Goal: Communication & Community: Answer question/provide support

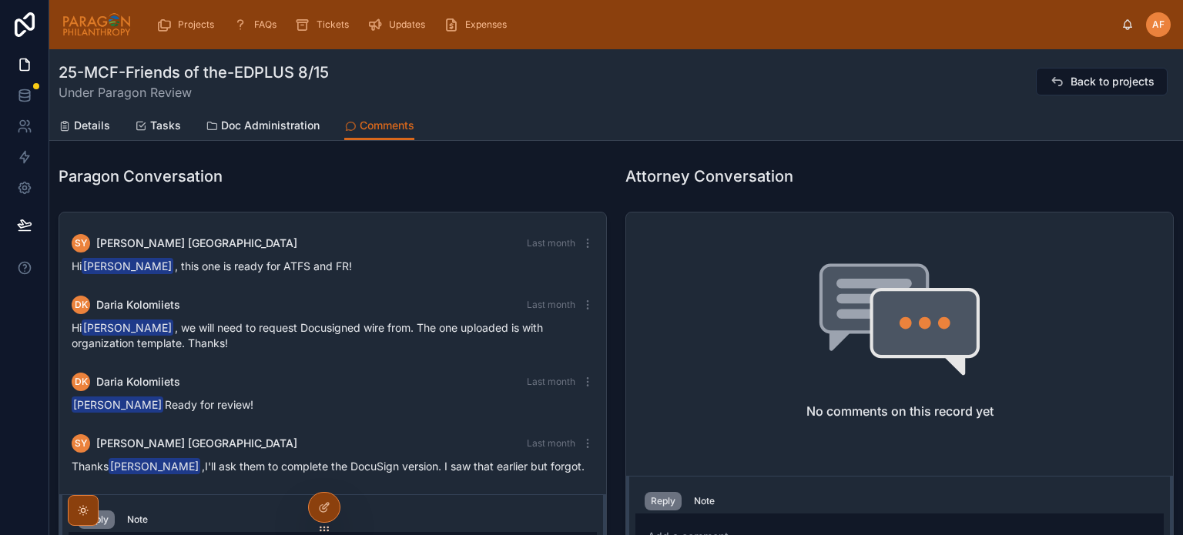
scroll to position [455, 0]
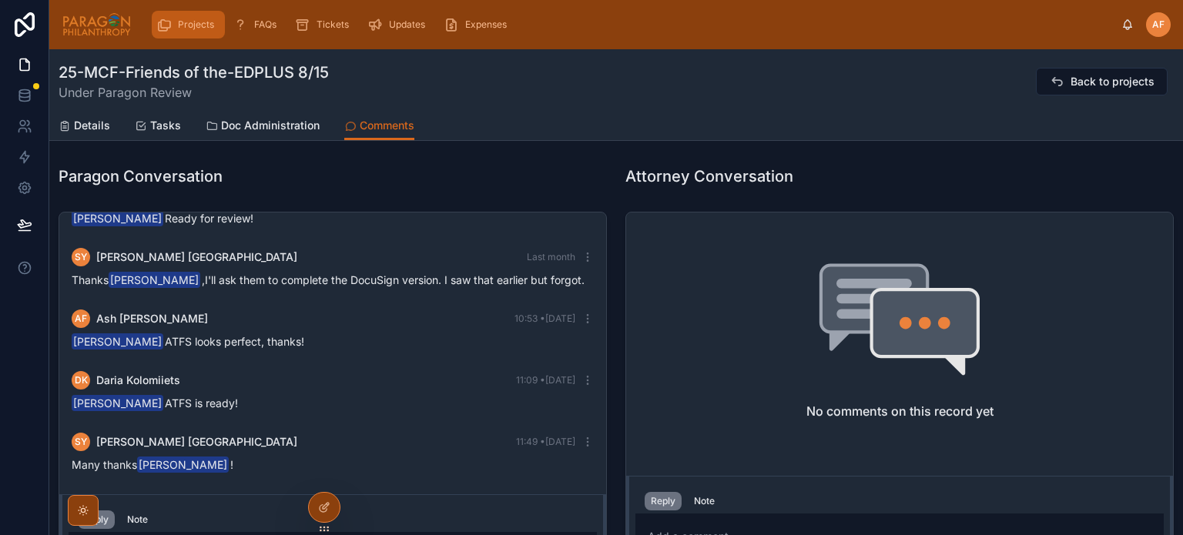
click at [169, 24] on icon "scrollable content" at bounding box center [163, 24] width 15 height 15
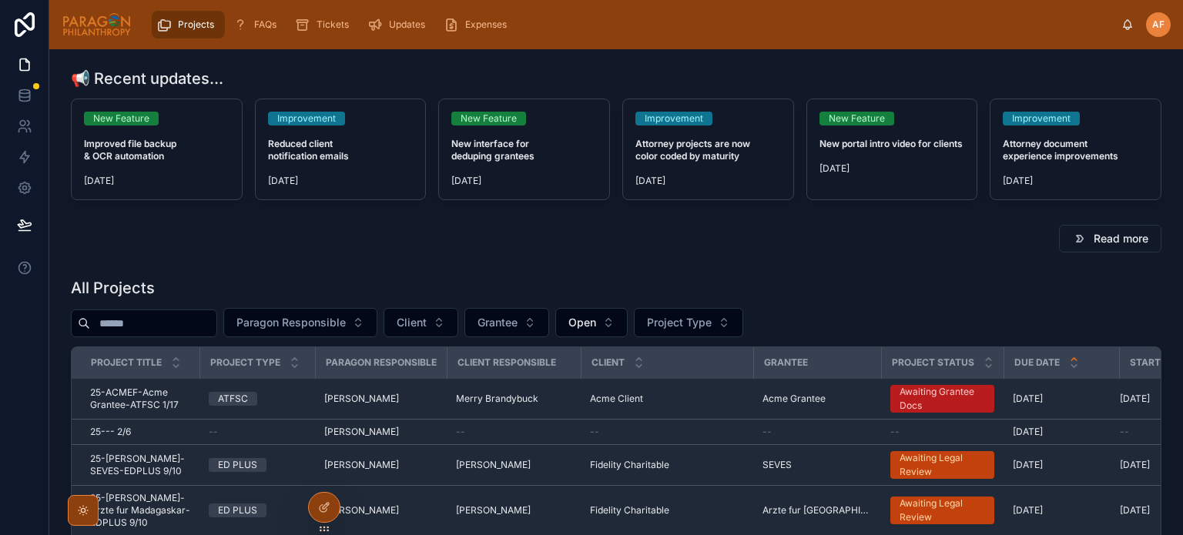
click at [212, 327] on input "text" at bounding box center [153, 324] width 126 height 22
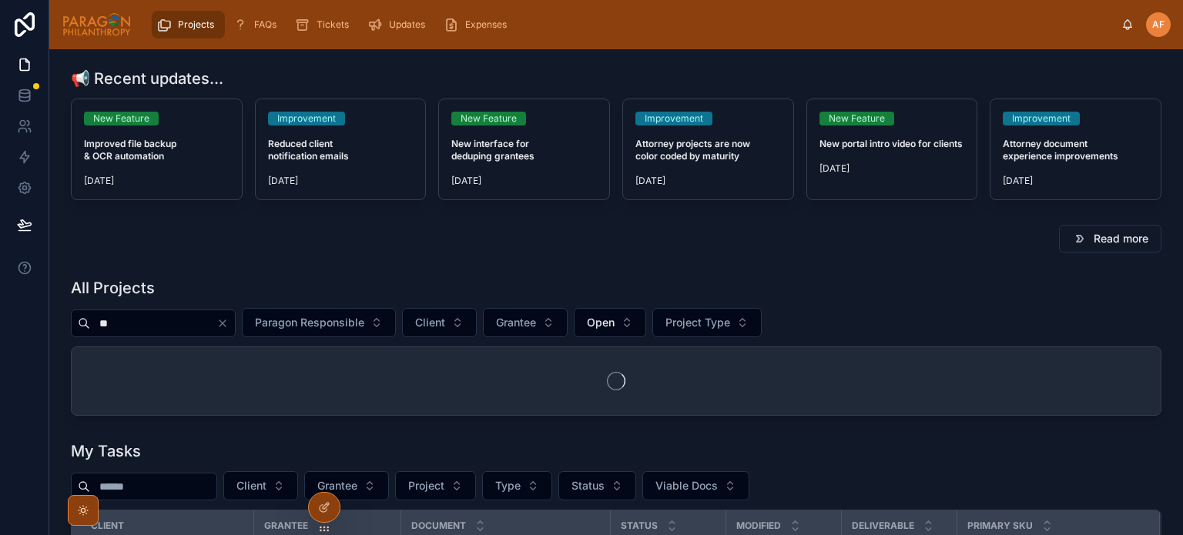
type input "*"
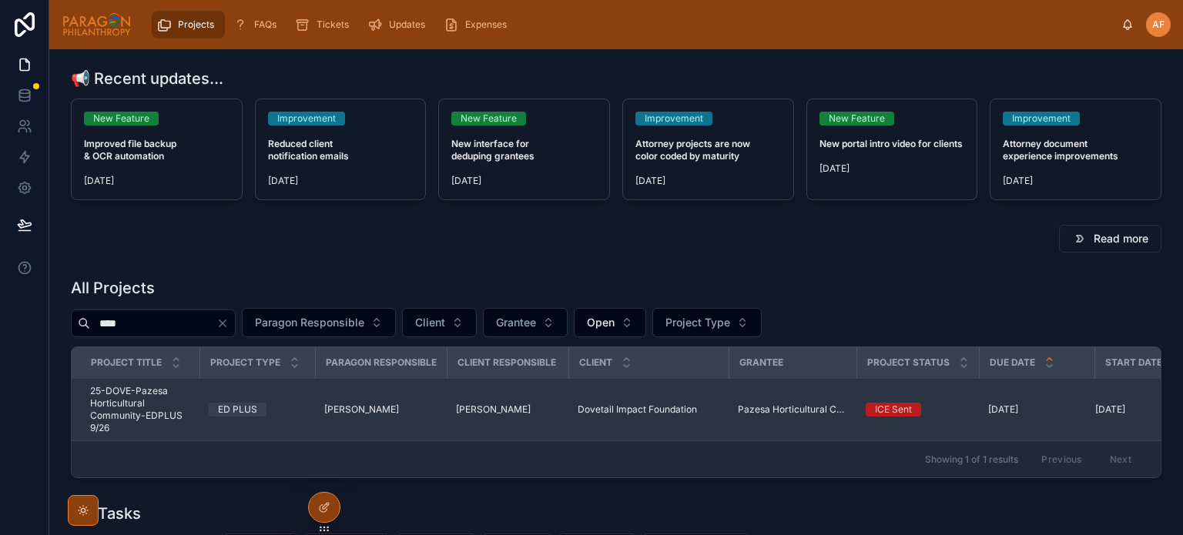
type input "****"
click at [153, 411] on span "25-DOVE-Pazesa Horticultural Community-EDPLUS 9/26" at bounding box center [140, 409] width 100 height 49
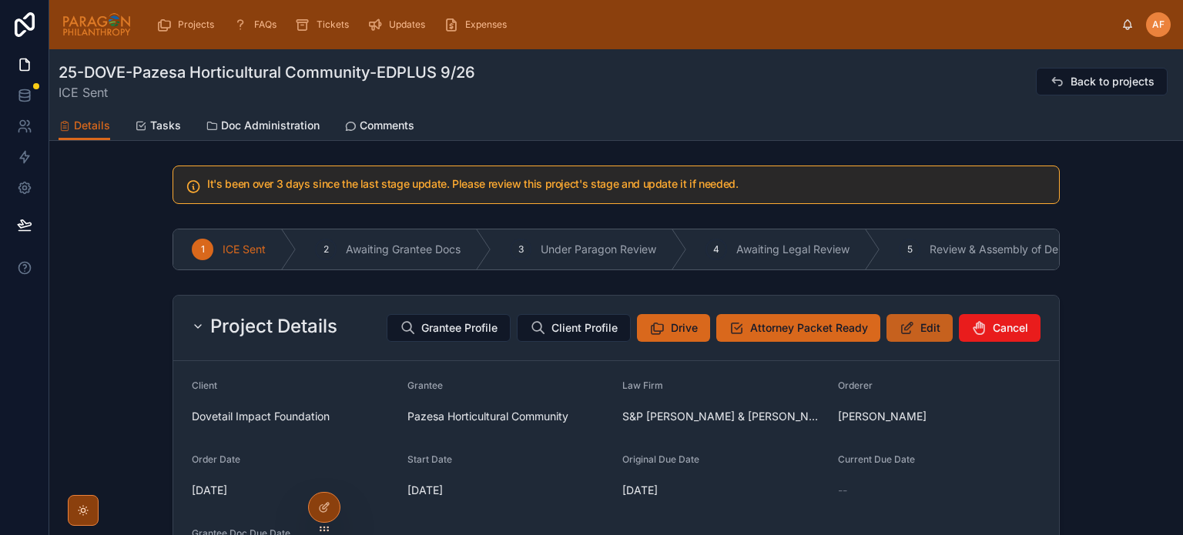
click at [927, 336] on span "Edit" at bounding box center [931, 327] width 20 height 15
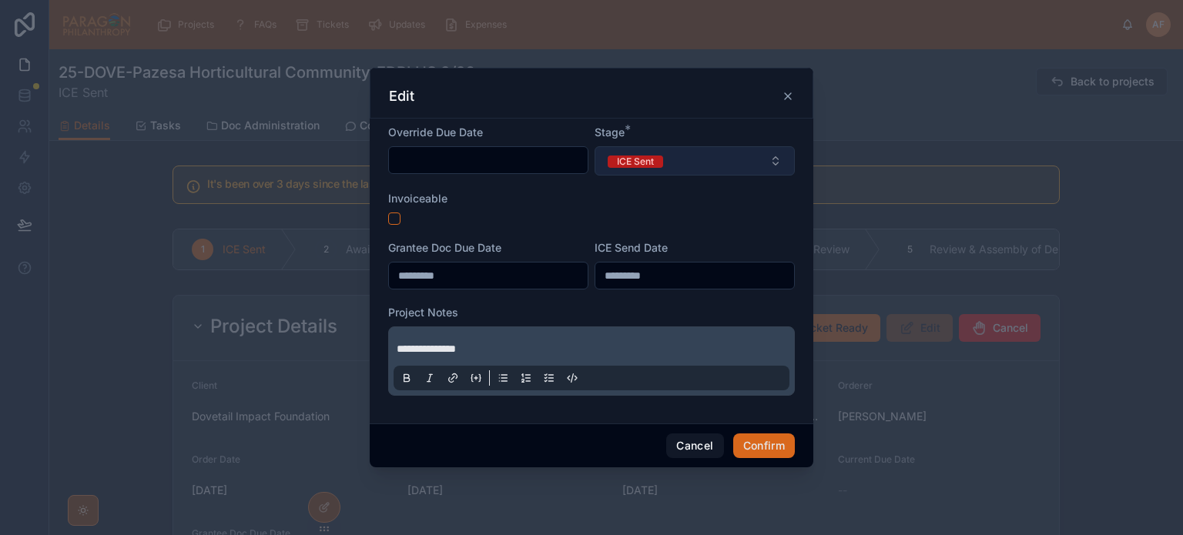
click at [653, 157] on div "ICE Sent" at bounding box center [635, 162] width 37 height 12
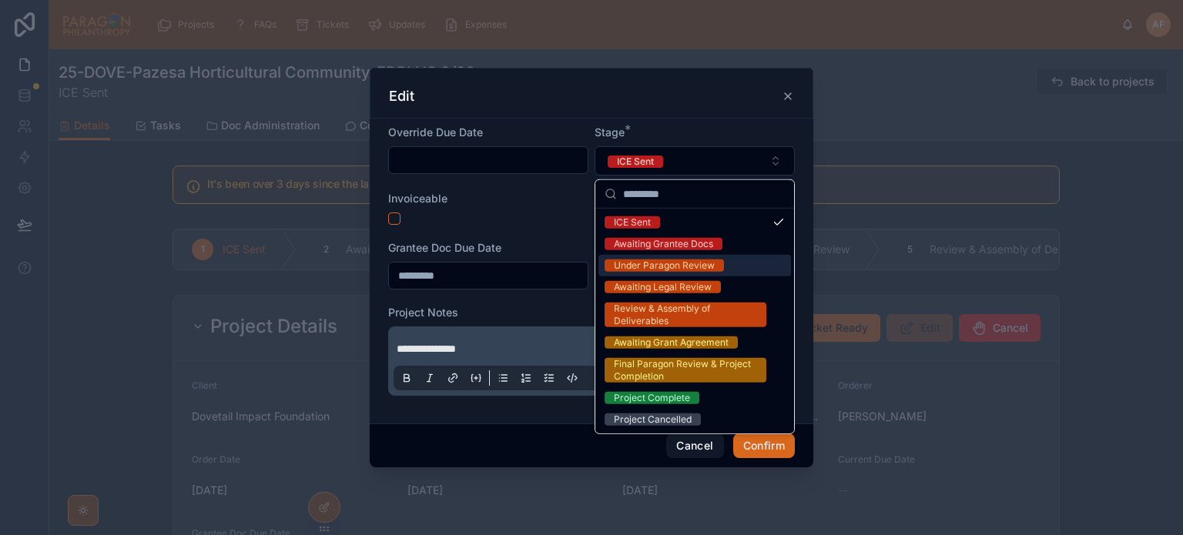
click at [662, 263] on div "Under Paragon Review" at bounding box center [664, 266] width 101 height 12
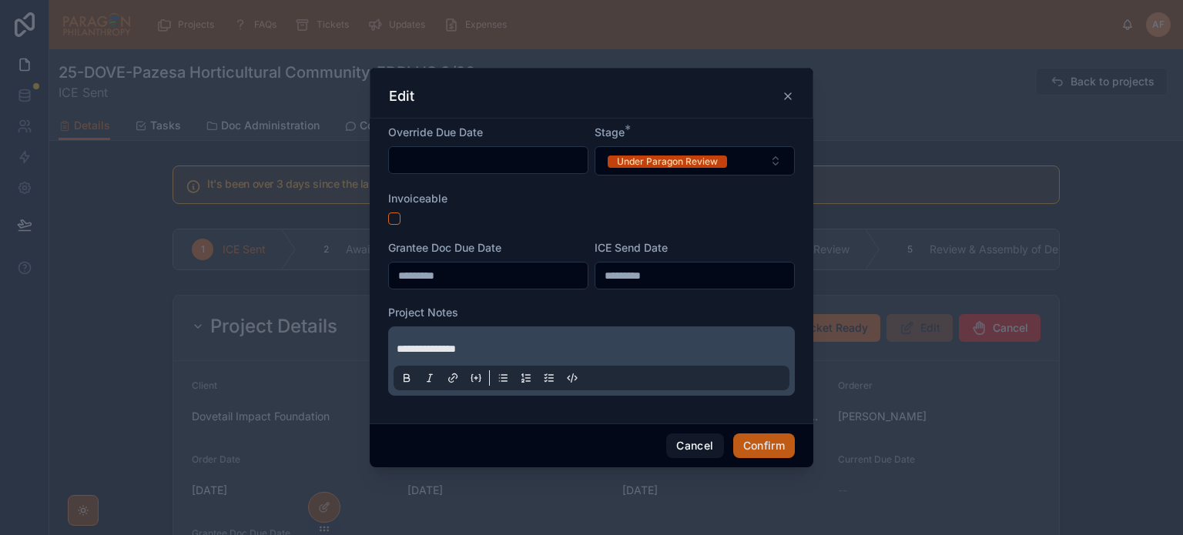
click at [770, 441] on button "Confirm" at bounding box center [764, 446] width 62 height 25
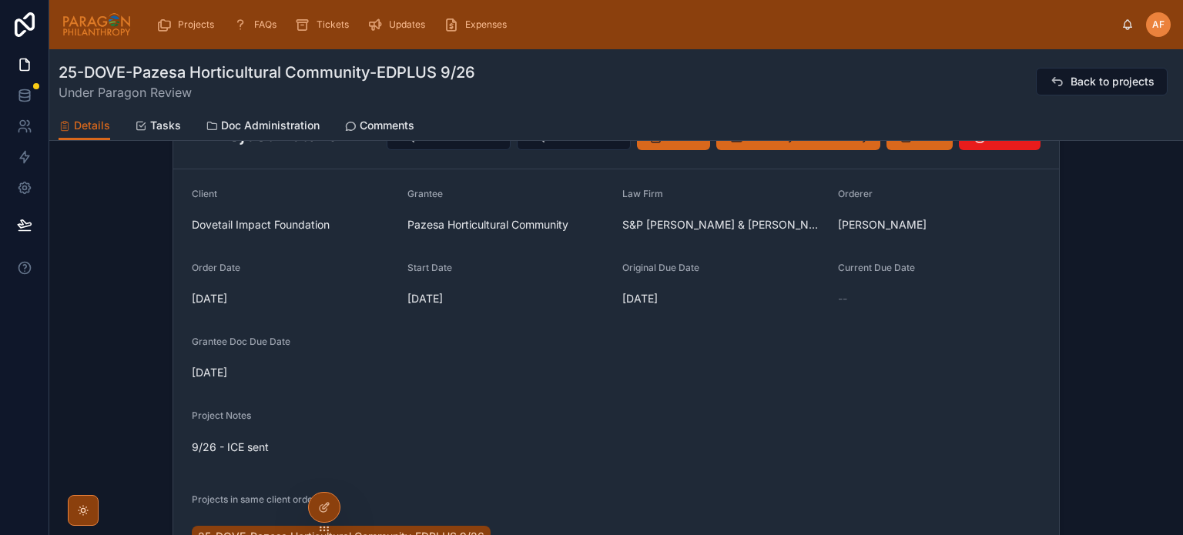
scroll to position [784, 0]
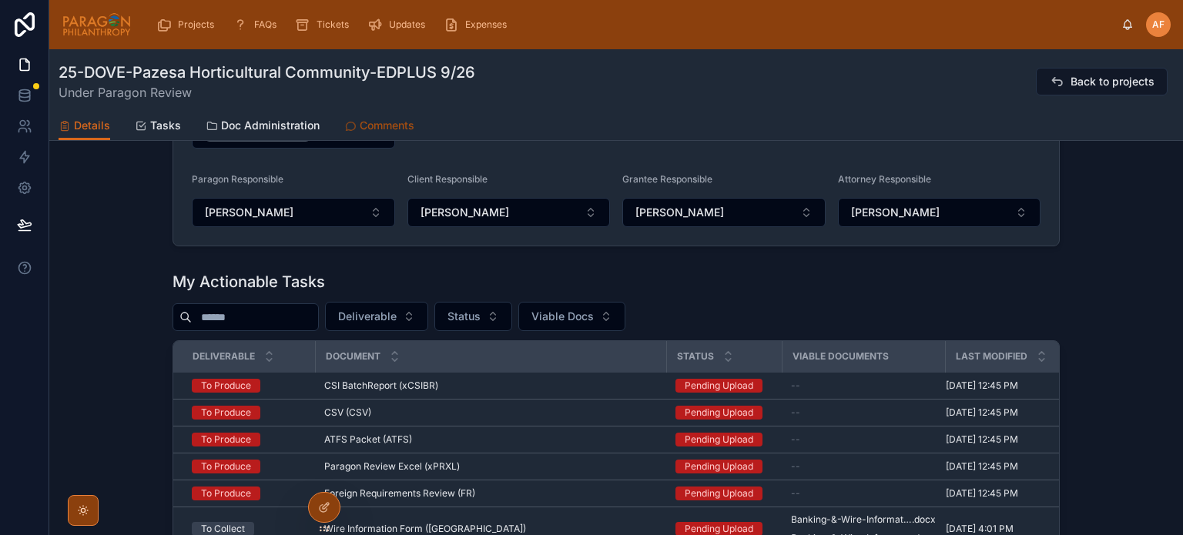
click at [382, 125] on span "Comments" at bounding box center [387, 125] width 55 height 15
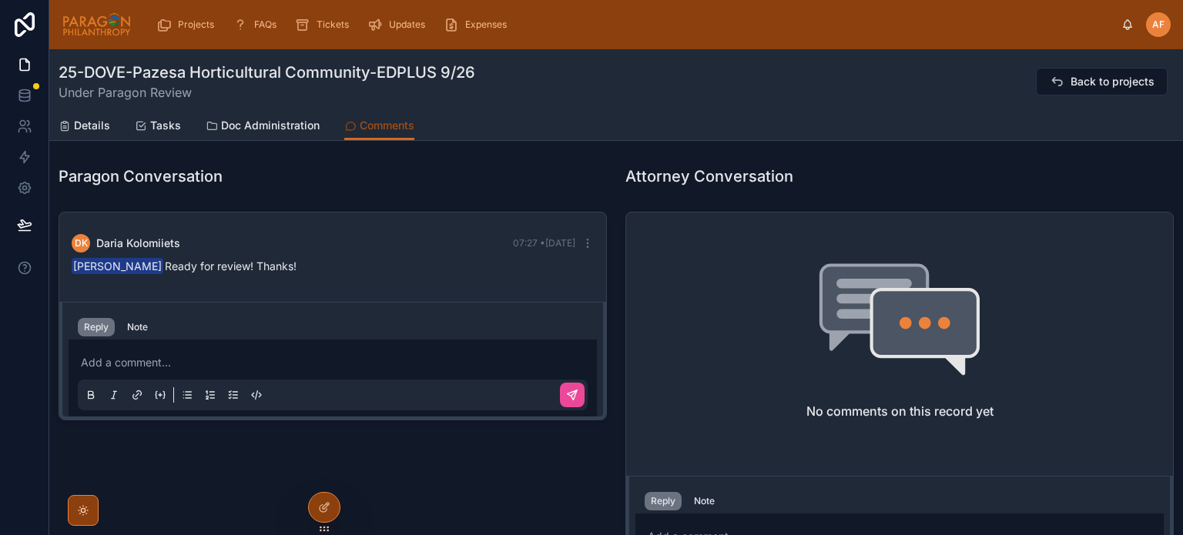
scroll to position [102, 0]
click at [281, 335] on div "Reply Note" at bounding box center [333, 327] width 528 height 25
click at [291, 364] on p at bounding box center [336, 362] width 510 height 15
click at [560, 403] on button at bounding box center [572, 395] width 25 height 25
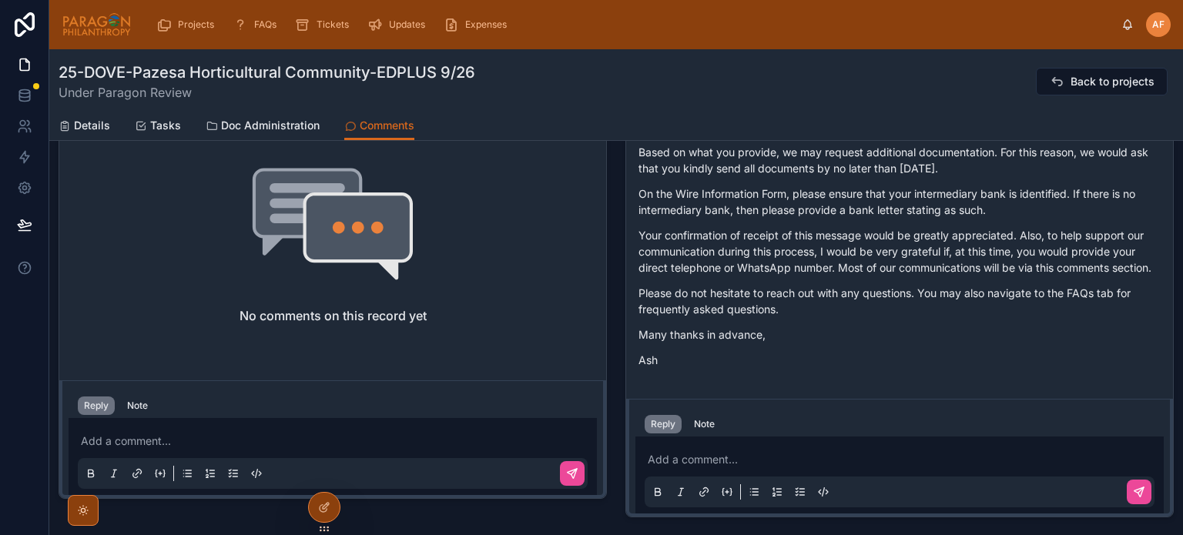
scroll to position [676, 0]
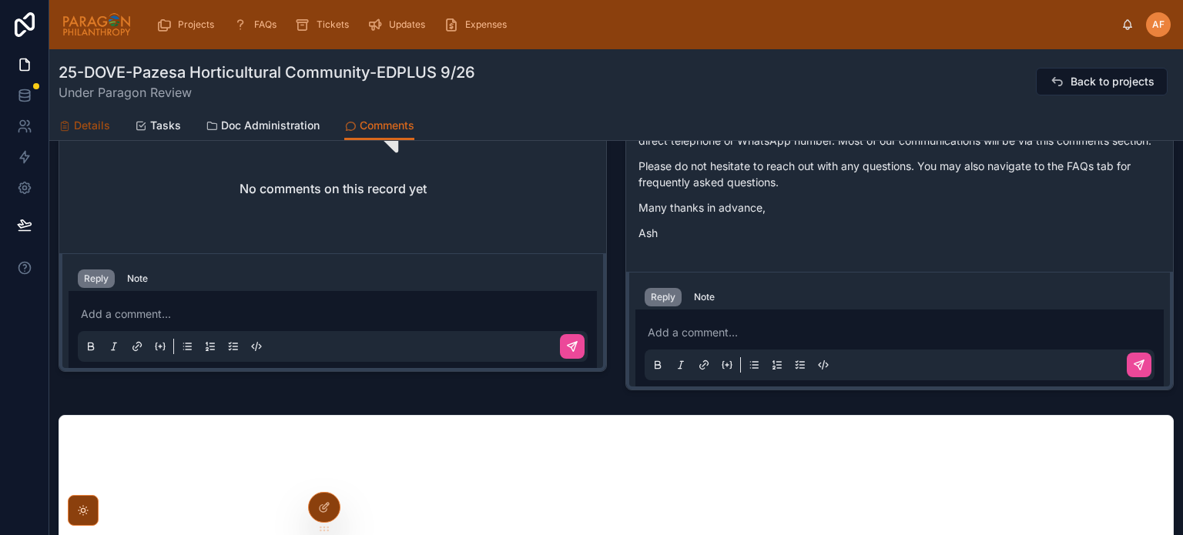
click at [79, 119] on span "Details" at bounding box center [92, 125] width 36 height 15
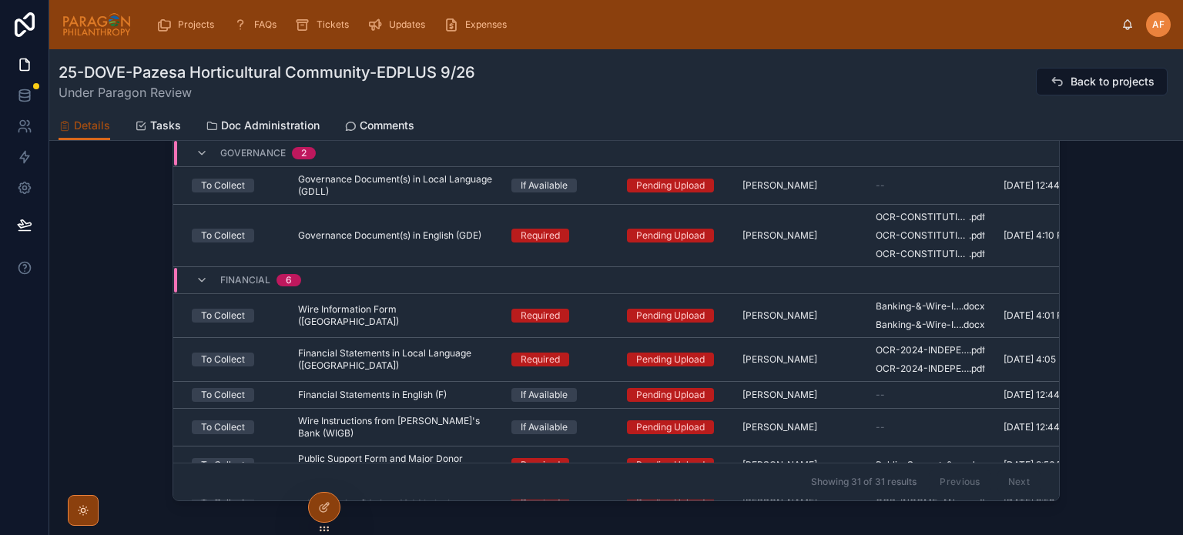
scroll to position [1082, 0]
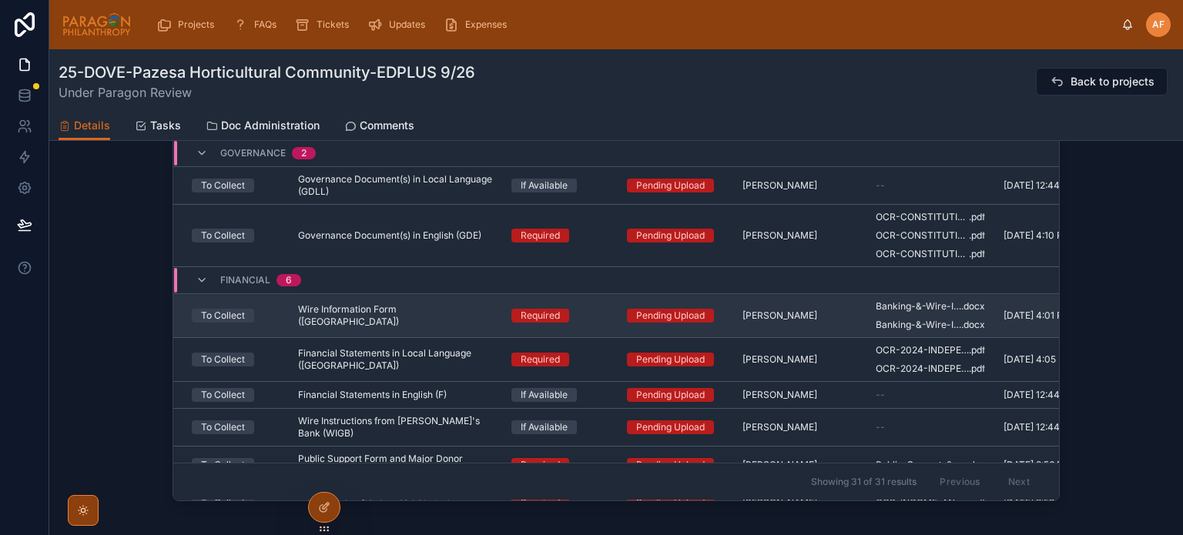
click at [447, 320] on div "Wire Information Form (WI) Wire Information Form ([GEOGRAPHIC_DATA])" at bounding box center [395, 316] width 195 height 25
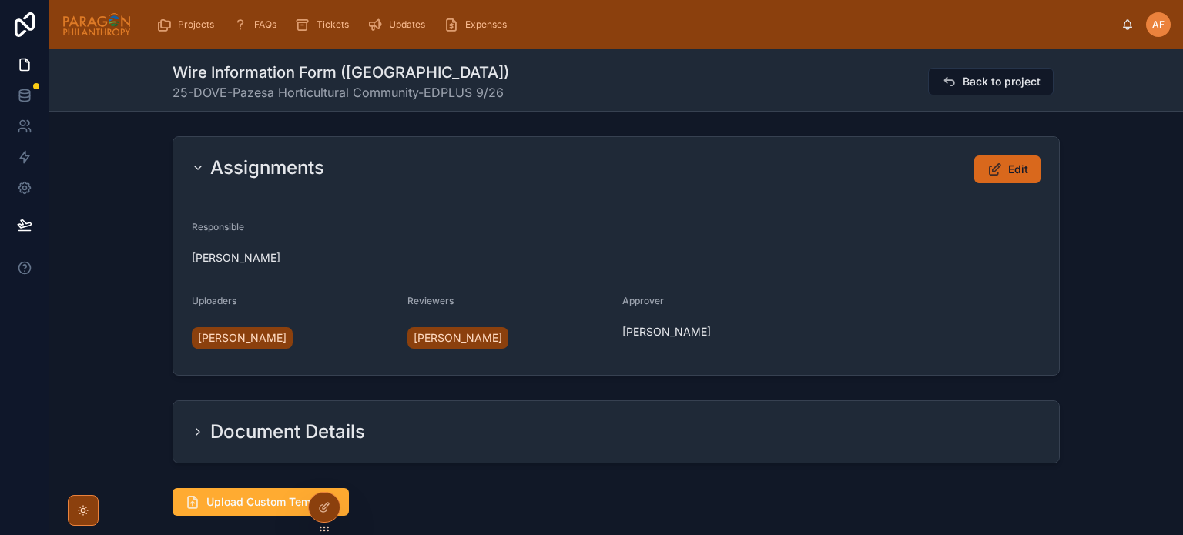
click at [175, 424] on div "Document Details" at bounding box center [616, 432] width 886 height 62
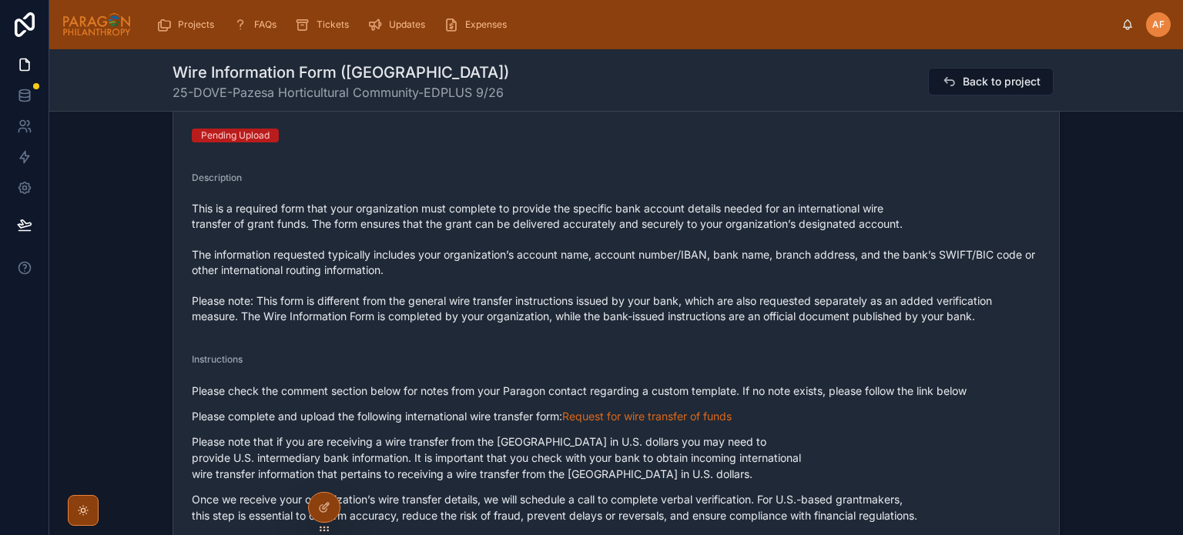
scroll to position [385, 0]
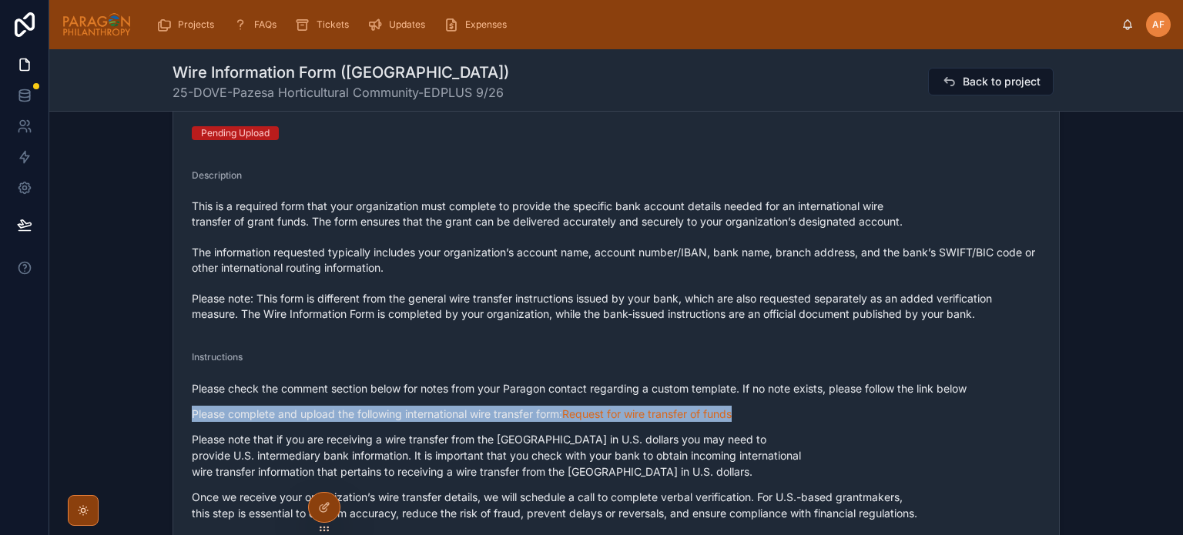
drag, startPoint x: 758, startPoint y: 412, endPoint x: 181, endPoint y: 421, distance: 577.0
copy p "Please complete and upload the following international wire transfer form: Requ…"
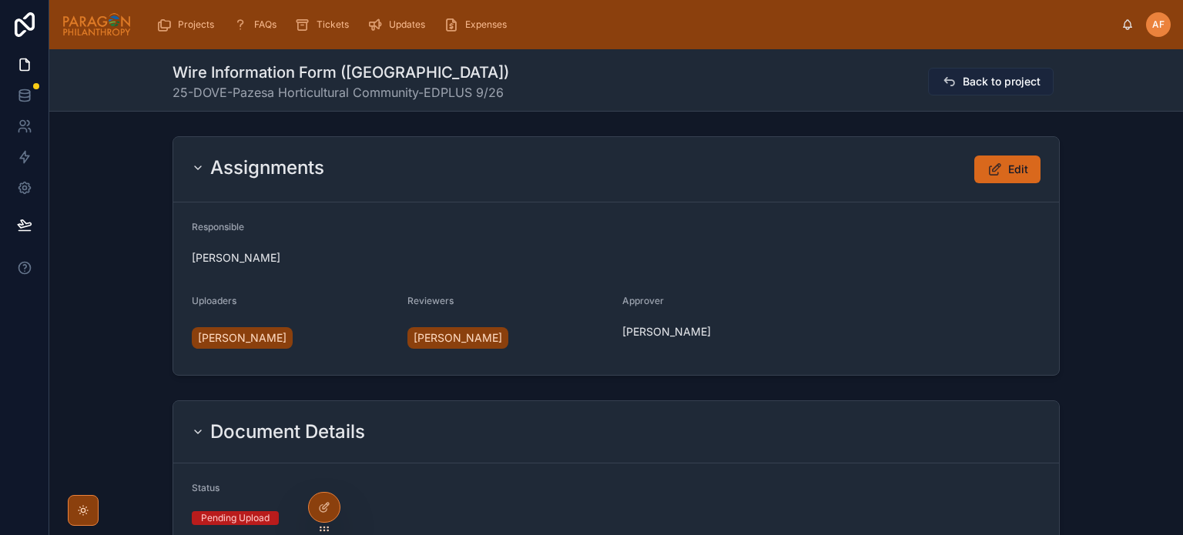
click at [1011, 69] on button "Back to project" at bounding box center [991, 82] width 126 height 28
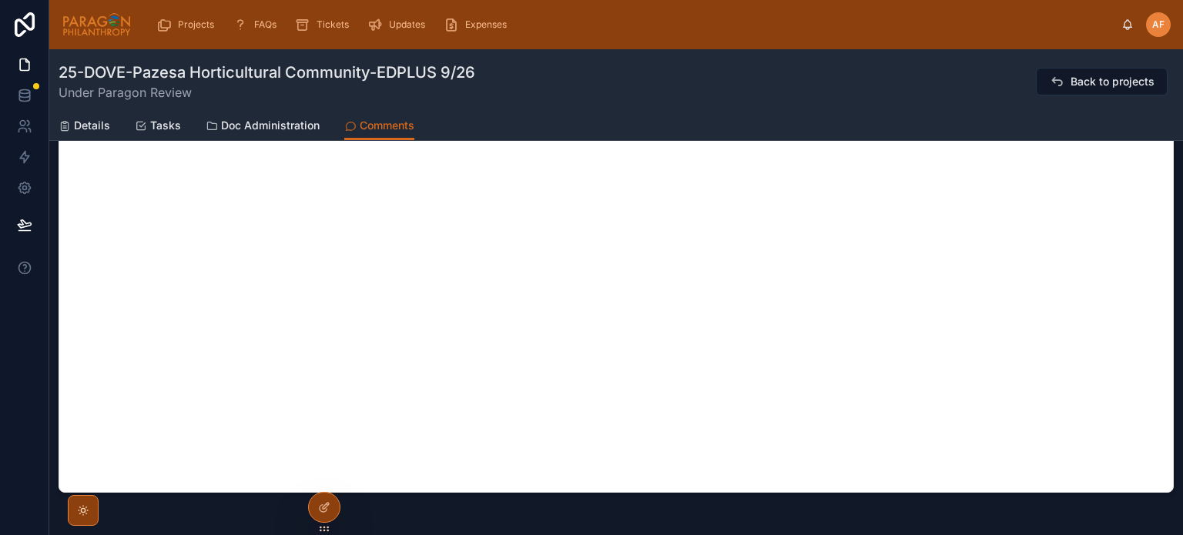
scroll to position [539, 0]
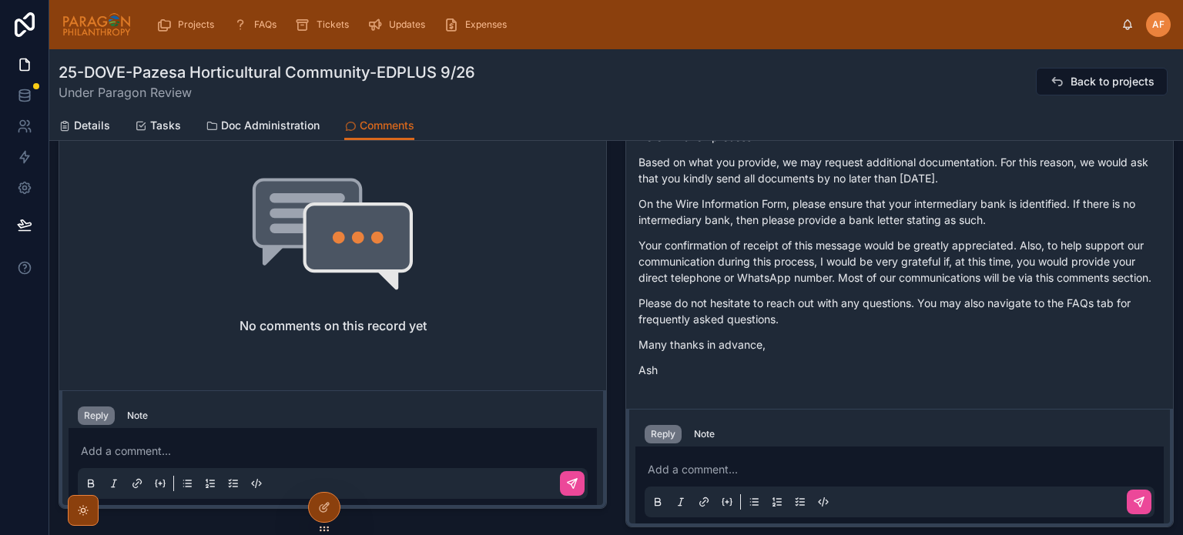
click at [712, 470] on p at bounding box center [903, 469] width 510 height 15
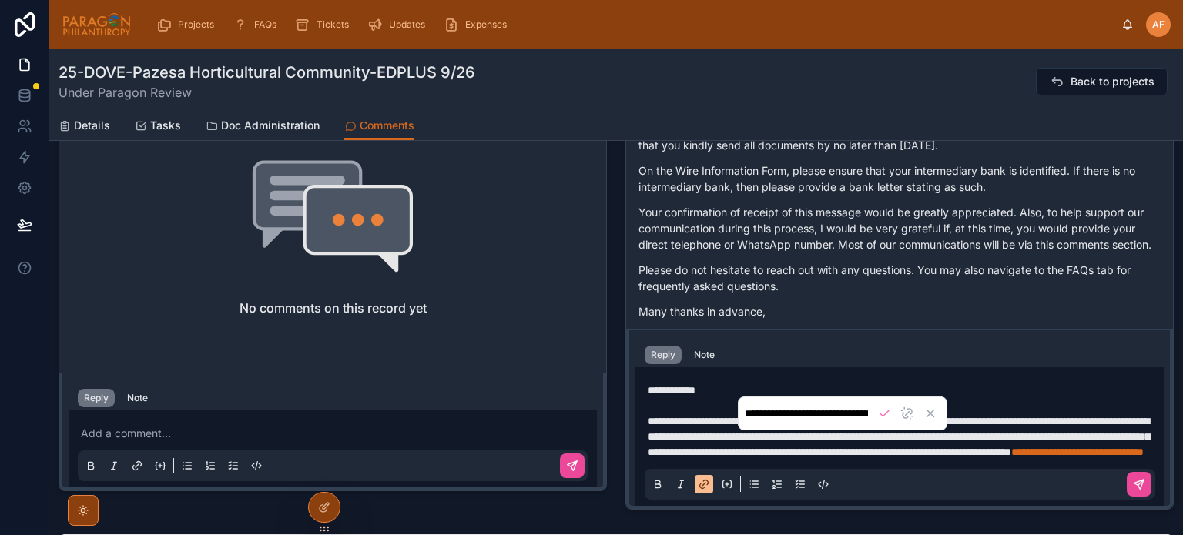
scroll to position [0, 819]
drag, startPoint x: 986, startPoint y: 435, endPoint x: 630, endPoint y: 446, distance: 356.0
click at [630, 446] on div "**********" at bounding box center [899, 419] width 547 height 179
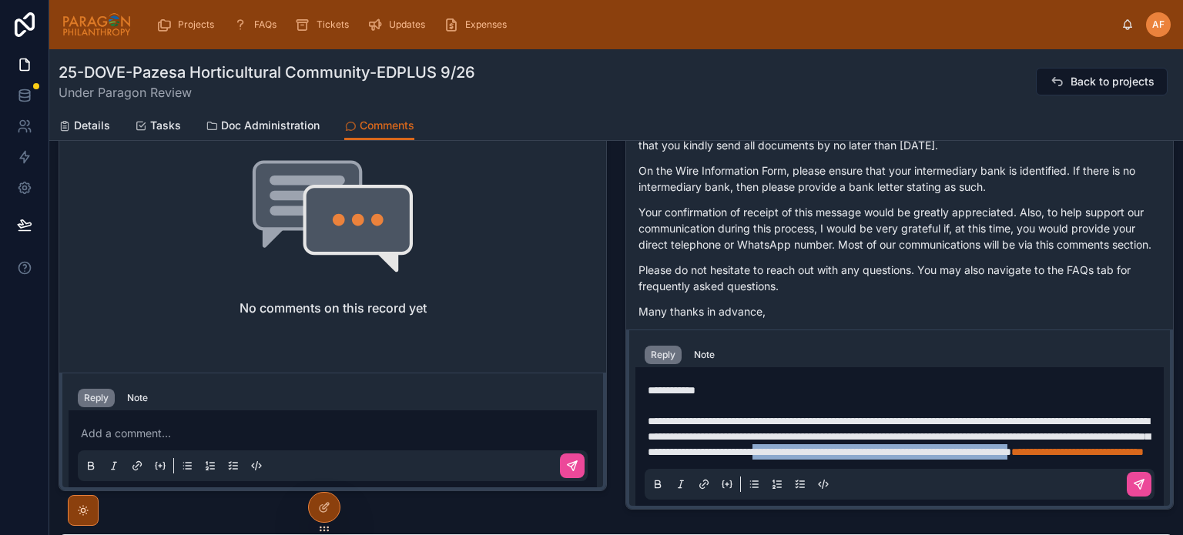
drag, startPoint x: 647, startPoint y: 435, endPoint x: 981, endPoint y: 431, distance: 334.3
click at [981, 431] on span "**********" at bounding box center [899, 437] width 502 height 42
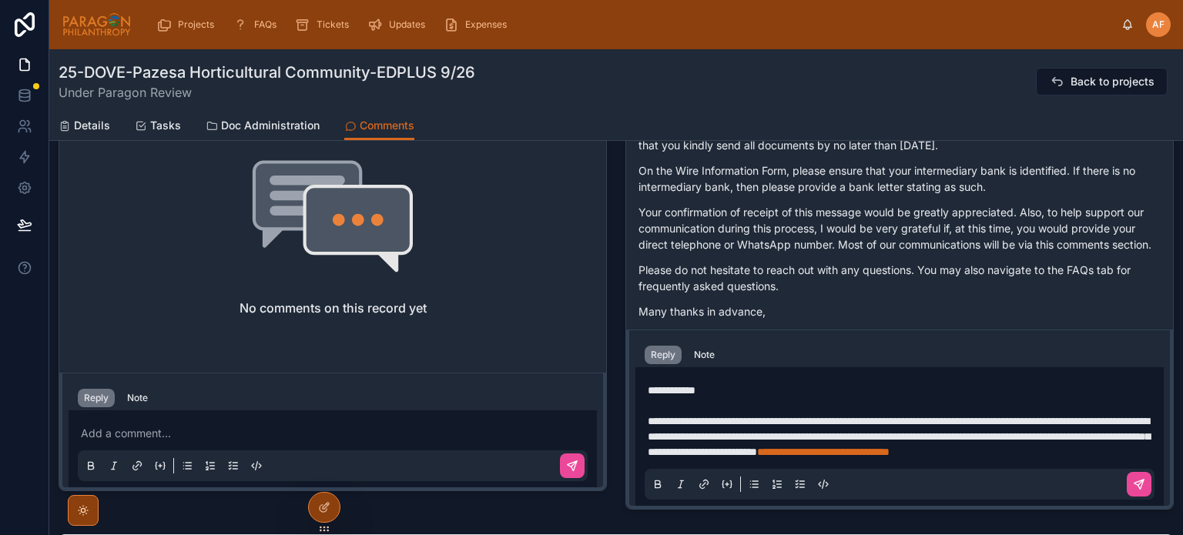
scroll to position [572, 0]
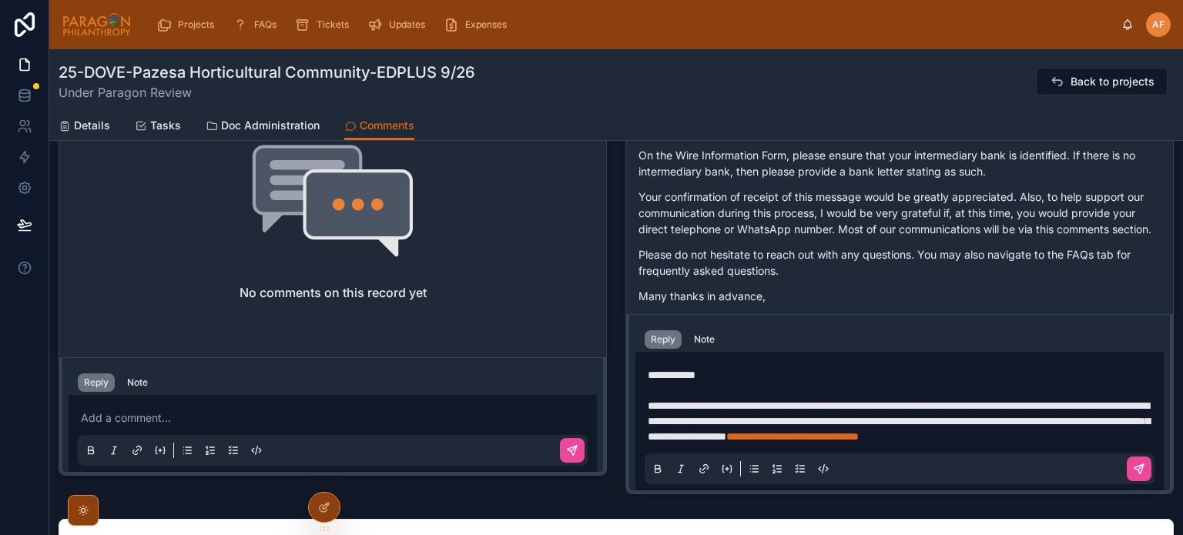
click at [935, 443] on div "**********" at bounding box center [900, 421] width 510 height 126
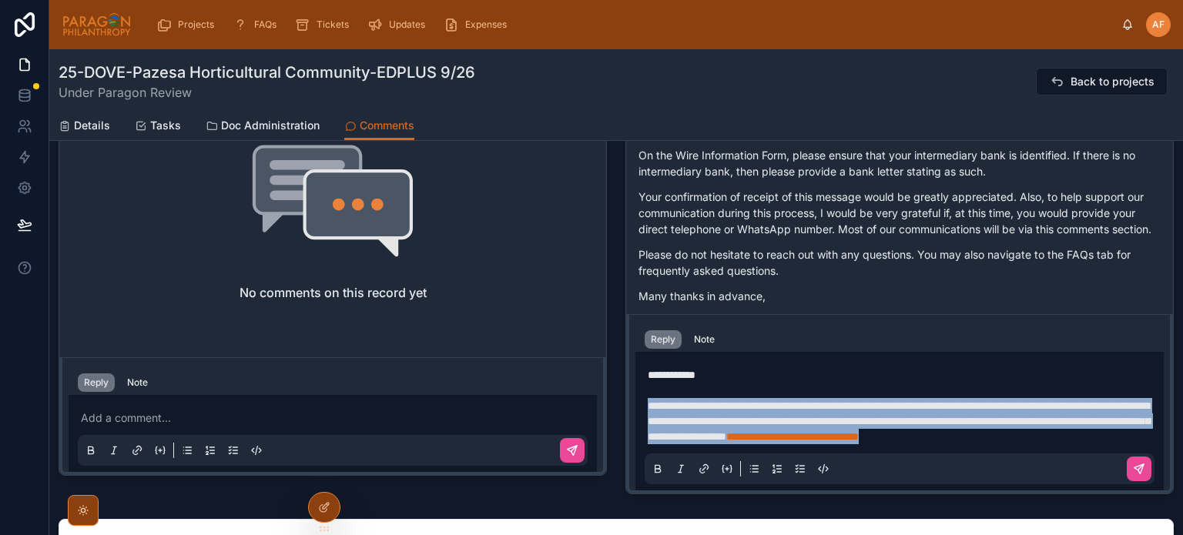
click at [931, 437] on p "**********" at bounding box center [903, 421] width 510 height 46
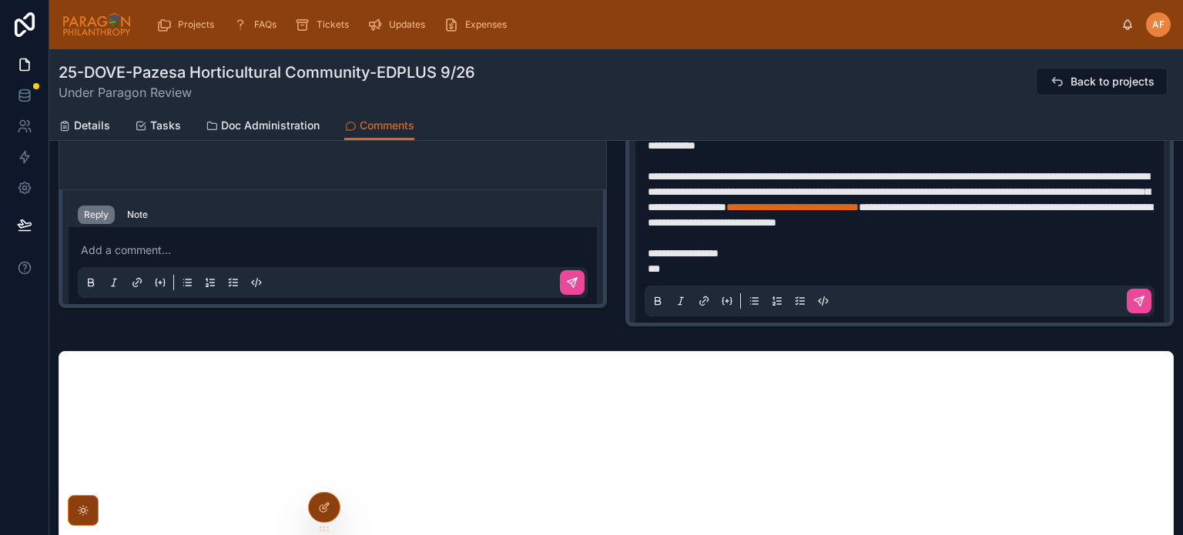
scroll to position [742, 0]
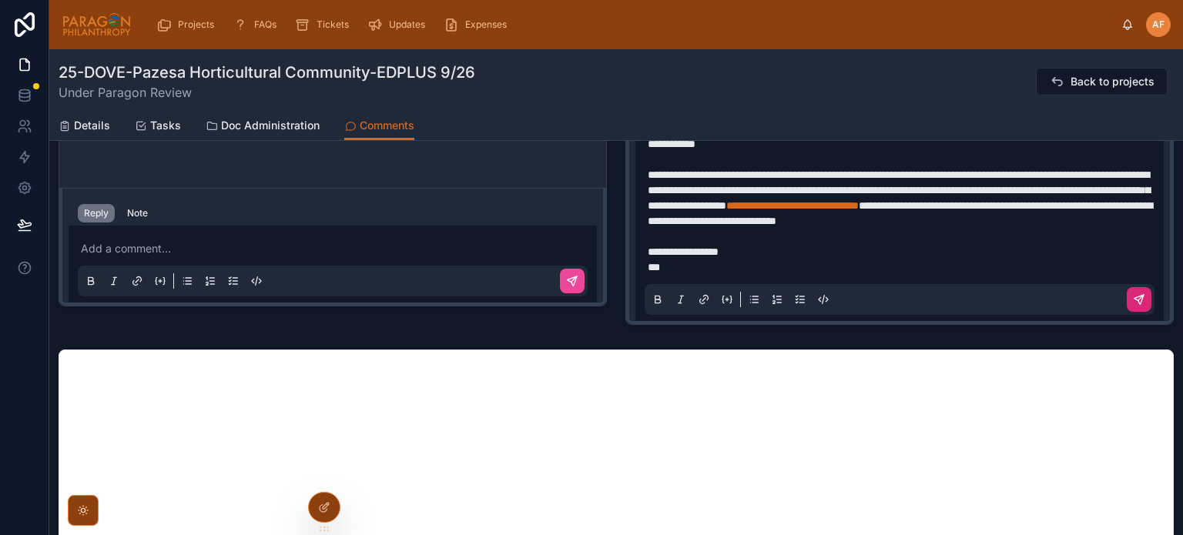
click at [1137, 301] on icon at bounding box center [1139, 299] width 12 height 12
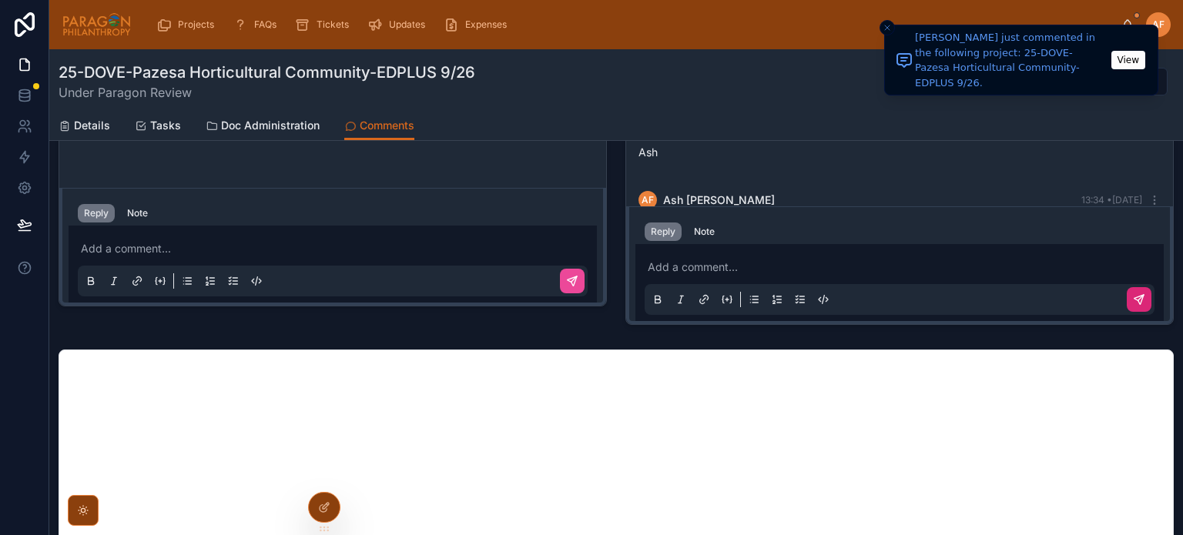
click at [887, 24] on icon "Close toast" at bounding box center [887, 27] width 9 height 9
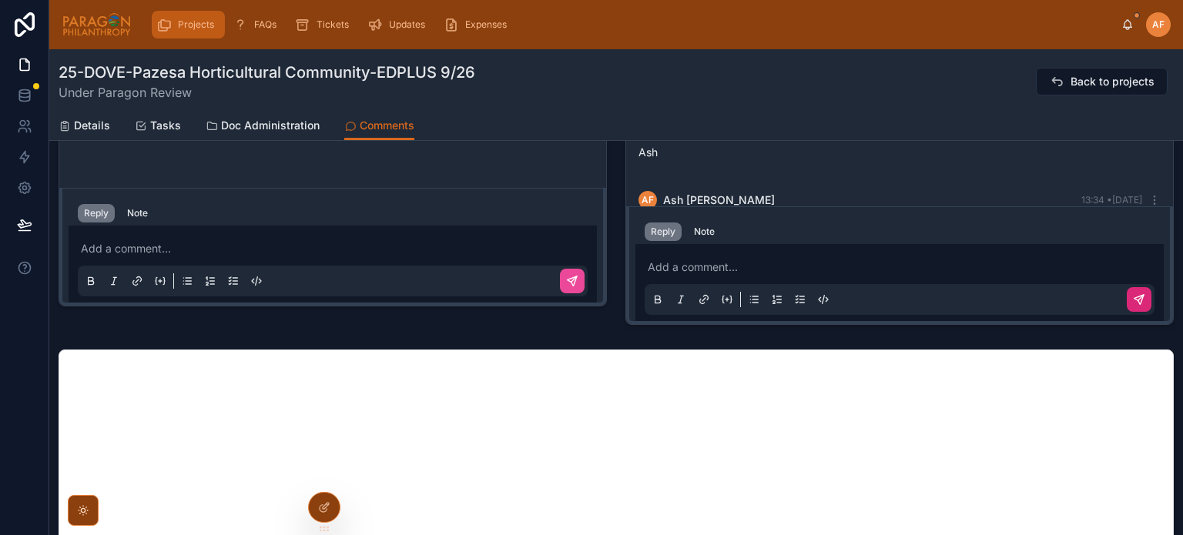
click at [184, 33] on div "Projects" at bounding box center [188, 24] width 64 height 25
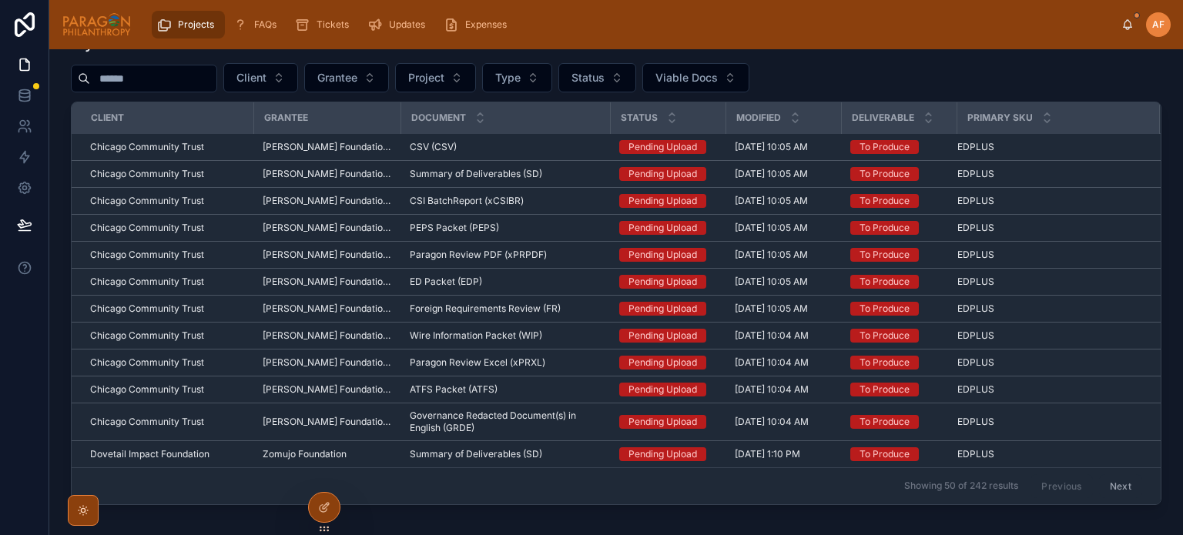
click at [158, 78] on input "text" at bounding box center [153, 79] width 126 height 22
type input "*****"
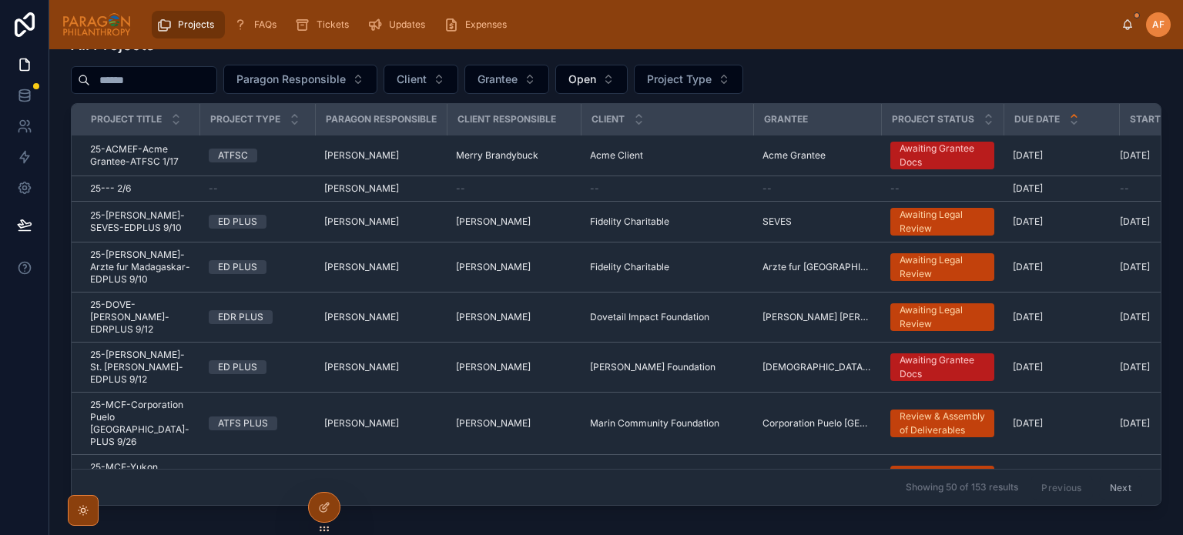
scroll to position [120, 0]
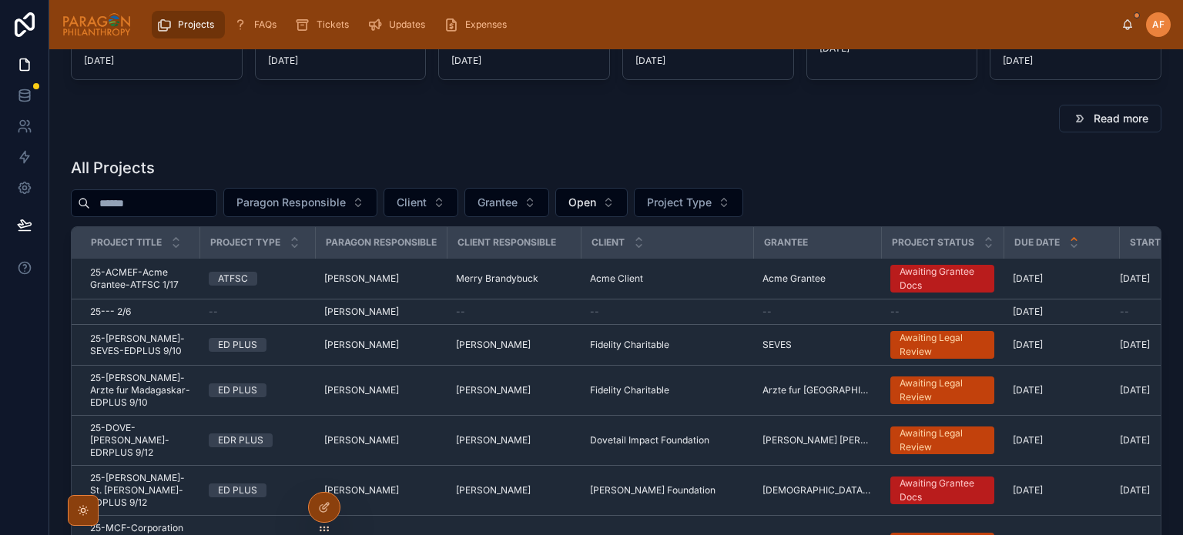
drag, startPoint x: 187, startPoint y: 214, endPoint x: 184, endPoint y: 205, distance: 9.7
click at [186, 212] on div at bounding box center [144, 203] width 146 height 28
click at [184, 205] on input "text" at bounding box center [153, 204] width 126 height 22
type input "*****"
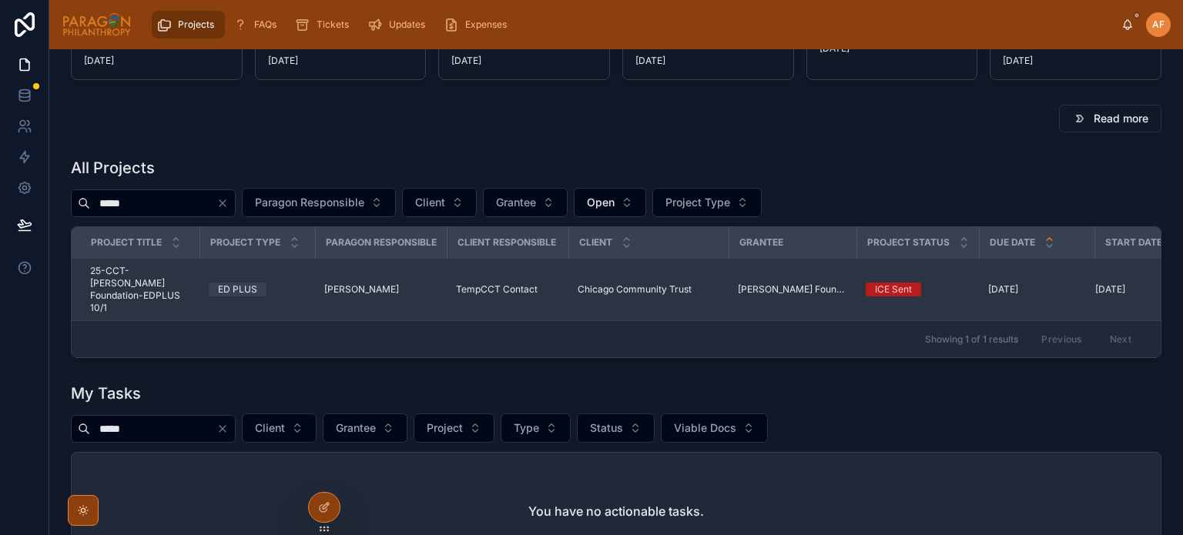
click at [293, 283] on div "ED PLUS" at bounding box center [257, 290] width 97 height 14
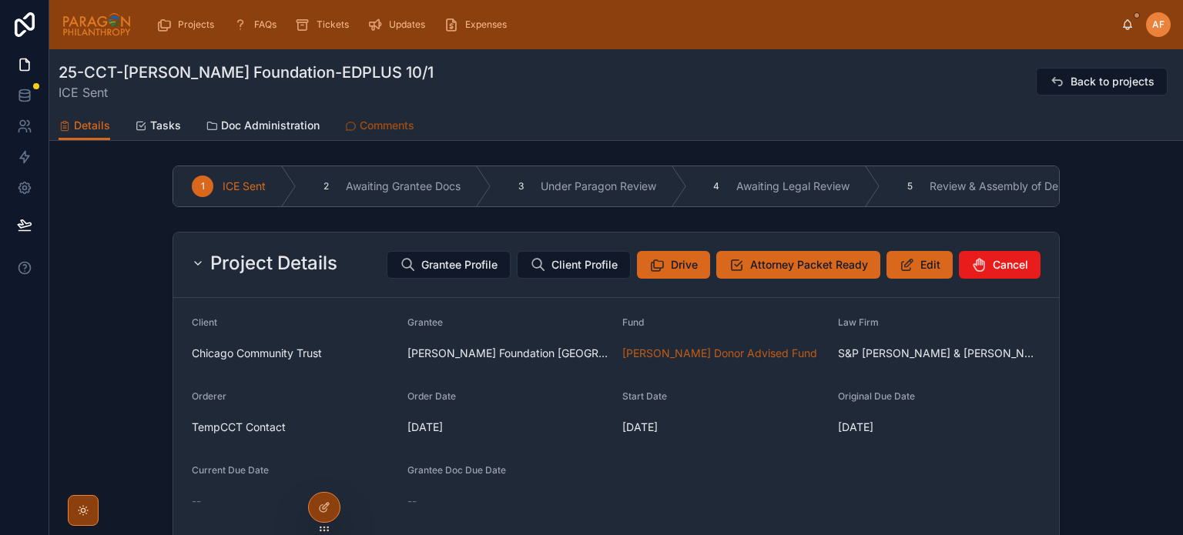
click at [377, 132] on span "Comments" at bounding box center [387, 125] width 55 height 15
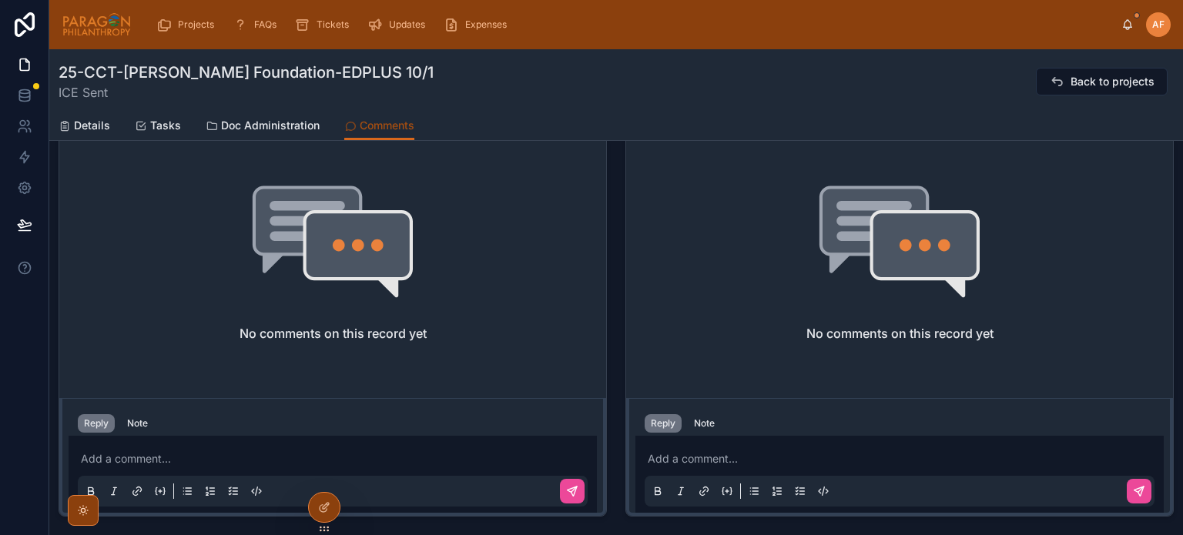
scroll to position [539, 0]
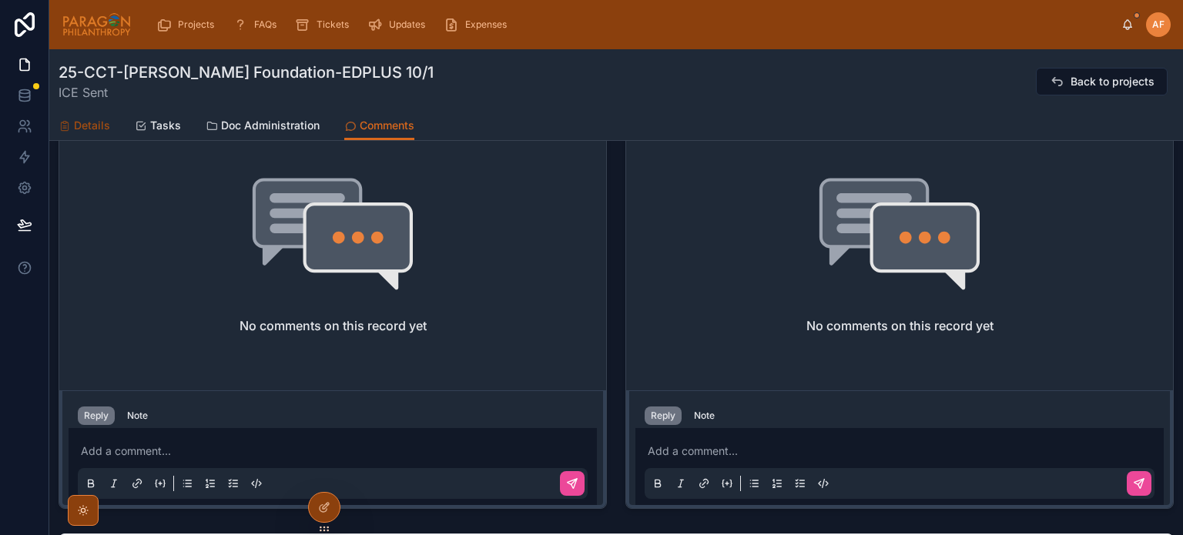
click at [102, 120] on span "Details" at bounding box center [92, 125] width 36 height 15
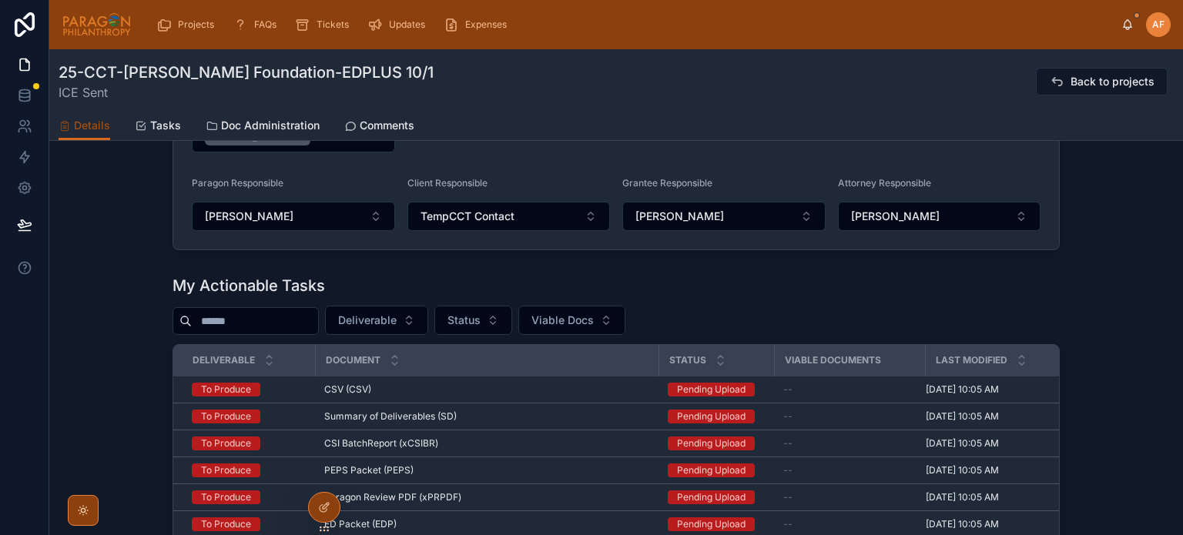
scroll to position [231, 0]
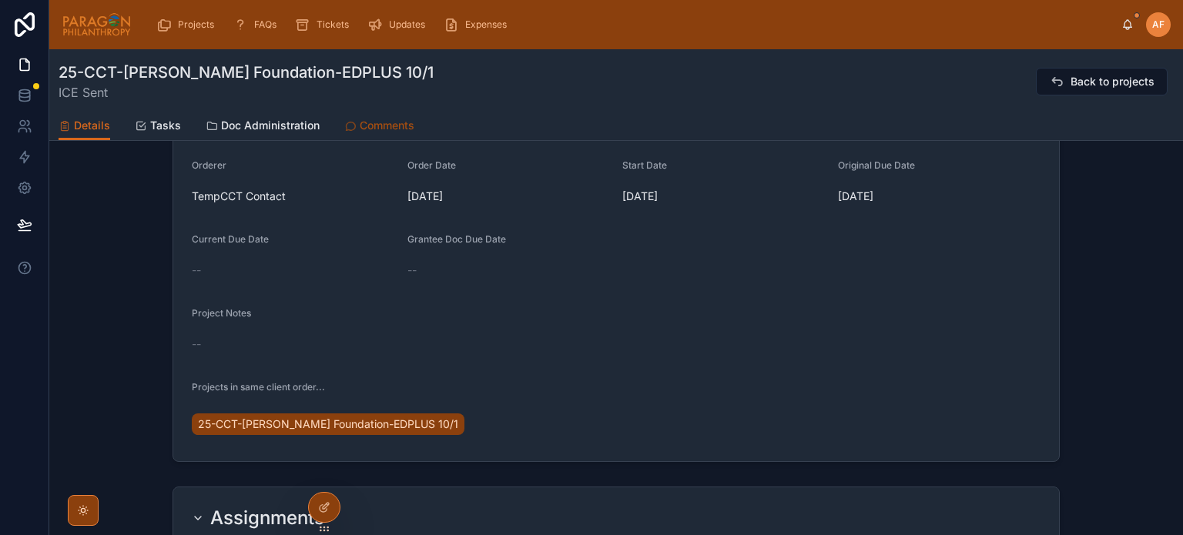
click at [371, 126] on span "Comments" at bounding box center [387, 125] width 55 height 15
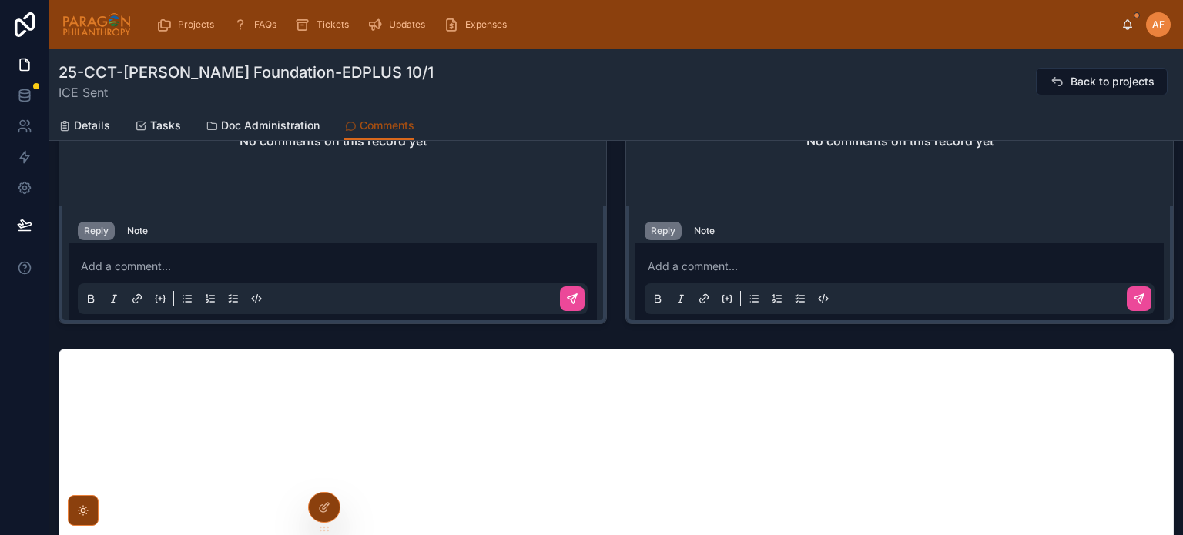
scroll to position [770, 0]
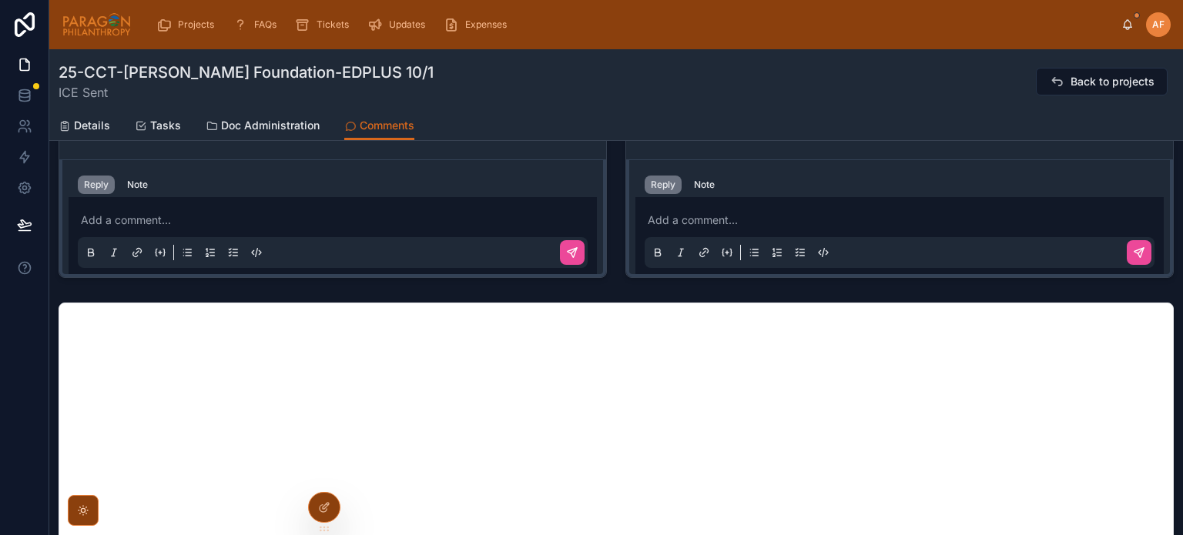
click at [706, 219] on p at bounding box center [903, 220] width 510 height 15
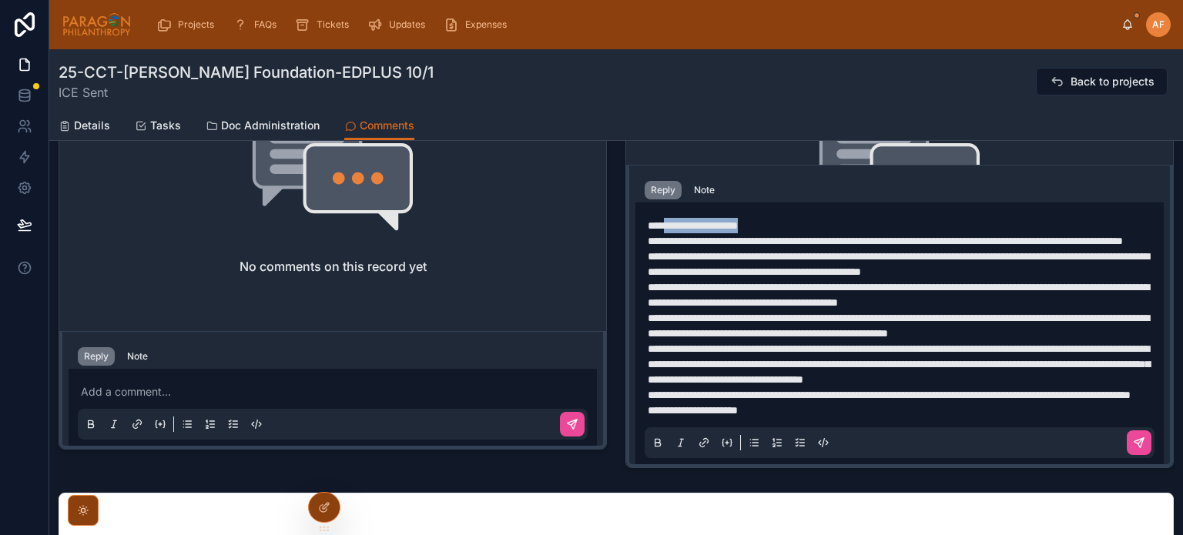
scroll to position [0, 0]
drag, startPoint x: 737, startPoint y: 217, endPoint x: 670, endPoint y: 220, distance: 67.1
click at [670, 220] on p "**********" at bounding box center [903, 225] width 510 height 15
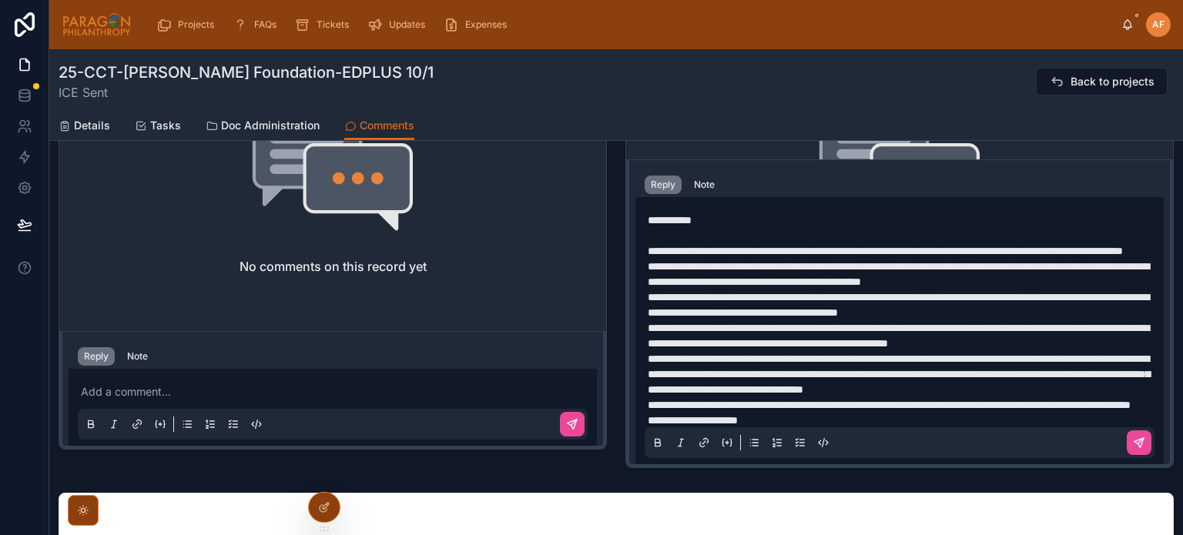
click at [861, 259] on p "**********" at bounding box center [903, 250] width 510 height 15
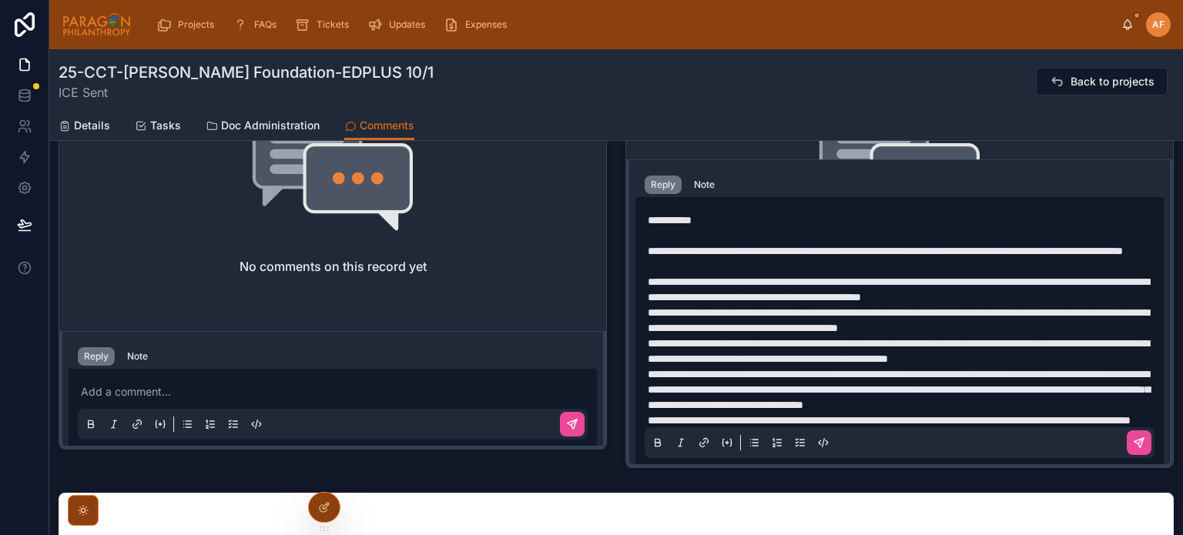
click at [1120, 305] on p "**********" at bounding box center [903, 289] width 510 height 31
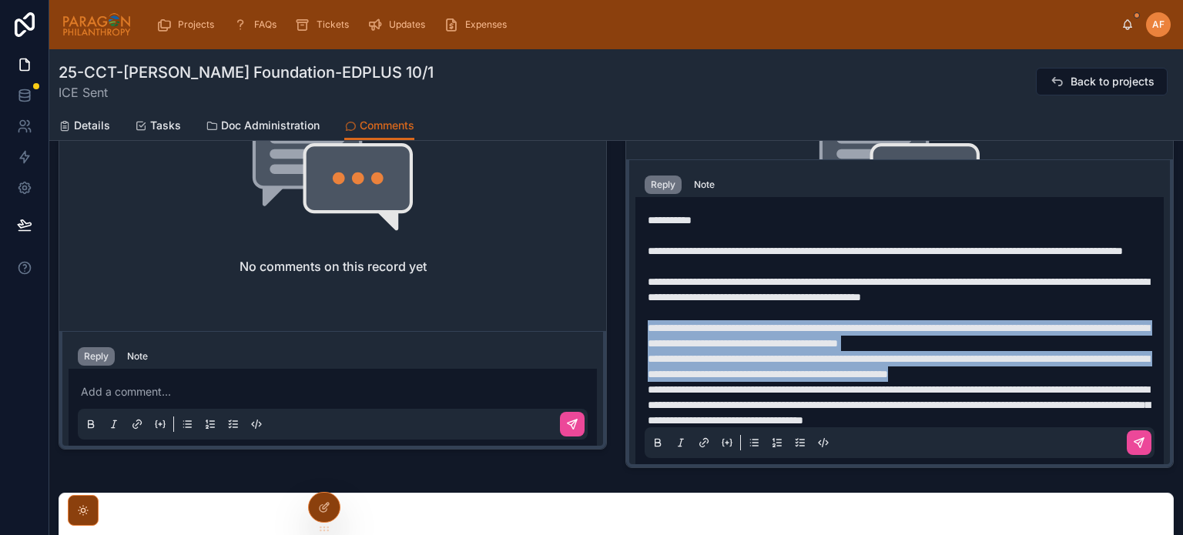
drag, startPoint x: 674, startPoint y: 406, endPoint x: 641, endPoint y: 347, distance: 67.9
click at [645, 347] on div "**********" at bounding box center [900, 351] width 510 height 296
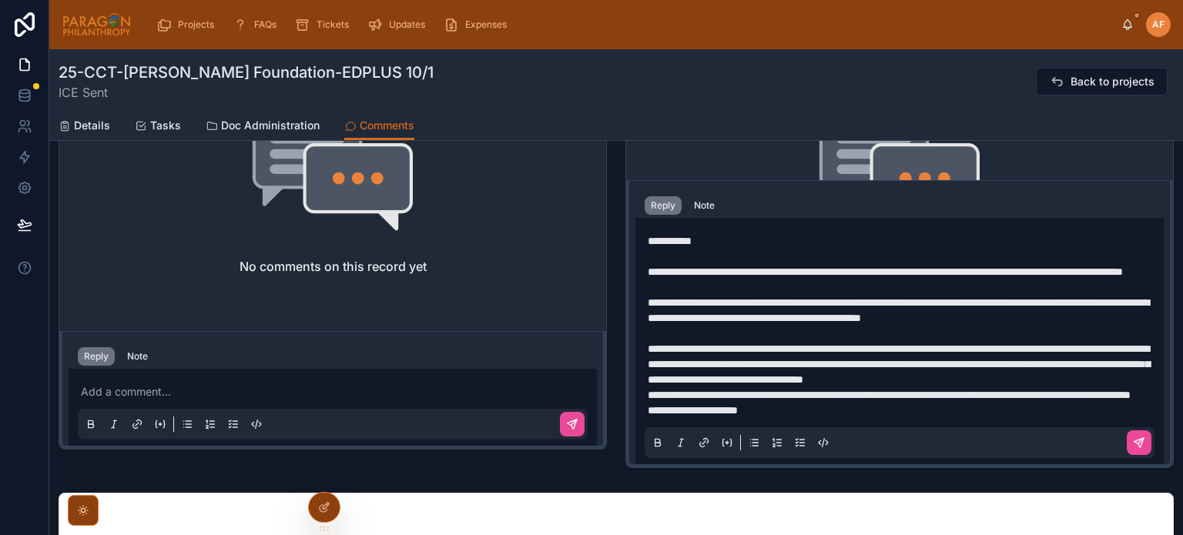
click at [767, 387] on p "**********" at bounding box center [903, 364] width 510 height 46
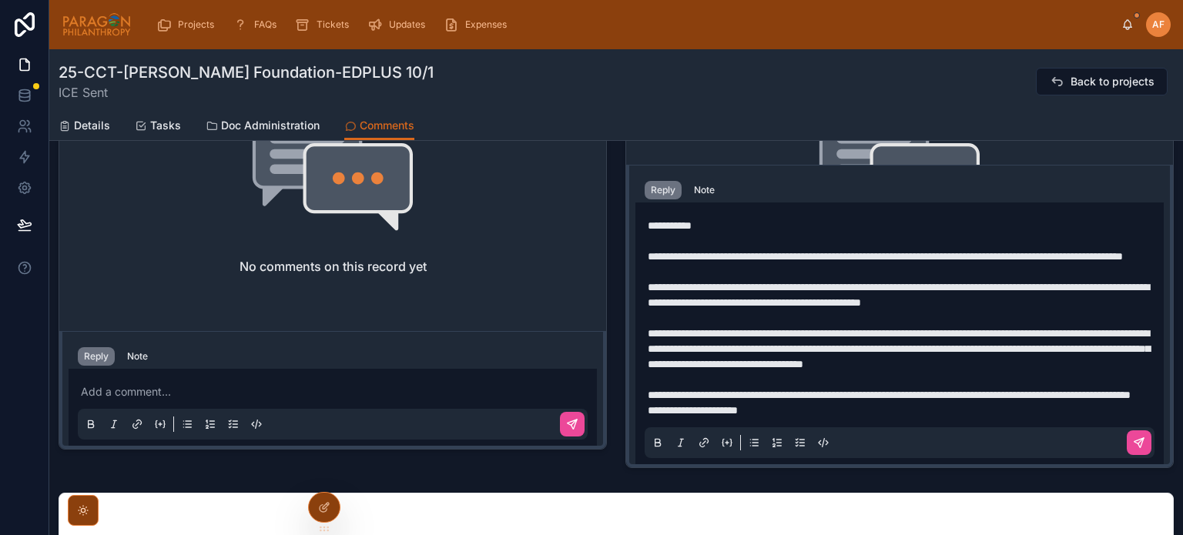
scroll to position [40, 0]
click at [793, 397] on p "**********" at bounding box center [903, 394] width 510 height 15
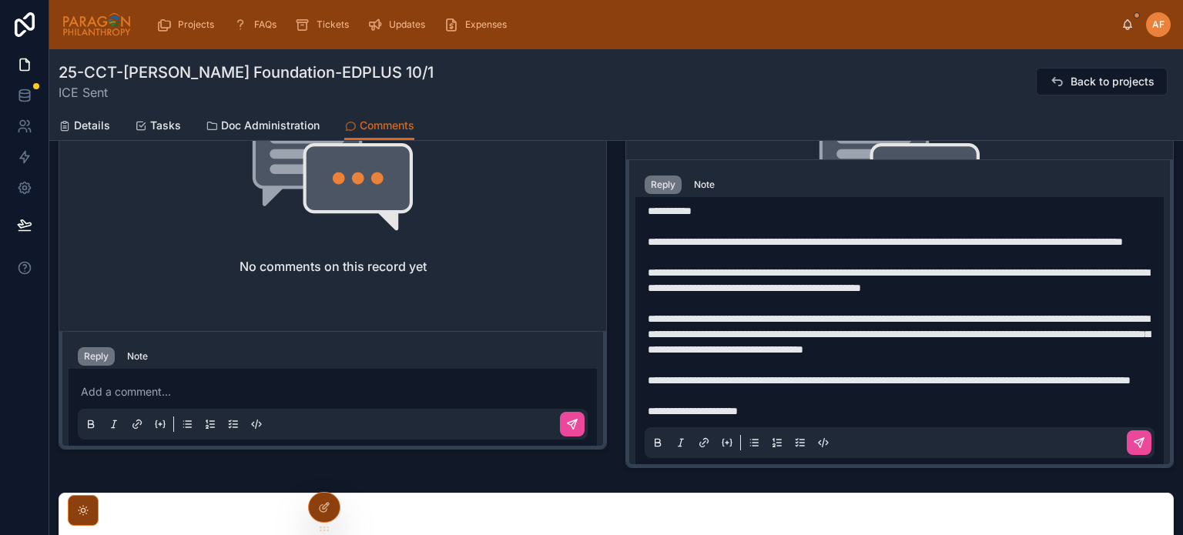
scroll to position [55, 0]
click at [813, 409] on p "**********" at bounding box center [903, 411] width 510 height 15
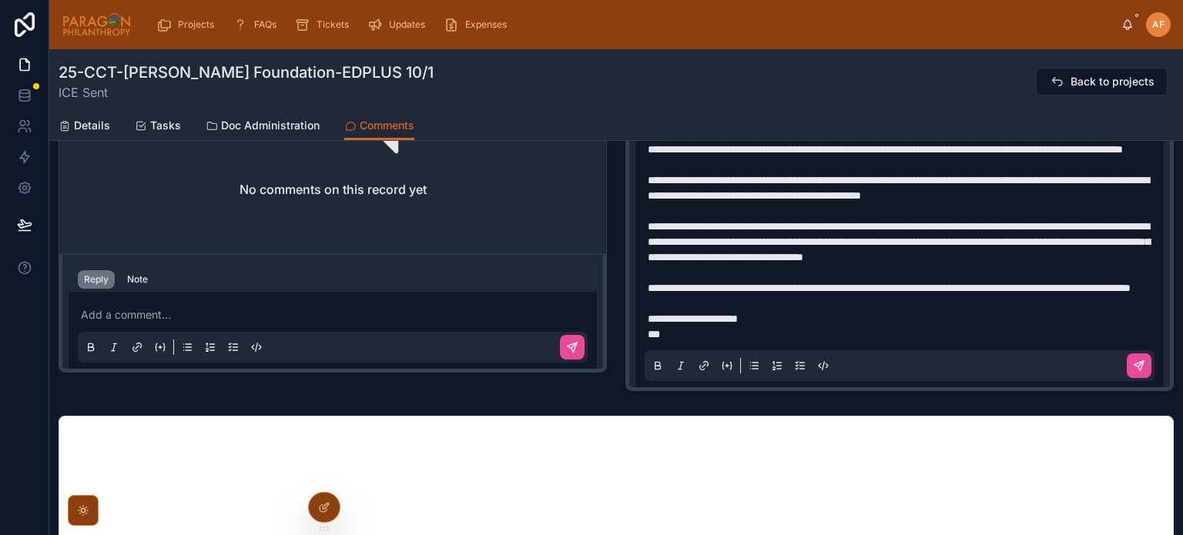
scroll to position [0, 0]
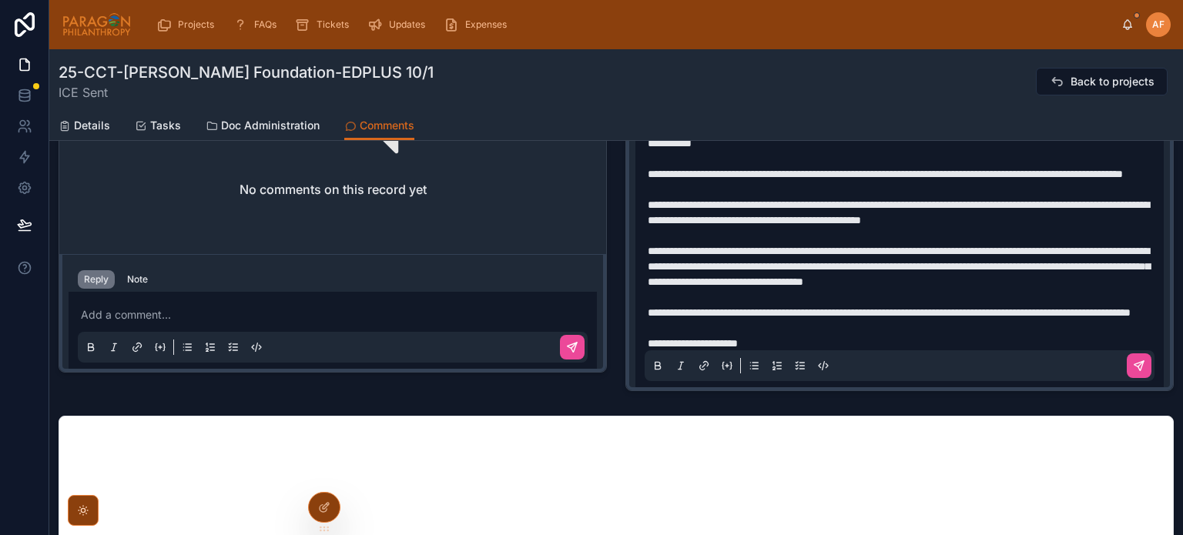
click at [847, 305] on p at bounding box center [903, 297] width 510 height 15
drag, startPoint x: 925, startPoint y: 233, endPoint x: 1114, endPoint y: 242, distance: 188.9
click at [1110, 228] on p "**********" at bounding box center [903, 212] width 510 height 31
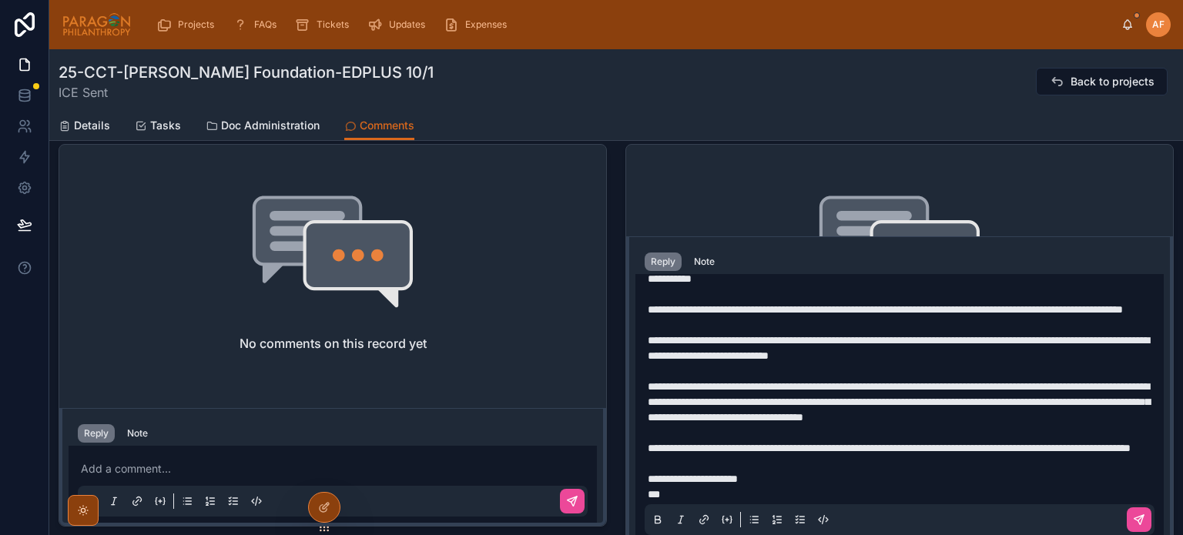
scroll to position [71, 0]
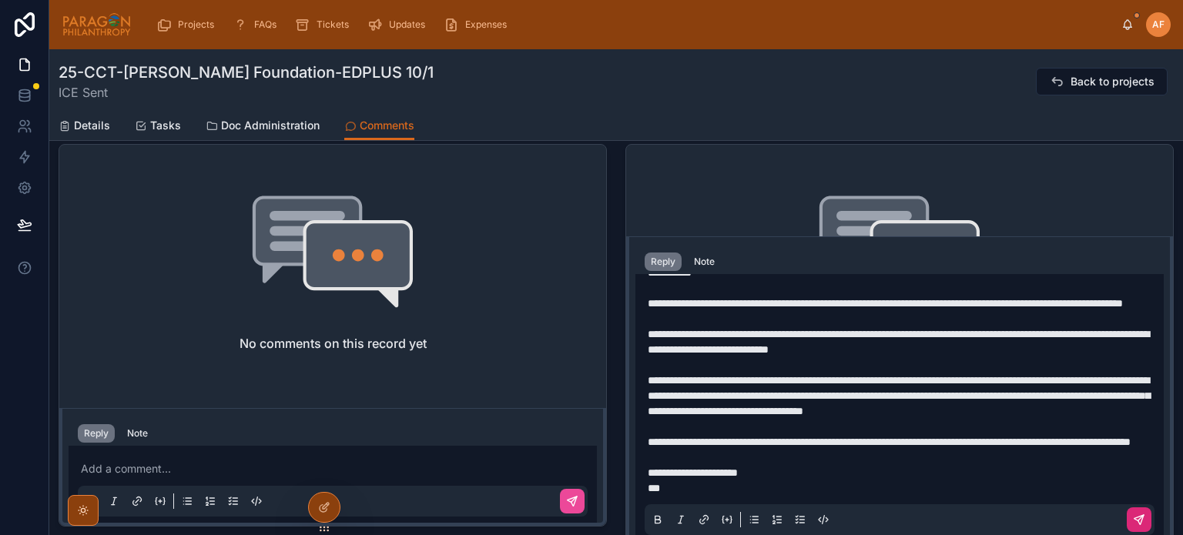
click at [1127, 526] on button at bounding box center [1139, 520] width 25 height 25
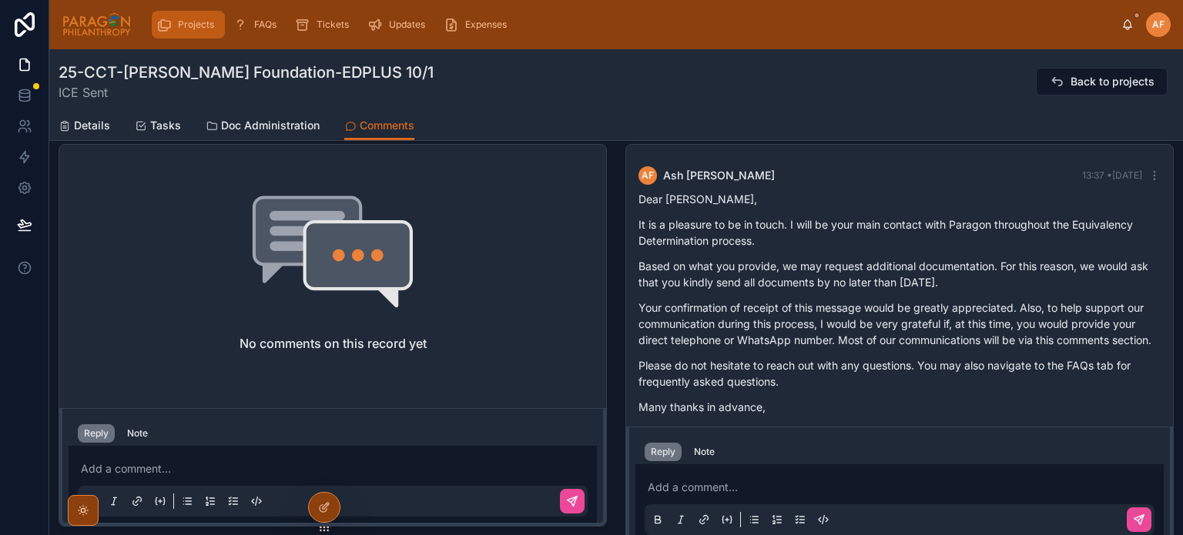
scroll to position [59, 0]
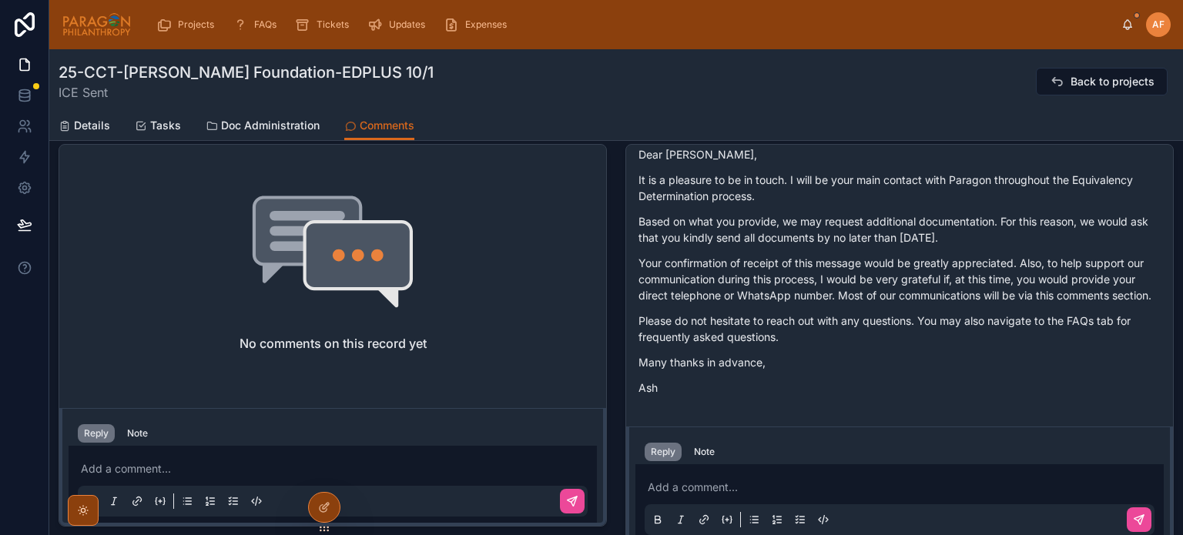
drag, startPoint x: 343, startPoint y: 72, endPoint x: 62, endPoint y: 78, distance: 281.2
click at [62, 78] on div "25-CCT-Isaac Paintsil Foundation-EDPLUS 10/1 ICE Sent Back to projects" at bounding box center [616, 82] width 1115 height 40
copy h1 "25-CCT-[PERSON_NAME] Foundation-EDPLUS 10/1"
click at [77, 127] on span "Details" at bounding box center [92, 125] width 36 height 15
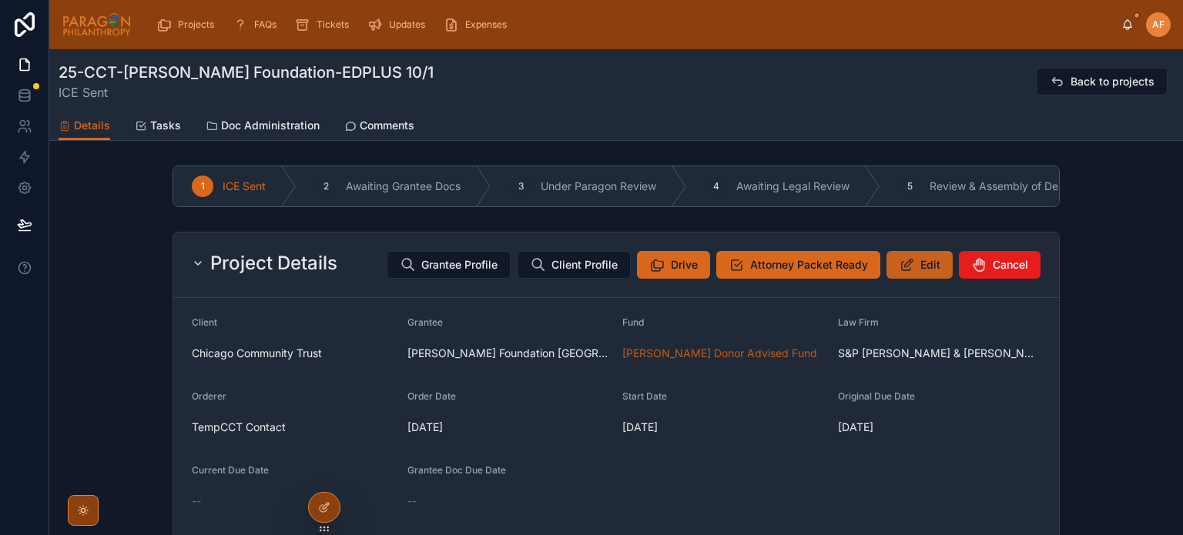
click at [921, 273] on span "Edit" at bounding box center [931, 264] width 20 height 15
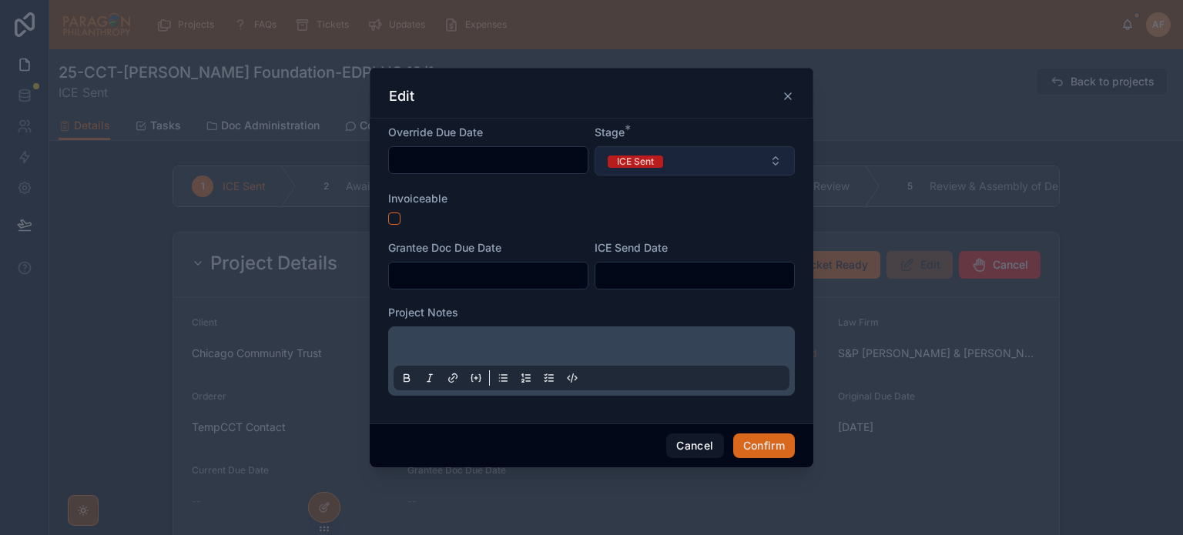
click at [662, 159] on span "ICE Sent" at bounding box center [635, 162] width 55 height 12
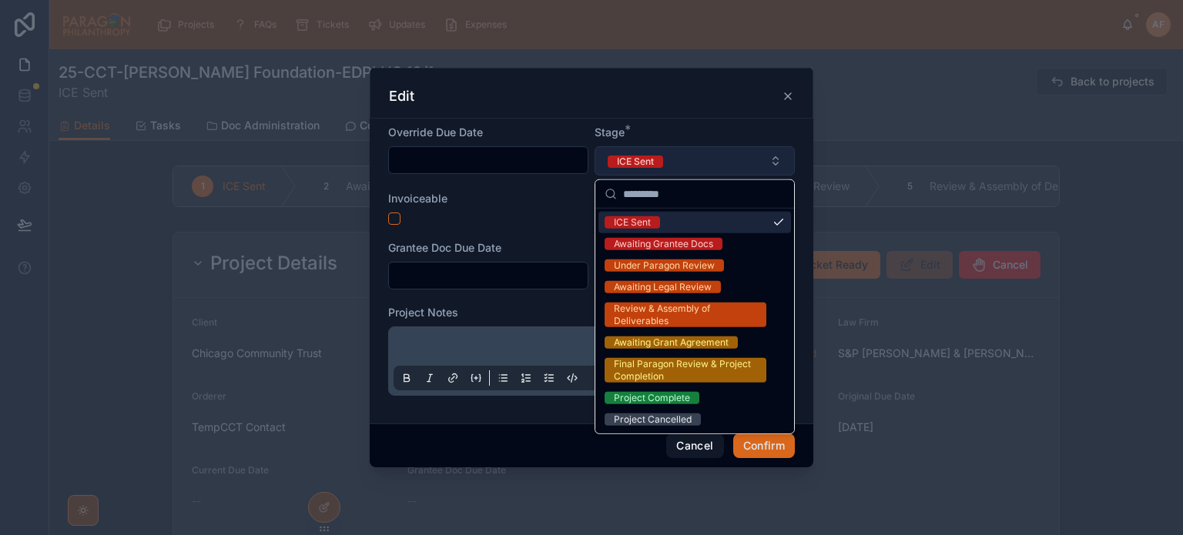
click at [662, 159] on span "ICE Sent" at bounding box center [635, 162] width 55 height 12
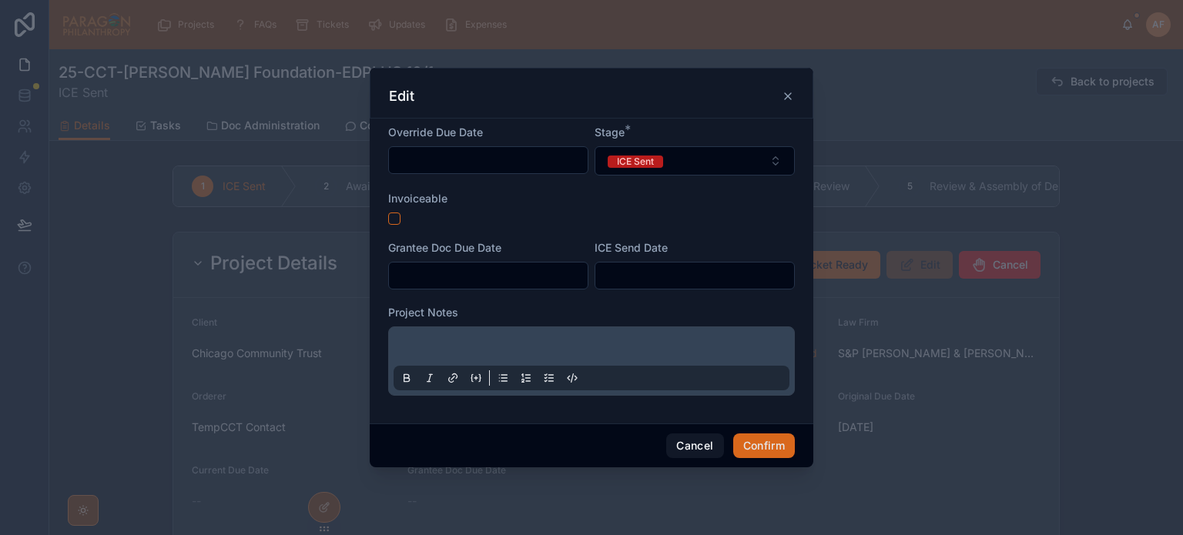
click at [409, 262] on div at bounding box center [488, 276] width 200 height 28
click at [411, 268] on input "text" at bounding box center [488, 276] width 199 height 22
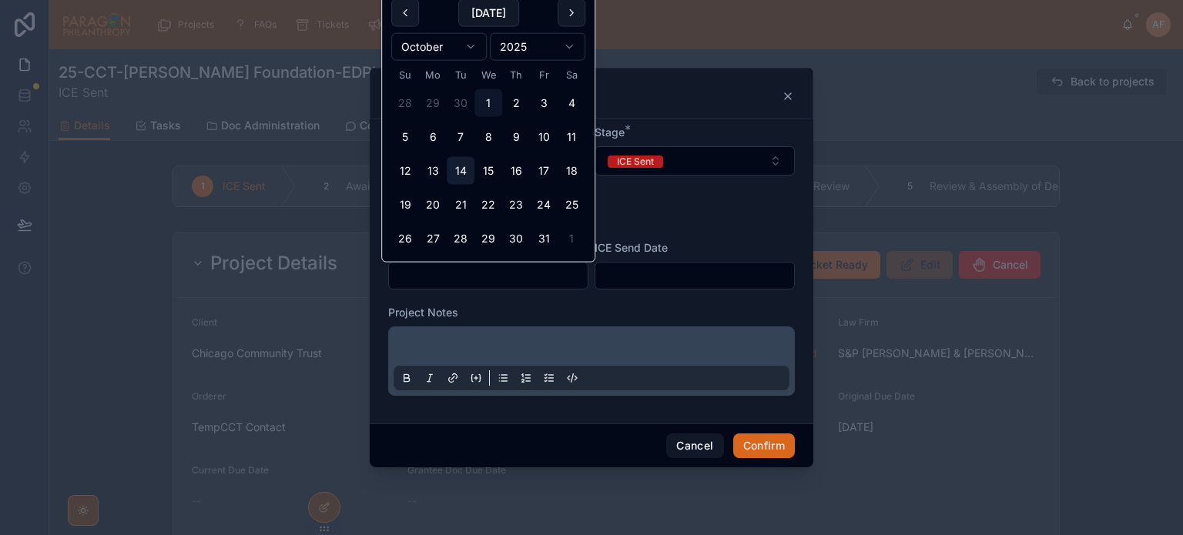
click at [459, 173] on button "14" at bounding box center [461, 171] width 28 height 28
type input "**********"
drag, startPoint x: 606, startPoint y: 263, endPoint x: 608, endPoint y: 275, distance: 12.4
click at [606, 264] on div "ICE Send Date" at bounding box center [695, 264] width 200 height 49
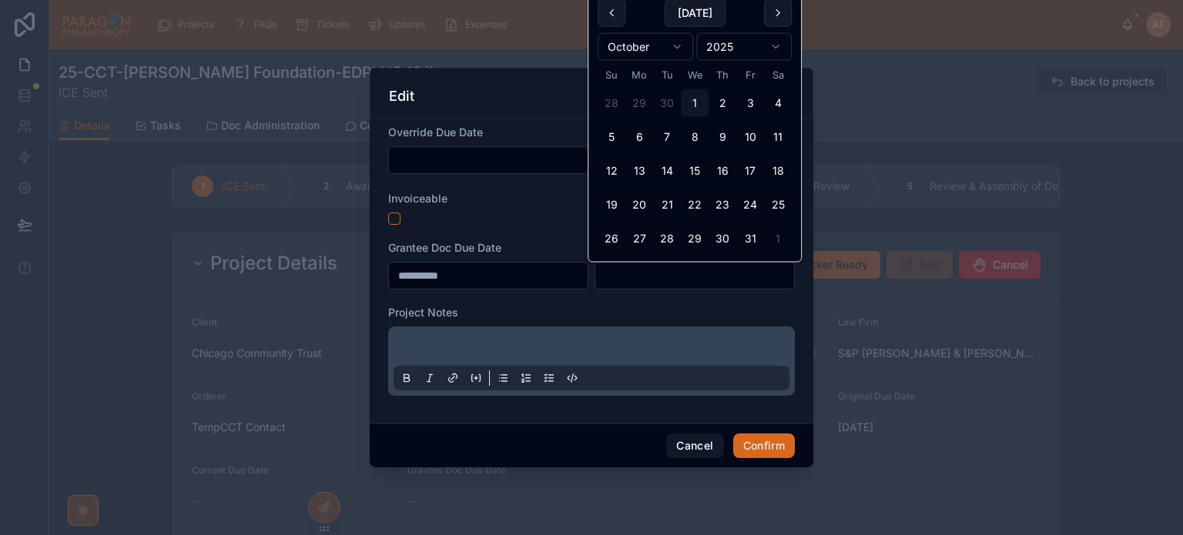
click at [608, 275] on input "text" at bounding box center [694, 276] width 199 height 22
click at [691, 99] on button "1" at bounding box center [695, 103] width 28 height 28
type input "*********"
click at [675, 340] on div at bounding box center [592, 361] width 396 height 59
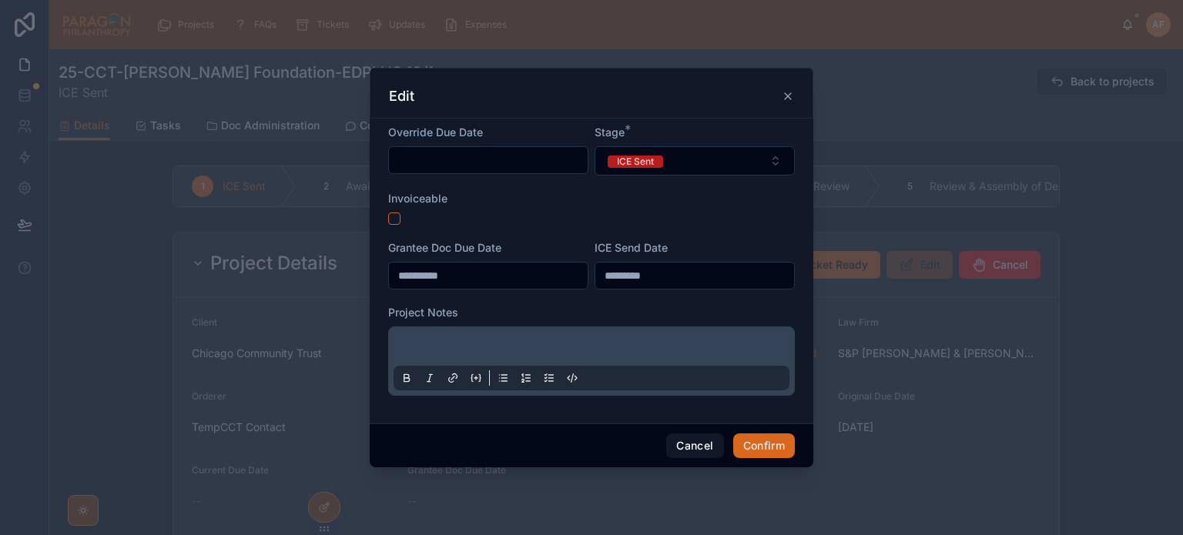
click at [618, 334] on div at bounding box center [591, 361] width 407 height 69
click at [619, 346] on p at bounding box center [595, 348] width 396 height 15
click at [413, 350] on span "**********" at bounding box center [426, 349] width 59 height 11
click at [764, 453] on button "Confirm" at bounding box center [764, 446] width 62 height 25
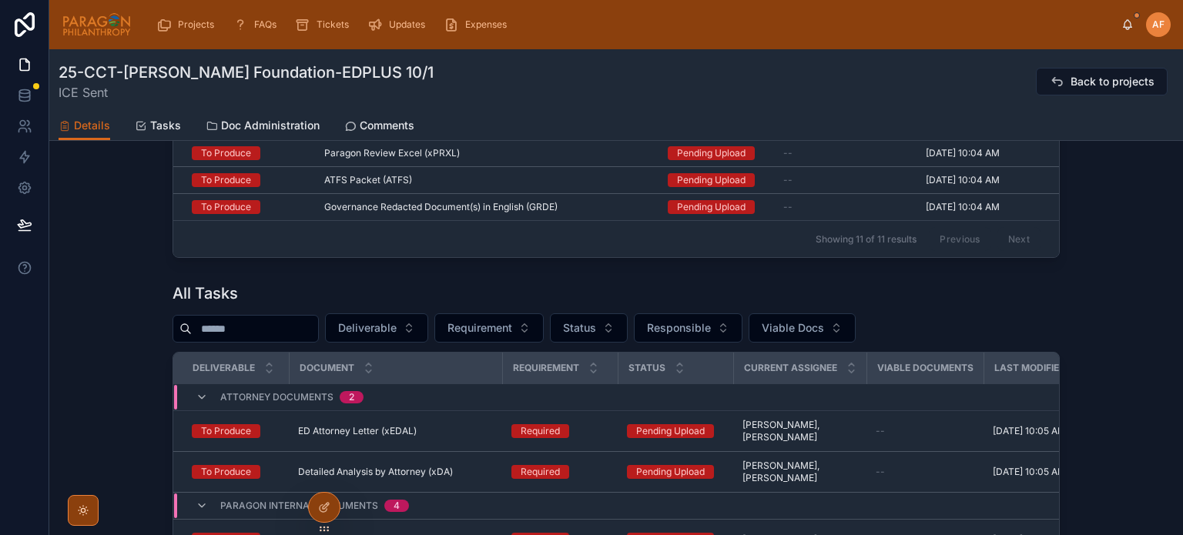
scroll to position [385, 0]
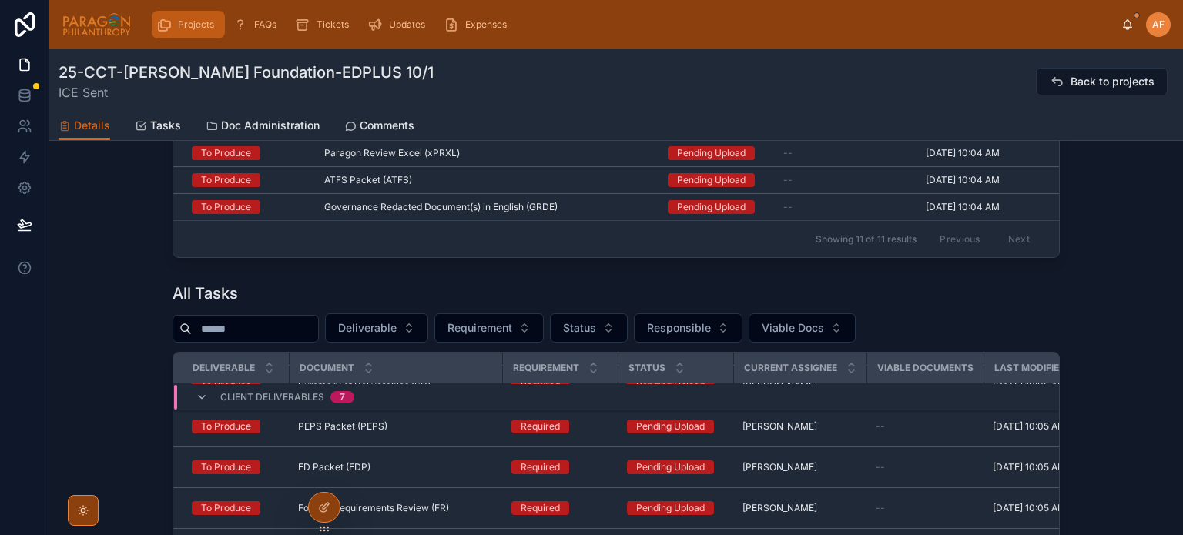
click at [187, 23] on span "Projects" at bounding box center [196, 24] width 36 height 12
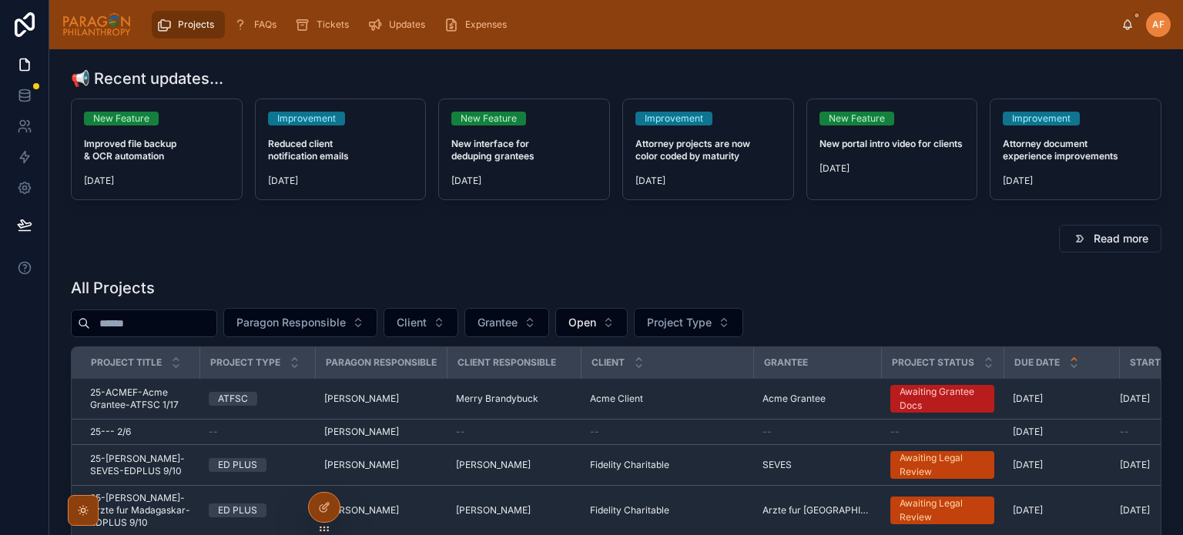
click at [208, 330] on input "text" at bounding box center [153, 324] width 126 height 22
type input "*********"
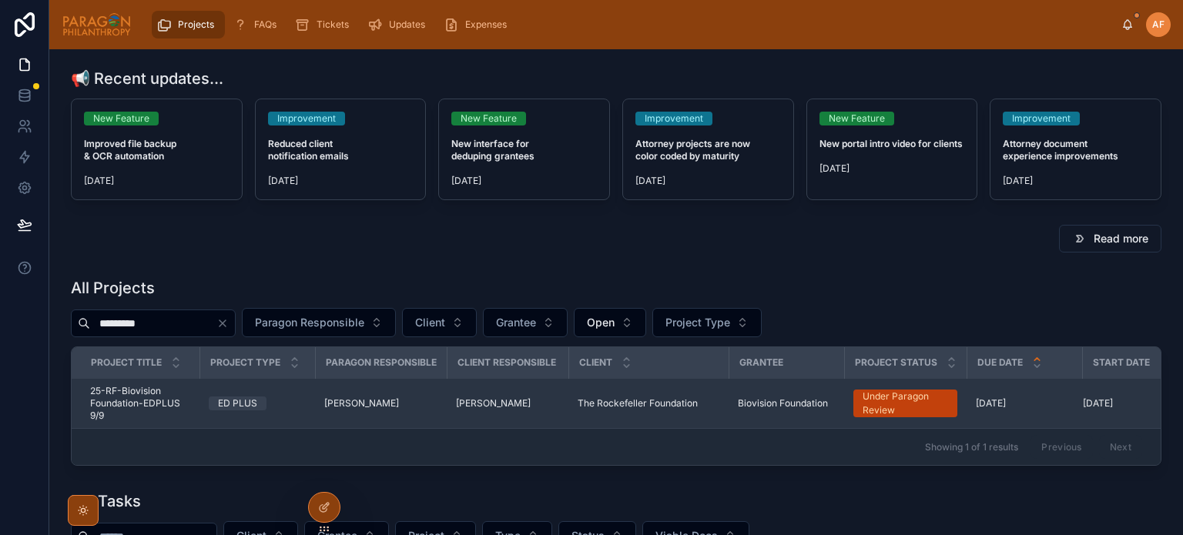
click at [263, 398] on span "ED PLUS" at bounding box center [238, 404] width 58 height 14
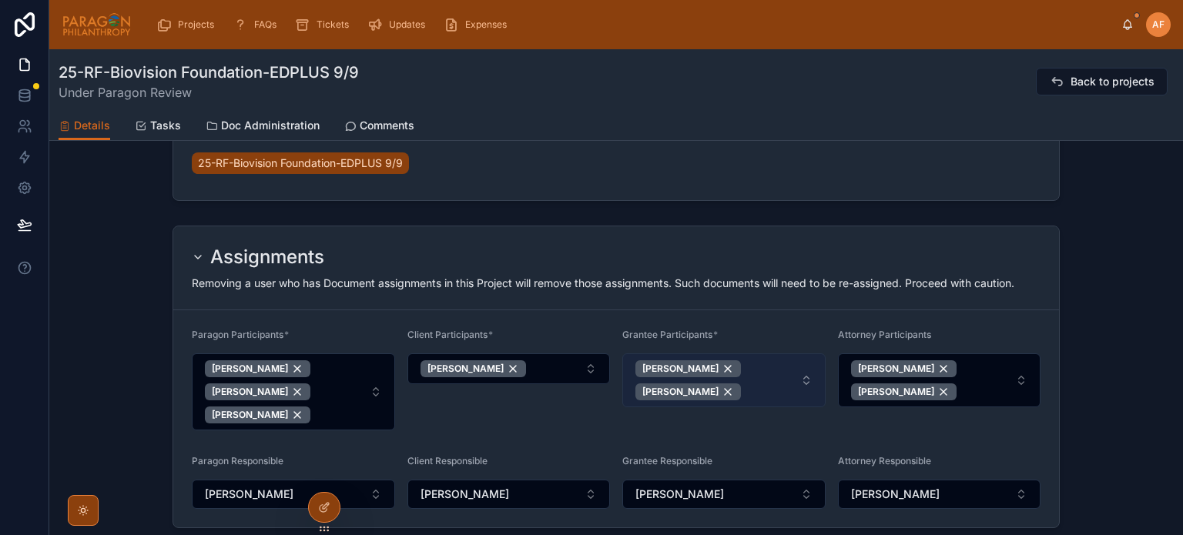
scroll to position [1045, 0]
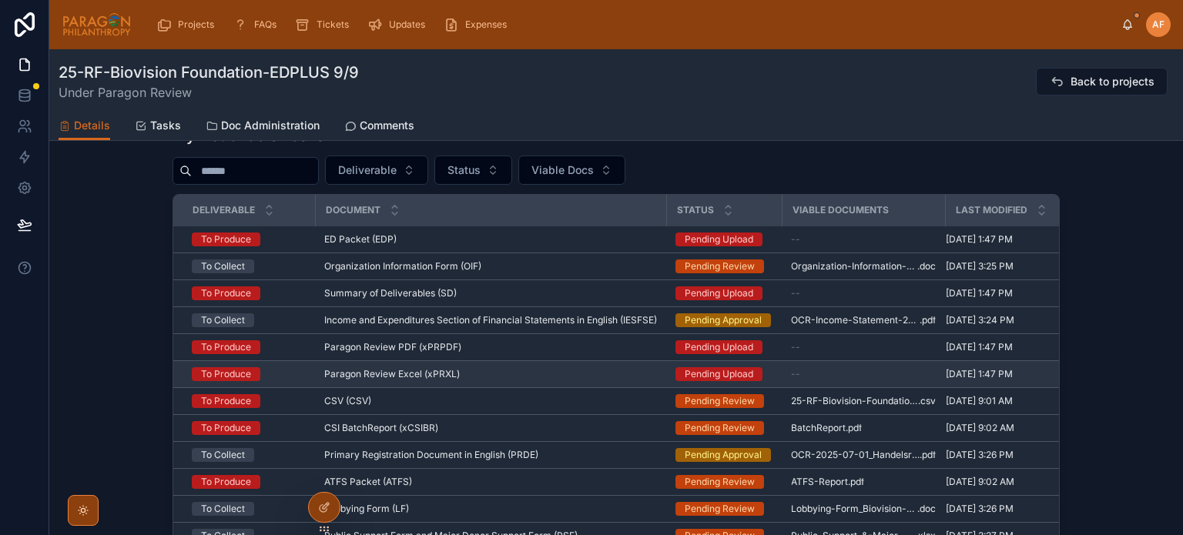
click at [592, 378] on div "Paragon Review Excel (xPRXL) Paragon Review Excel (xPRXL)" at bounding box center [490, 374] width 333 height 12
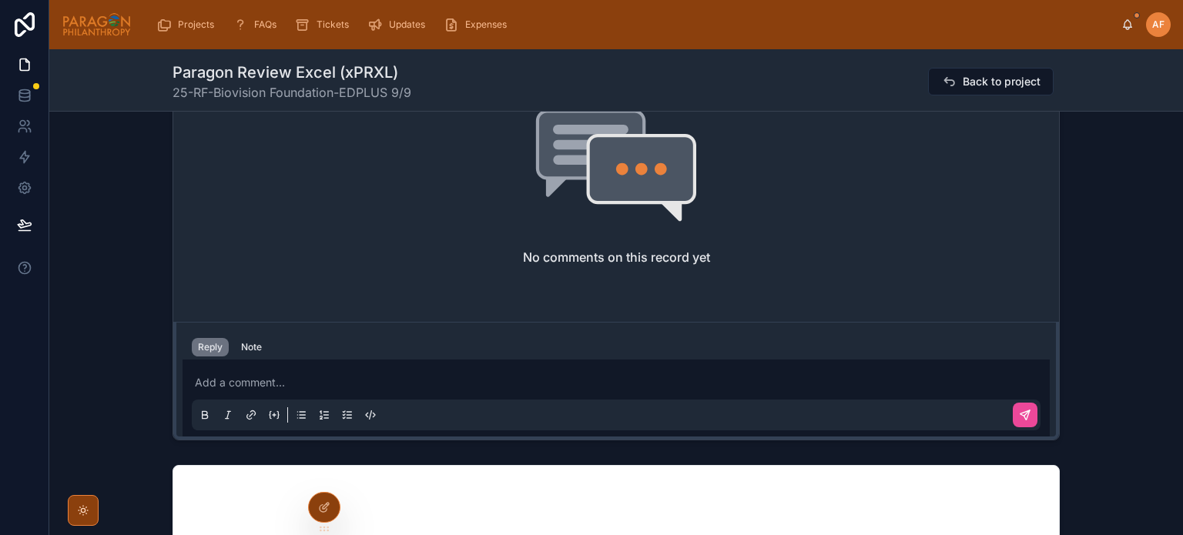
scroll to position [770, 0]
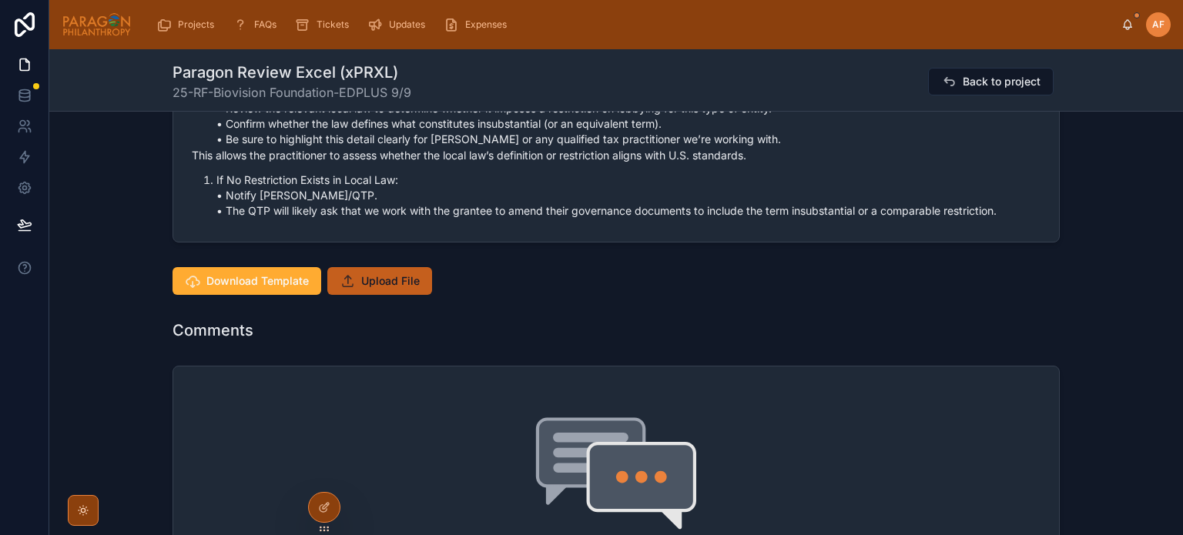
click at [354, 285] on button "Upload File" at bounding box center [379, 281] width 105 height 28
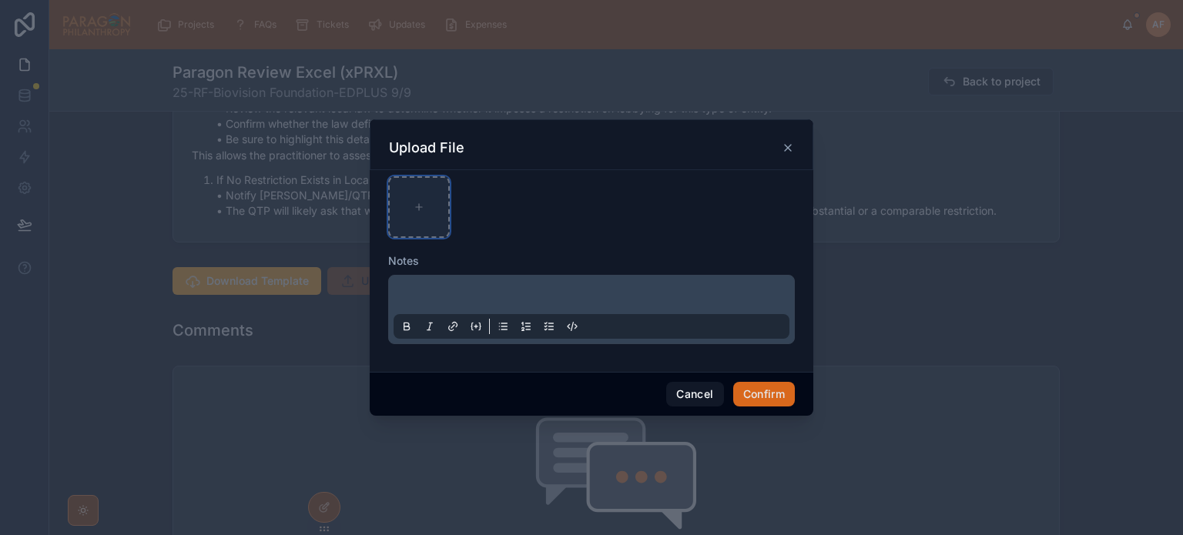
click at [410, 216] on div at bounding box center [419, 207] width 62 height 62
type input "**********"
click at [736, 396] on button "Confirm" at bounding box center [764, 394] width 62 height 25
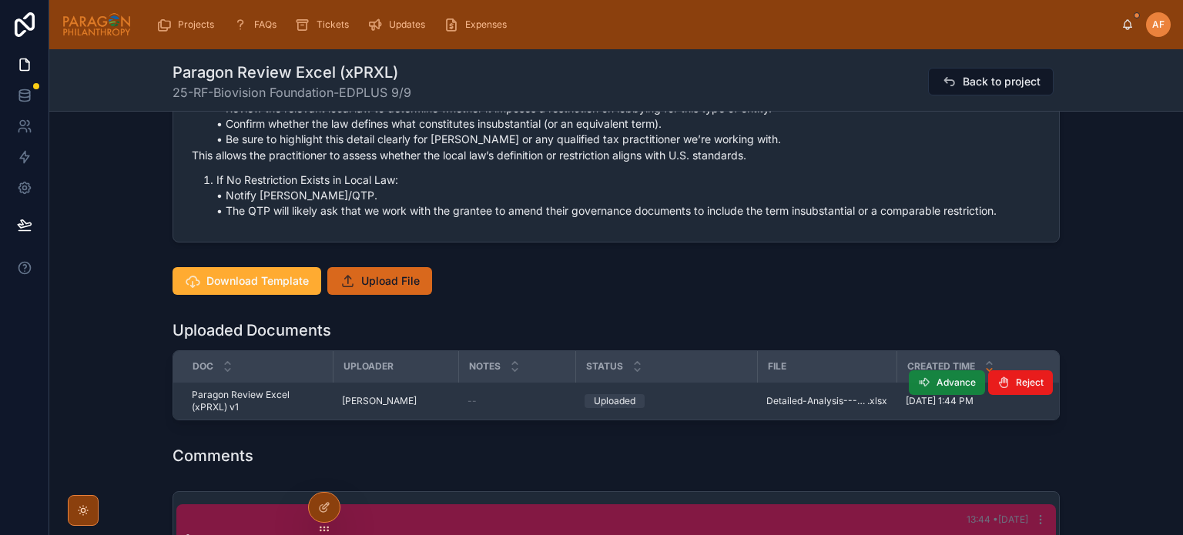
click at [954, 381] on span "Advance" at bounding box center [956, 383] width 39 height 12
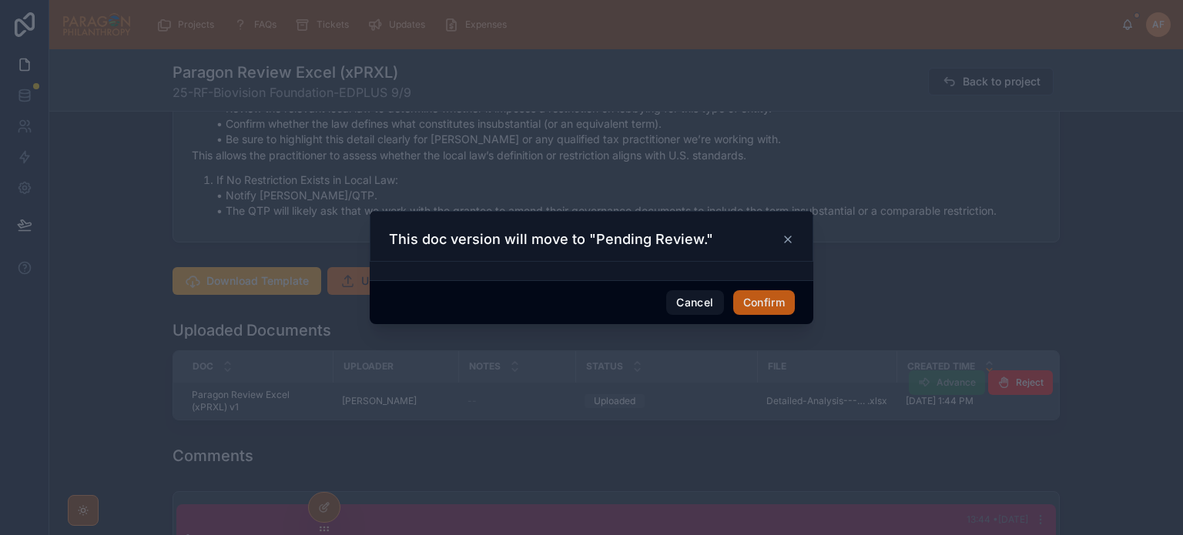
click at [739, 291] on button "Confirm" at bounding box center [764, 302] width 62 height 25
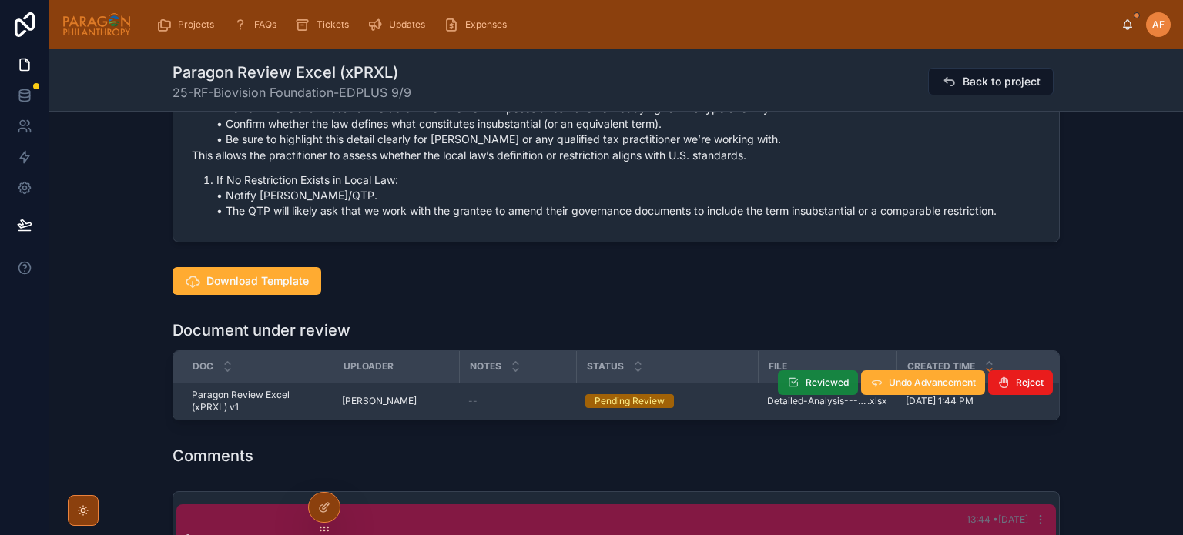
click at [803, 373] on button "Reviewed" at bounding box center [818, 383] width 80 height 25
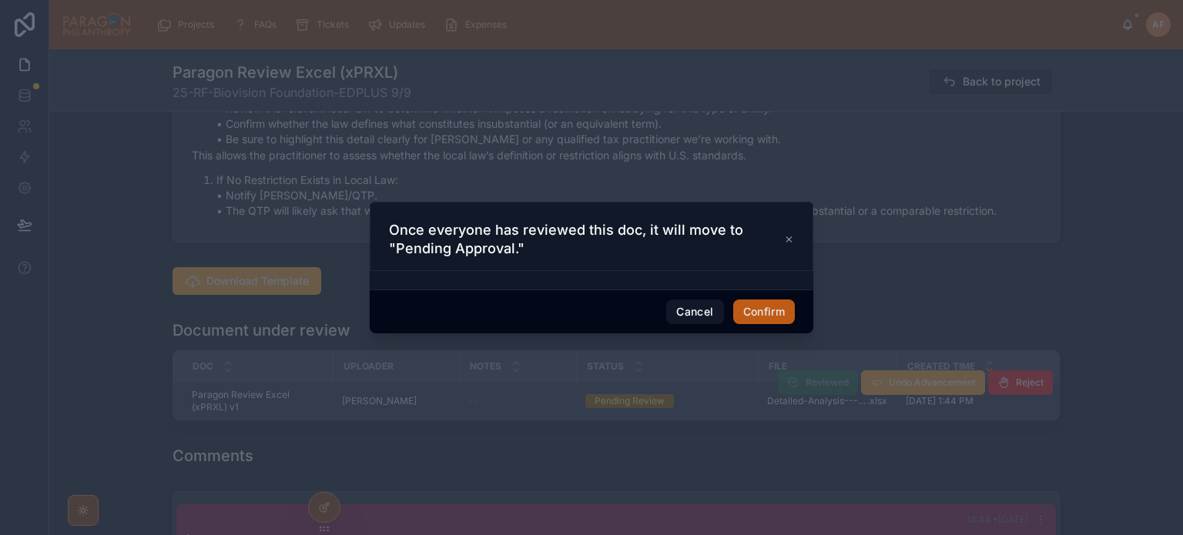
click at [786, 300] on button "Confirm" at bounding box center [764, 312] width 62 height 25
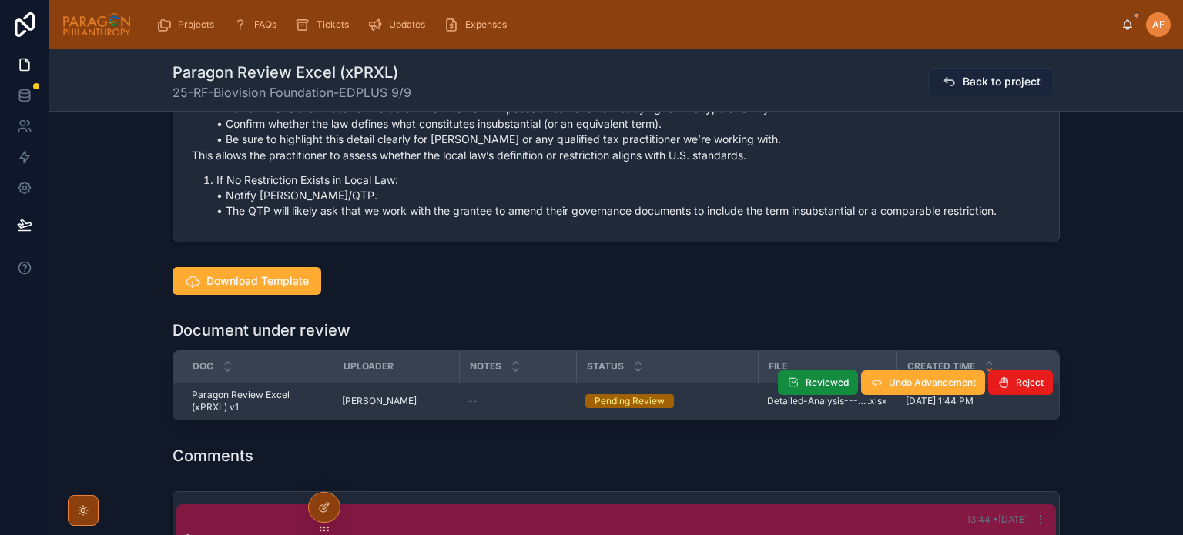
click at [968, 82] on span "Back to project" at bounding box center [1002, 81] width 78 height 15
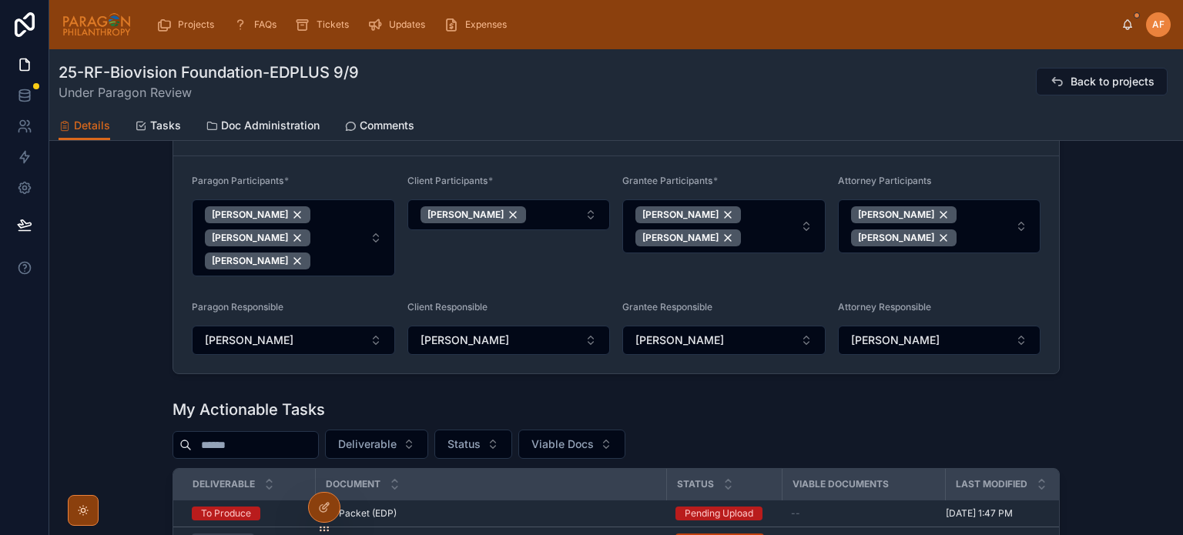
scroll to position [1001, 0]
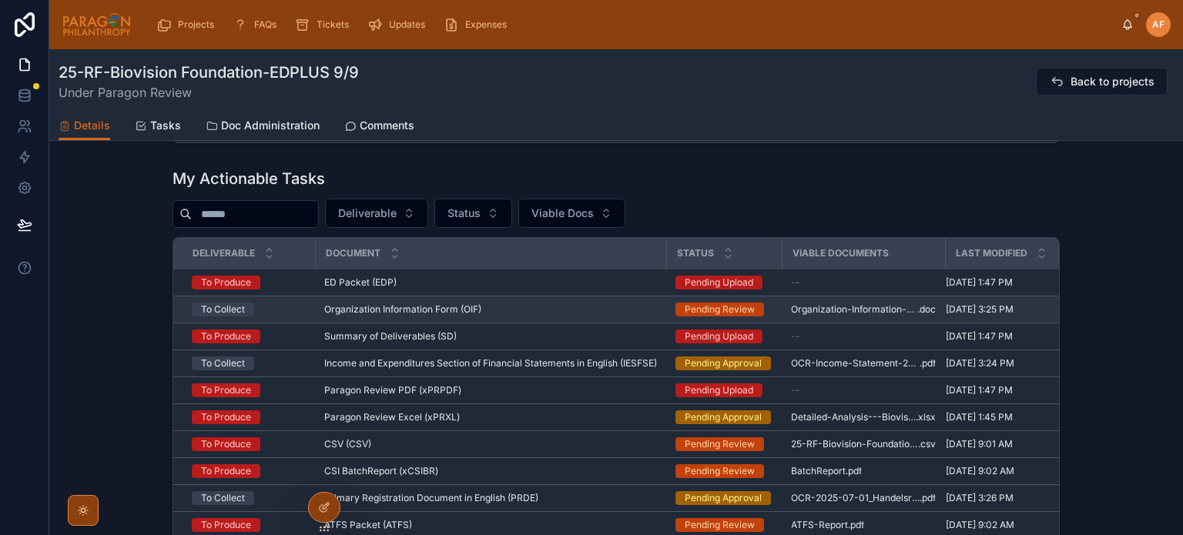
drag, startPoint x: 632, startPoint y: 300, endPoint x: 625, endPoint y: 307, distance: 10.4
click at [625, 307] on td "Organization Information Form (OIF) Organization Information Form (OIF)" at bounding box center [490, 310] width 351 height 27
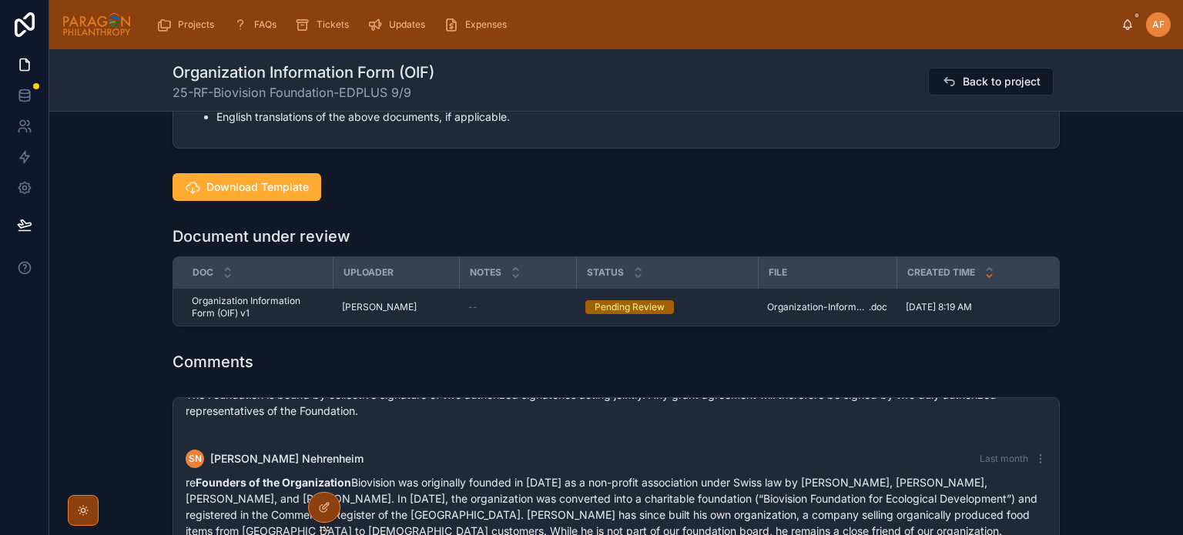
scroll to position [1695, 0]
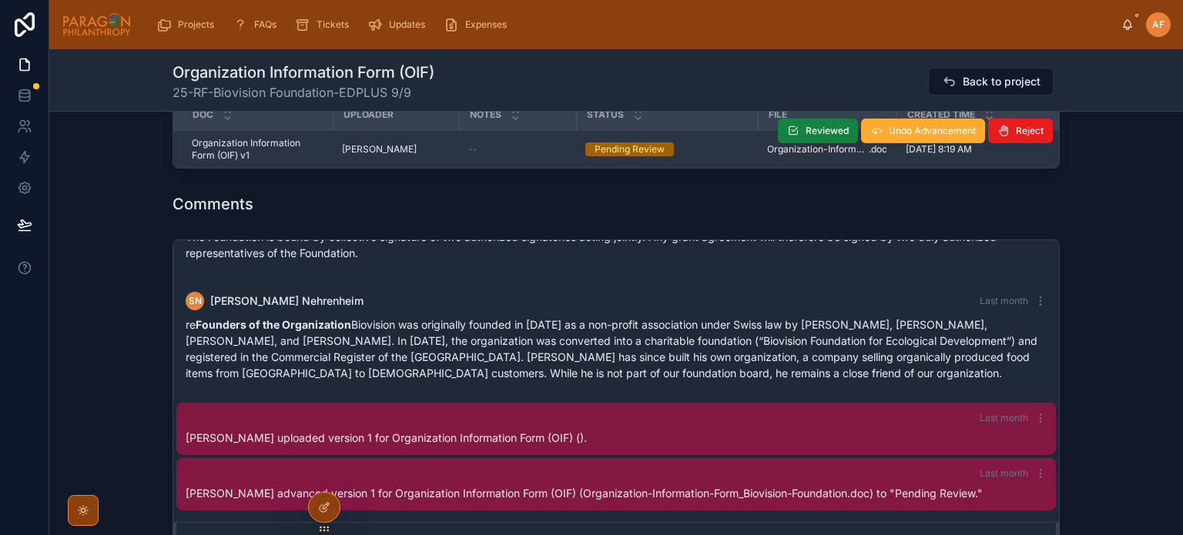
click at [834, 137] on span "Reviewed" at bounding box center [827, 131] width 43 height 12
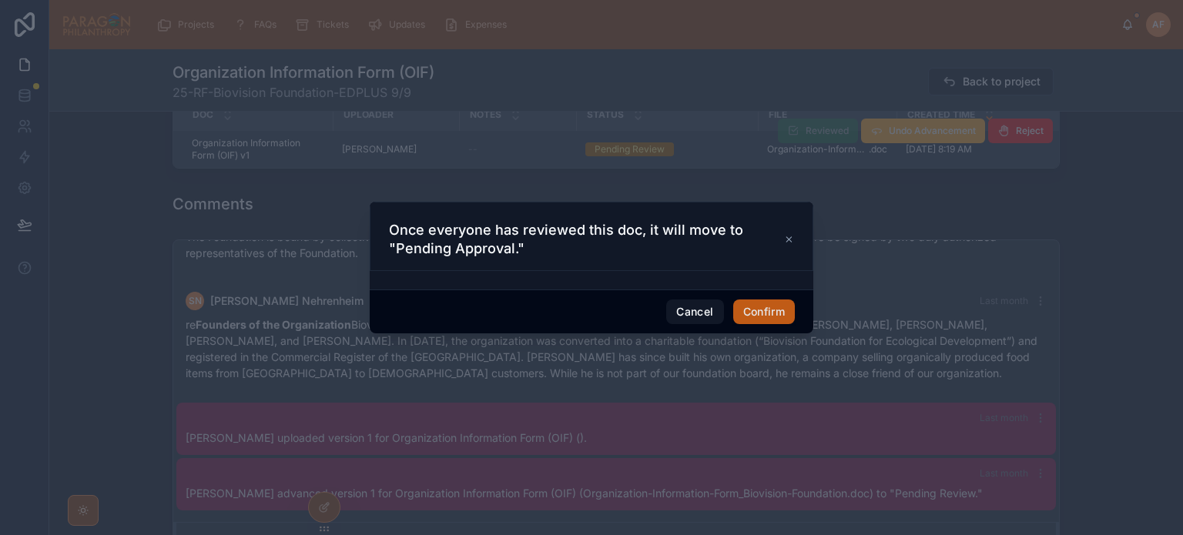
click at [755, 305] on button "Confirm" at bounding box center [764, 312] width 62 height 25
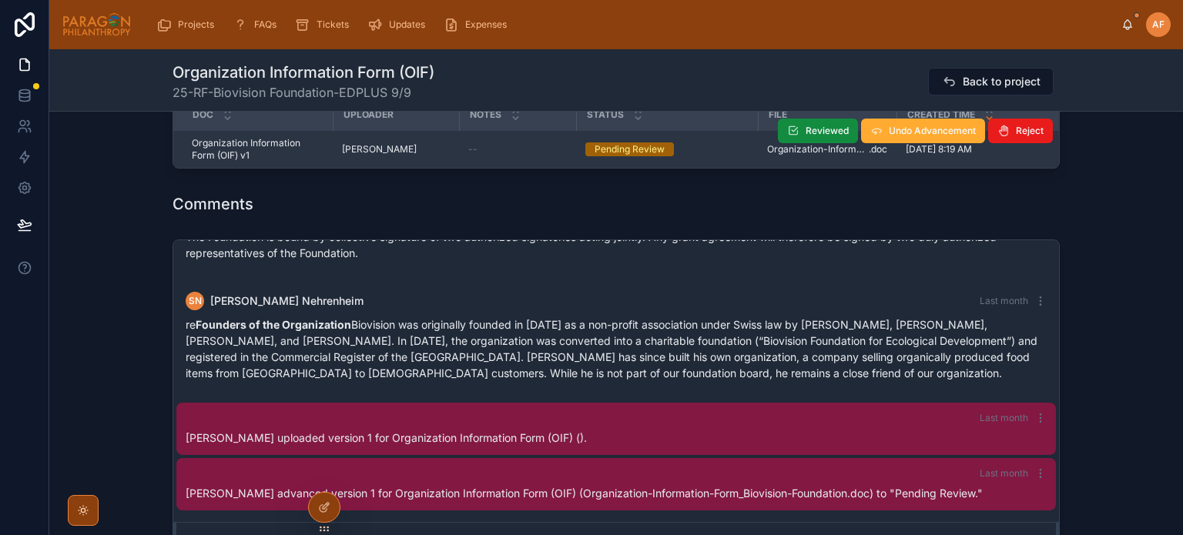
click at [984, 85] on span "Back to project" at bounding box center [1002, 81] width 78 height 15
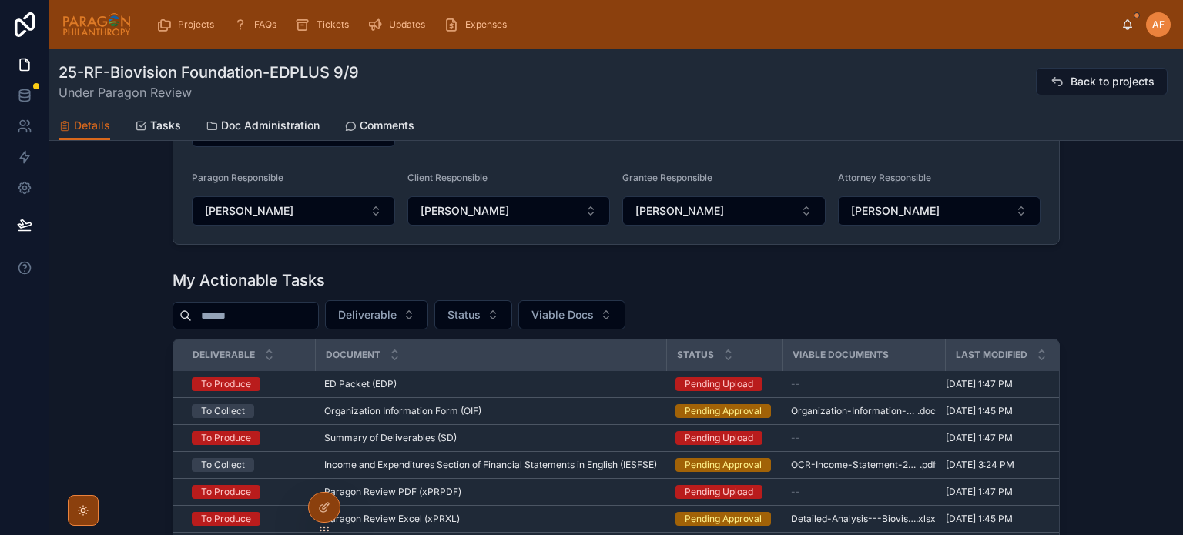
scroll to position [847, 0]
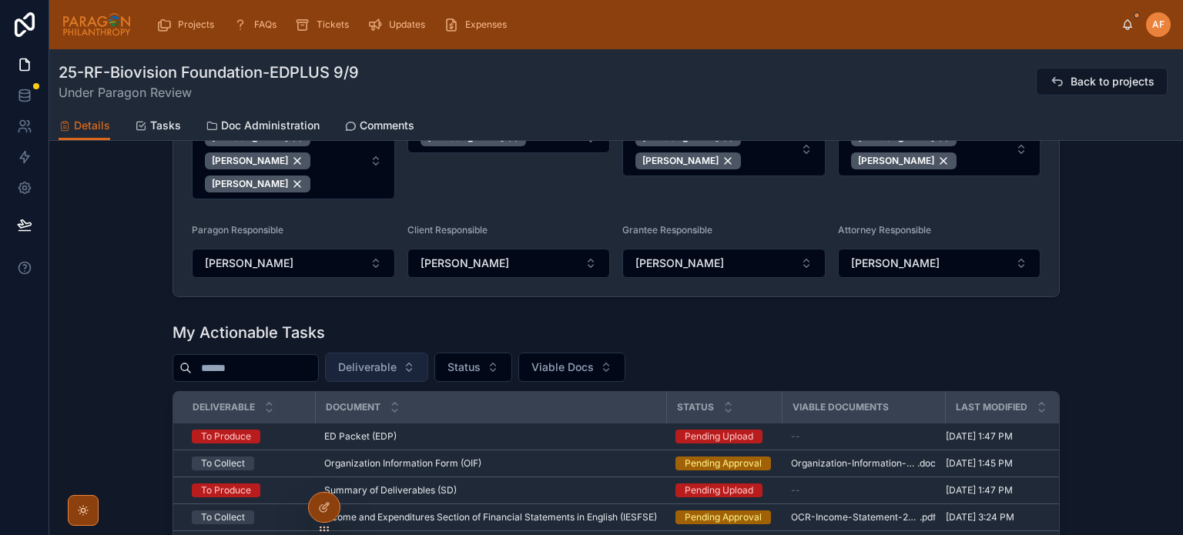
click at [397, 375] on span "Deliverable" at bounding box center [367, 367] width 59 height 15
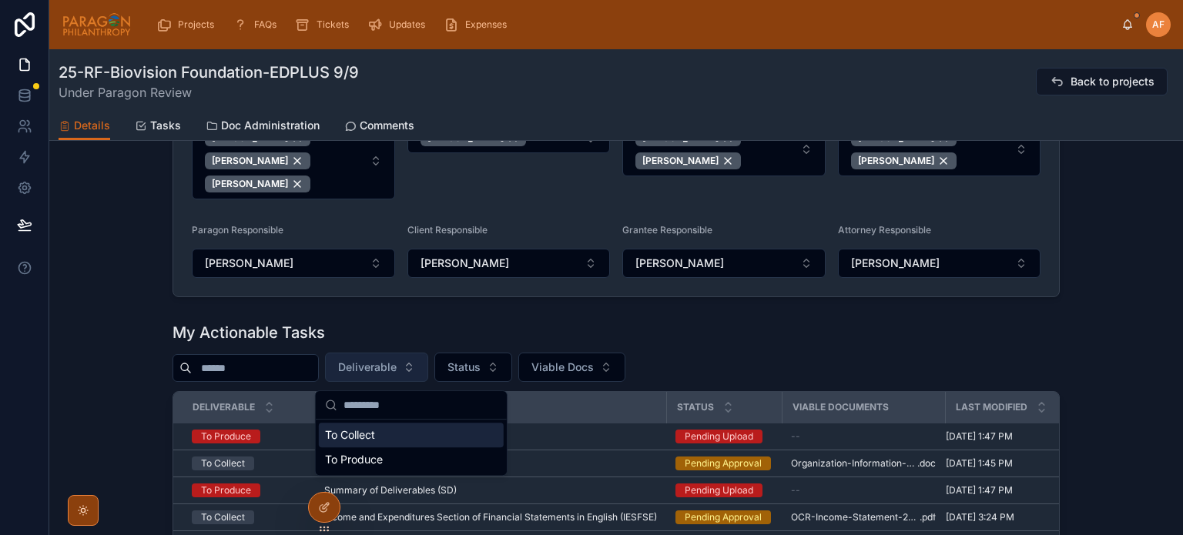
click at [397, 375] on span "Deliverable" at bounding box center [367, 367] width 59 height 15
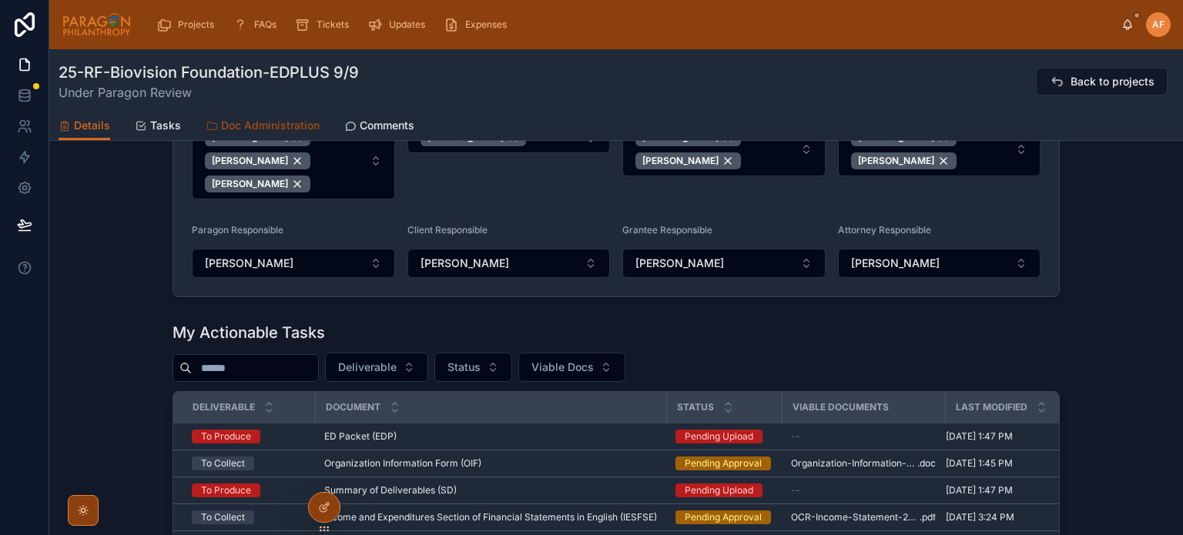
click at [233, 116] on link "Doc Administration" at bounding box center [263, 127] width 114 height 31
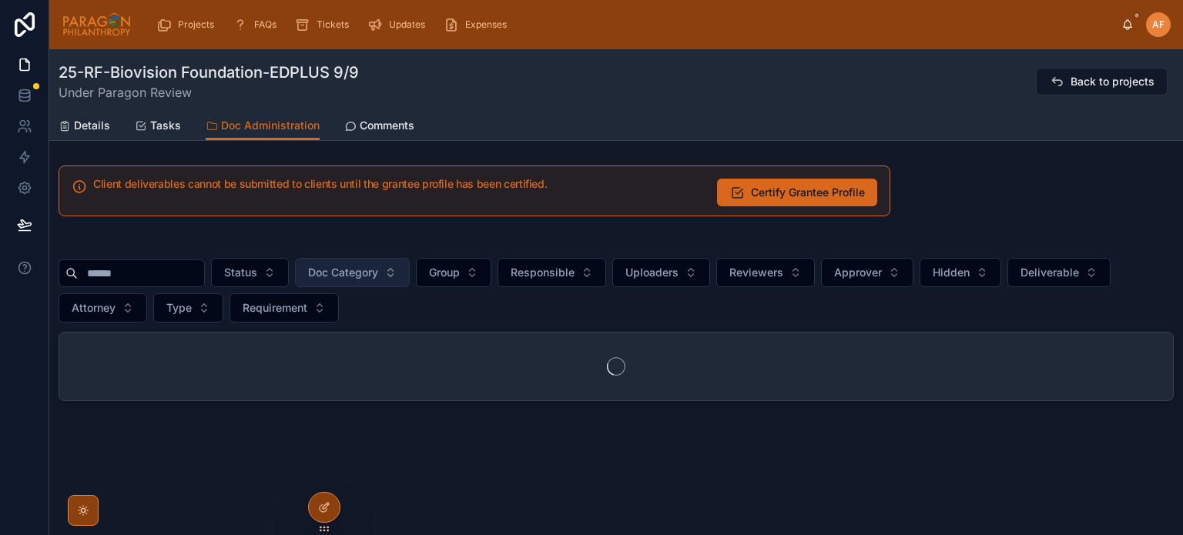
click at [376, 279] on span "Doc Category" at bounding box center [343, 272] width 70 height 15
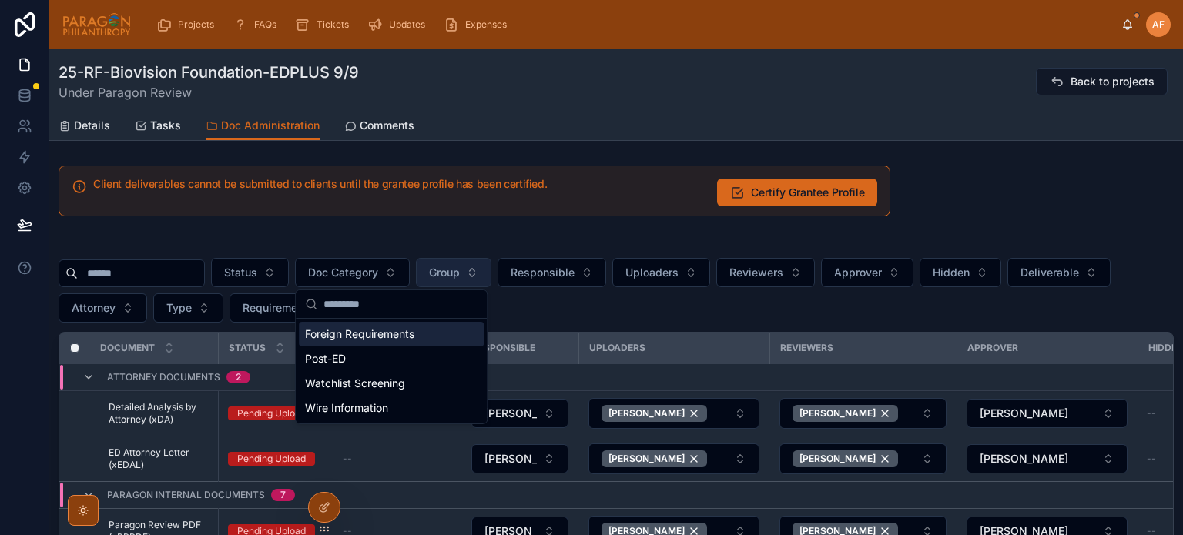
drag, startPoint x: 445, startPoint y: 258, endPoint x: 471, endPoint y: 273, distance: 29.3
click at [410, 259] on button "Doc Category" at bounding box center [352, 272] width 115 height 29
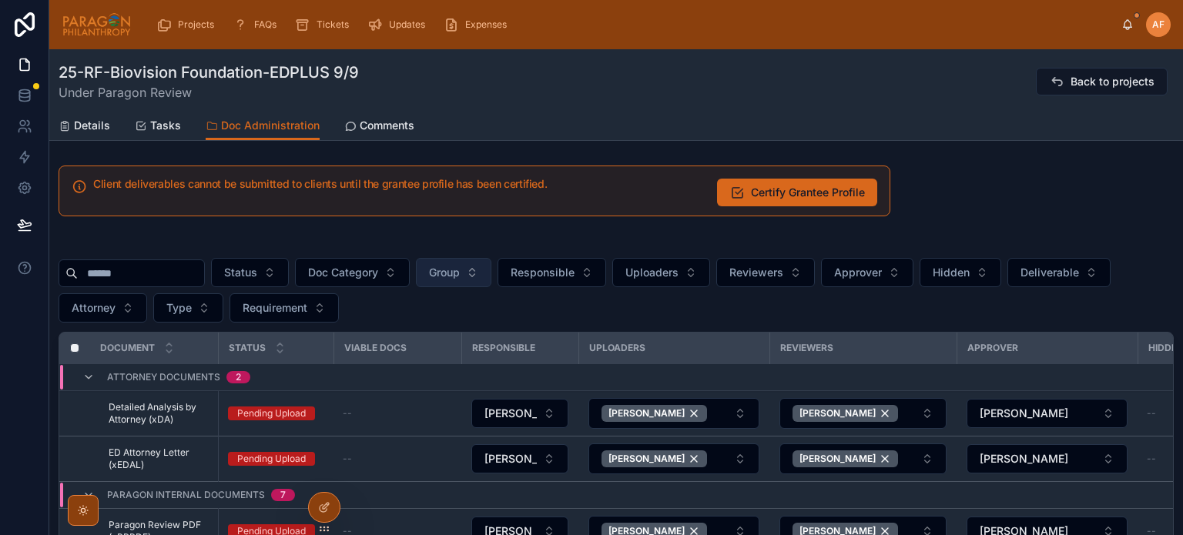
click at [491, 272] on button "Group" at bounding box center [453, 272] width 75 height 29
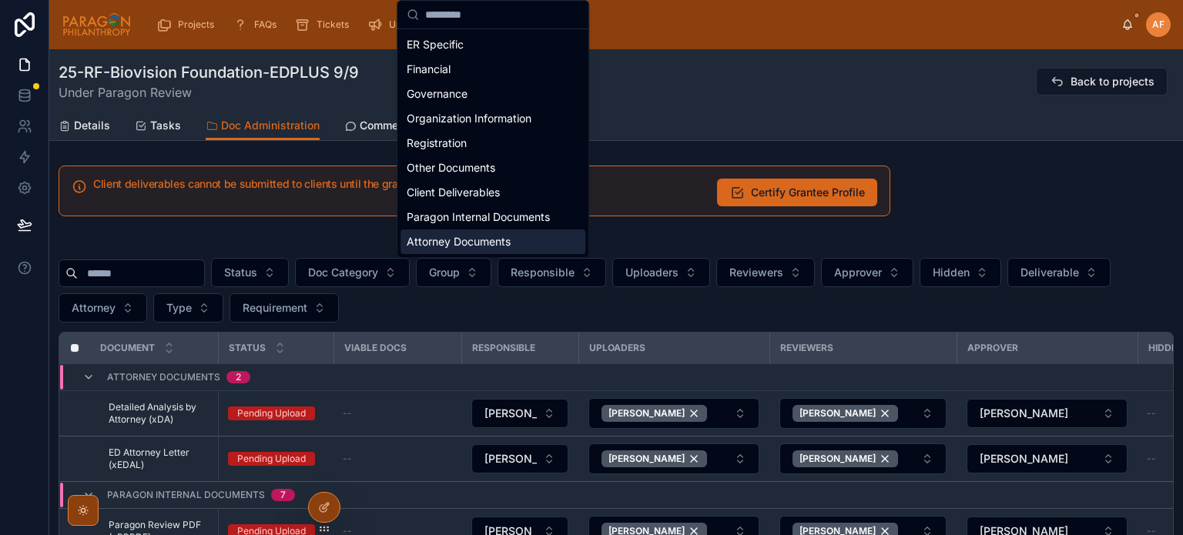
click at [502, 245] on div "Attorney Documents" at bounding box center [493, 242] width 185 height 25
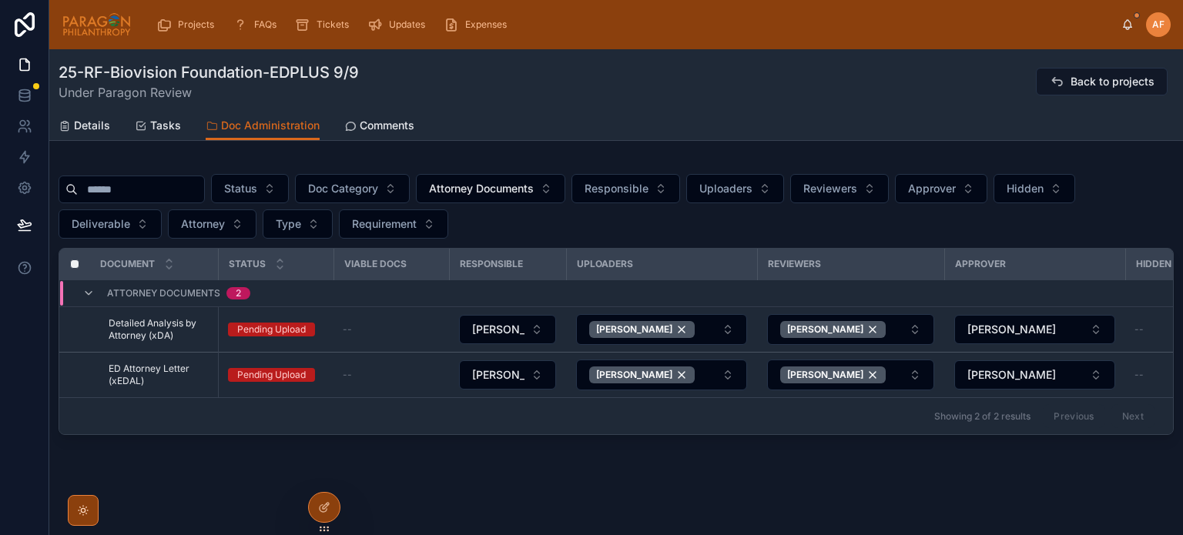
scroll to position [92, 0]
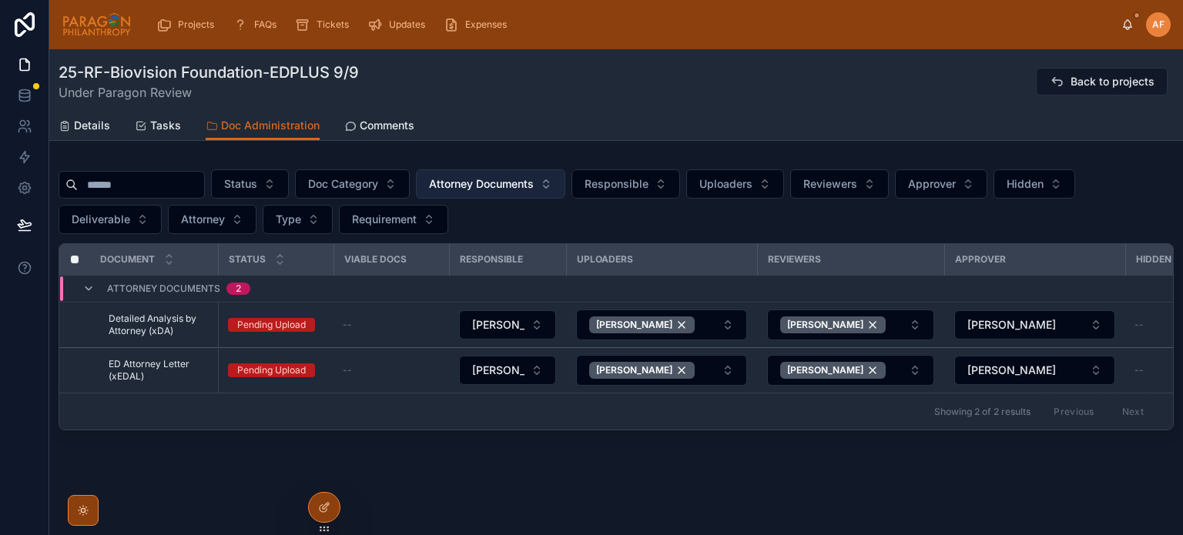
click at [528, 169] on button "Attorney Documents" at bounding box center [490, 183] width 149 height 29
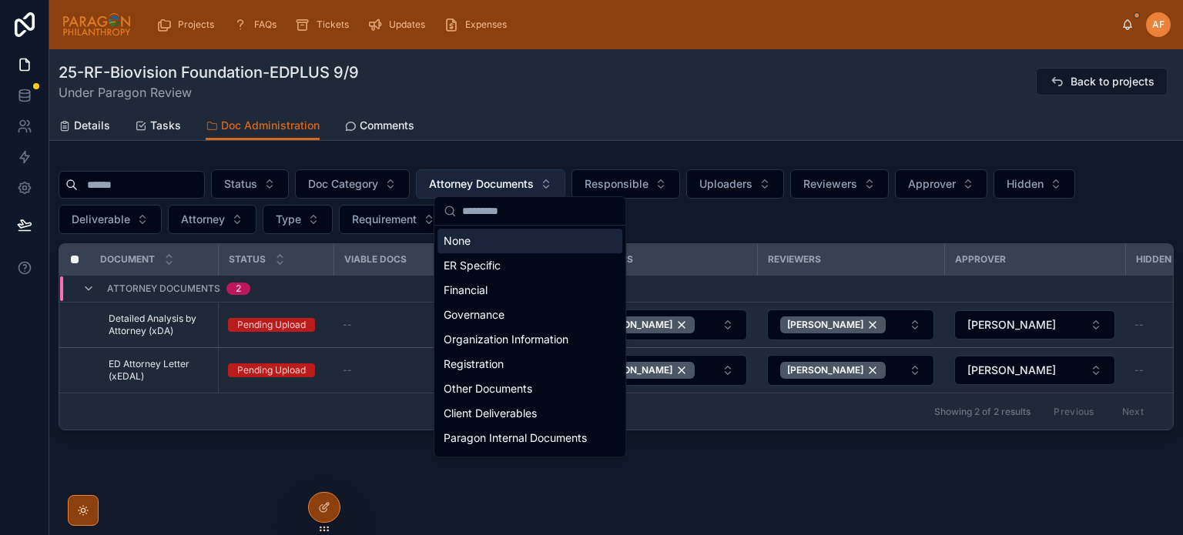
click at [534, 186] on span "Attorney Documents" at bounding box center [481, 183] width 105 height 15
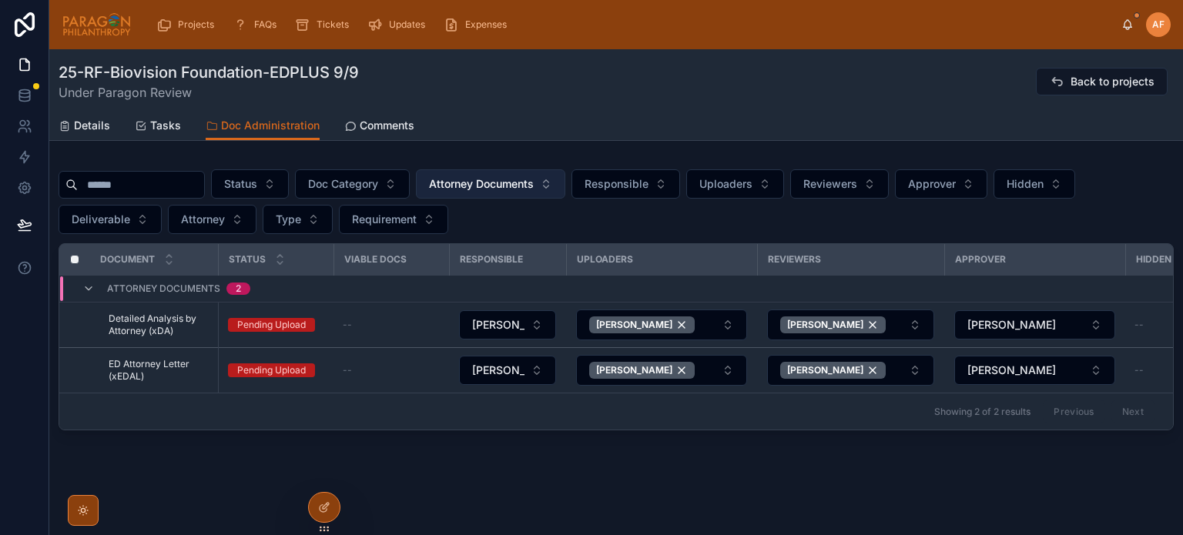
click at [534, 178] on span "Attorney Documents" at bounding box center [481, 183] width 105 height 15
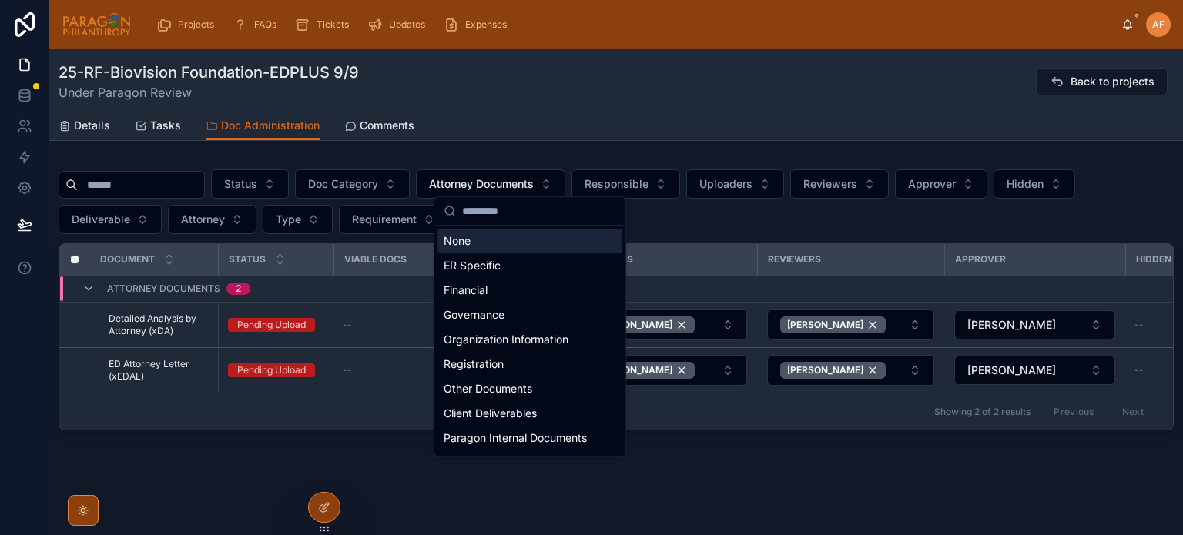
click at [498, 246] on div "None" at bounding box center [530, 241] width 185 height 25
click at [276, 219] on span "Type" at bounding box center [288, 219] width 25 height 15
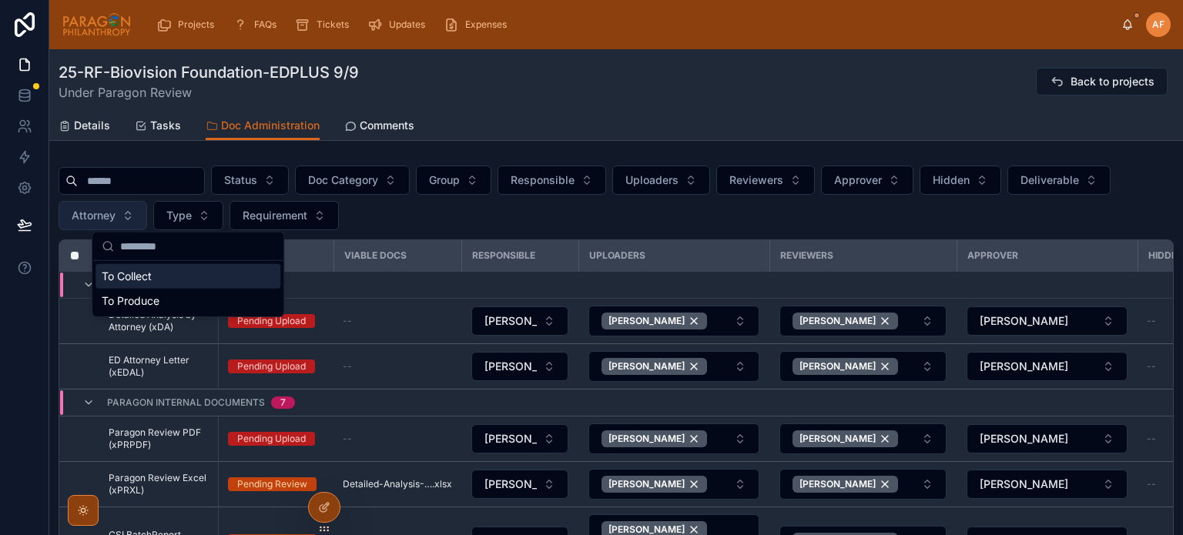
click at [112, 223] on button "Attorney" at bounding box center [103, 215] width 89 height 29
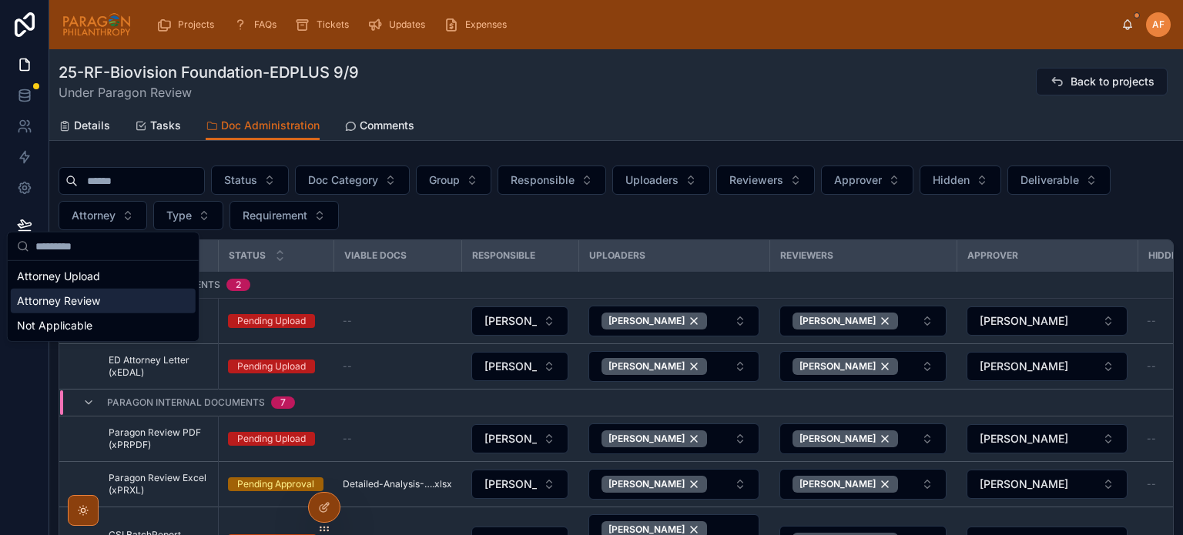
click at [88, 302] on div "Attorney Review" at bounding box center [103, 301] width 185 height 25
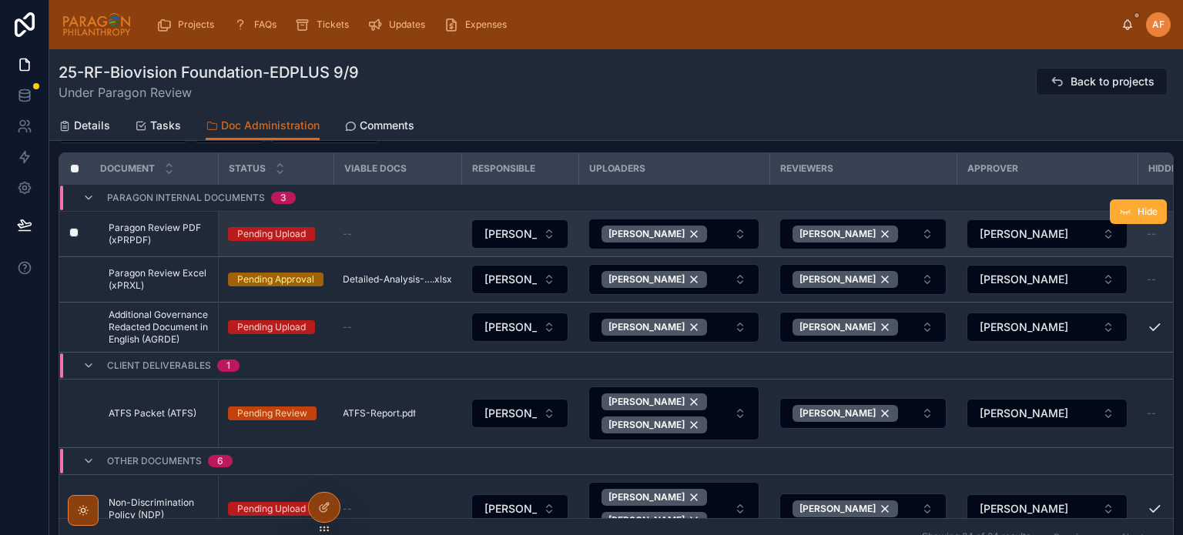
scroll to position [154, 0]
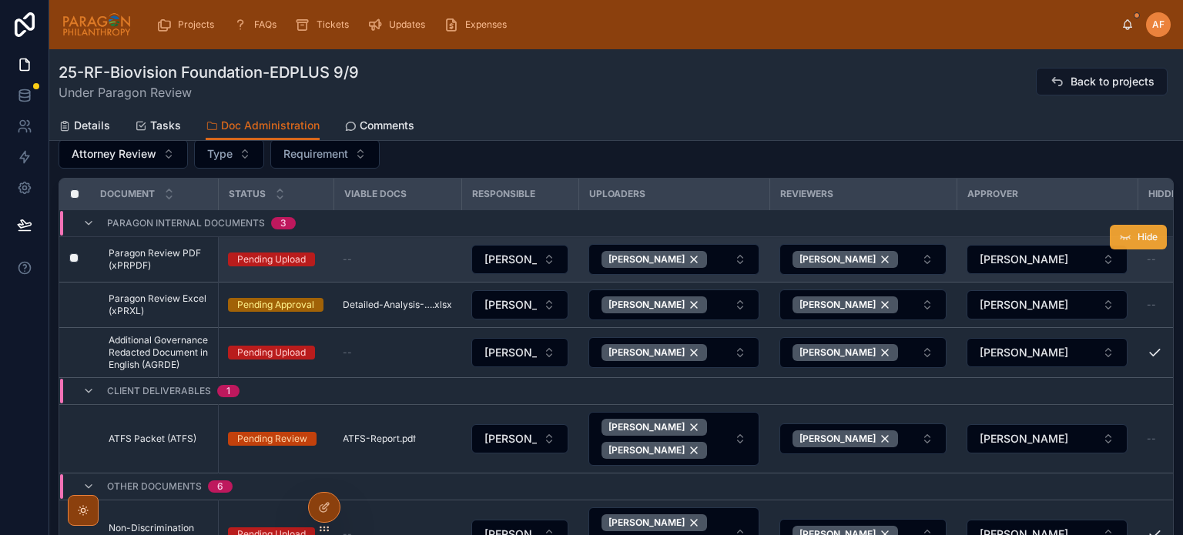
click at [1138, 233] on span "Hide" at bounding box center [1148, 237] width 20 height 12
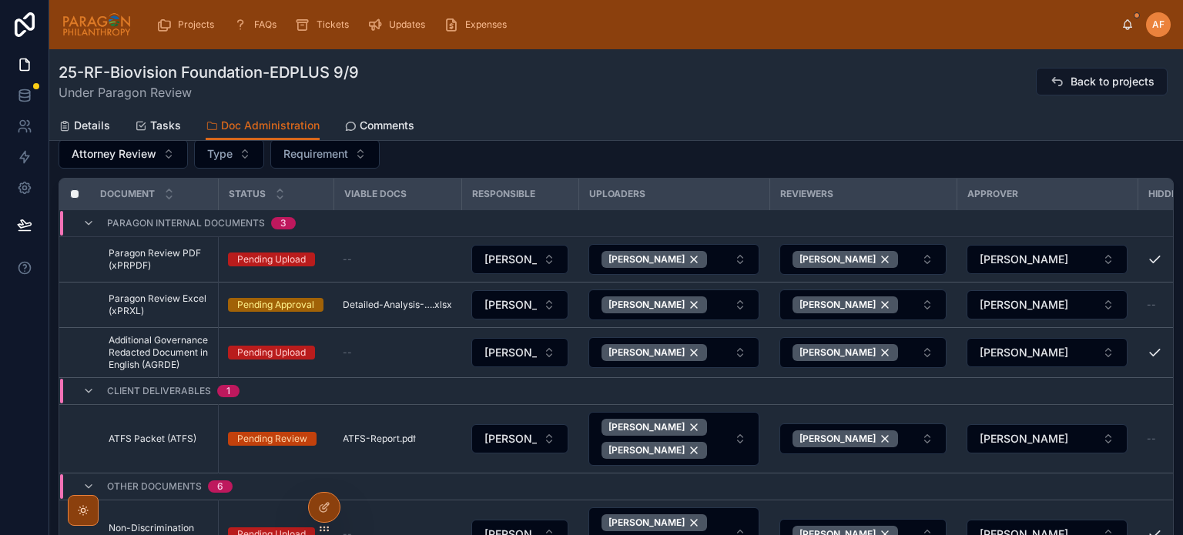
click at [698, 138] on div "Details Tasks Doc Administration Comments" at bounding box center [616, 125] width 1115 height 29
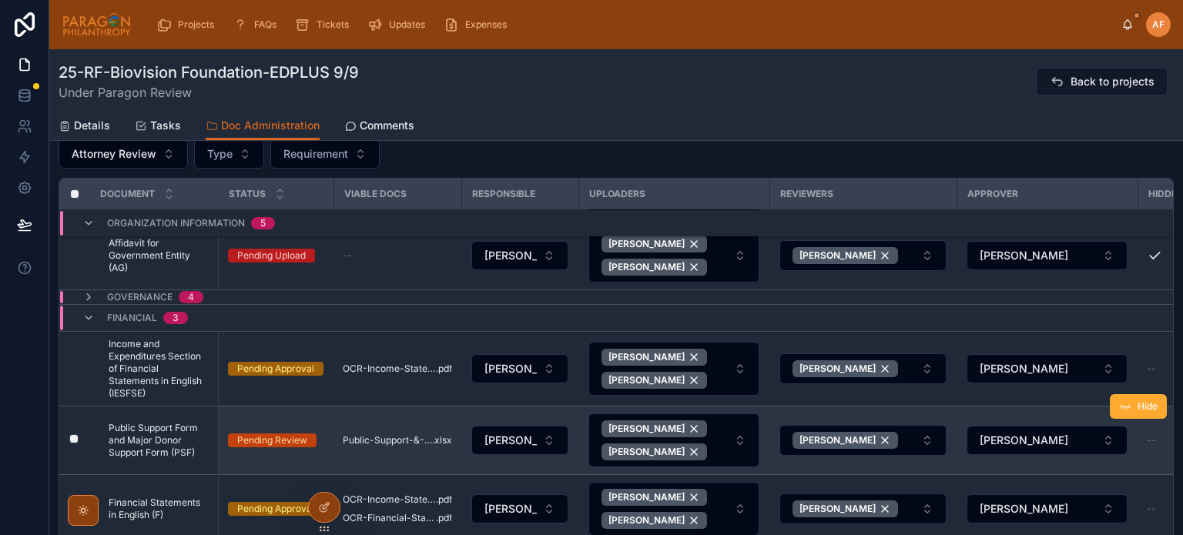
scroll to position [303, 0]
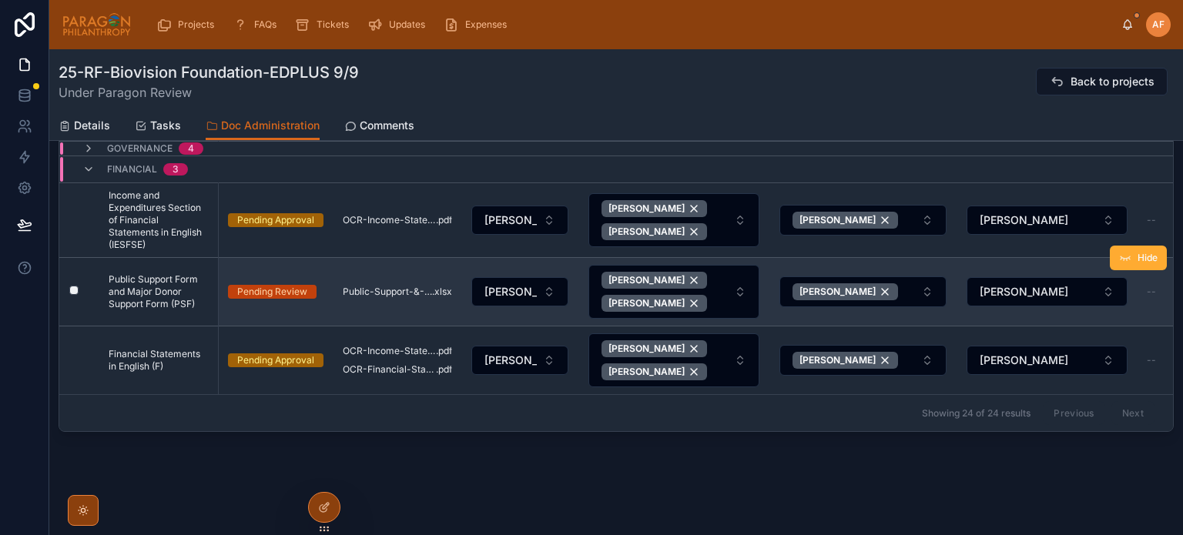
drag, startPoint x: 299, startPoint y: 264, endPoint x: 253, endPoint y: 292, distance: 53.2
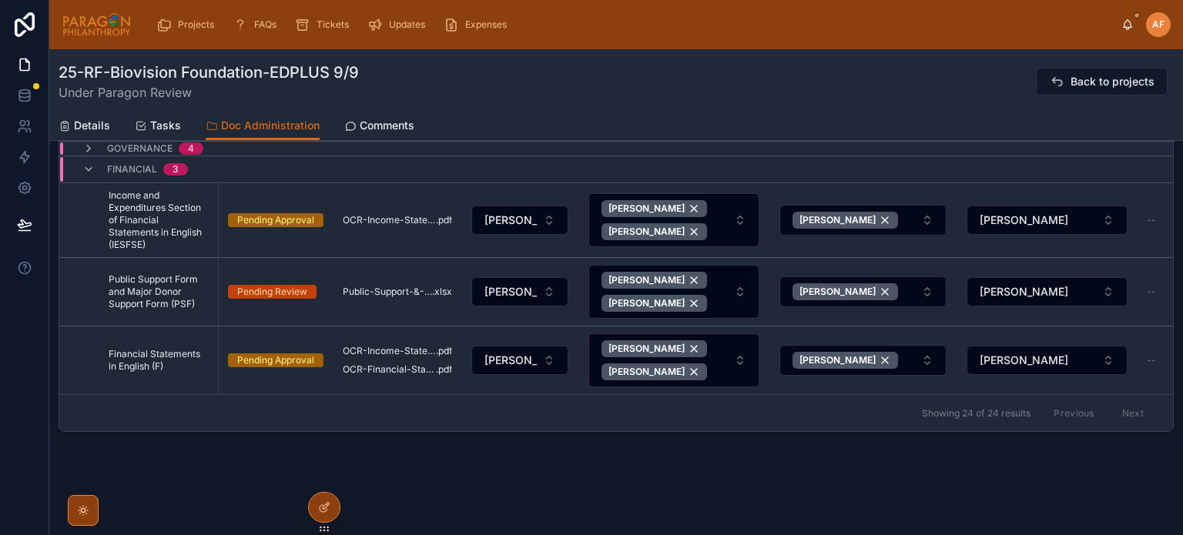
drag, startPoint x: 253, startPoint y: 292, endPoint x: 612, endPoint y: 448, distance: 391.2
click at [612, 448] on div "25-RF-Biovision Foundation-EDPLUS 9/9 Under Paragon Review Back to projects Doc…" at bounding box center [616, 142] width 1134 height 790
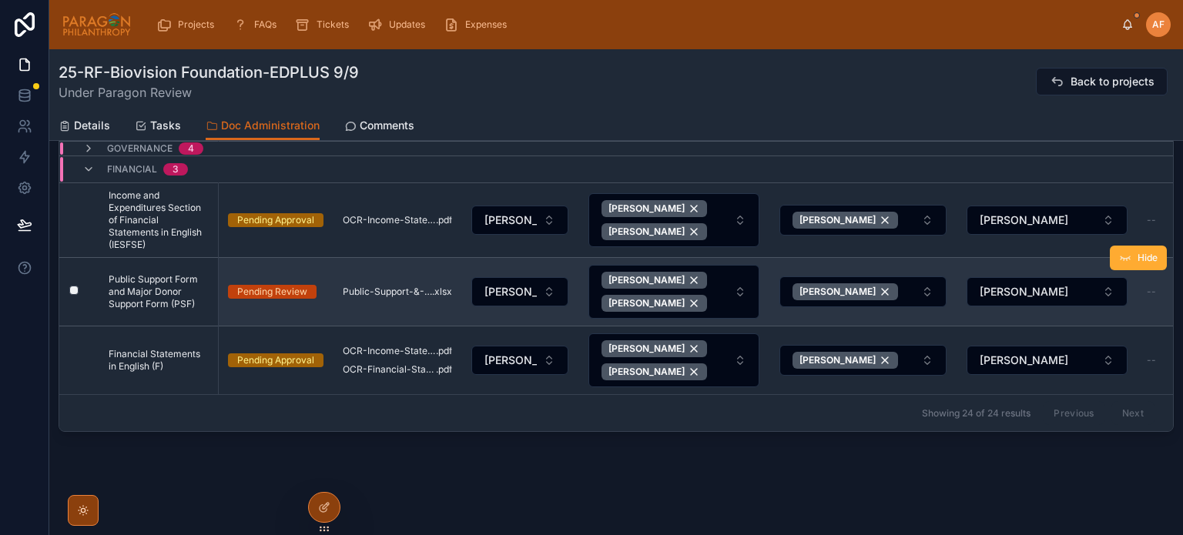
click at [327, 303] on td "Pending Review" at bounding box center [276, 292] width 116 height 69
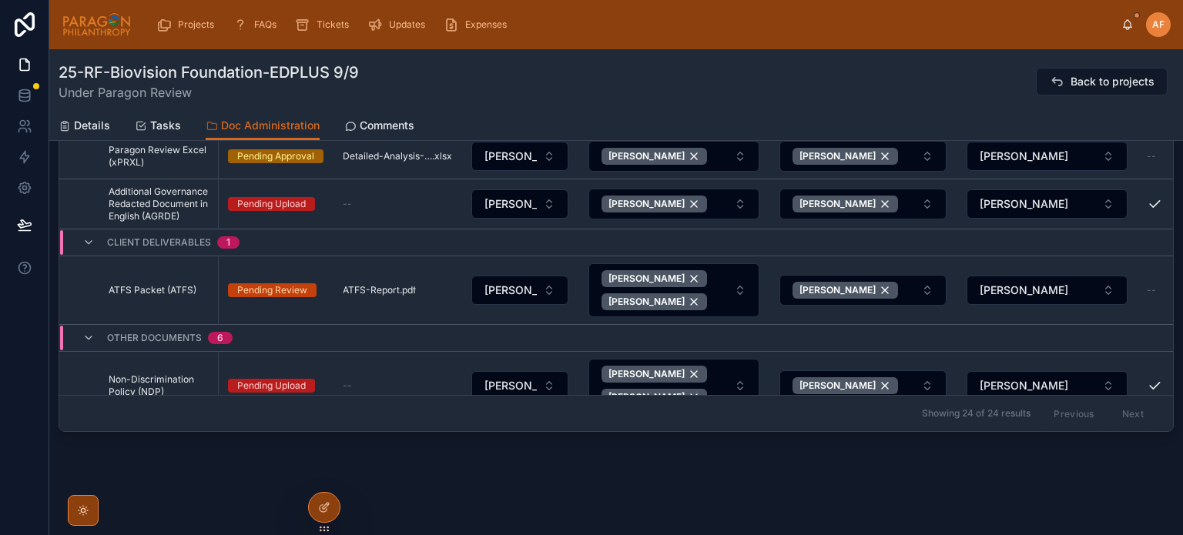
scroll to position [0, 0]
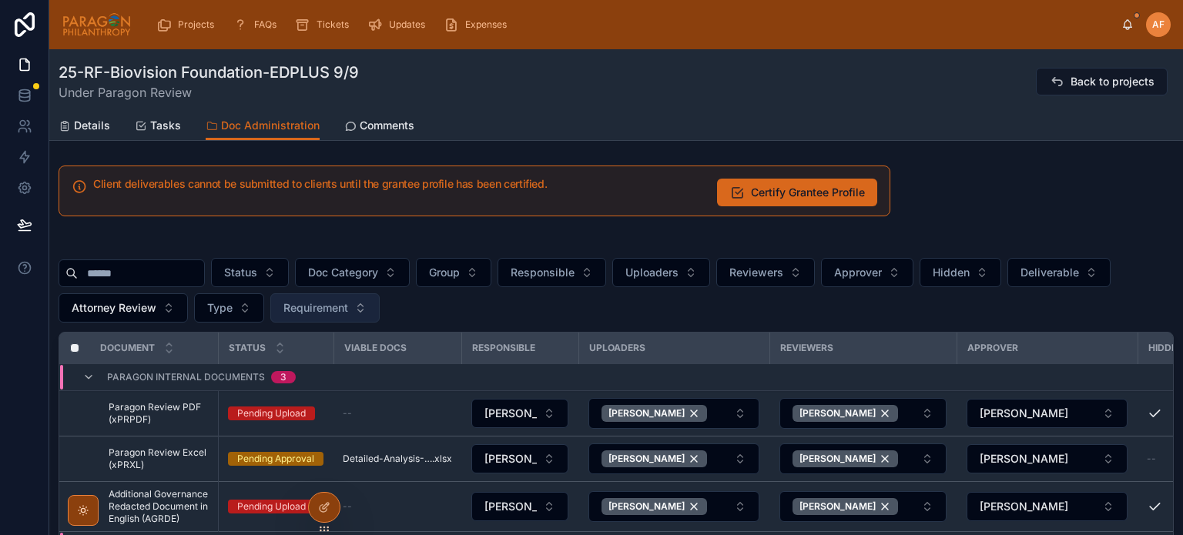
click at [328, 307] on span "Requirement" at bounding box center [315, 307] width 65 height 15
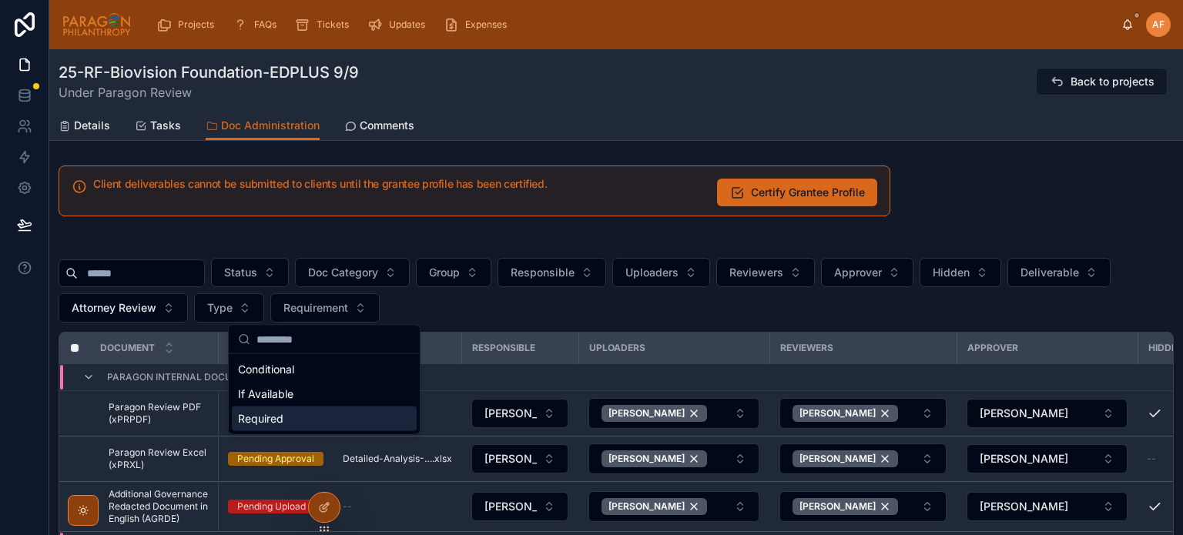
click at [276, 417] on div "Required" at bounding box center [324, 419] width 185 height 25
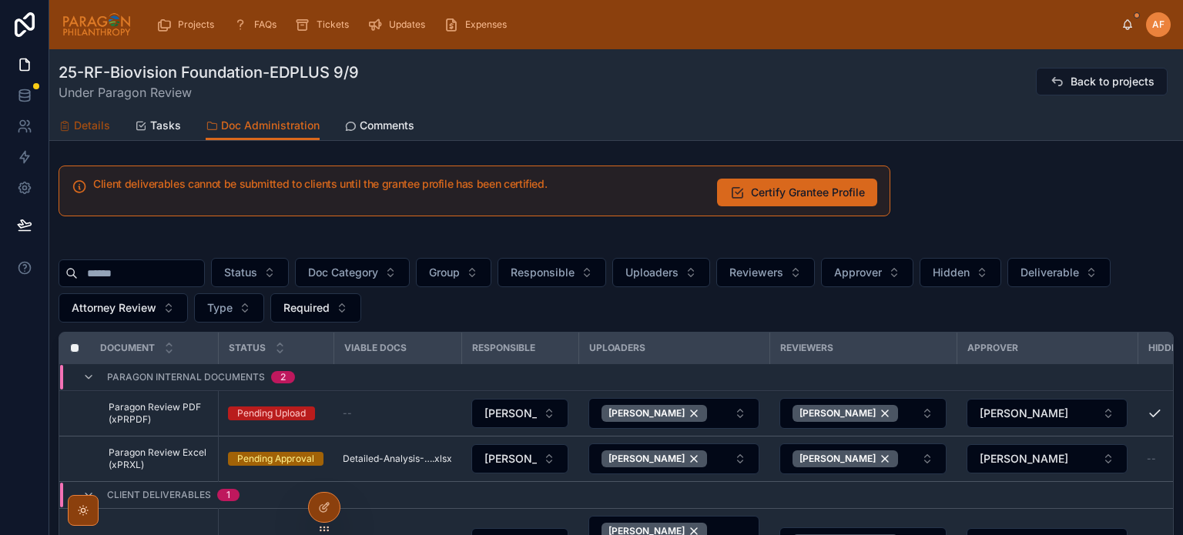
click at [81, 131] on span "Details" at bounding box center [92, 125] width 36 height 15
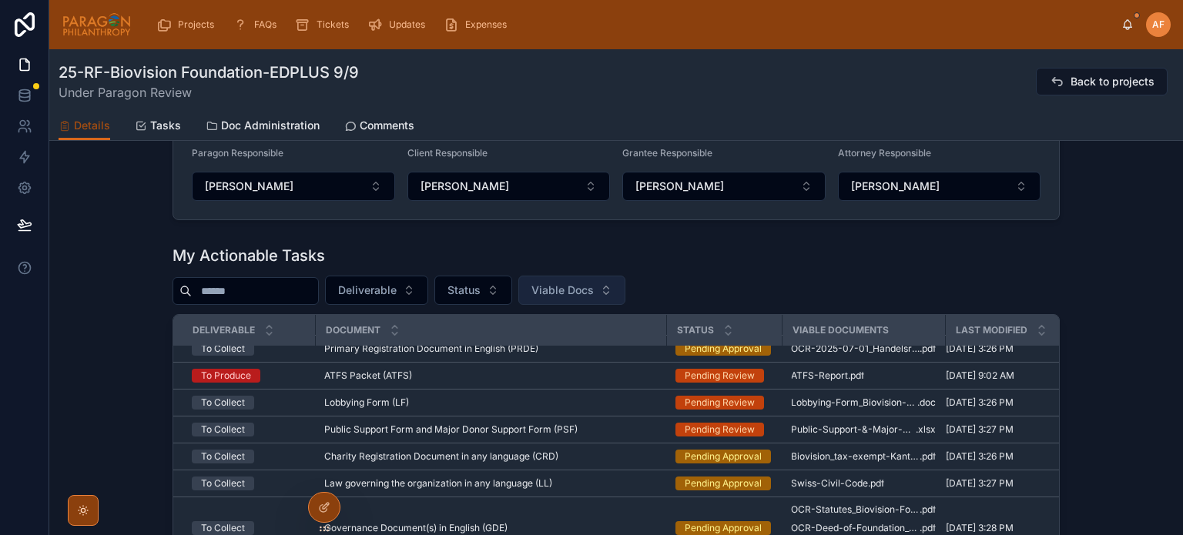
scroll to position [231, 0]
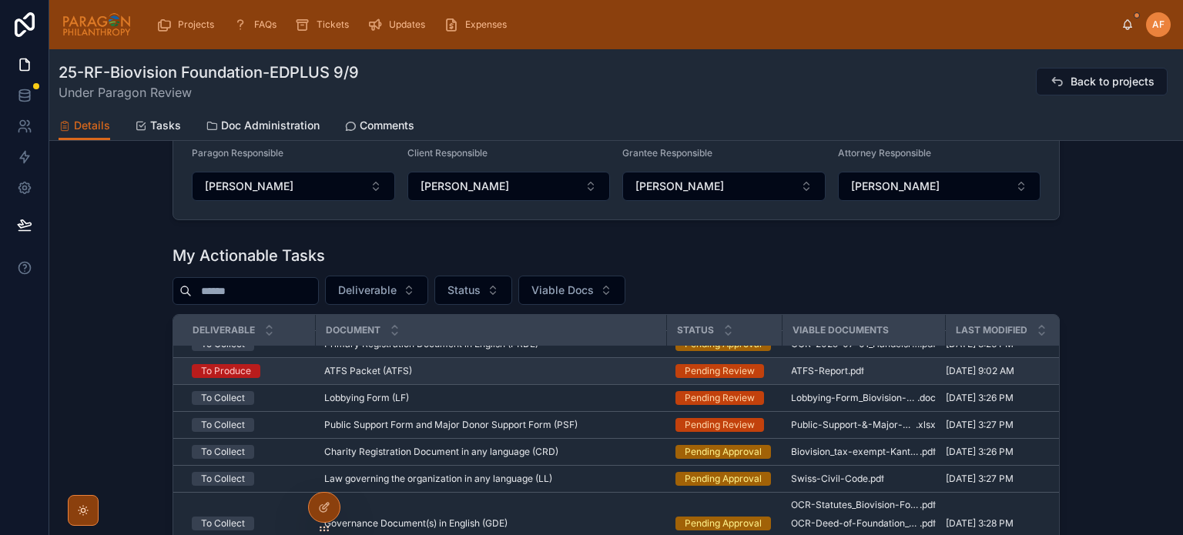
click at [587, 367] on td "ATFS Packet (ATFS) ATFS Packet (ATFS)" at bounding box center [490, 371] width 351 height 27
click at [587, 372] on div "ATFS Packet (ATFS) ATFS Packet (ATFS)" at bounding box center [490, 371] width 333 height 12
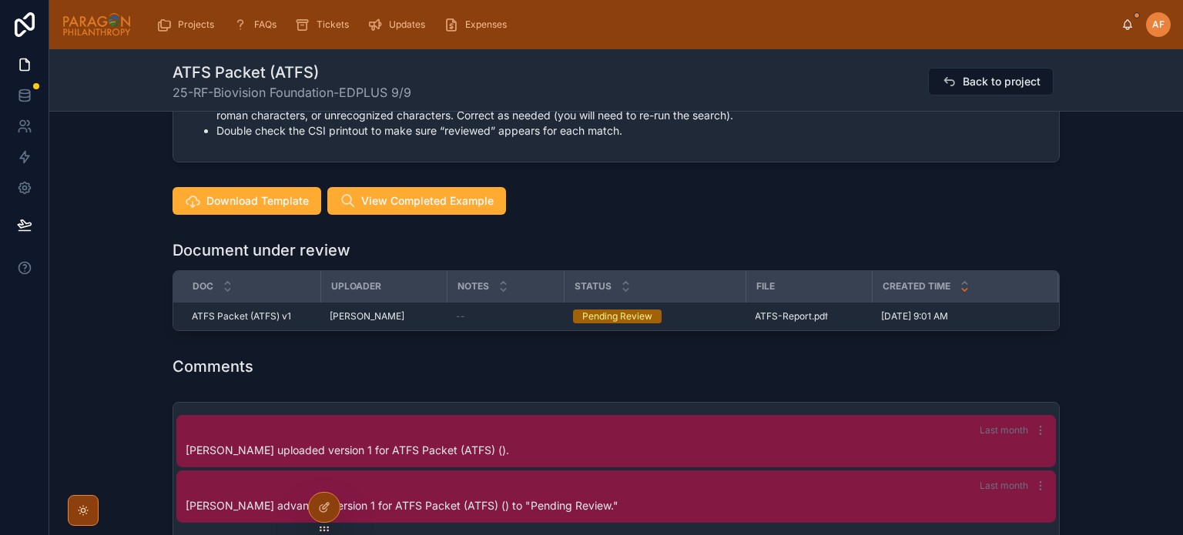
scroll to position [1387, 0]
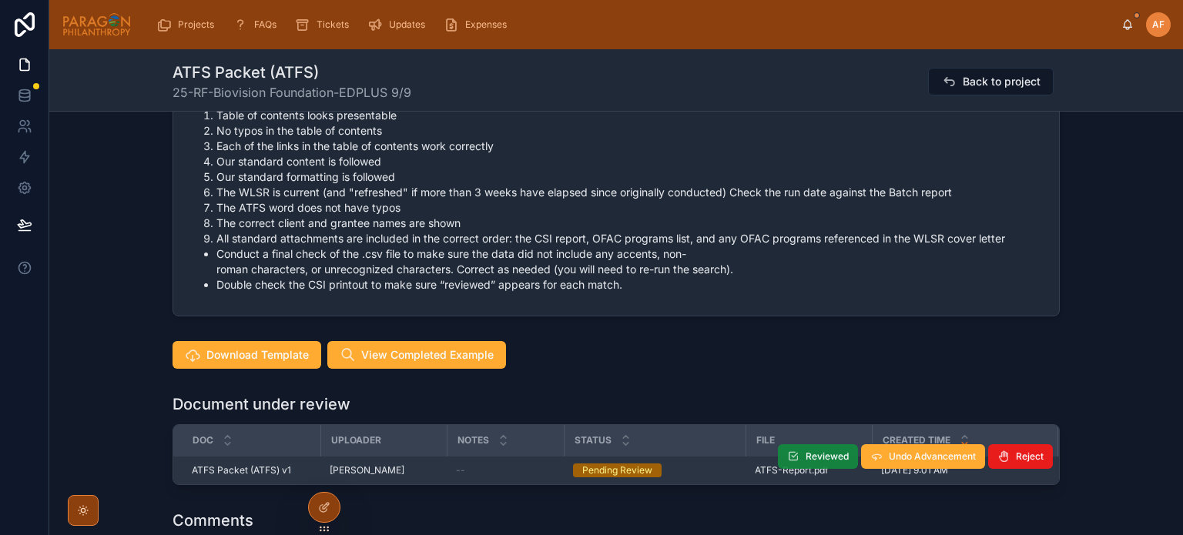
click at [804, 447] on button "Reviewed" at bounding box center [818, 456] width 80 height 25
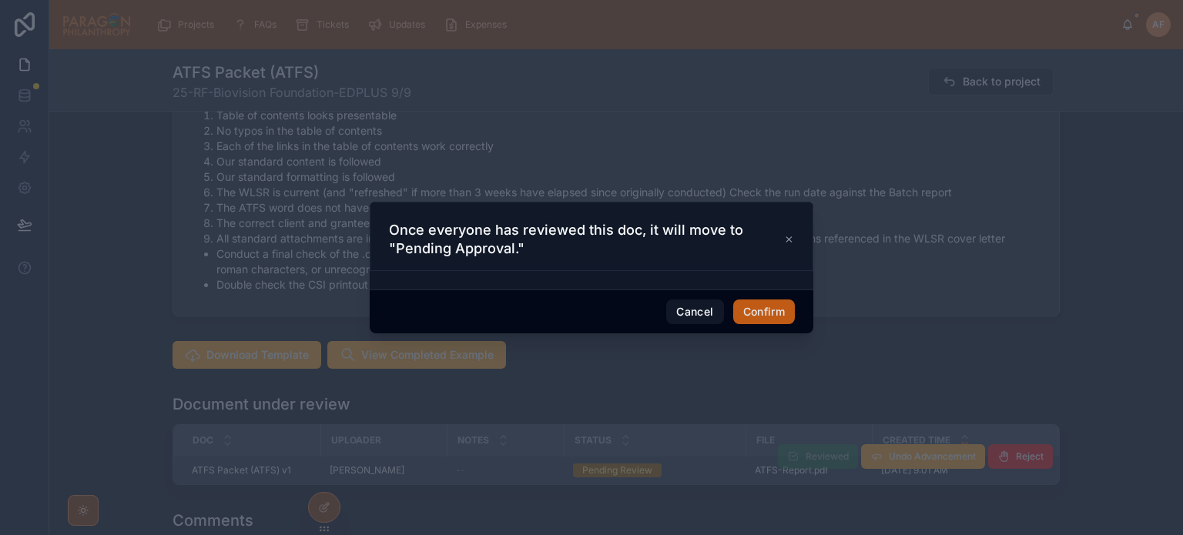
click at [775, 314] on button "Confirm" at bounding box center [764, 312] width 62 height 25
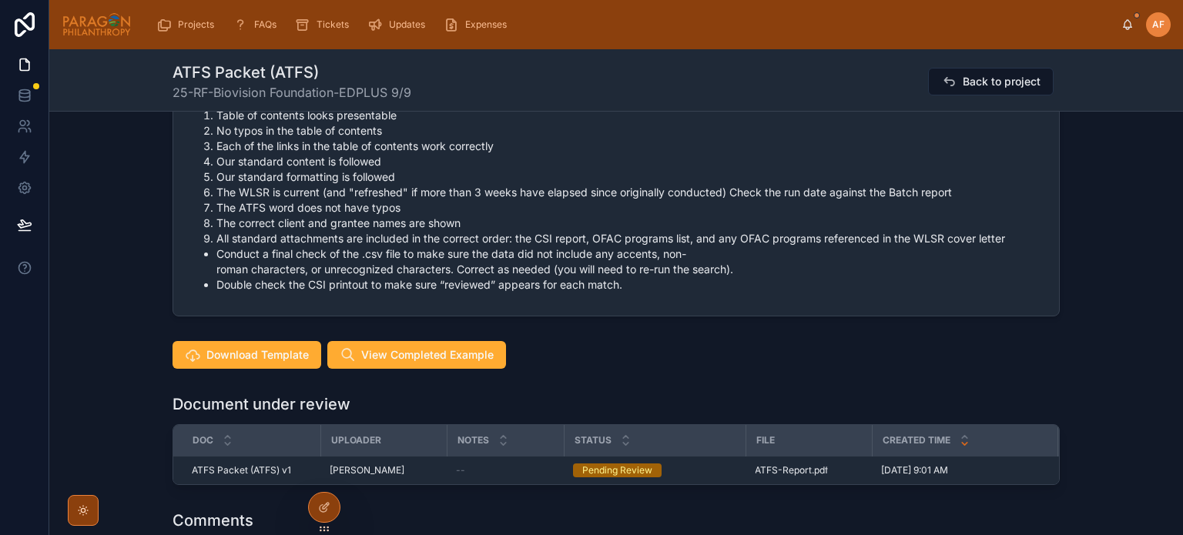
click at [978, 82] on span "Back to project" at bounding box center [1002, 81] width 78 height 15
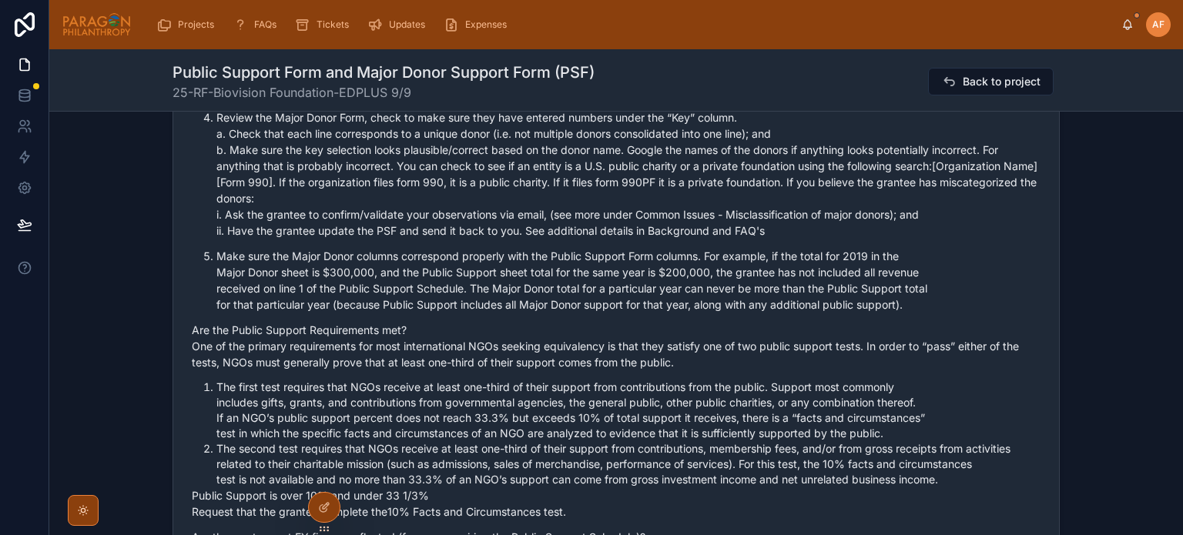
scroll to position [1772, 0]
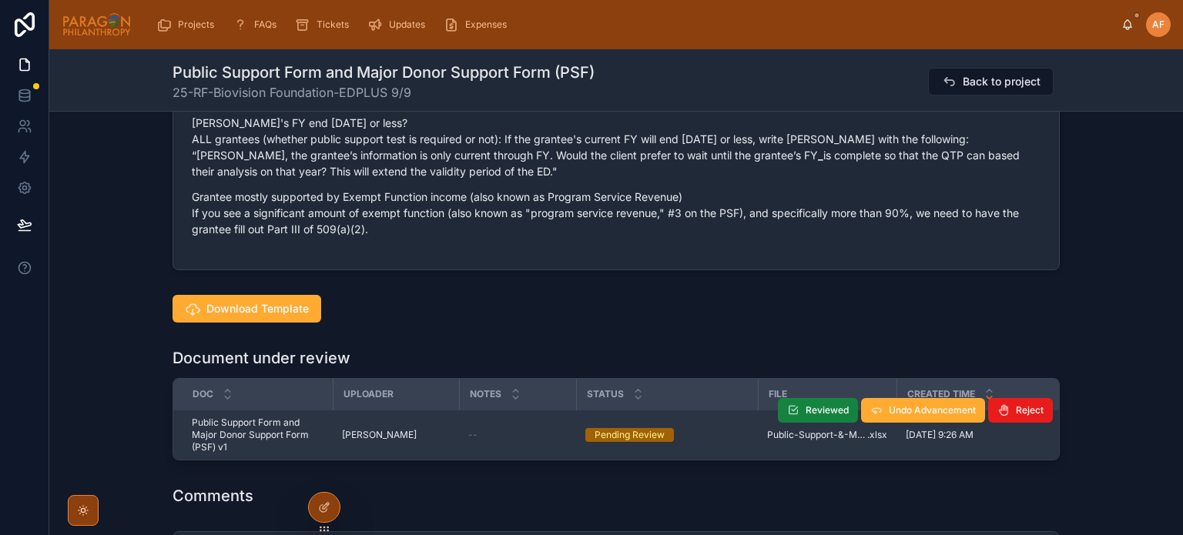
click at [821, 411] on span "Reviewed" at bounding box center [827, 410] width 43 height 12
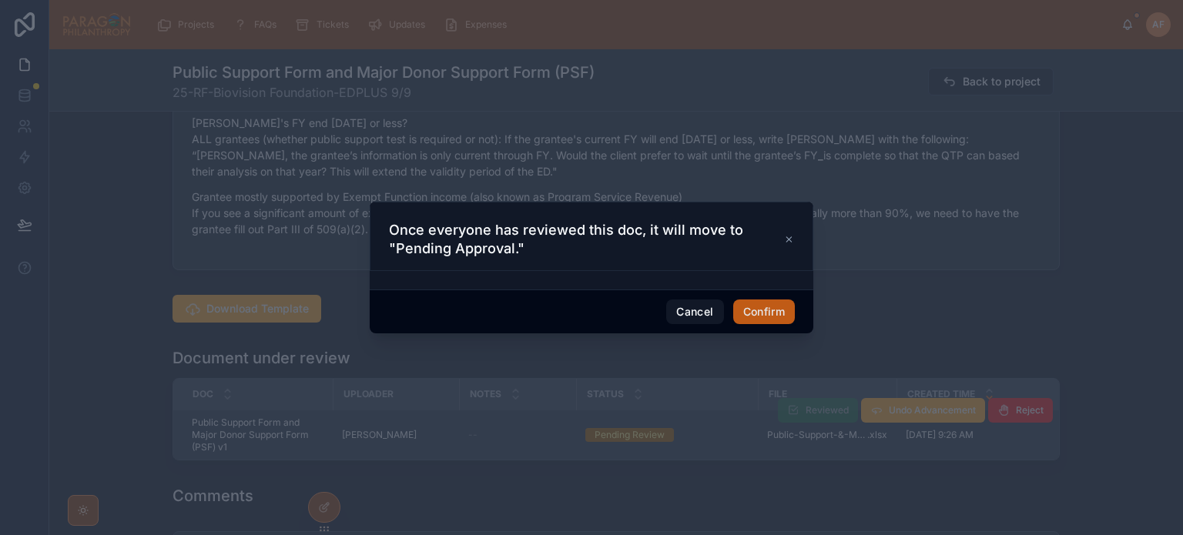
click at [780, 307] on button "Confirm" at bounding box center [764, 312] width 62 height 25
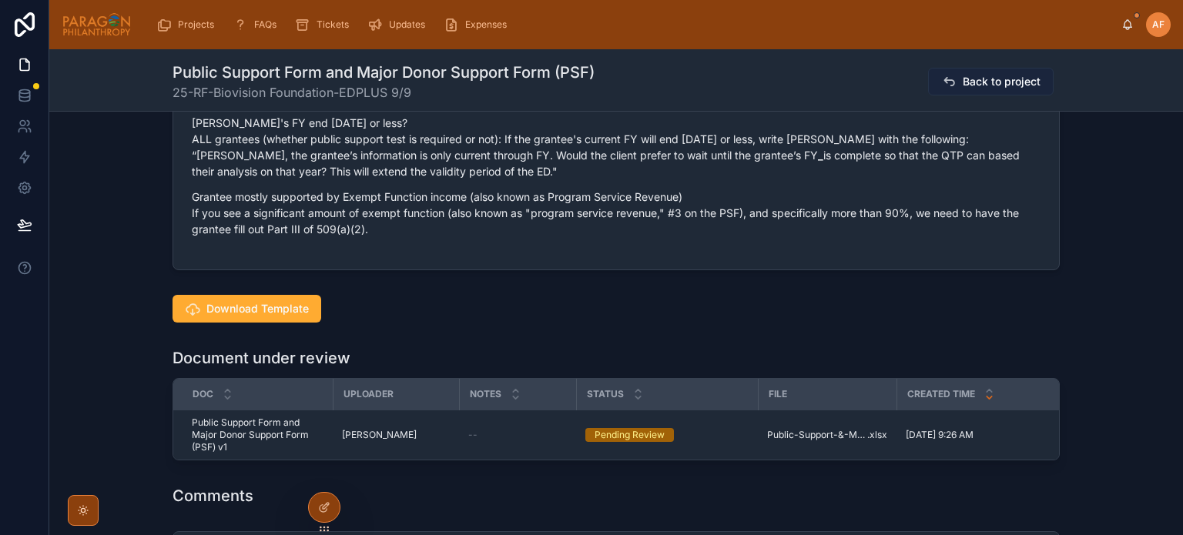
click at [986, 82] on span "Back to project" at bounding box center [1002, 81] width 78 height 15
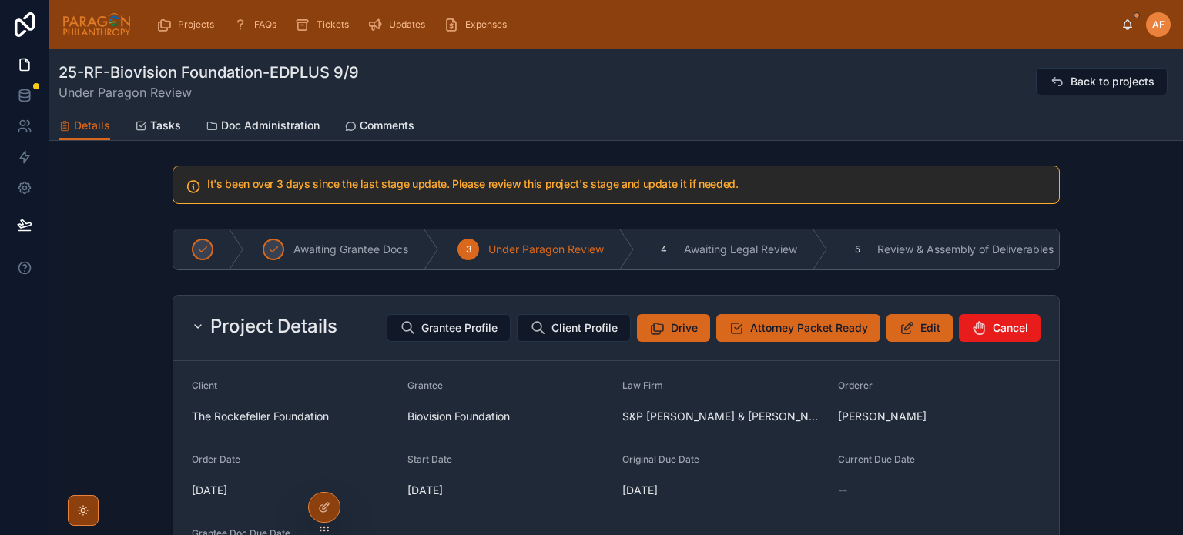
scroll to position [1155, 0]
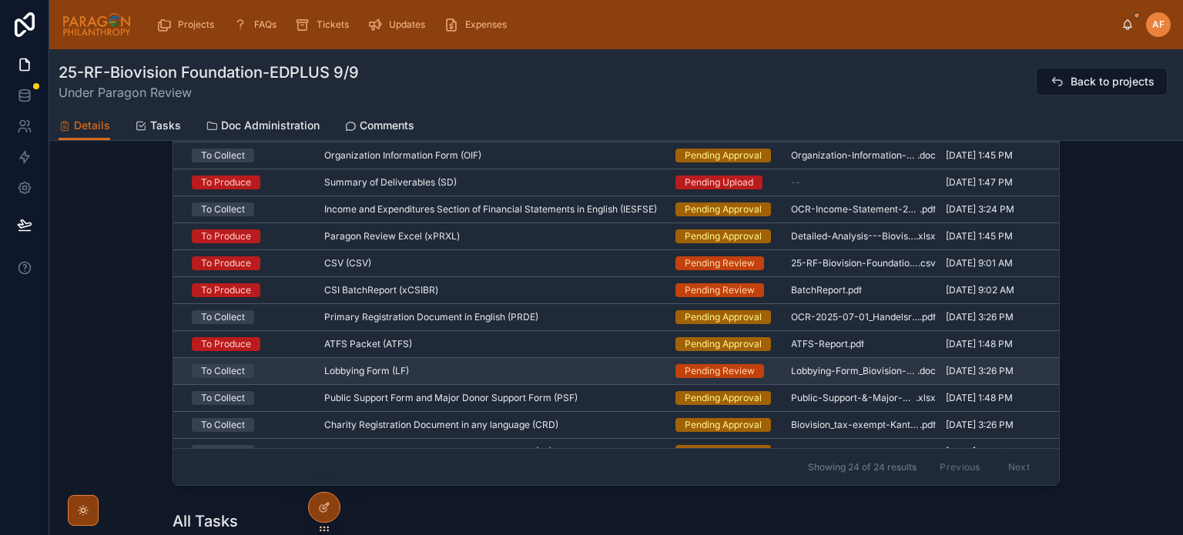
click at [605, 371] on div "Lobbying Form (LF) Lobbying Form (LF)" at bounding box center [490, 371] width 333 height 12
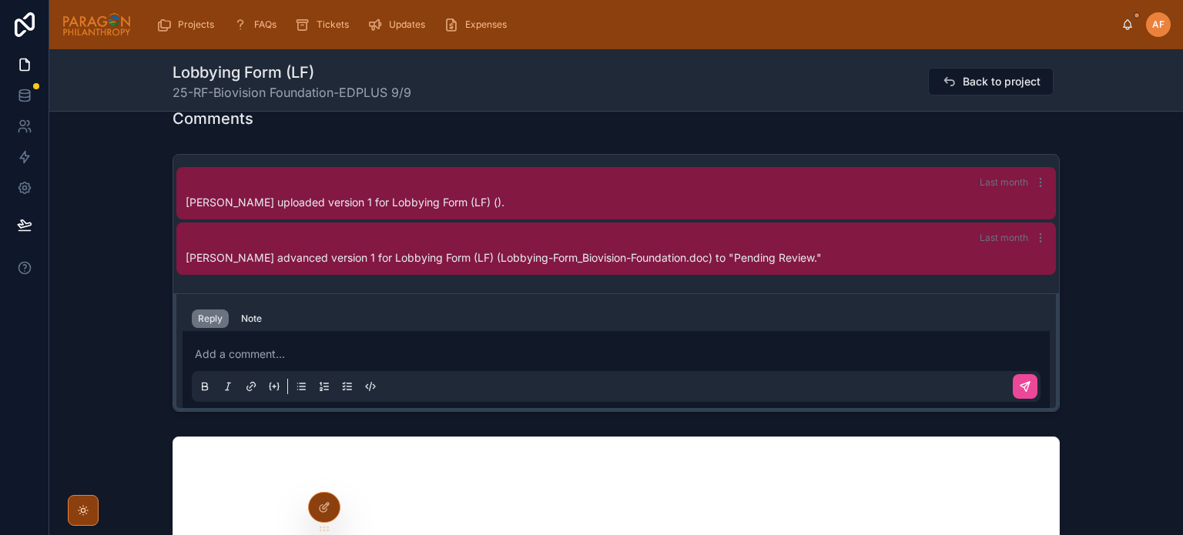
scroll to position [924, 0]
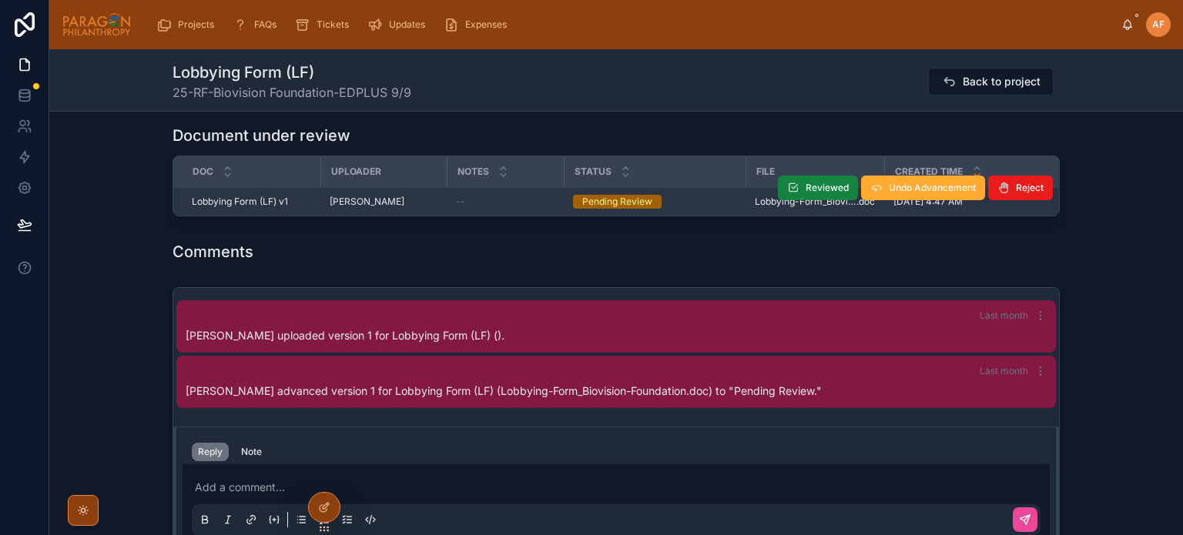
click at [833, 183] on span "Reviewed" at bounding box center [827, 188] width 43 height 12
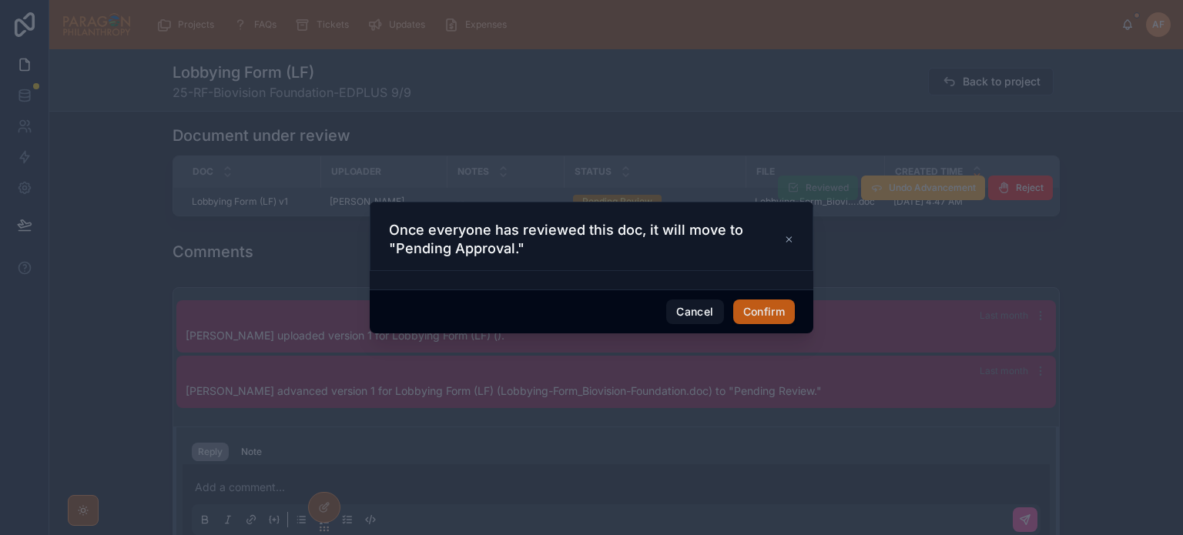
click at [753, 320] on button "Confirm" at bounding box center [764, 312] width 62 height 25
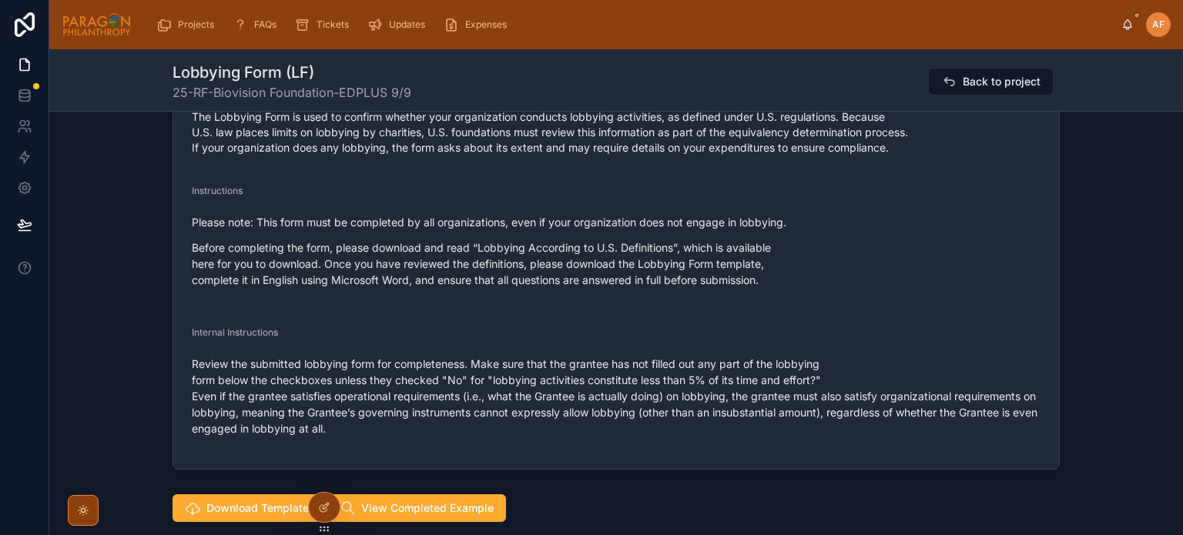
scroll to position [231, 0]
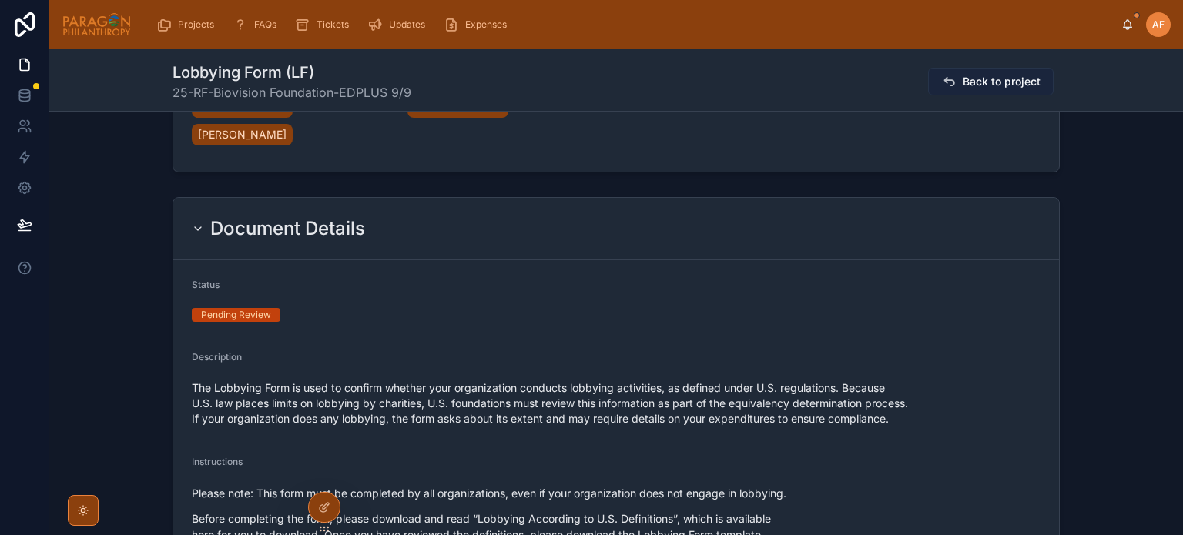
click at [991, 85] on span "Back to project" at bounding box center [1002, 81] width 78 height 15
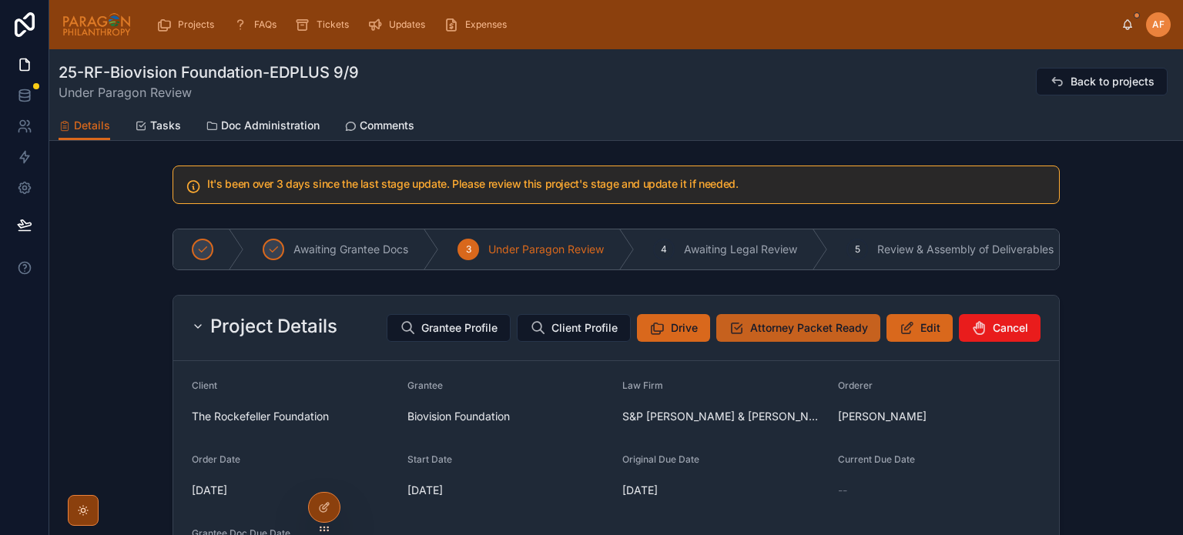
click at [752, 336] on span "Attorney Packet Ready" at bounding box center [809, 327] width 118 height 15
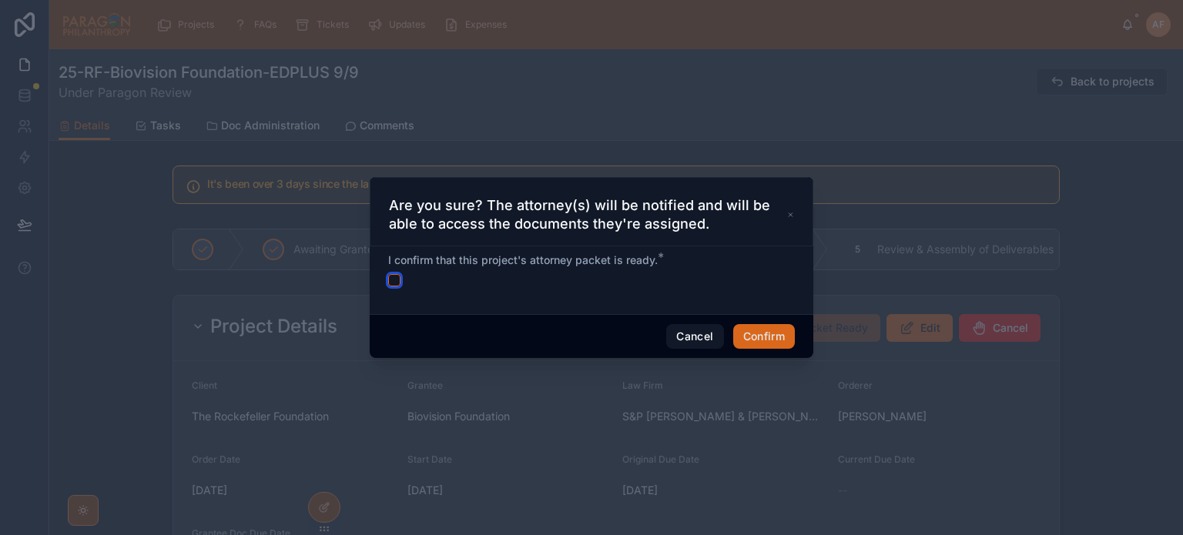
click at [393, 280] on button "button" at bounding box center [394, 280] width 12 height 12
click at [763, 341] on button "Confirm" at bounding box center [764, 336] width 62 height 25
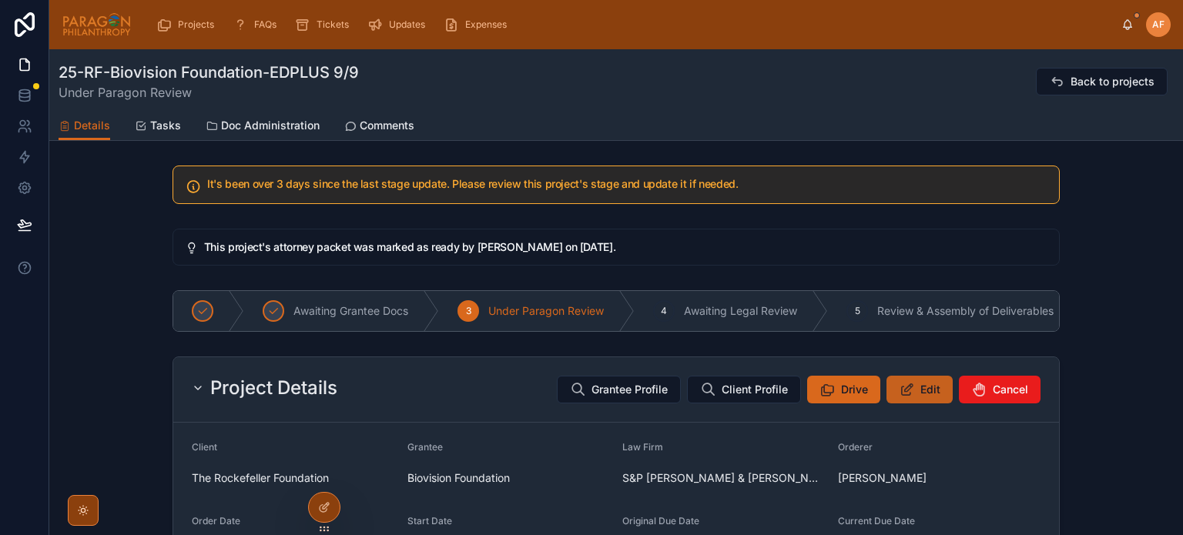
click at [921, 391] on span "Edit" at bounding box center [931, 389] width 20 height 15
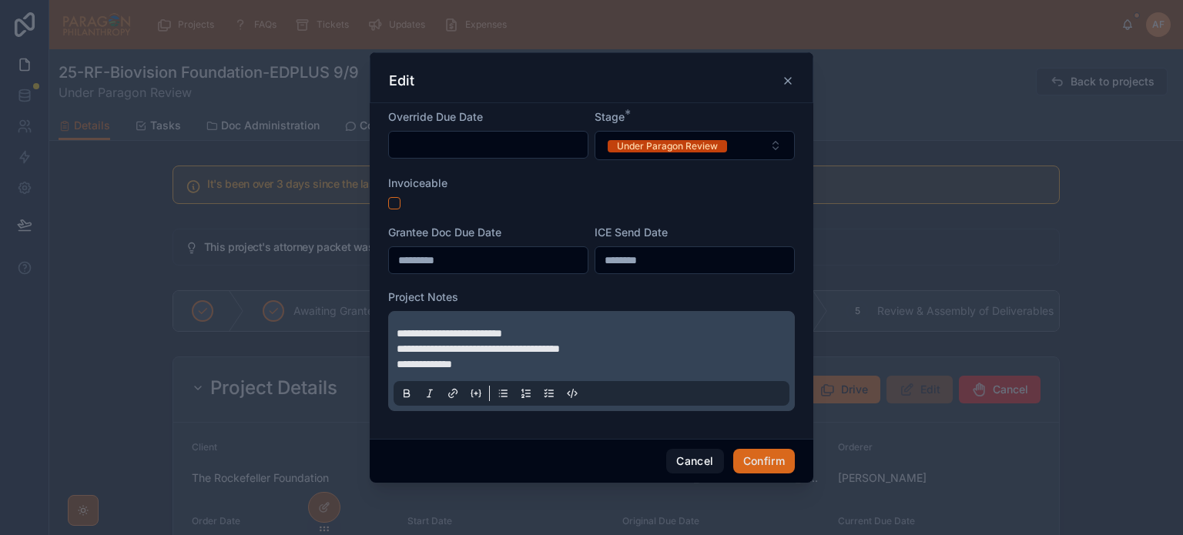
click at [392, 215] on form "**********" at bounding box center [591, 267] width 407 height 317
click at [392, 212] on form "**********" at bounding box center [591, 267] width 407 height 317
click at [392, 203] on button "button" at bounding box center [394, 203] width 12 height 12
click at [650, 143] on div "Under Paragon Review" at bounding box center [667, 146] width 101 height 12
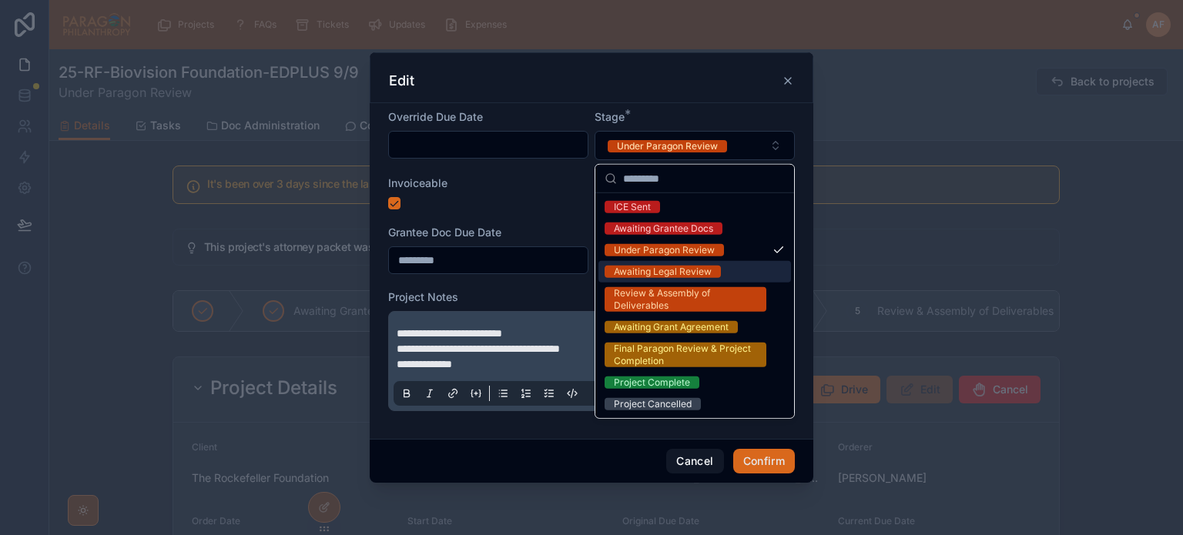
click at [679, 273] on div "Awaiting Legal Review" at bounding box center [663, 272] width 98 height 12
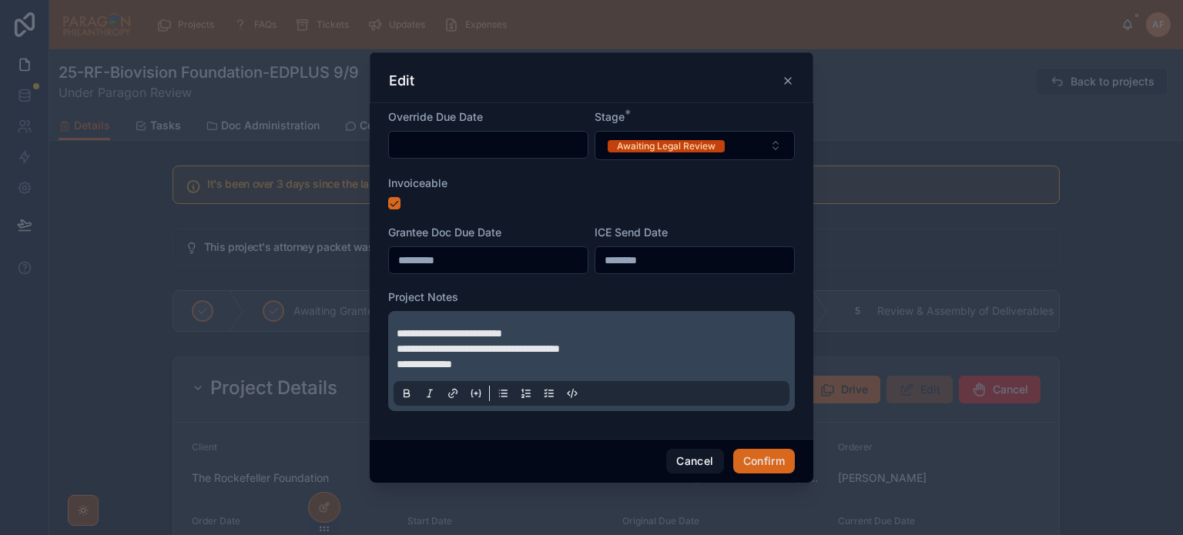
click at [401, 328] on span "**********" at bounding box center [450, 333] width 106 height 11
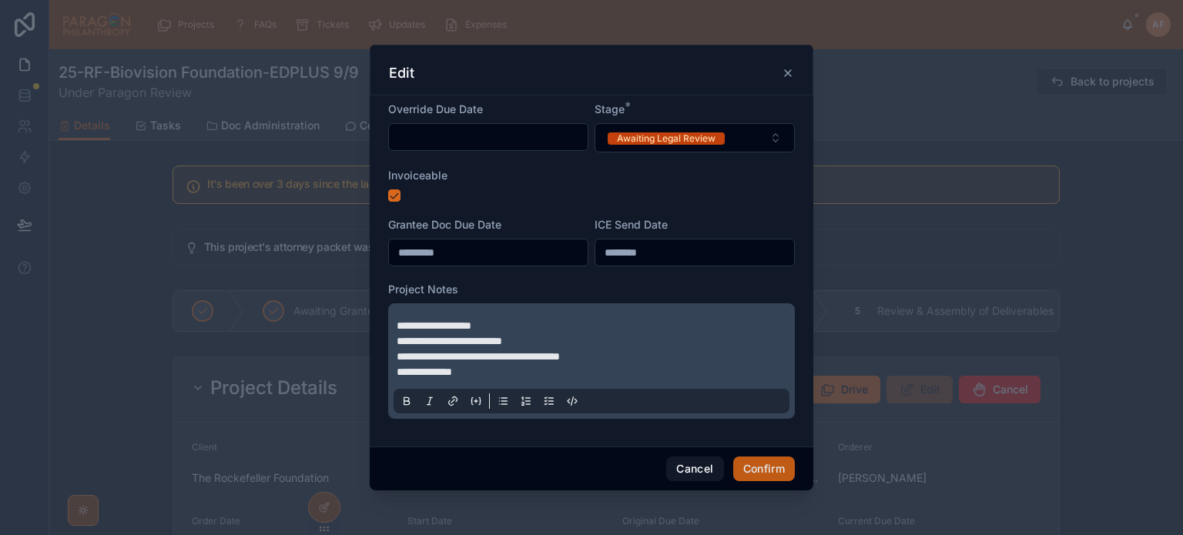
click at [762, 467] on button "Confirm" at bounding box center [764, 469] width 62 height 25
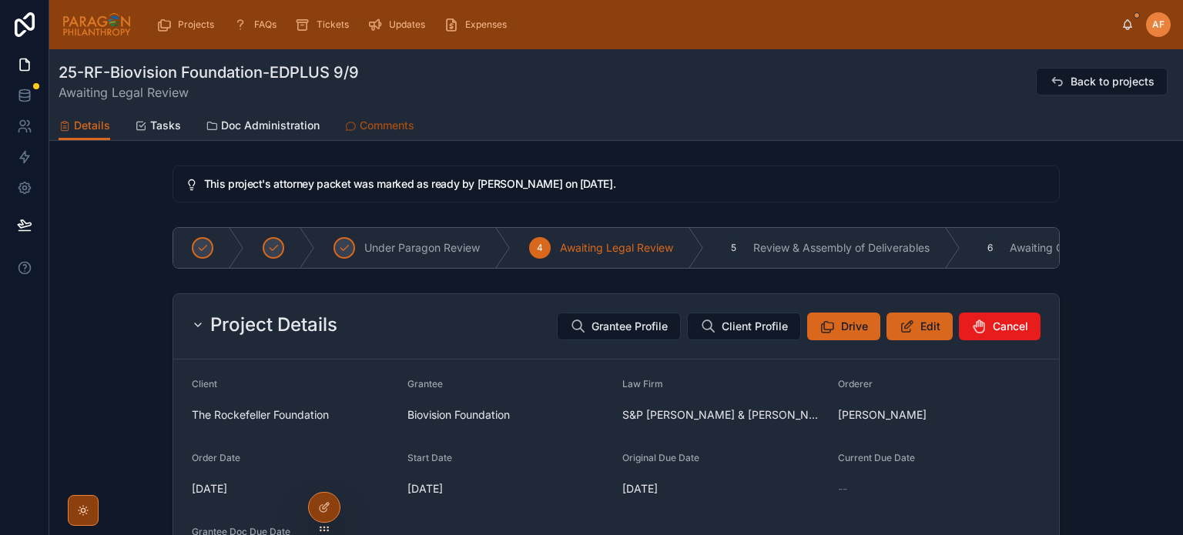
click at [387, 121] on span "Comments" at bounding box center [387, 125] width 55 height 15
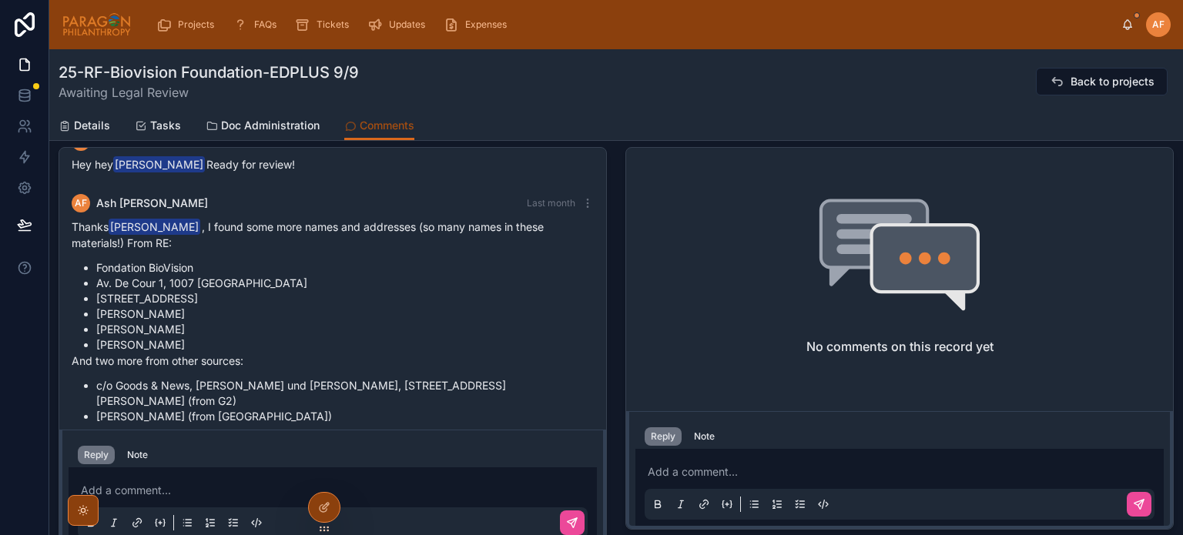
scroll to position [154, 0]
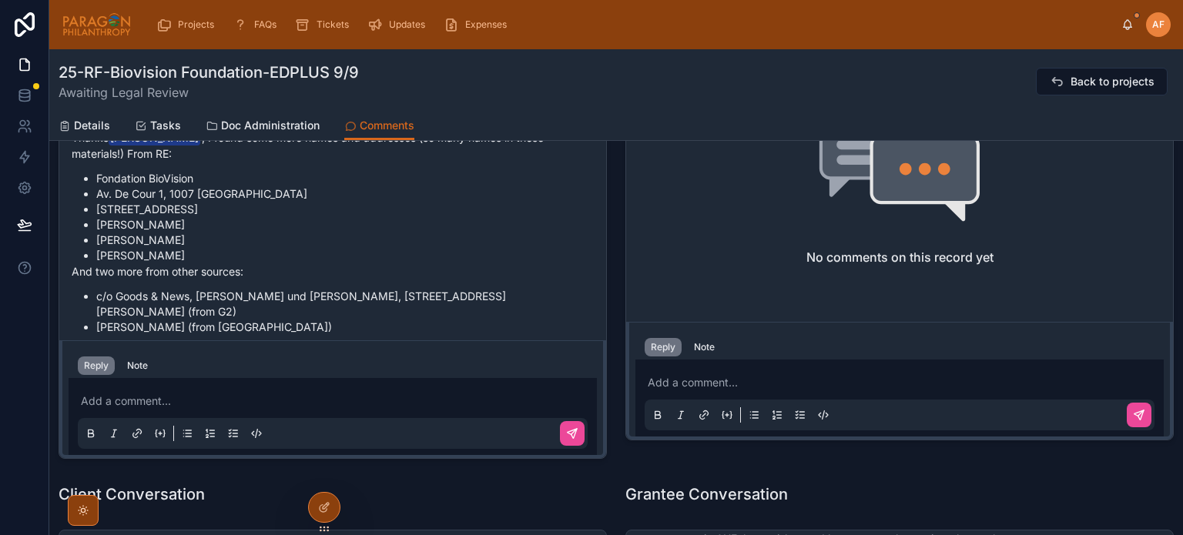
click at [669, 384] on p at bounding box center [903, 382] width 510 height 15
click at [1133, 412] on icon at bounding box center [1139, 415] width 12 height 12
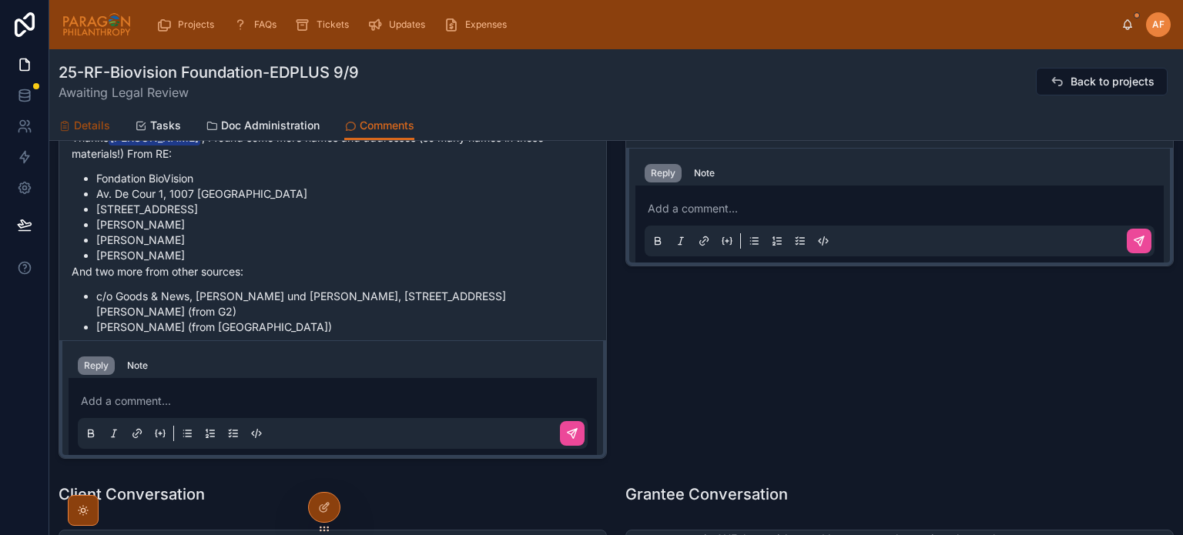
click at [82, 123] on span "Details" at bounding box center [92, 125] width 36 height 15
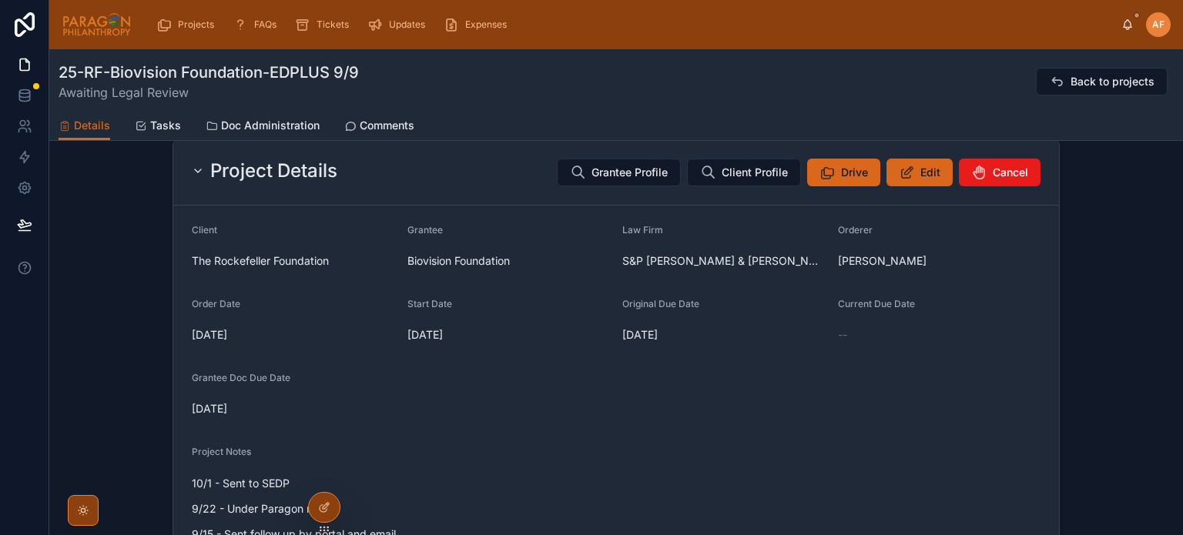
drag, startPoint x: 515, startPoint y: 259, endPoint x: 395, endPoint y: 260, distance: 119.4
click at [394, 258] on form "Client The Rockefeller Foundation Grantee Biovision Foundation Law Firm S&P Sil…" at bounding box center [616, 446] width 886 height 481
drag, startPoint x: 406, startPoint y: 267, endPoint x: 510, endPoint y: 261, distance: 104.2
click at [510, 261] on div "Biovision Foundation" at bounding box center [508, 260] width 203 height 15
copy span "Biovision Foundation"
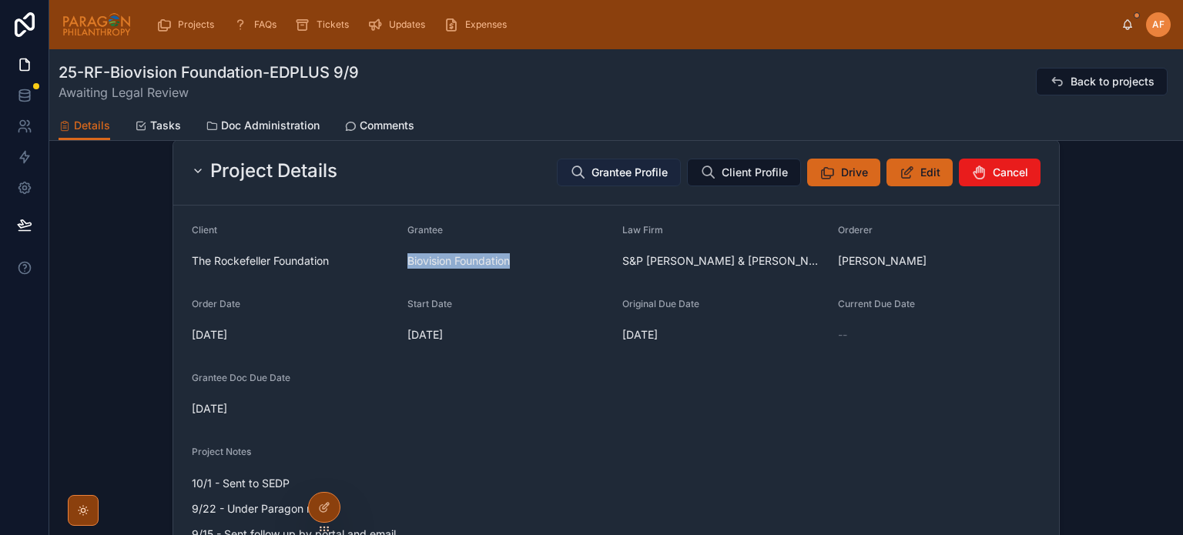
click at [635, 180] on span "Grantee Profile" at bounding box center [630, 172] width 76 height 15
click at [193, 11] on div "Projects" at bounding box center [188, 25] width 76 height 28
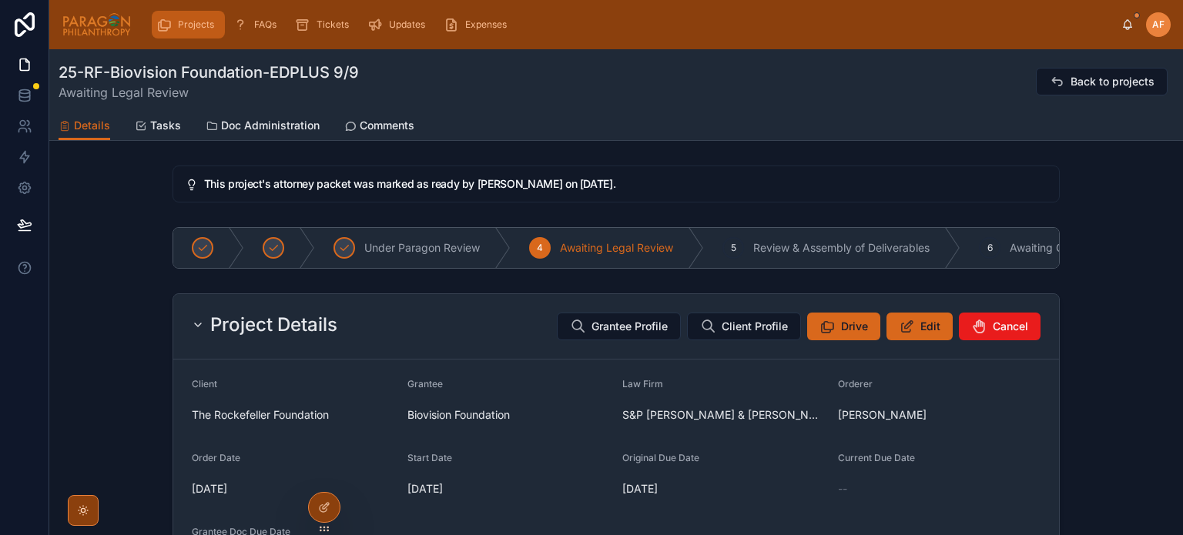
scroll to position [154, 0]
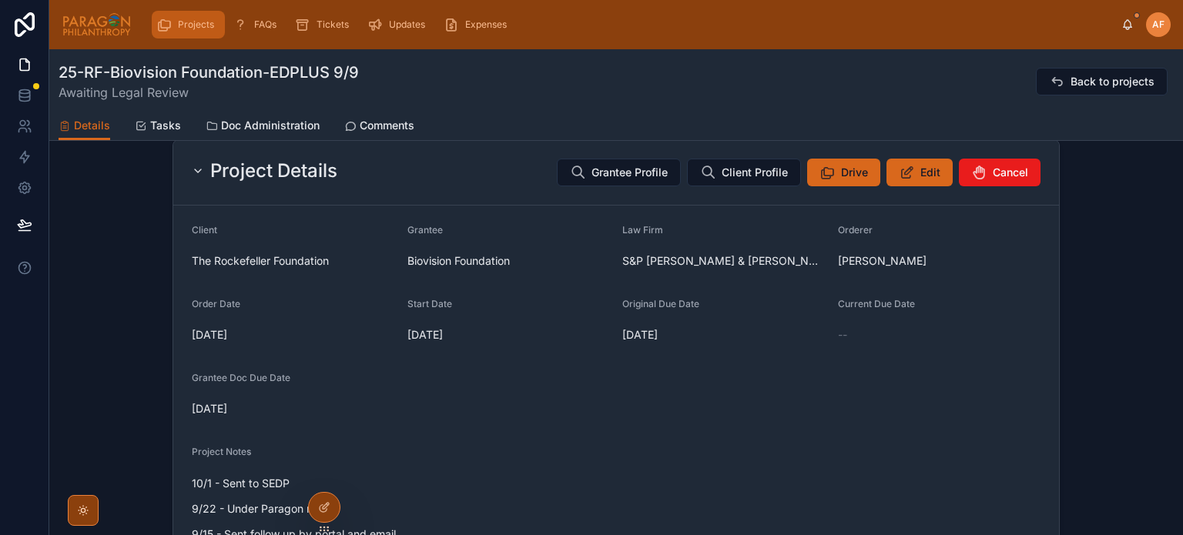
click at [183, 32] on div "Projects" at bounding box center [188, 24] width 64 height 25
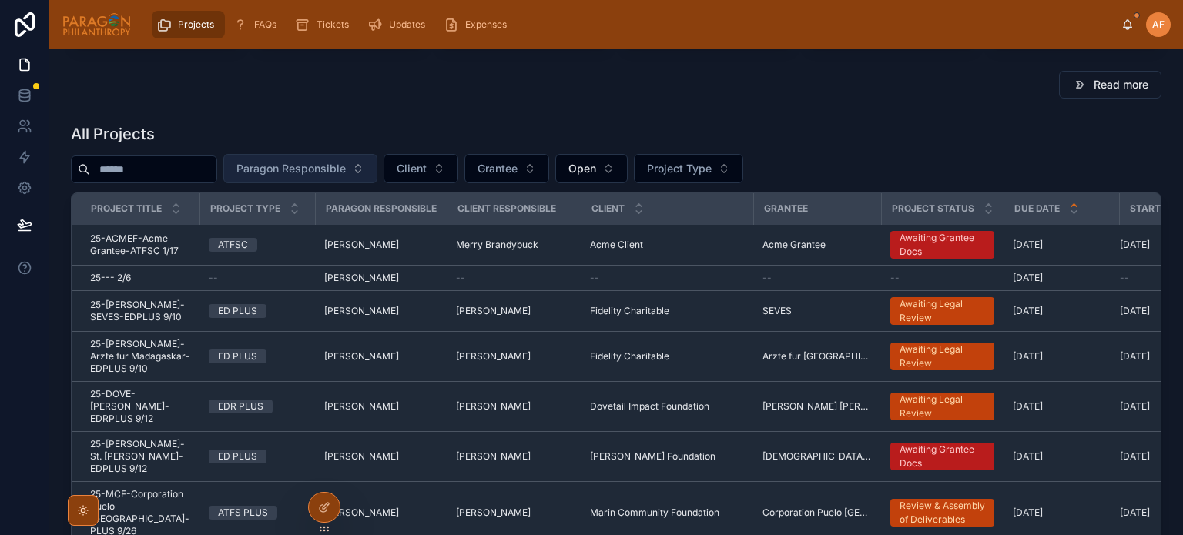
click at [324, 173] on span "Paragon Responsible" at bounding box center [290, 168] width 109 height 15
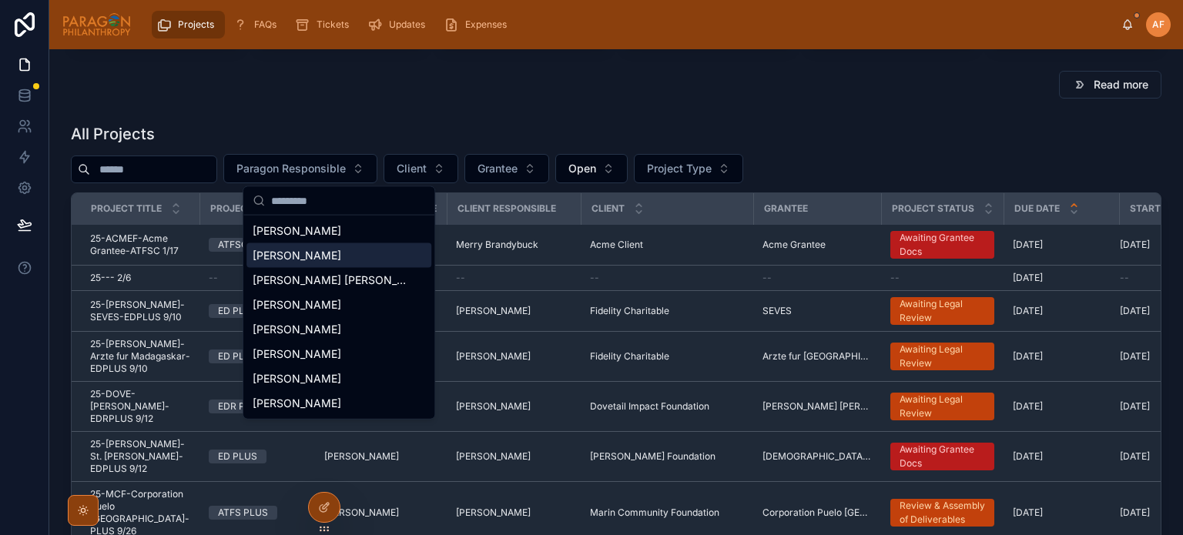
click at [302, 256] on span "[PERSON_NAME]" at bounding box center [297, 255] width 89 height 15
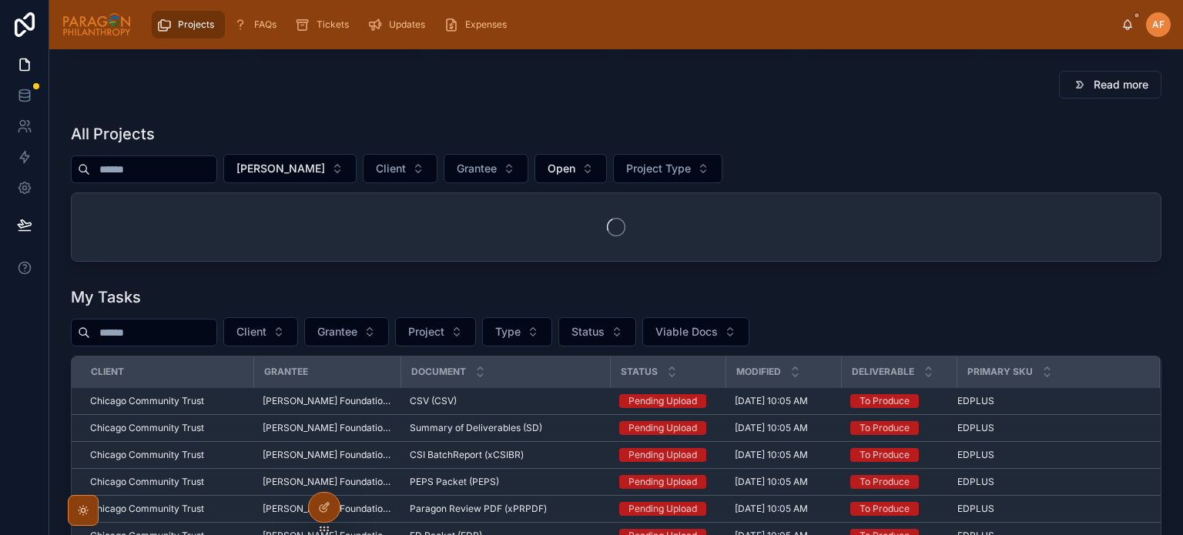
scroll to position [231, 0]
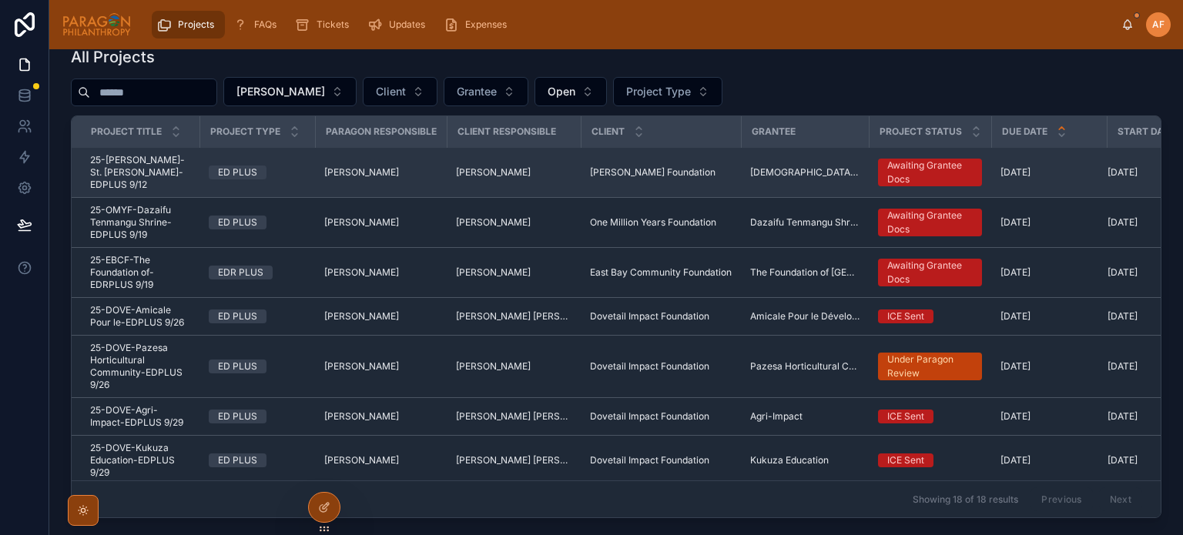
click at [179, 156] on span "25-[PERSON_NAME]-St. [PERSON_NAME]-EDPLUS 9/12" at bounding box center [140, 172] width 100 height 37
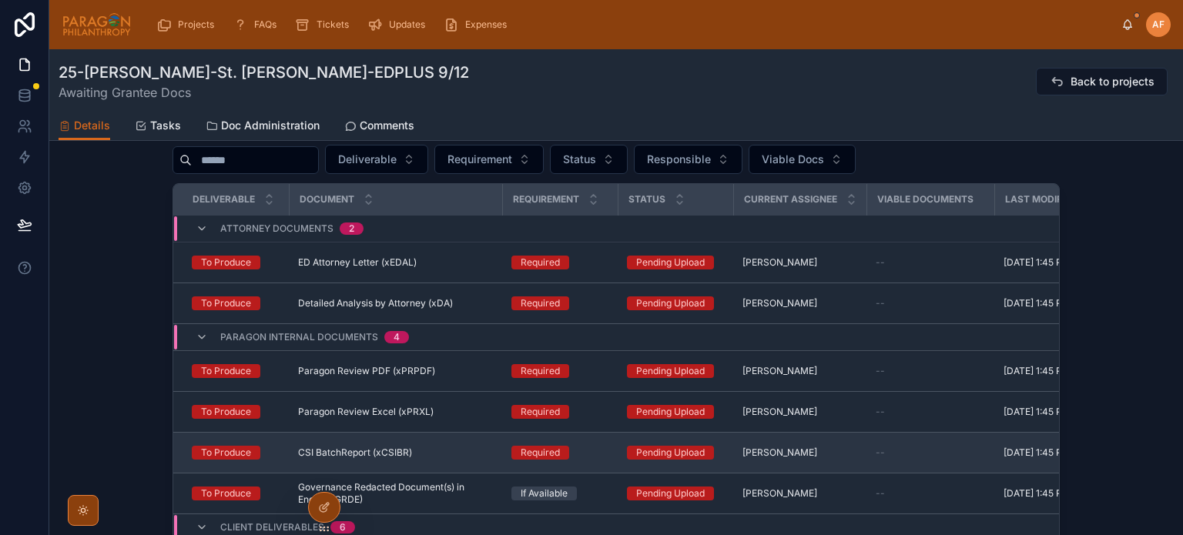
scroll to position [1561, 0]
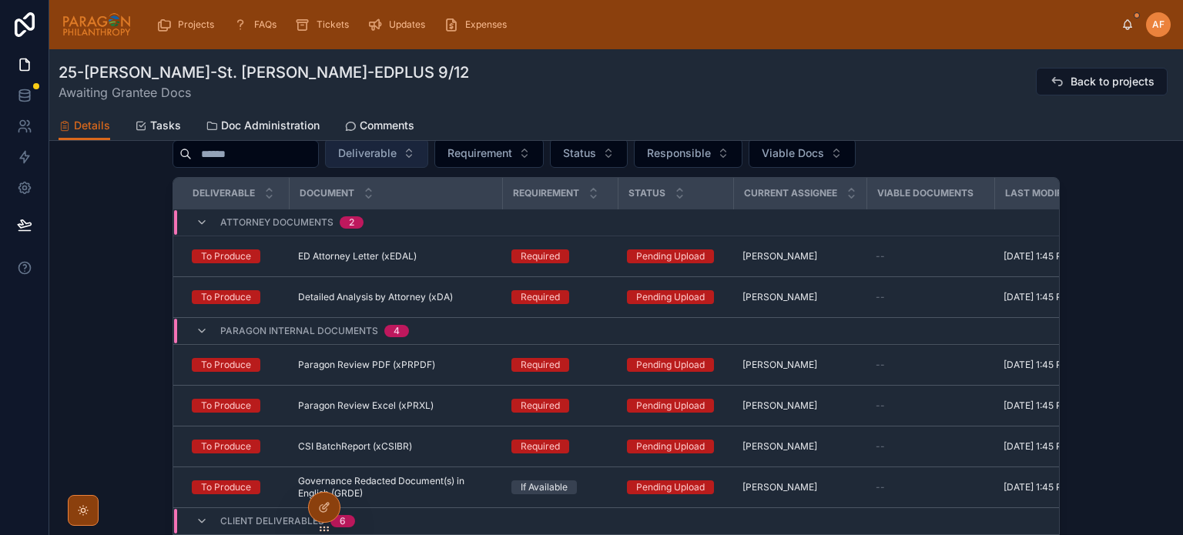
click at [397, 155] on span "Deliverable" at bounding box center [367, 153] width 59 height 15
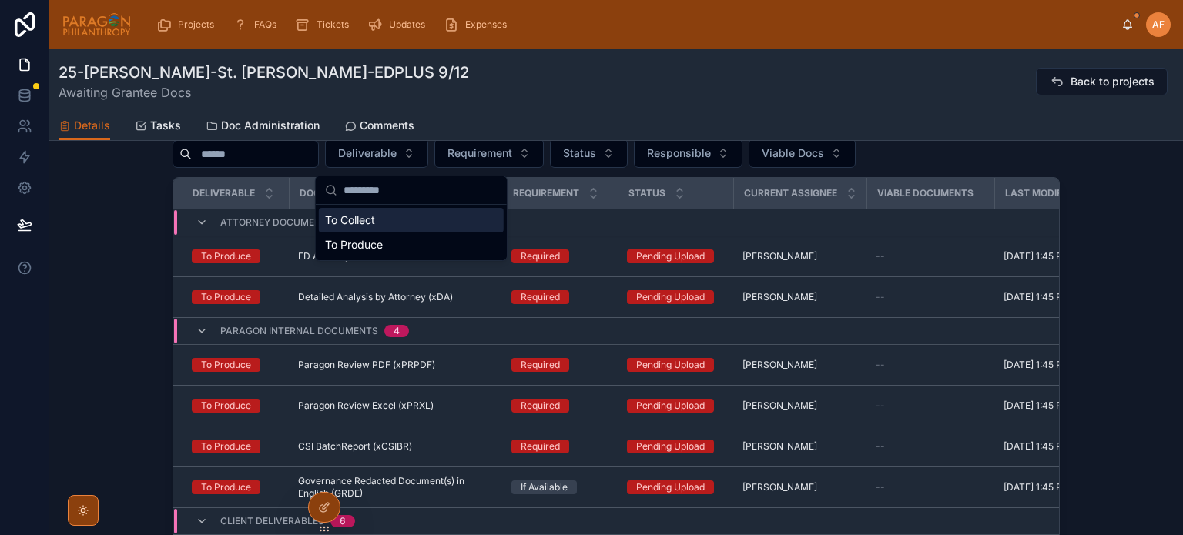
click at [365, 221] on div "To Collect" at bounding box center [411, 220] width 185 height 25
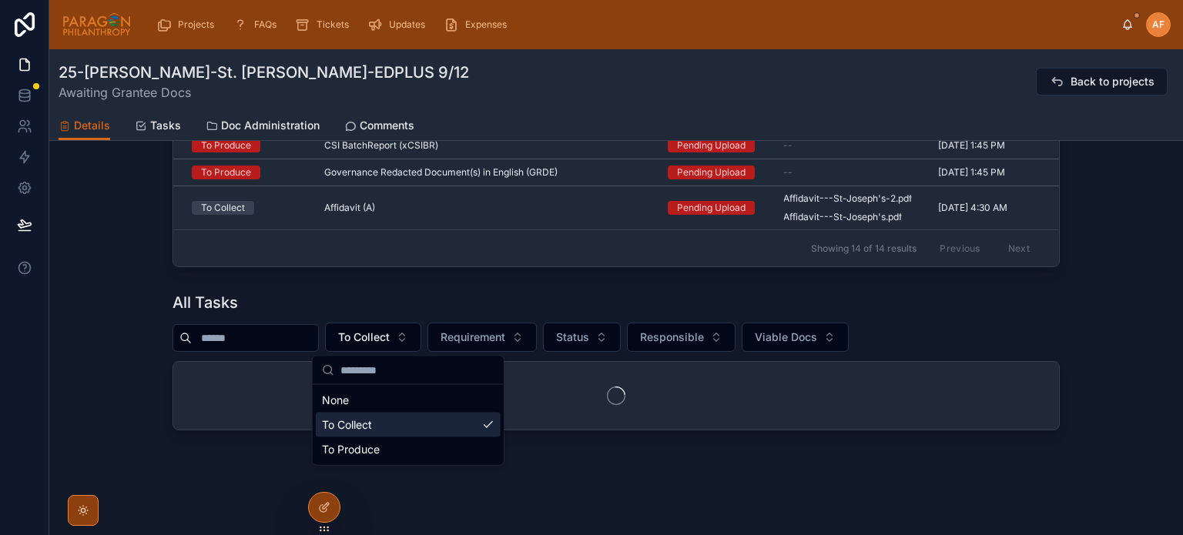
scroll to position [1380, 0]
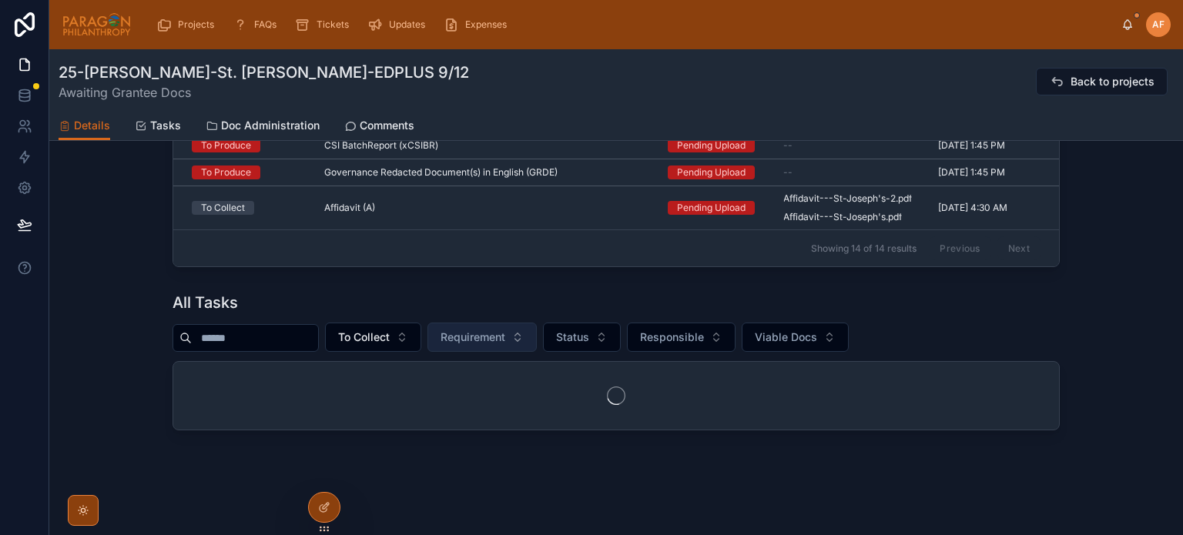
click at [505, 341] on span "Requirement" at bounding box center [473, 337] width 65 height 15
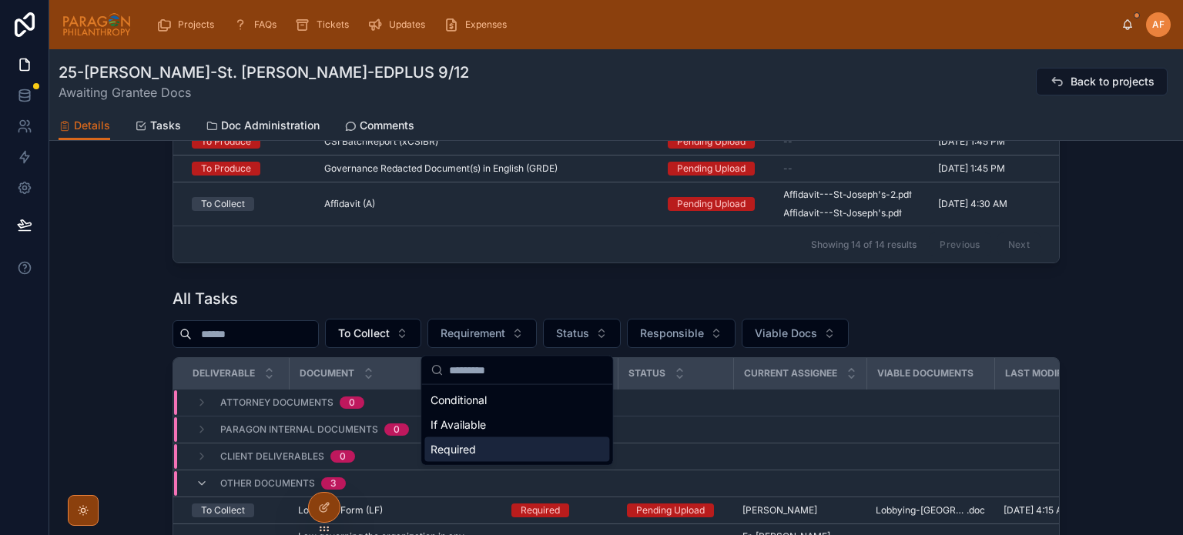
click at [475, 448] on div "Required" at bounding box center [516, 450] width 185 height 25
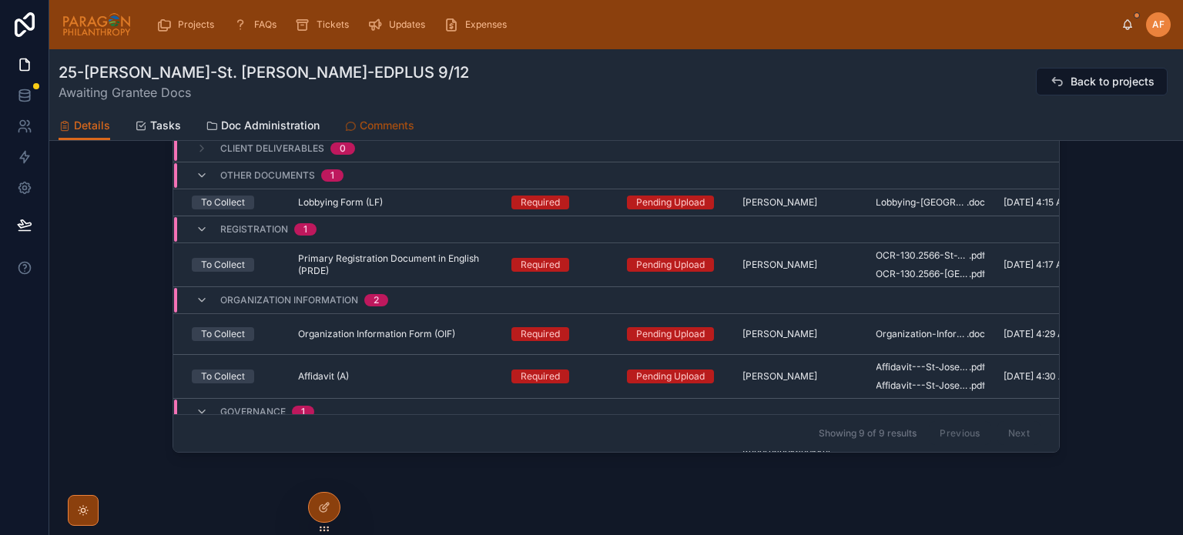
click at [389, 129] on span "Comments" at bounding box center [387, 125] width 55 height 15
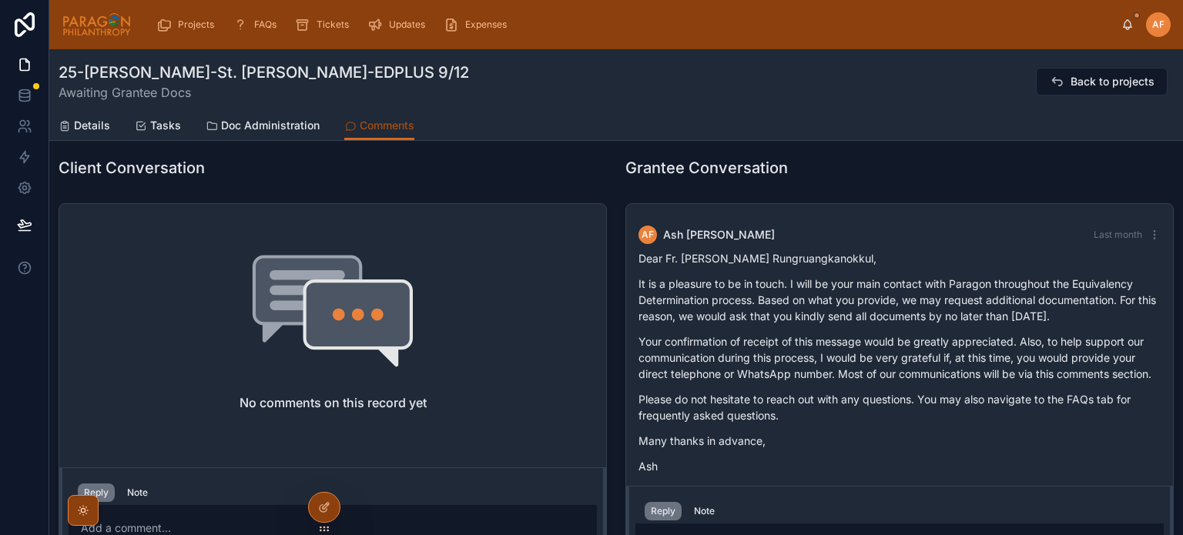
scroll to position [34, 0]
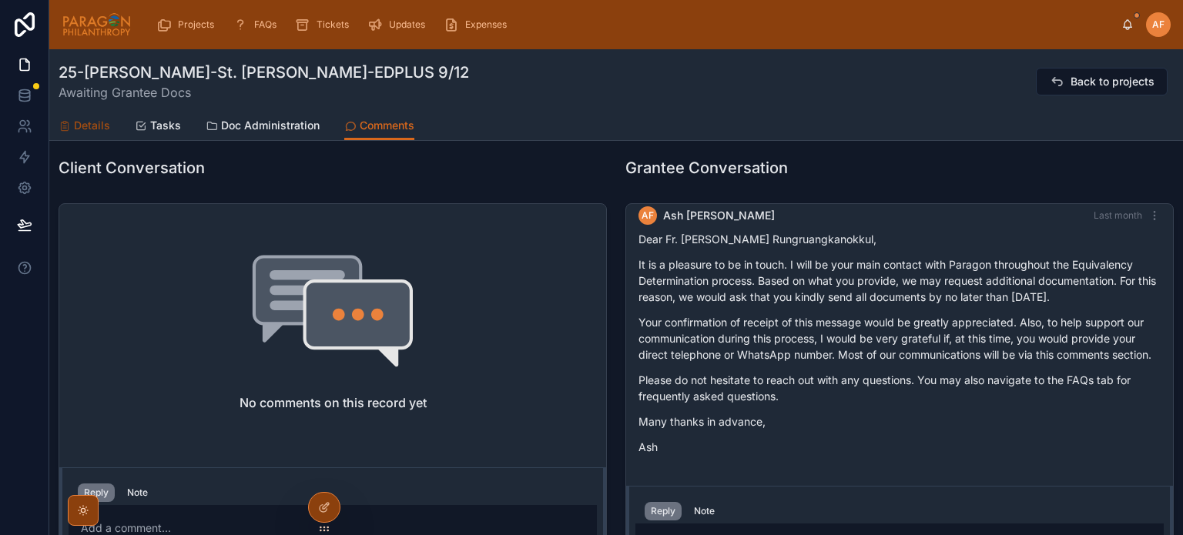
click at [93, 121] on span "Details" at bounding box center [92, 125] width 36 height 15
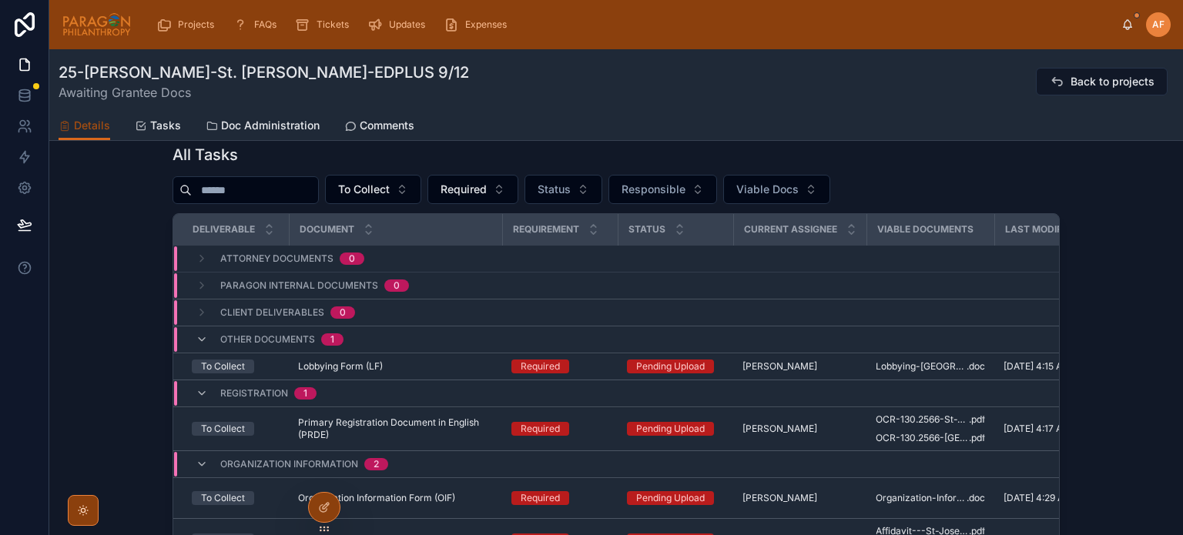
scroll to position [1387, 0]
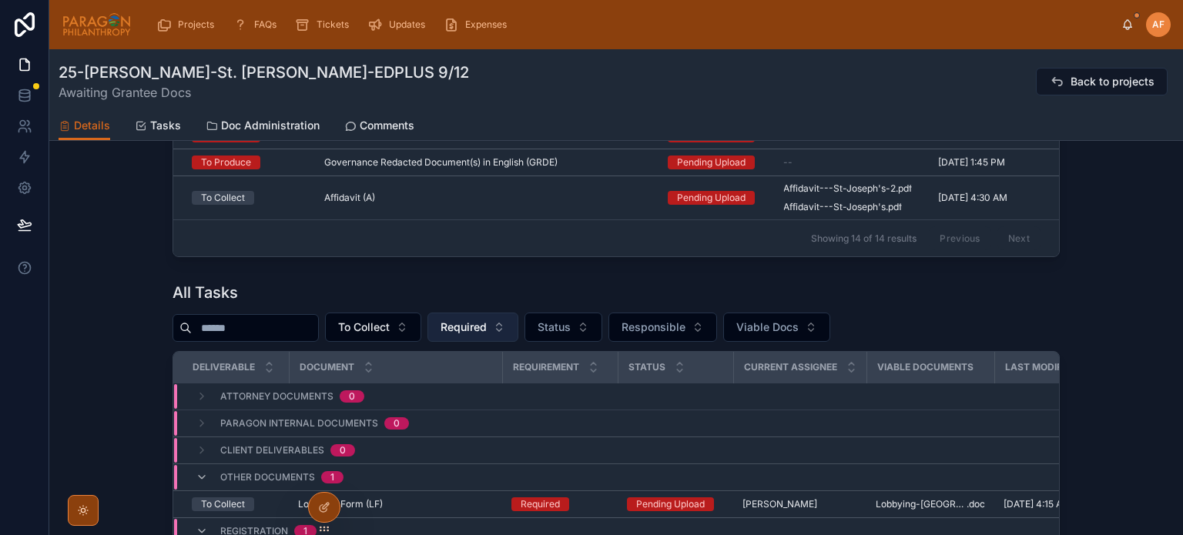
click at [487, 331] on span "Required" at bounding box center [464, 327] width 46 height 15
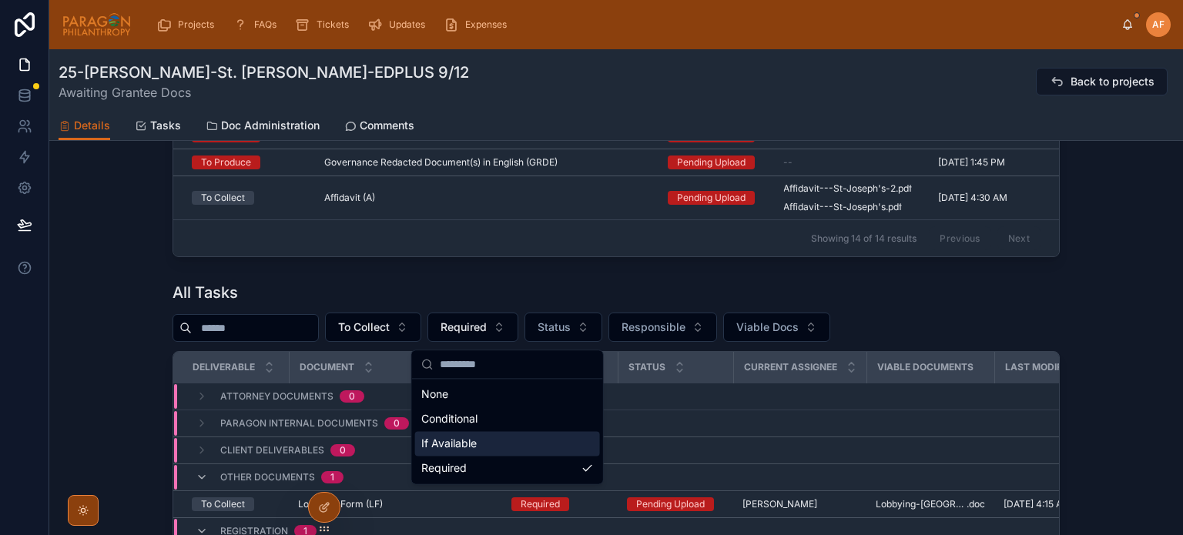
click at [906, 317] on div "All Tasks To Collect Required Status Responsible Viable Docs Deliverable Docume…" at bounding box center [616, 518] width 887 height 472
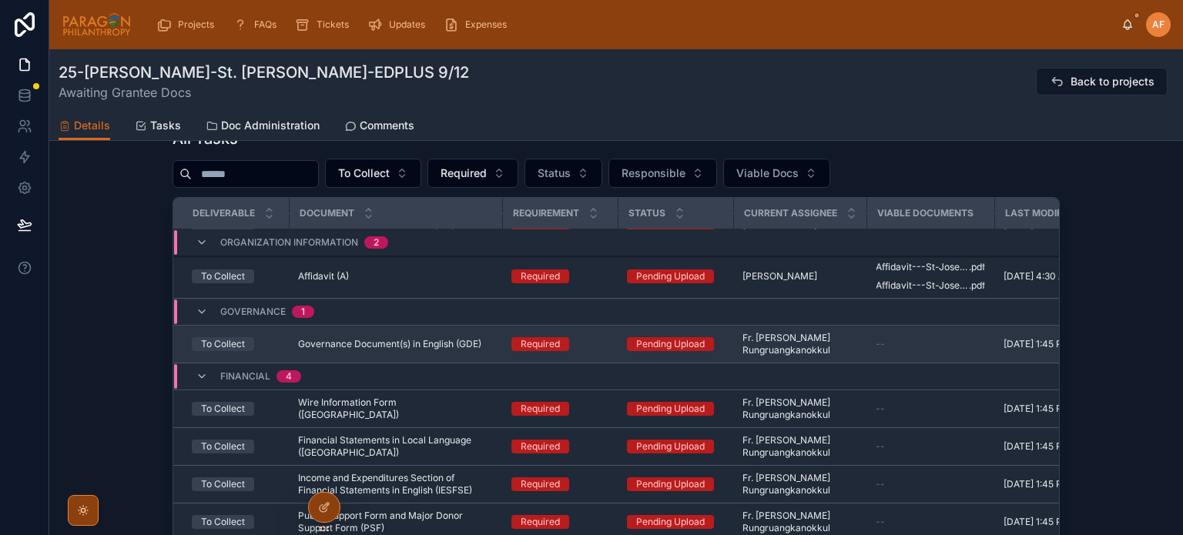
scroll to position [257, 0]
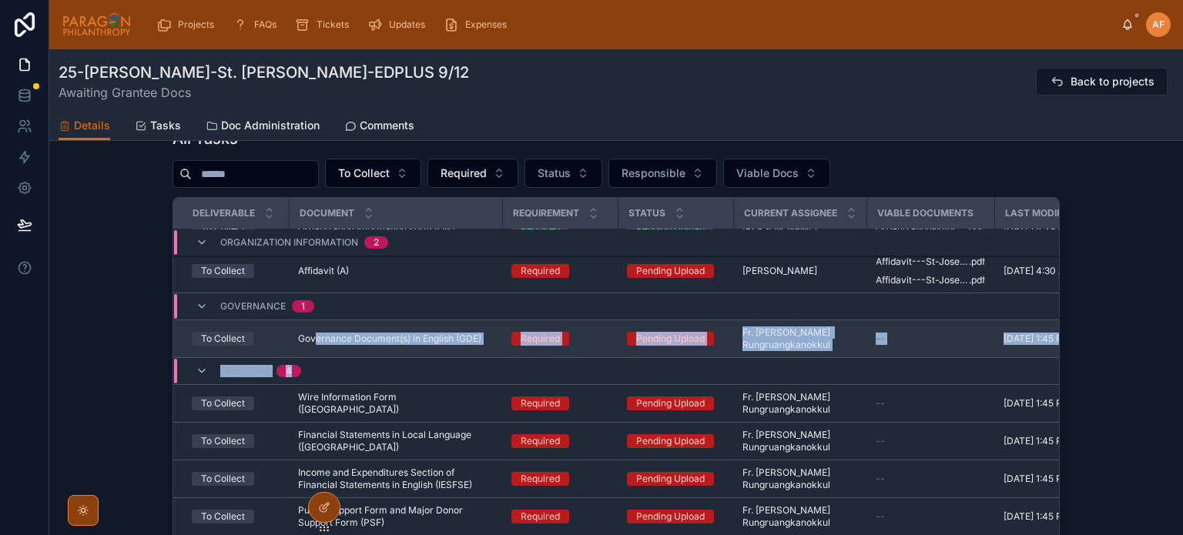
drag, startPoint x: 288, startPoint y: 360, endPoint x: 314, endPoint y: 333, distance: 37.1
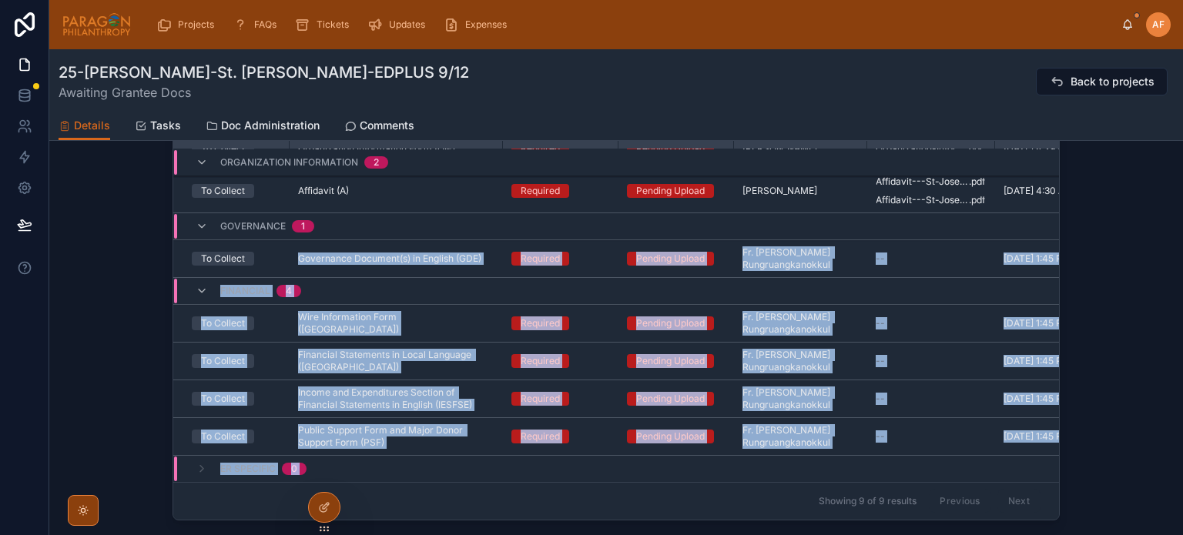
scroll to position [1715, 0]
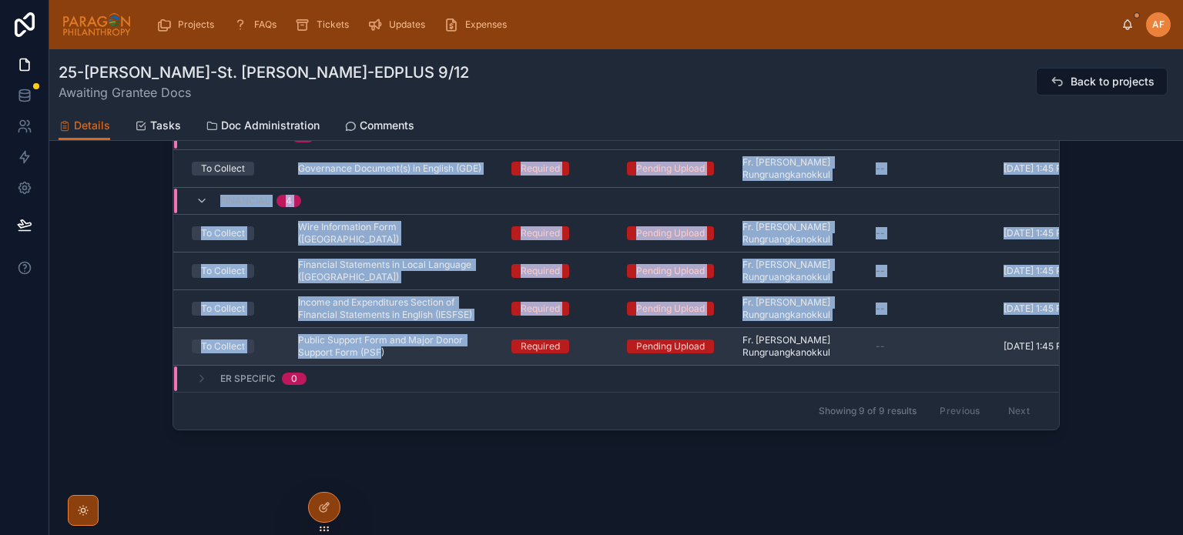
drag, startPoint x: 287, startPoint y: 329, endPoint x: 378, endPoint y: 347, distance: 93.5
click at [378, 347] on tbody "Attorney Documents 0 Paragon Internal Documents 0 Client Deliverables 0 Other D…" at bounding box center [757, 99] width 1169 height 587
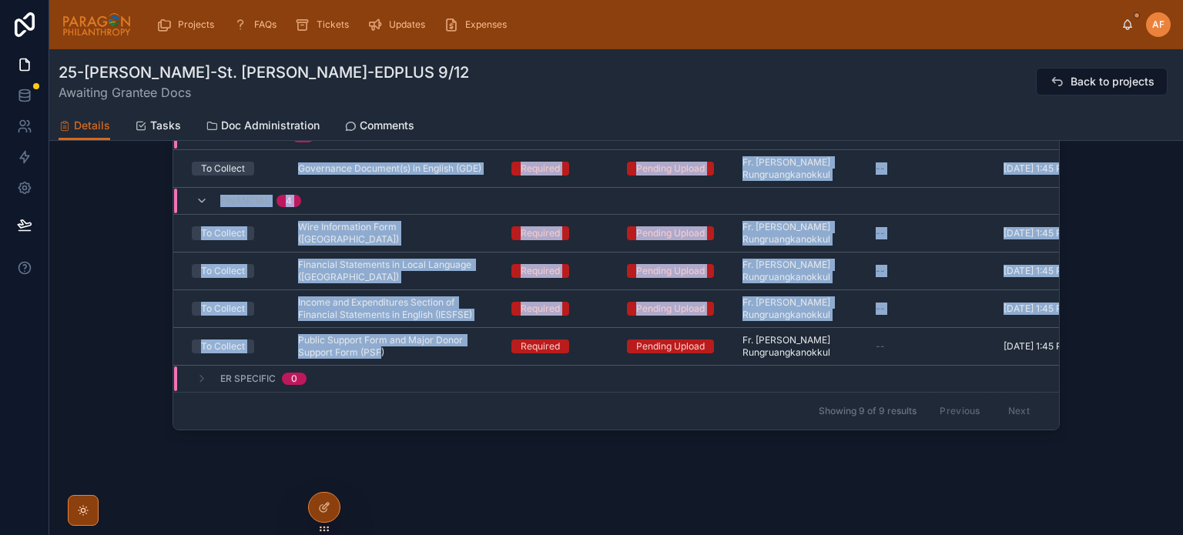
copy tbody "Governance Document(s) in English (GDE) Governance Document(s) in English (GDE)…"
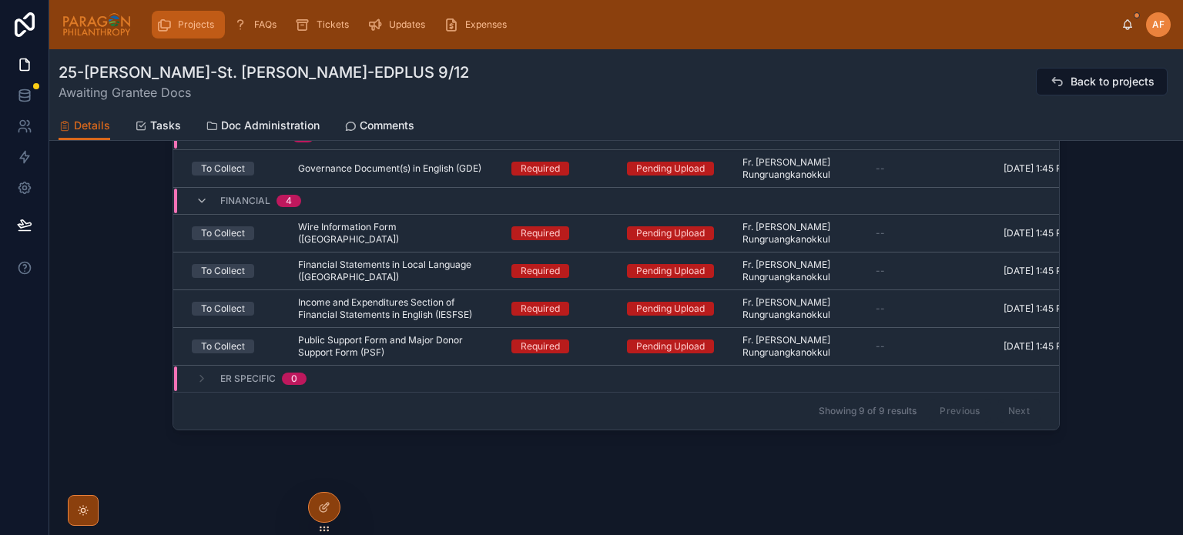
click at [182, 21] on span "Projects" at bounding box center [196, 24] width 36 height 12
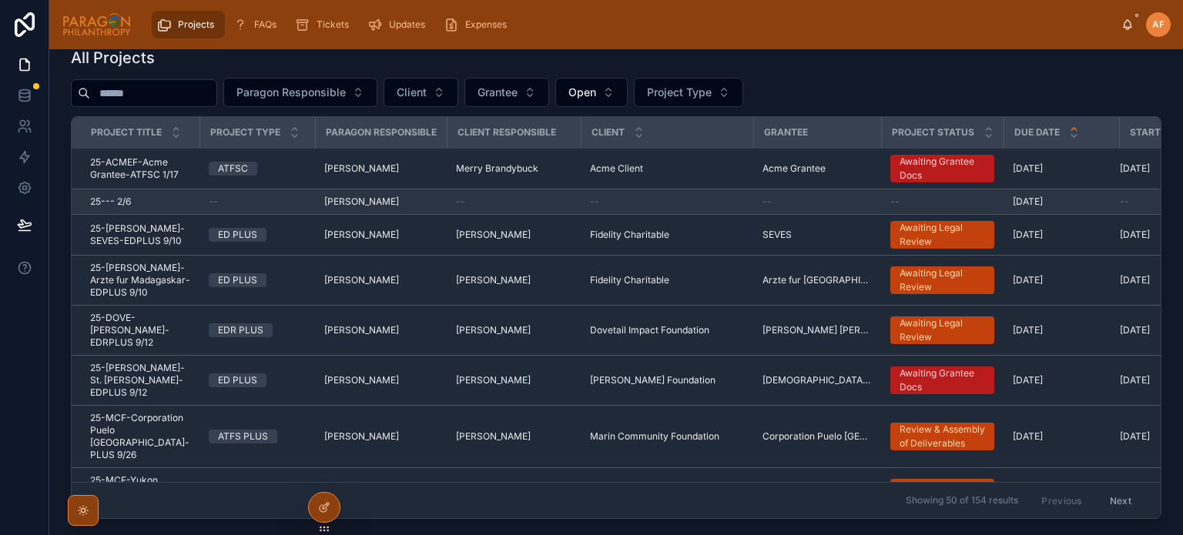
scroll to position [231, 0]
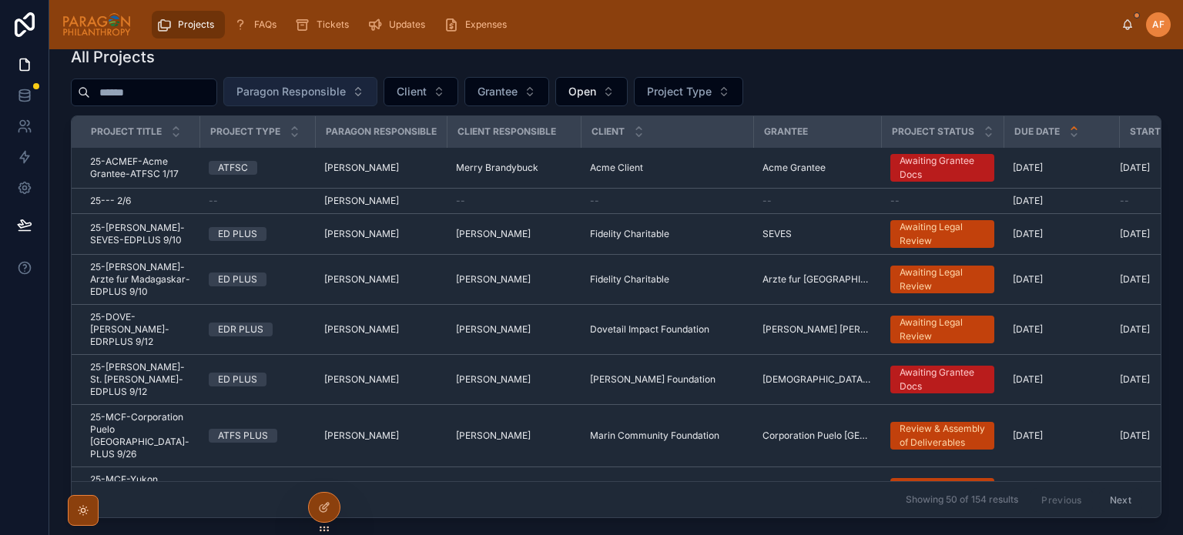
click at [346, 92] on span "Paragon Responsible" at bounding box center [290, 91] width 109 height 15
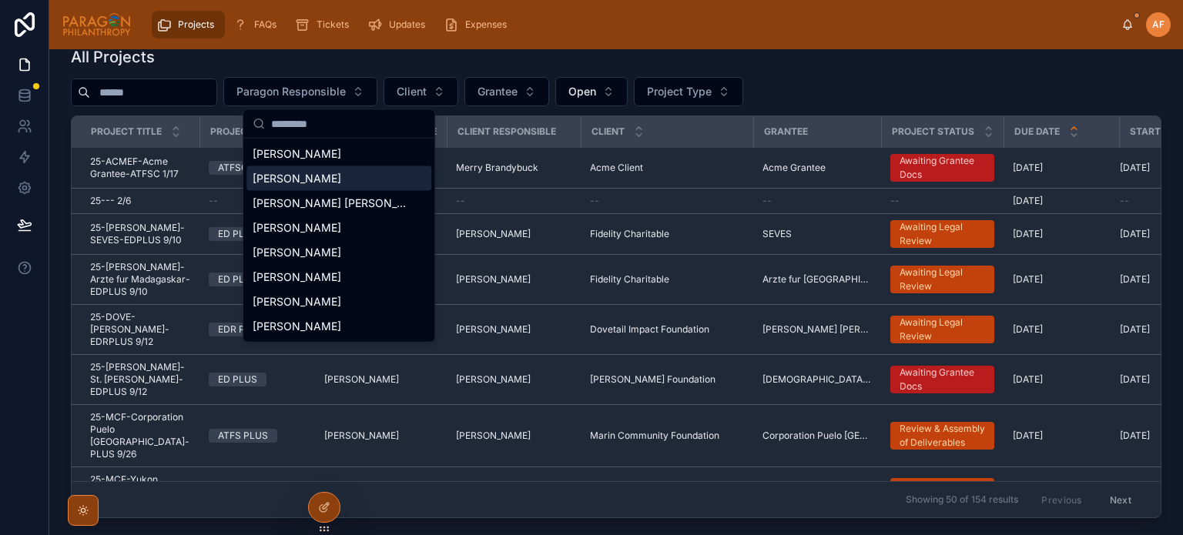
click at [302, 187] on div "[PERSON_NAME]" at bounding box center [338, 178] width 185 height 25
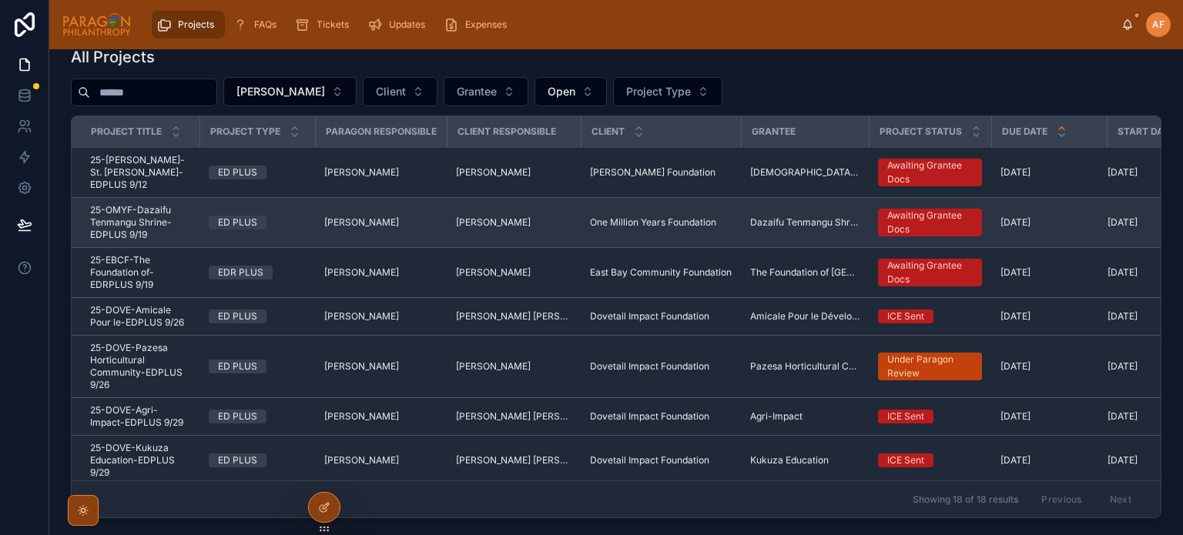
click at [185, 213] on span "25-OMYF-Dazaifu Tenmangu Shrine-EDPLUS 9/19" at bounding box center [140, 222] width 100 height 37
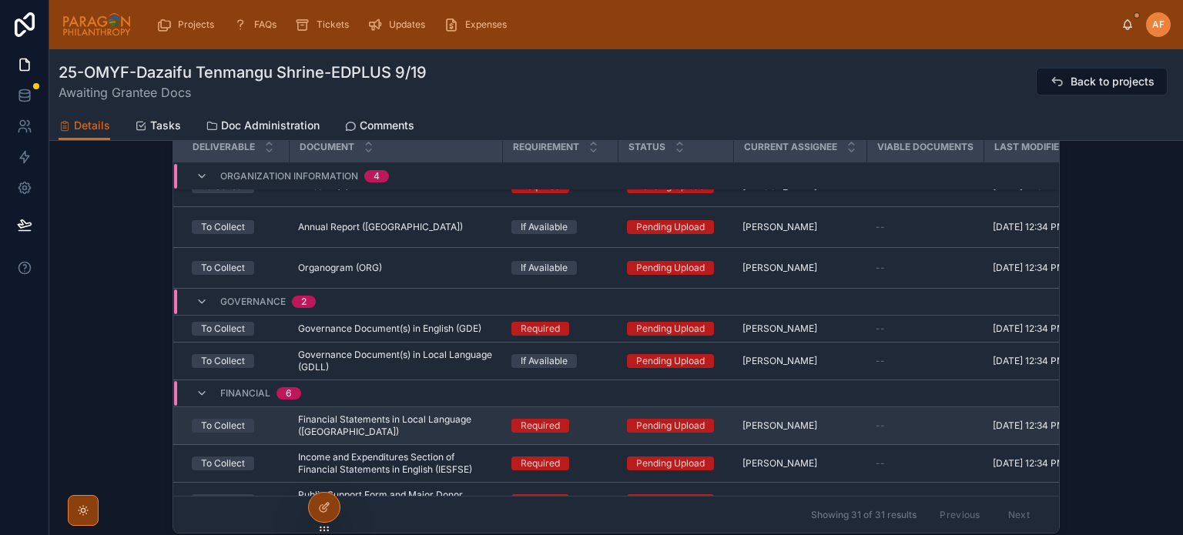
scroll to position [1067, 0]
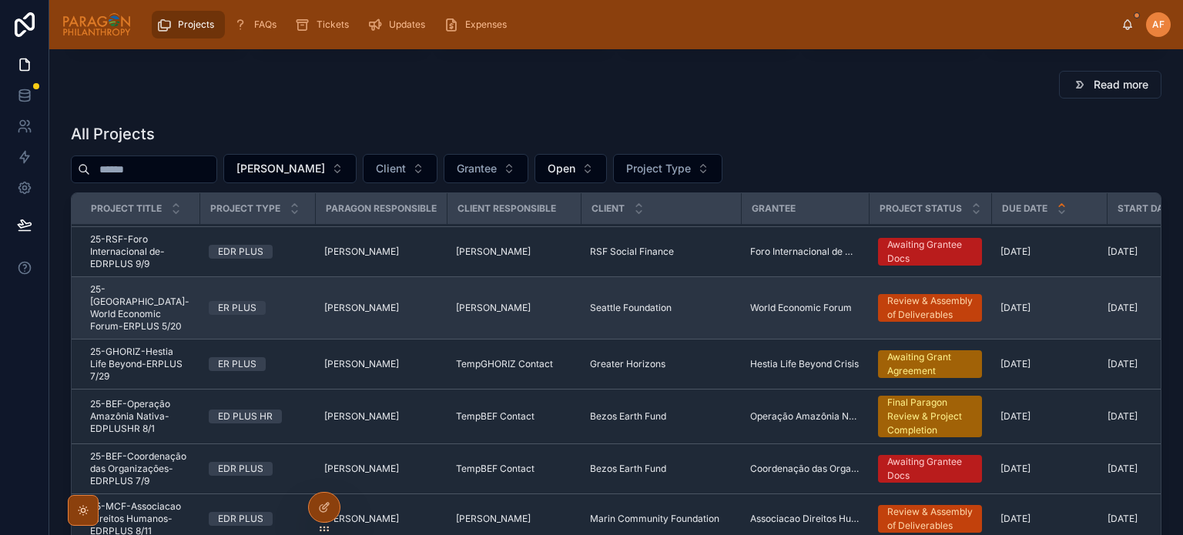
scroll to position [462, 0]
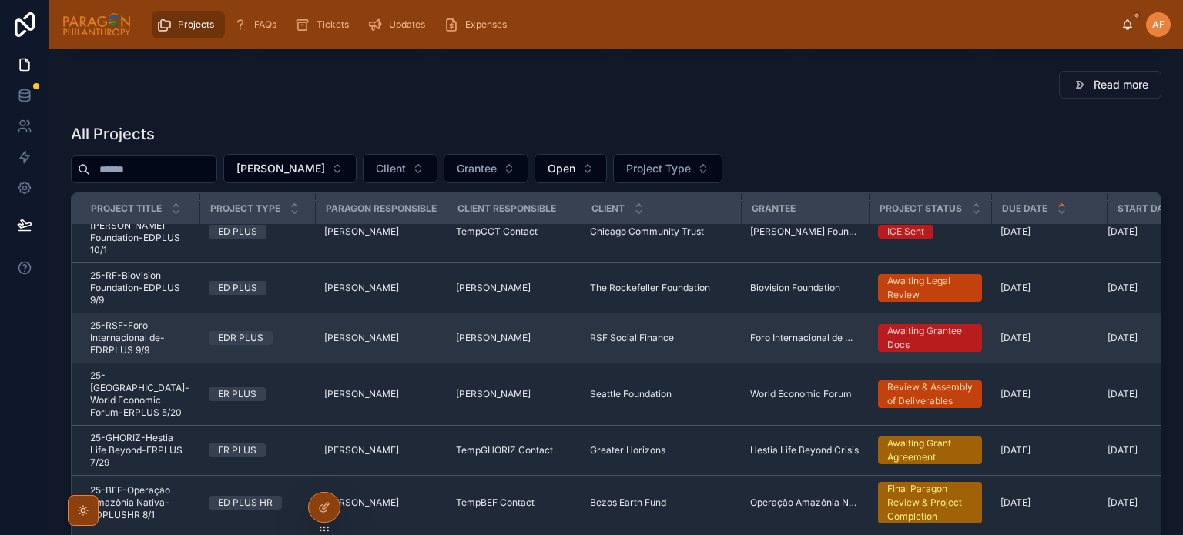
click at [190, 314] on td "25-RSF-Foro Internacional de-EDRPLUS 9/9 25-RSF-Foro Internacional de-EDRPLUS 9…" at bounding box center [136, 339] width 128 height 50
click at [183, 321] on span "25-RSF-Foro Internacional de-EDRPLUS 9/9" at bounding box center [140, 338] width 100 height 37
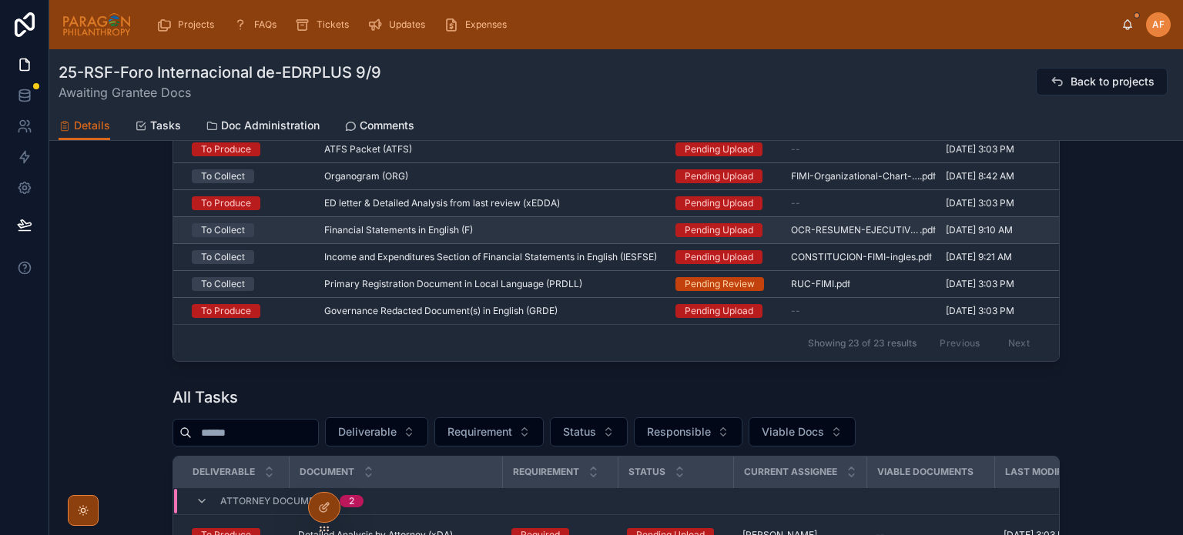
scroll to position [1310, 0]
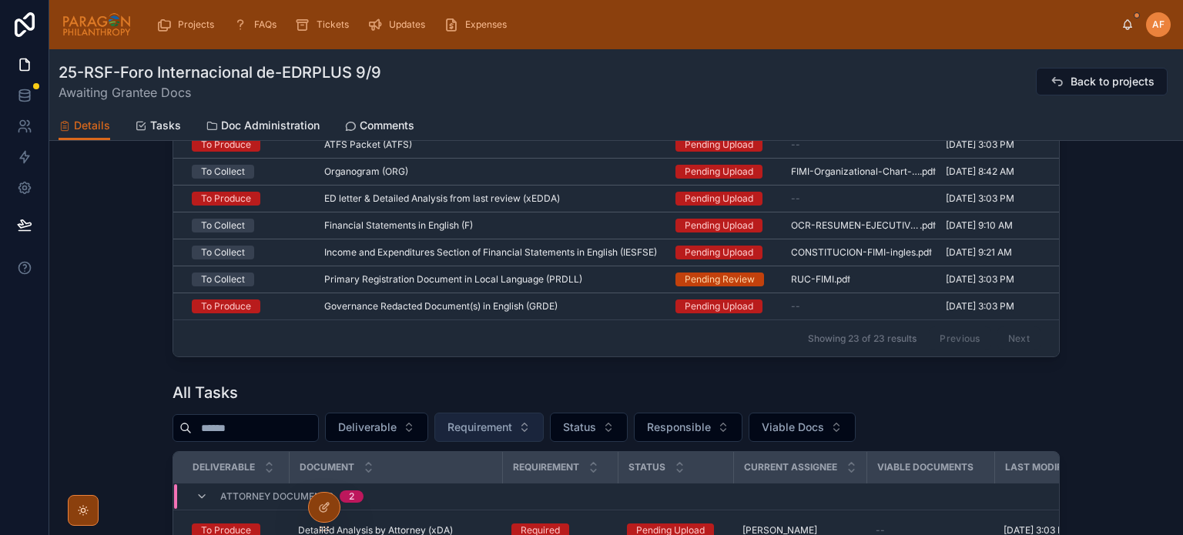
click at [509, 424] on span "Requirement" at bounding box center [480, 427] width 65 height 15
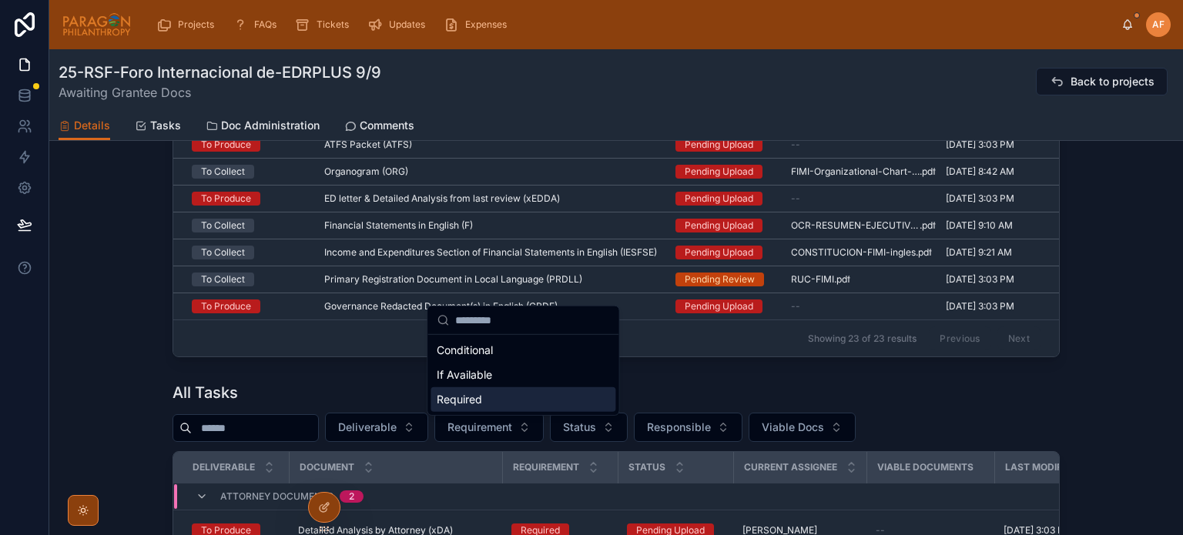
click at [478, 395] on div "Required" at bounding box center [523, 399] width 185 height 25
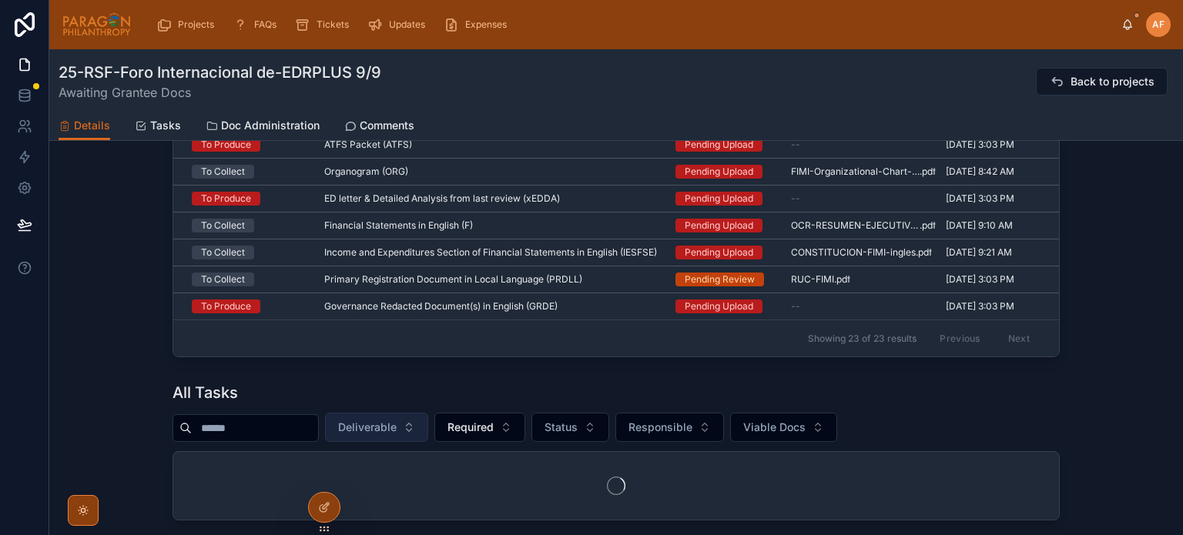
click at [397, 430] on span "Deliverable" at bounding box center [367, 427] width 59 height 15
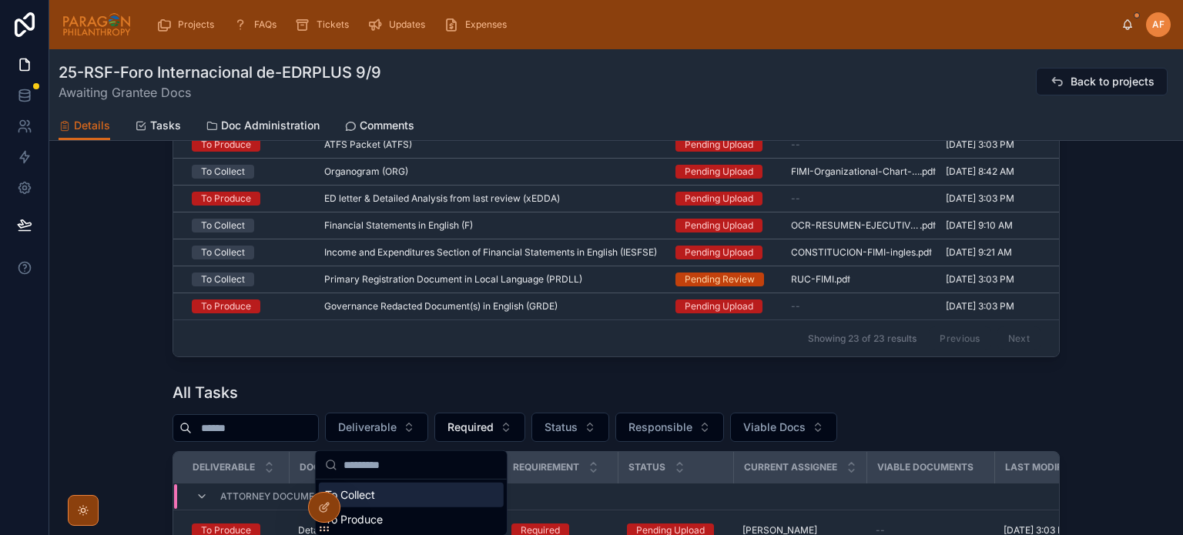
click at [368, 491] on div "To Collect" at bounding box center [411, 495] width 185 height 25
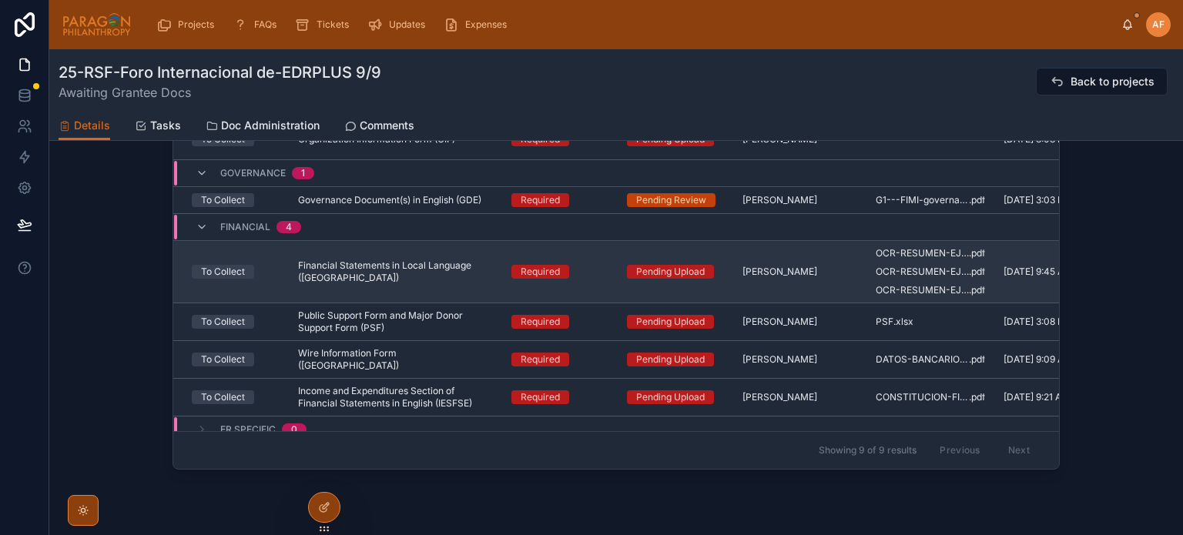
scroll to position [251, 0]
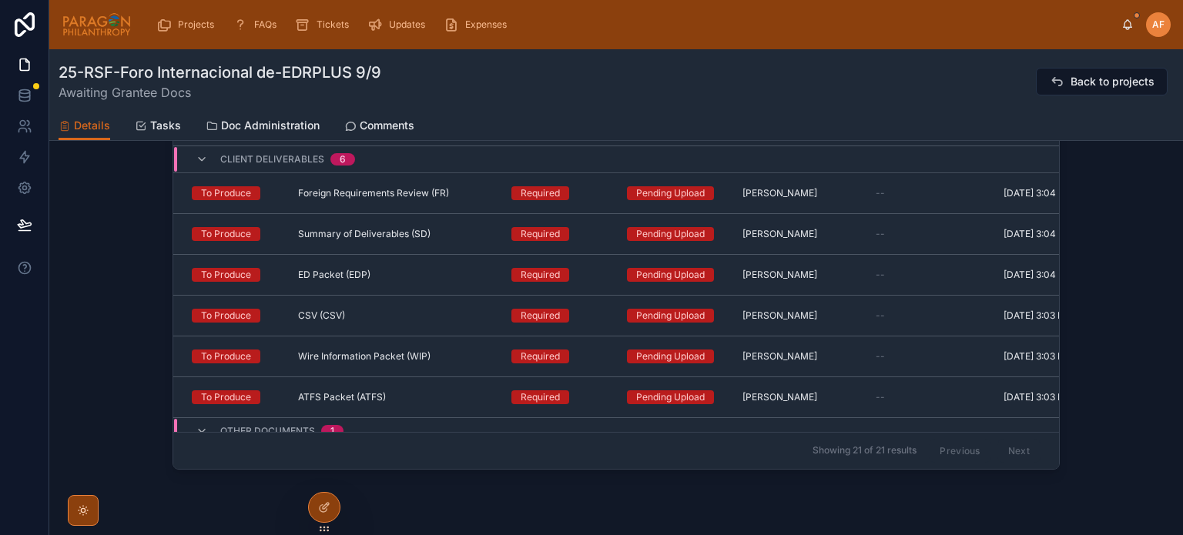
scroll to position [203, 0]
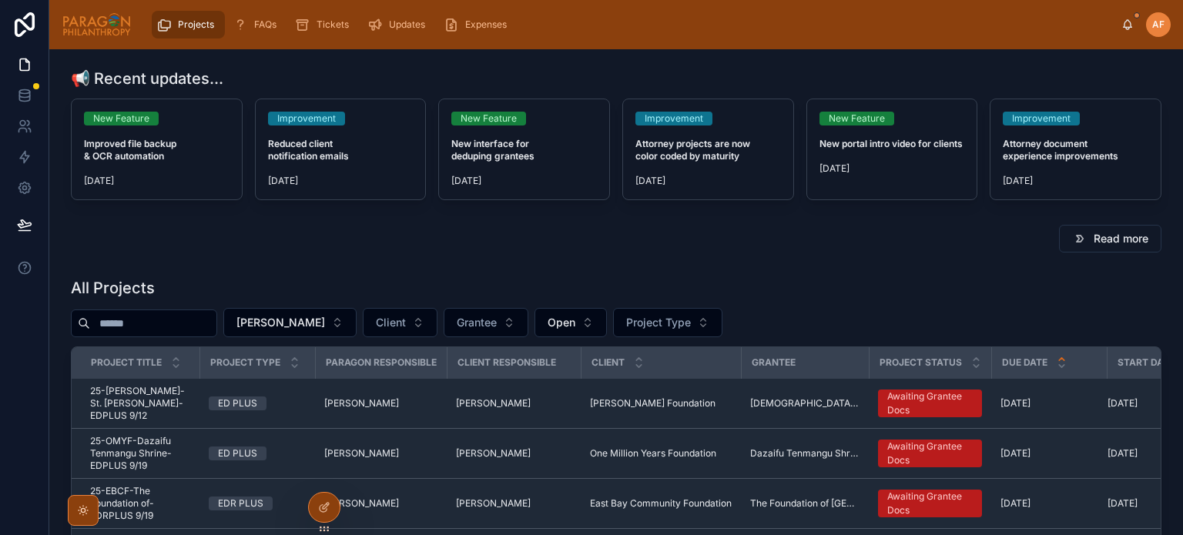
scroll to position [77, 0]
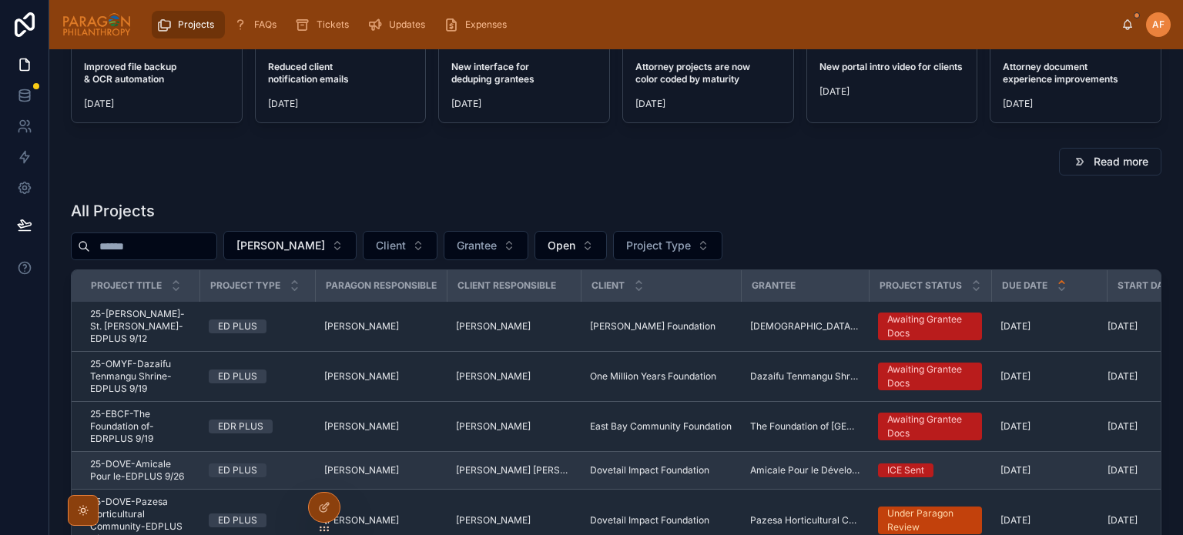
click at [176, 458] on span "25-DOVE-Amicale Pour le-EDPLUS 9/26" at bounding box center [140, 470] width 100 height 25
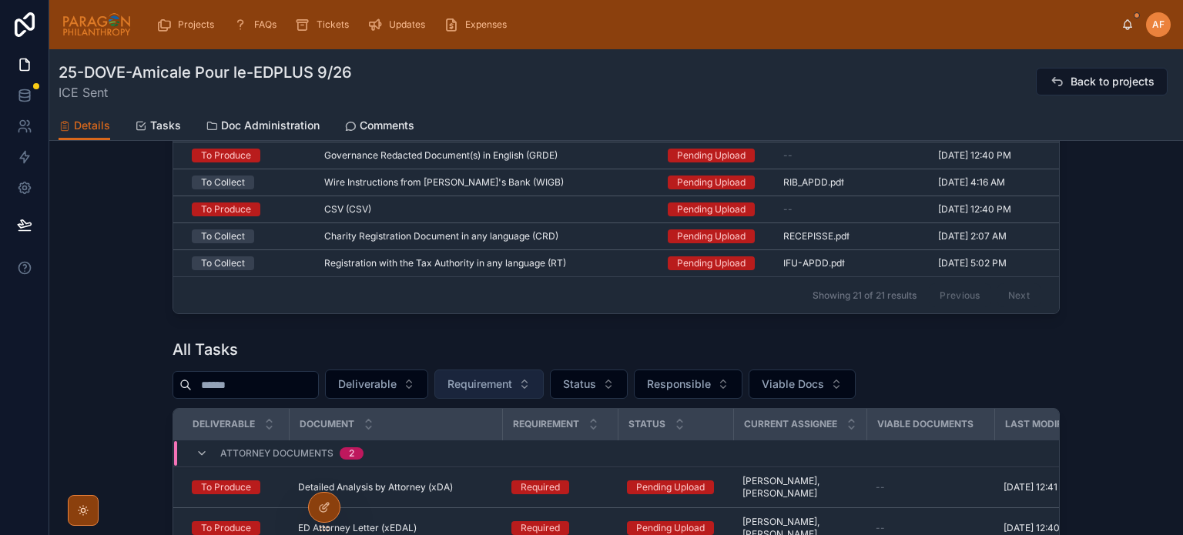
scroll to position [159, 0]
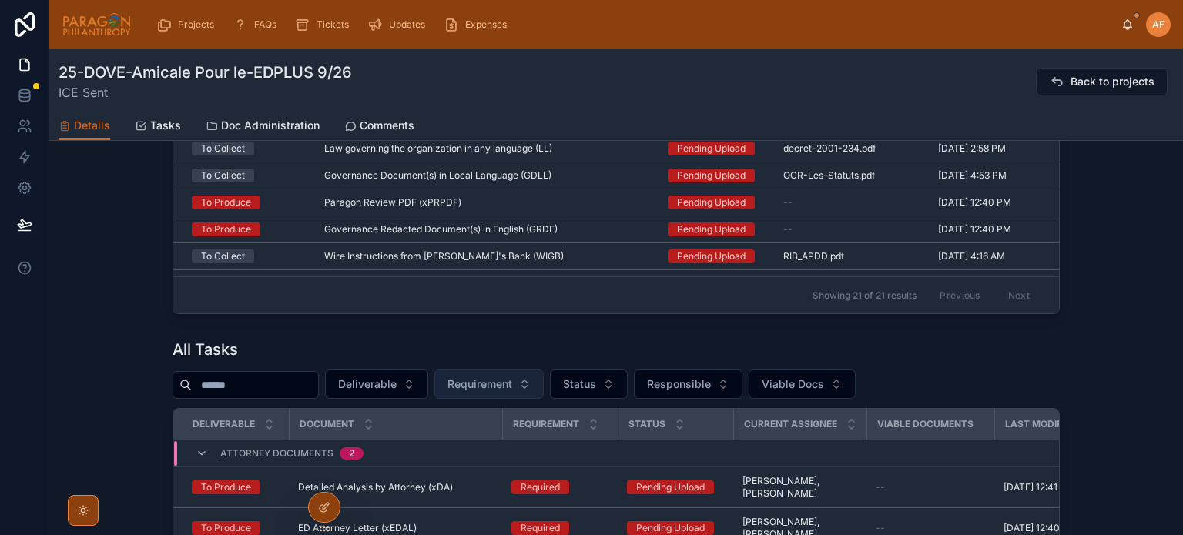
click at [512, 388] on span "Requirement" at bounding box center [480, 384] width 65 height 15
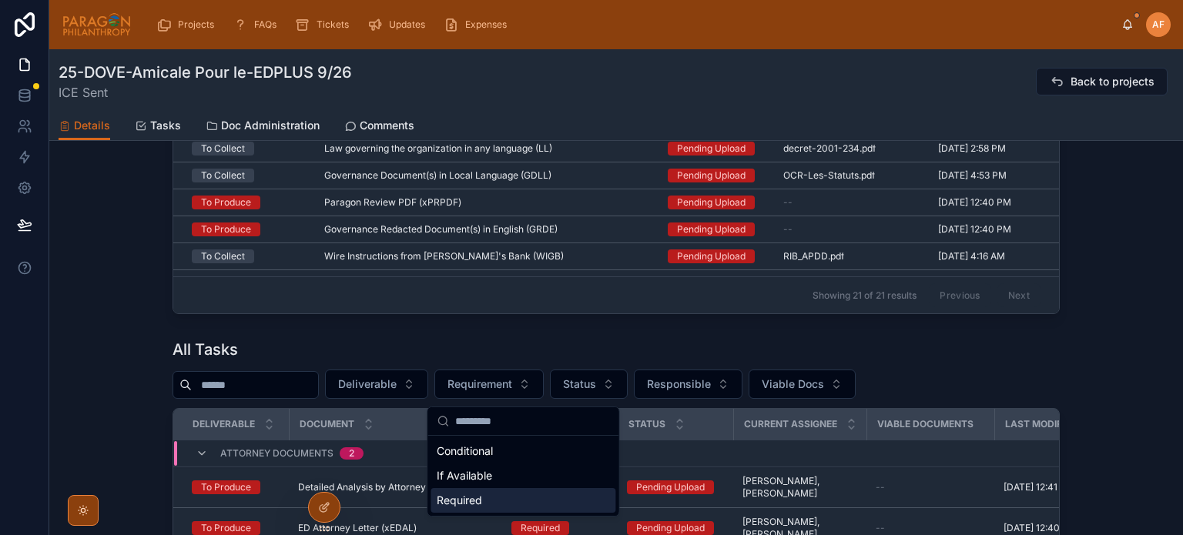
click at [451, 499] on div "Required" at bounding box center [523, 500] width 185 height 25
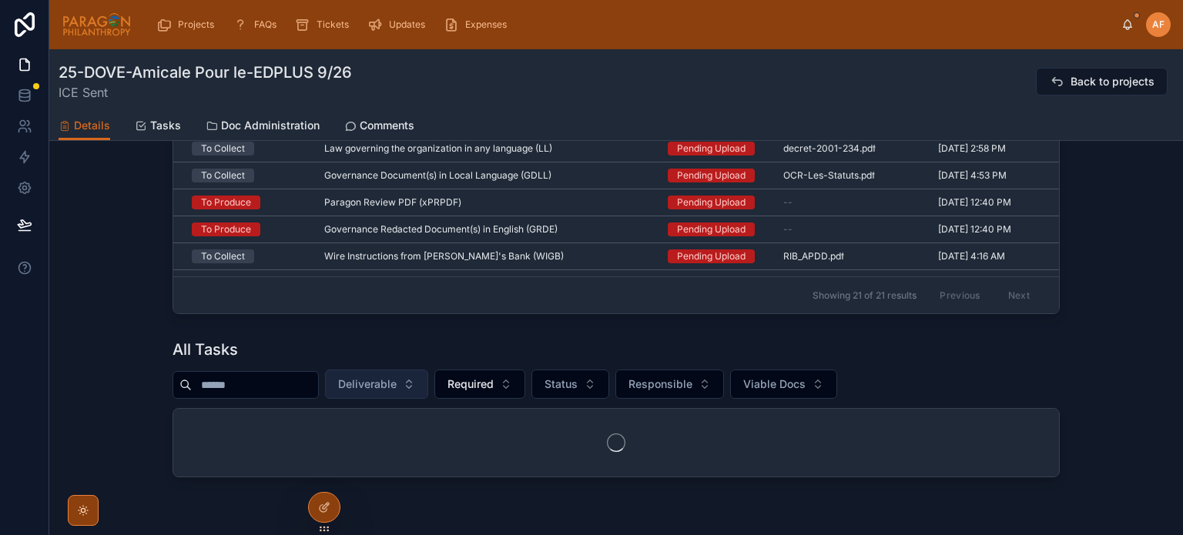
click at [428, 397] on button "Deliverable" at bounding box center [376, 384] width 103 height 29
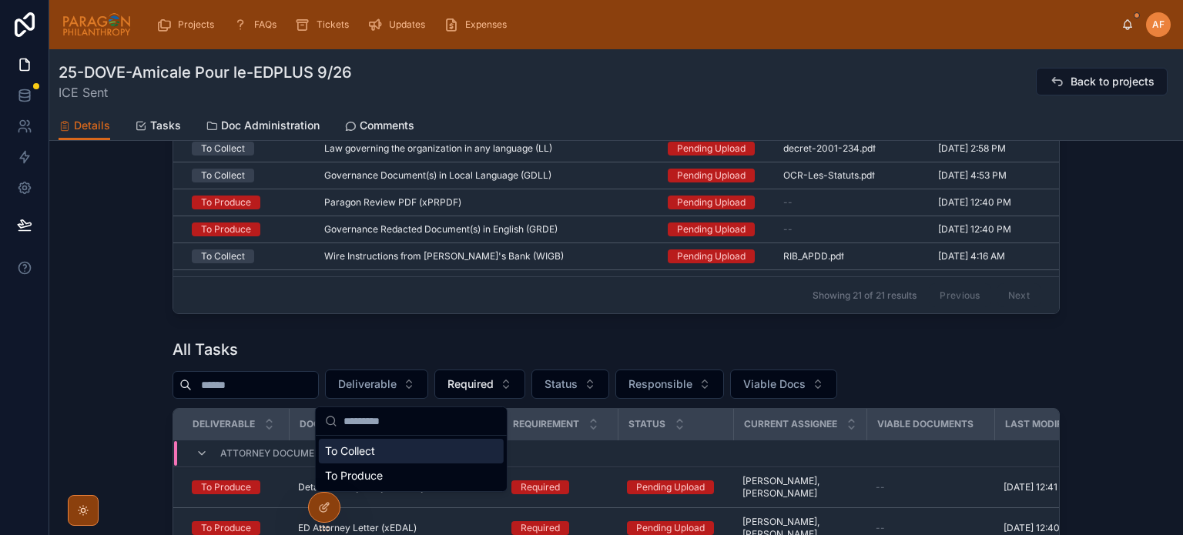
click at [367, 457] on div "To Collect" at bounding box center [411, 451] width 185 height 25
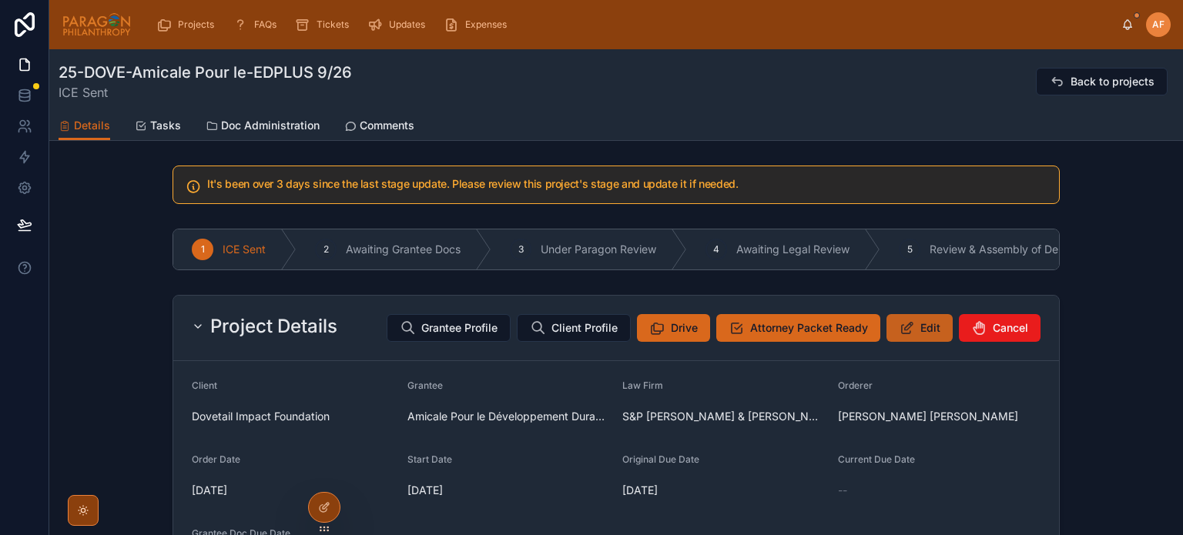
click at [912, 332] on button "Edit" at bounding box center [920, 328] width 66 height 28
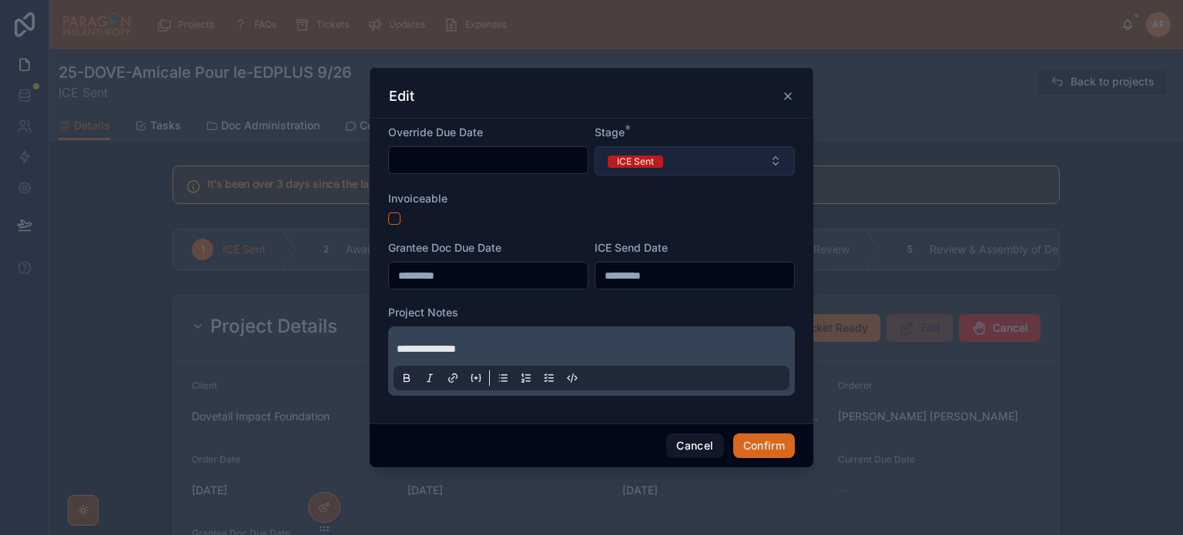
click at [711, 169] on button "ICE Sent" at bounding box center [695, 160] width 200 height 29
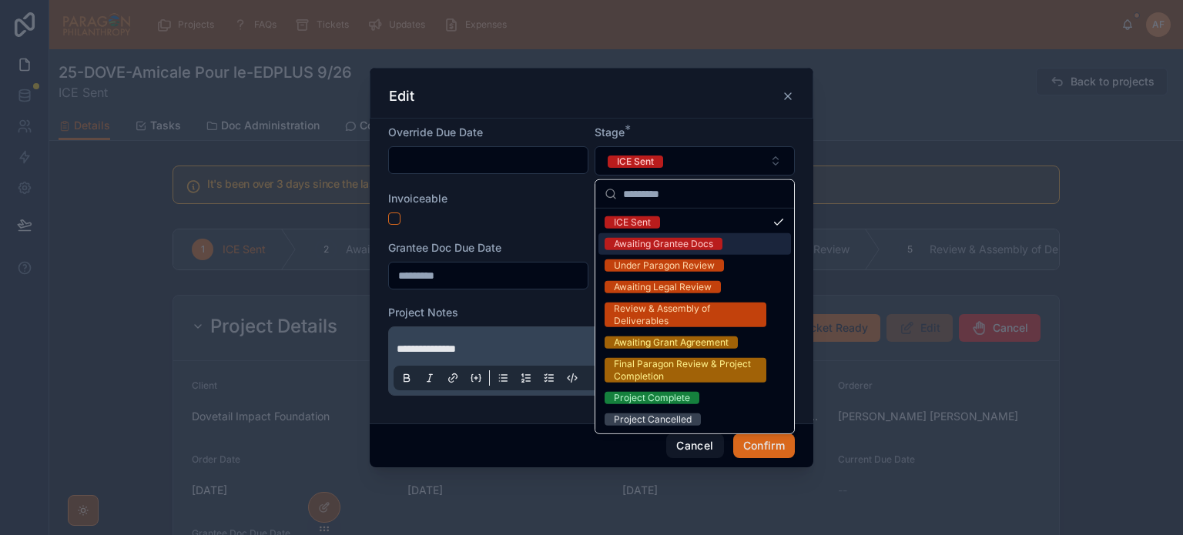
click at [616, 243] on div "Awaiting Grantee Docs" at bounding box center [663, 244] width 99 height 12
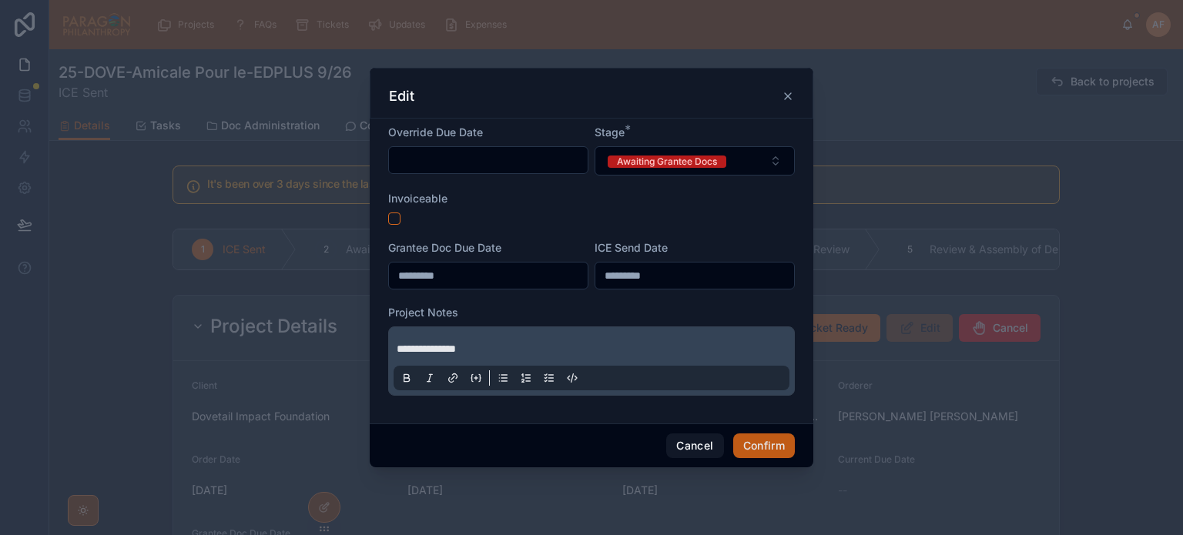
click at [749, 437] on button "Confirm" at bounding box center [764, 446] width 62 height 25
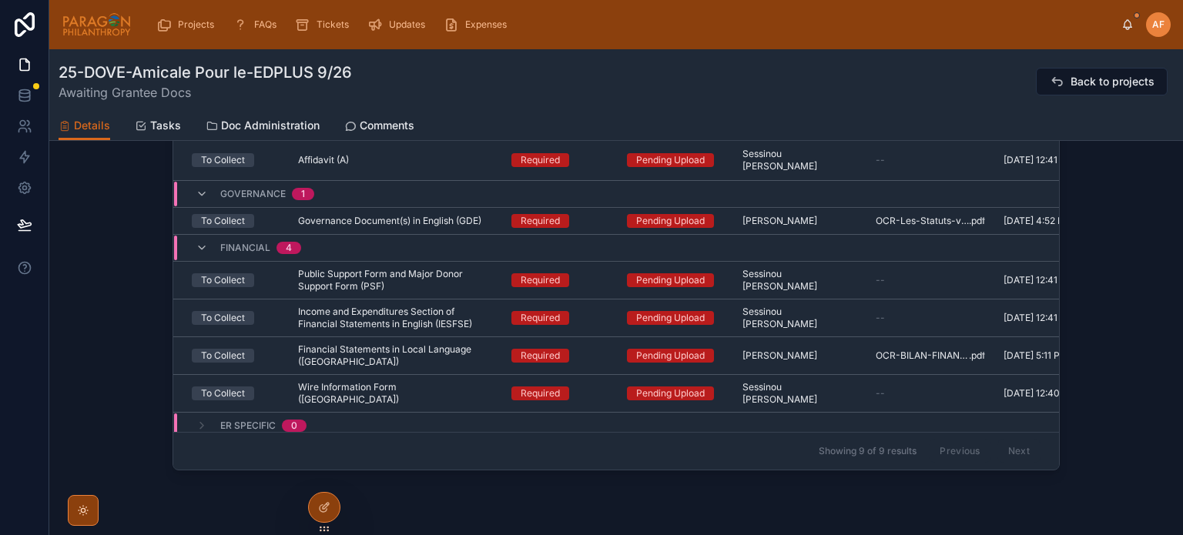
scroll to position [1599, 0]
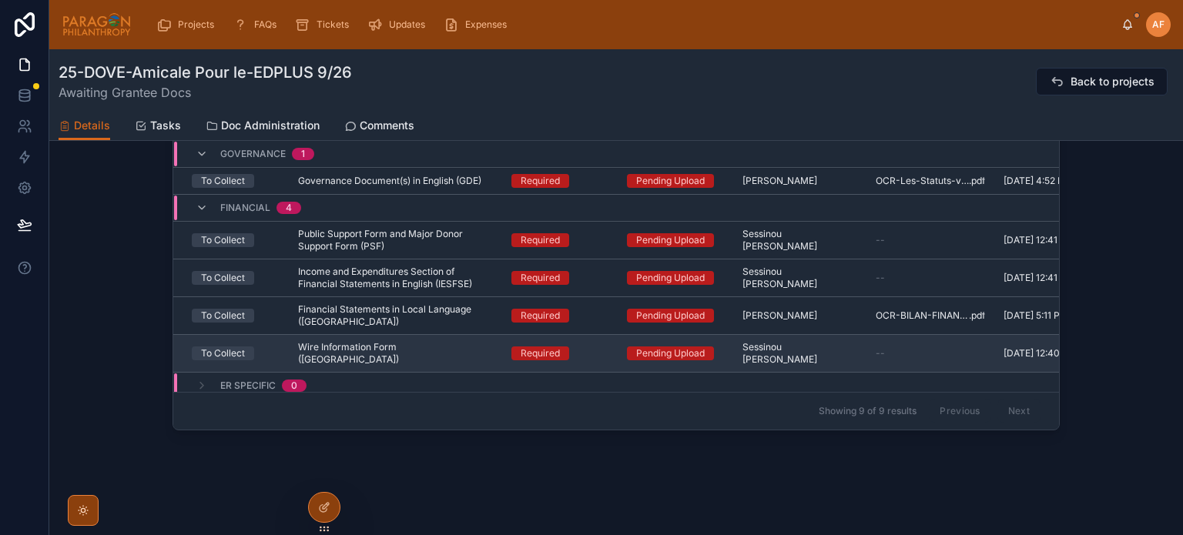
drag, startPoint x: 454, startPoint y: 334, endPoint x: 490, endPoint y: 407, distance: 81.3
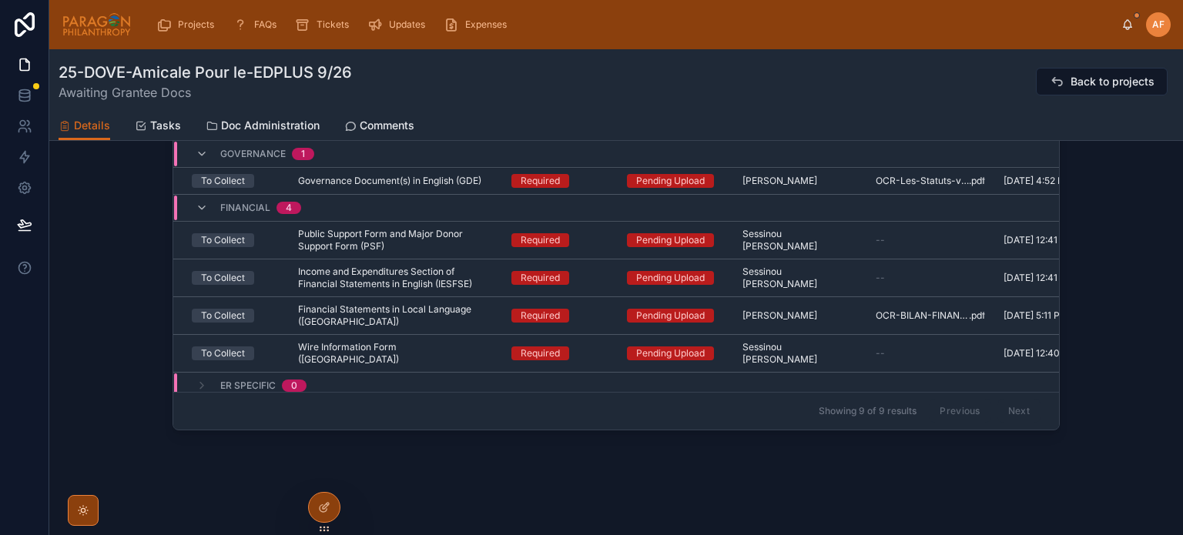
click at [476, 345] on td "Wire Information Form (WI) Wire Information Form ([GEOGRAPHIC_DATA])" at bounding box center [395, 354] width 213 height 38
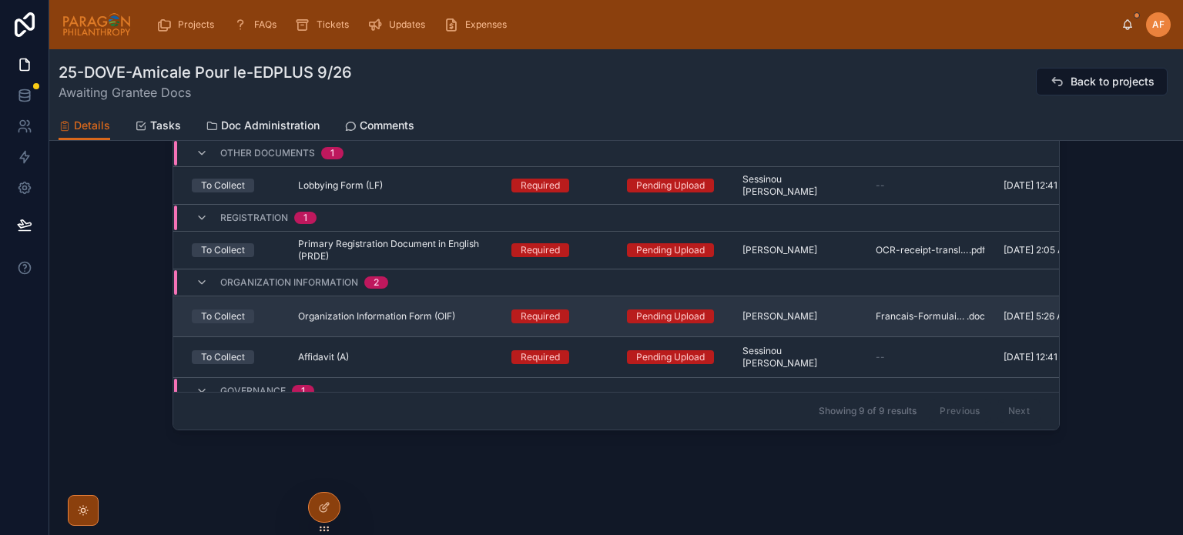
scroll to position [1368, 0]
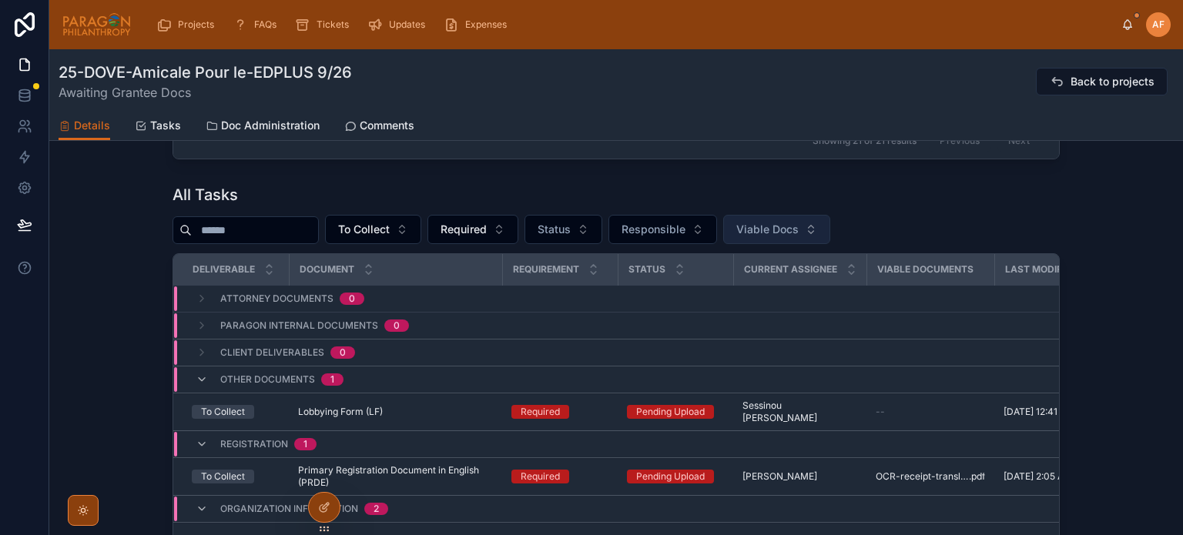
click at [830, 230] on button "Viable Docs" at bounding box center [776, 229] width 107 height 29
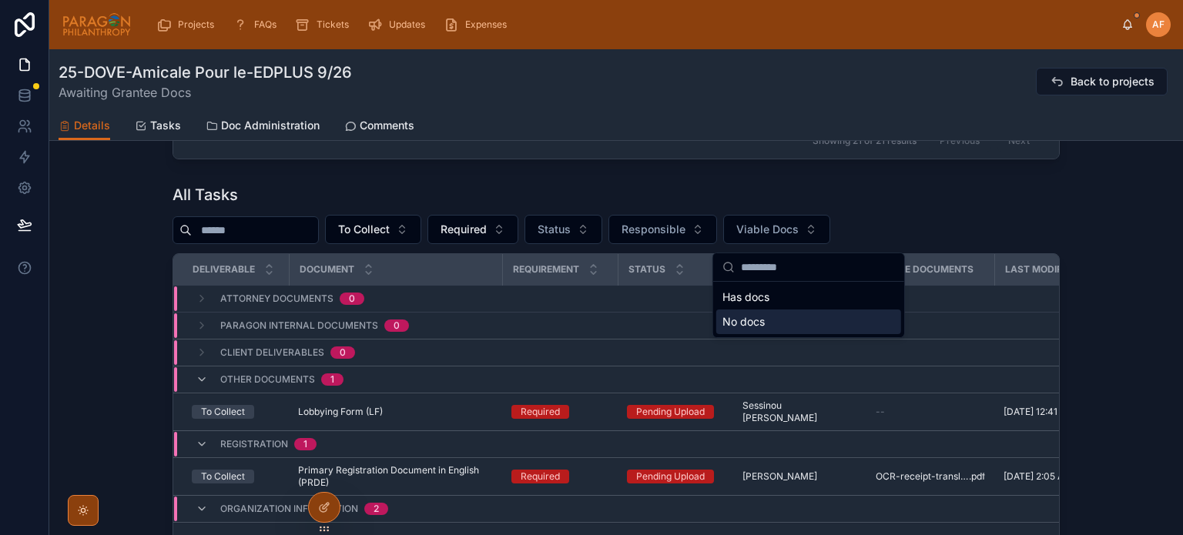
click at [777, 321] on div "No docs" at bounding box center [808, 322] width 185 height 25
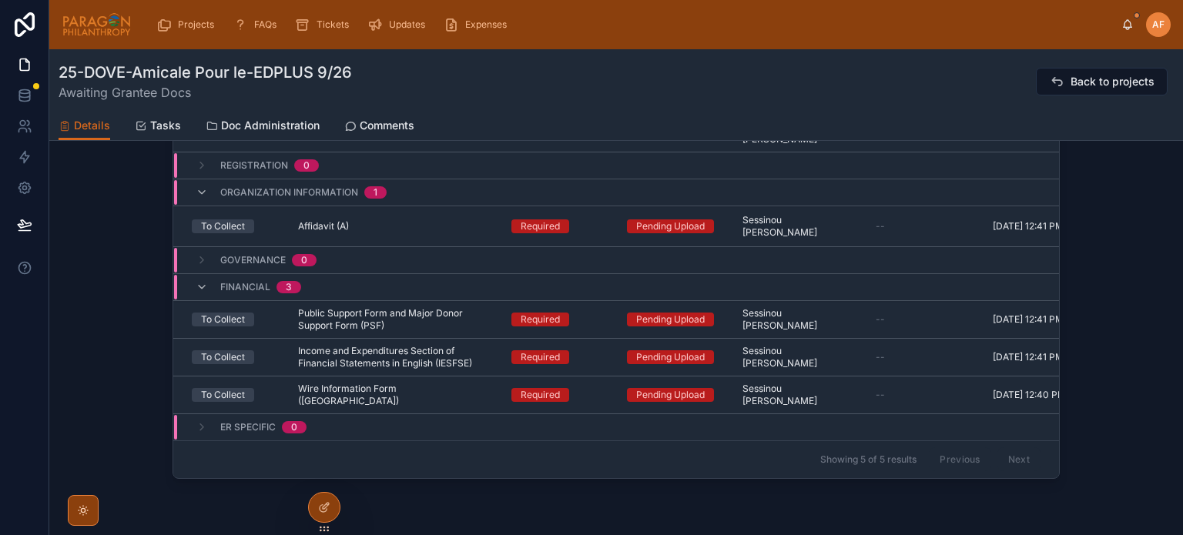
scroll to position [1599, 0]
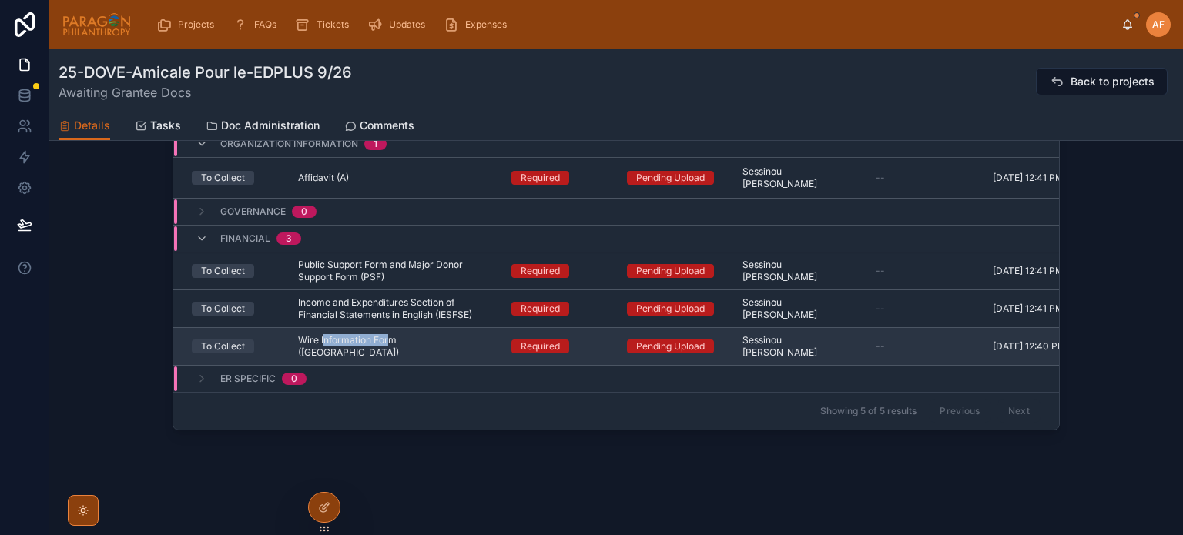
drag, startPoint x: 383, startPoint y: 353, endPoint x: 320, endPoint y: 332, distance: 66.5
click at [320, 332] on td "Wire Information Form (WI) Wire Information Form ([GEOGRAPHIC_DATA])" at bounding box center [395, 347] width 213 height 38
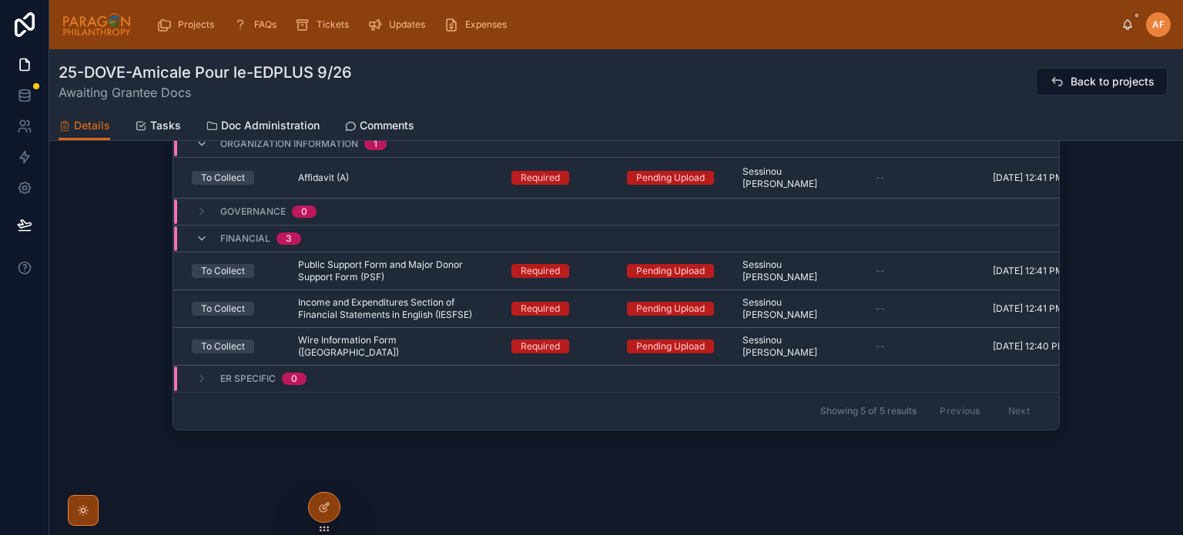
click at [392, 370] on div "ER Specific 0" at bounding box center [395, 379] width 443 height 25
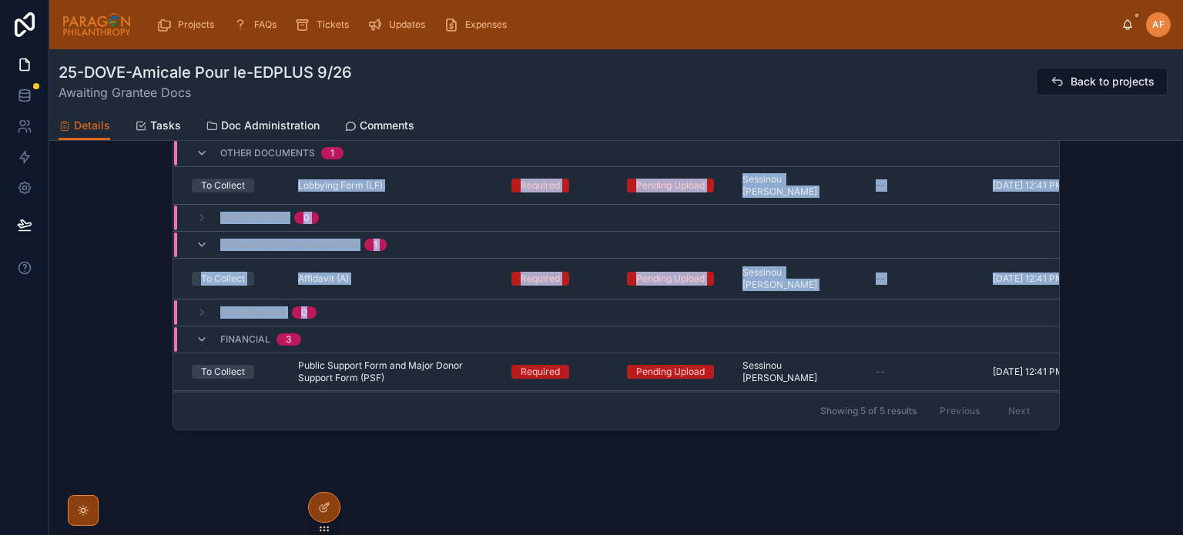
scroll to position [92, 0]
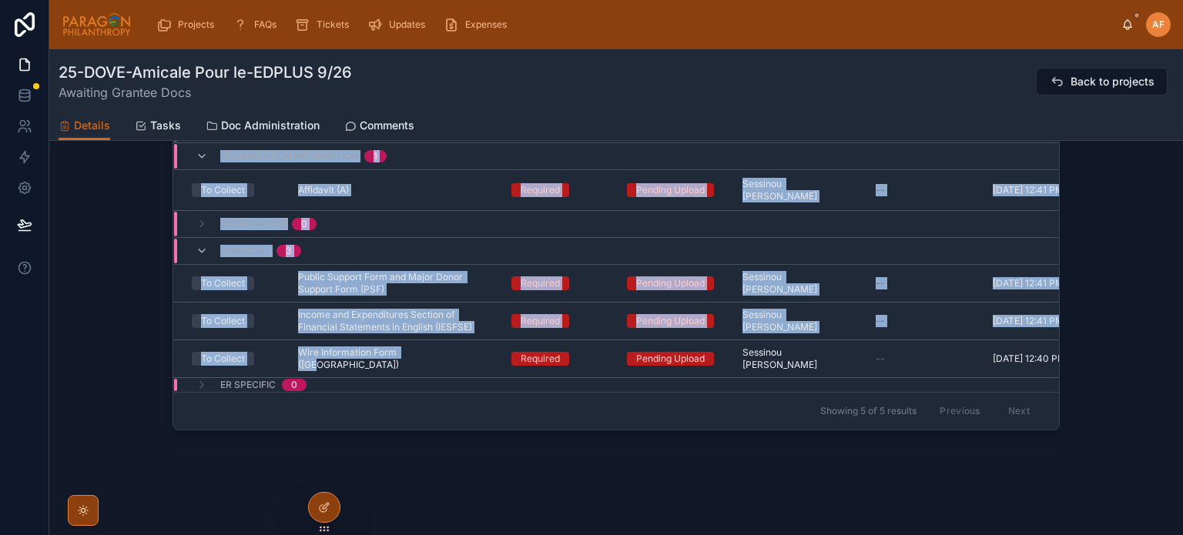
copy tbody "Attorney Documents 0 Paragon Internal Documents 0 Client Deliverables 0 Other D…"
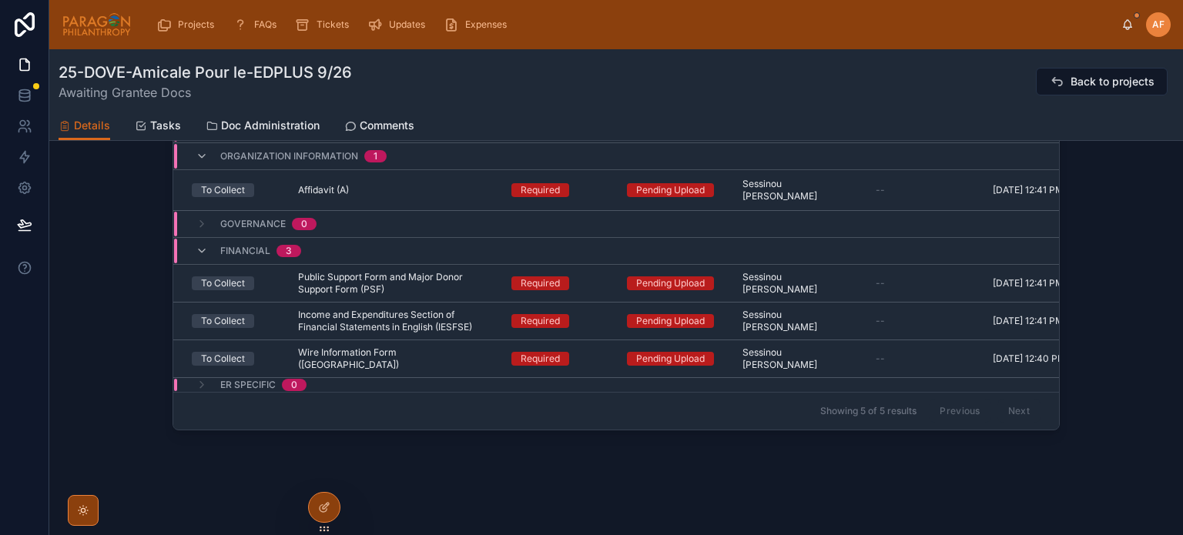
click at [416, 122] on div "Details Tasks Doc Administration Comments" at bounding box center [616, 125] width 1115 height 29
click at [407, 122] on span "Comments" at bounding box center [387, 125] width 55 height 15
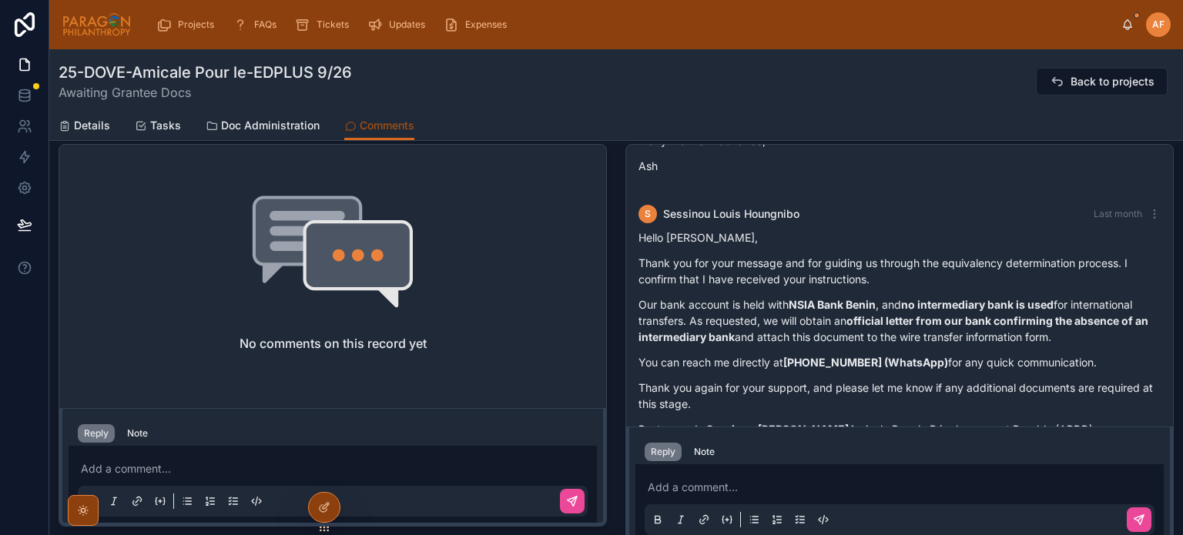
scroll to position [364, 0]
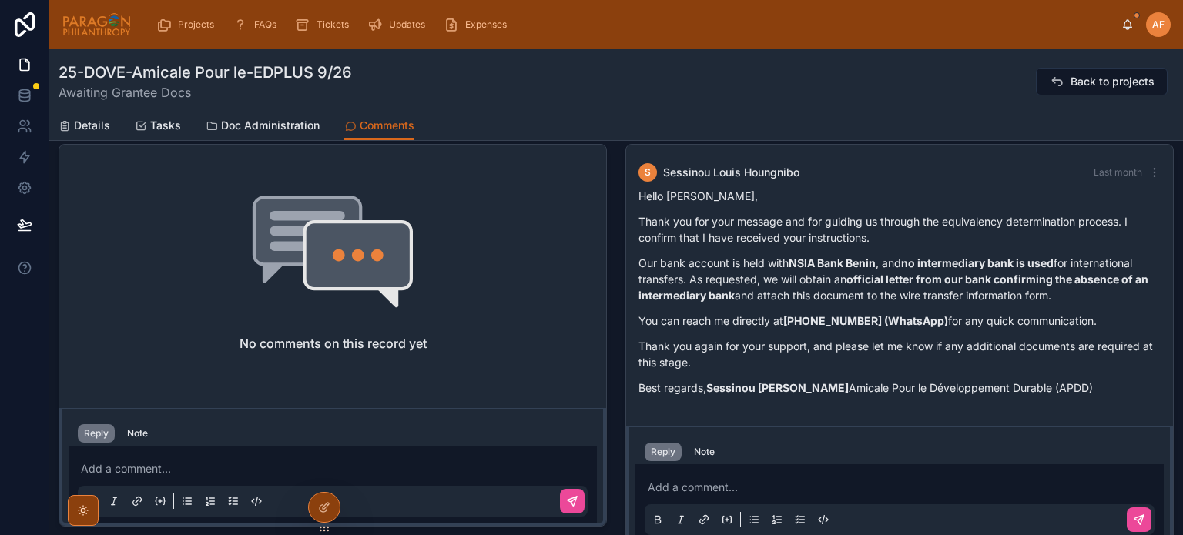
click at [691, 488] on p at bounding box center [903, 487] width 510 height 15
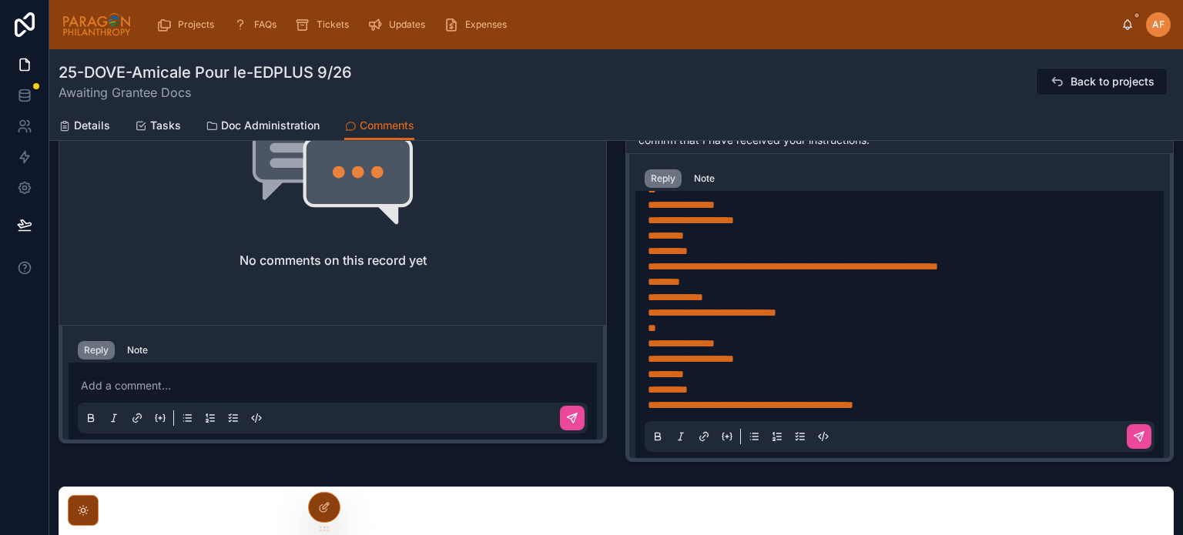
scroll to position [758, 0]
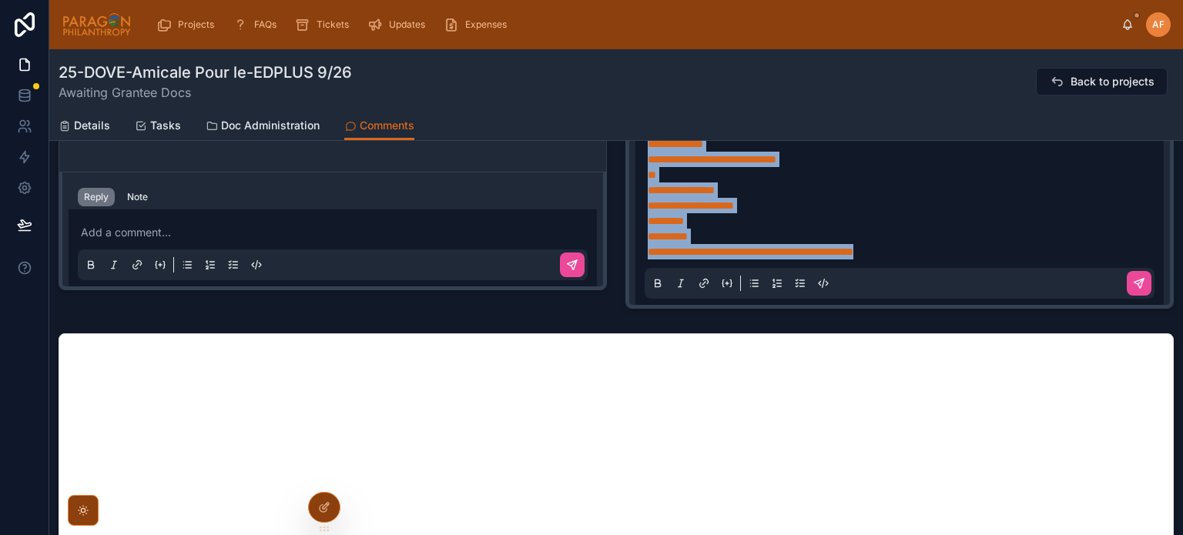
drag, startPoint x: 954, startPoint y: 248, endPoint x: 641, endPoint y: 109, distance: 342.1
click at [641, 109] on div "25-DOVE-Amicale Pour le-EDPLUS 9/26 Awaiting Grantee Docs Back to projects Comm…" at bounding box center [616, 66] width 1134 height 1550
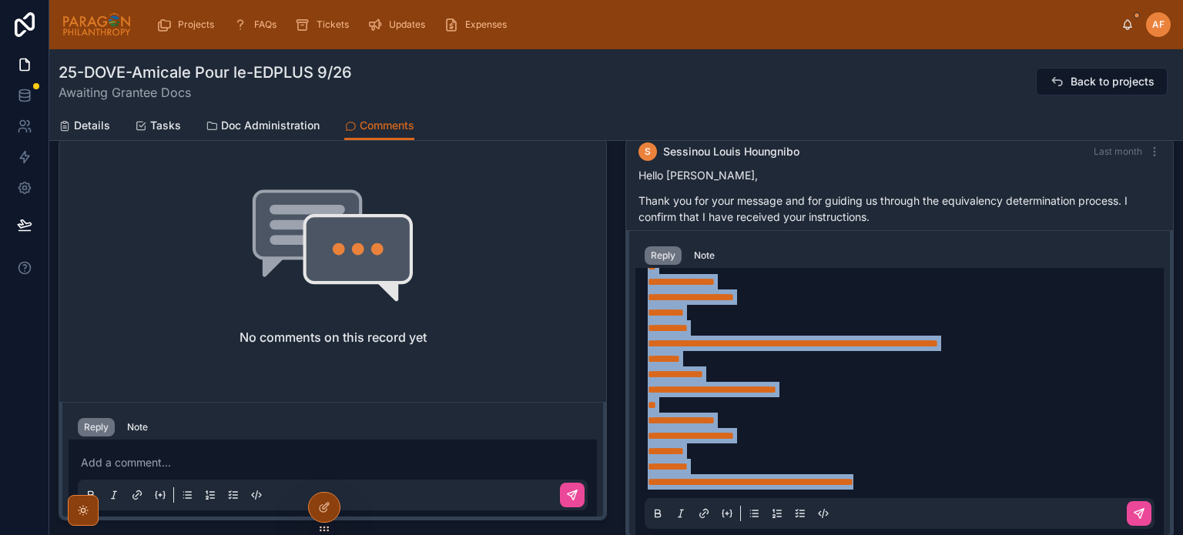
scroll to position [527, 0]
click at [887, 398] on p "**" at bounding box center [903, 405] width 510 height 15
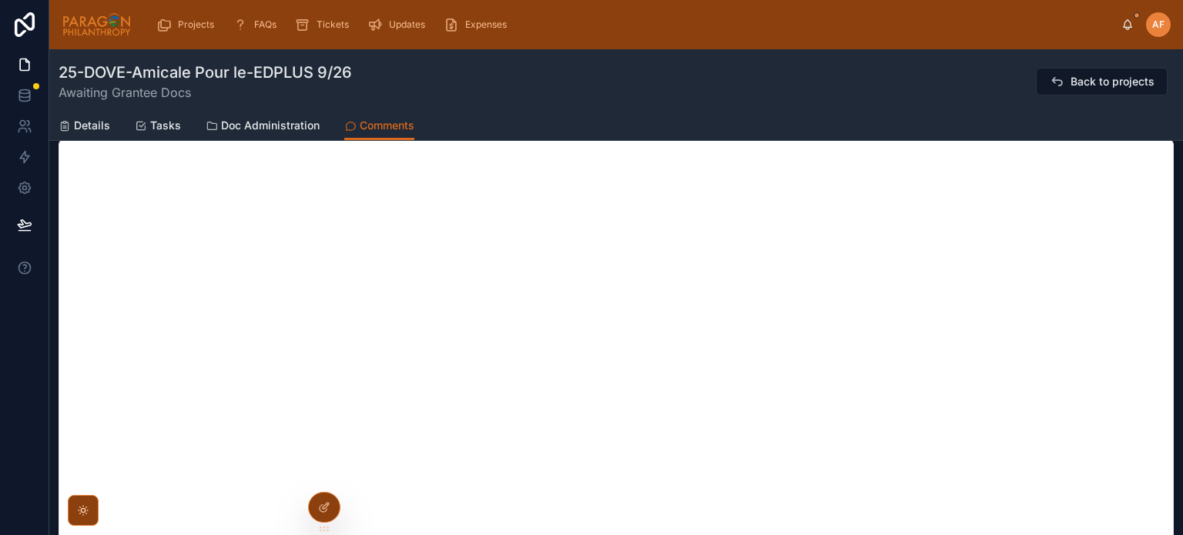
scroll to position [0, 0]
click at [92, 119] on span "Details" at bounding box center [92, 125] width 36 height 15
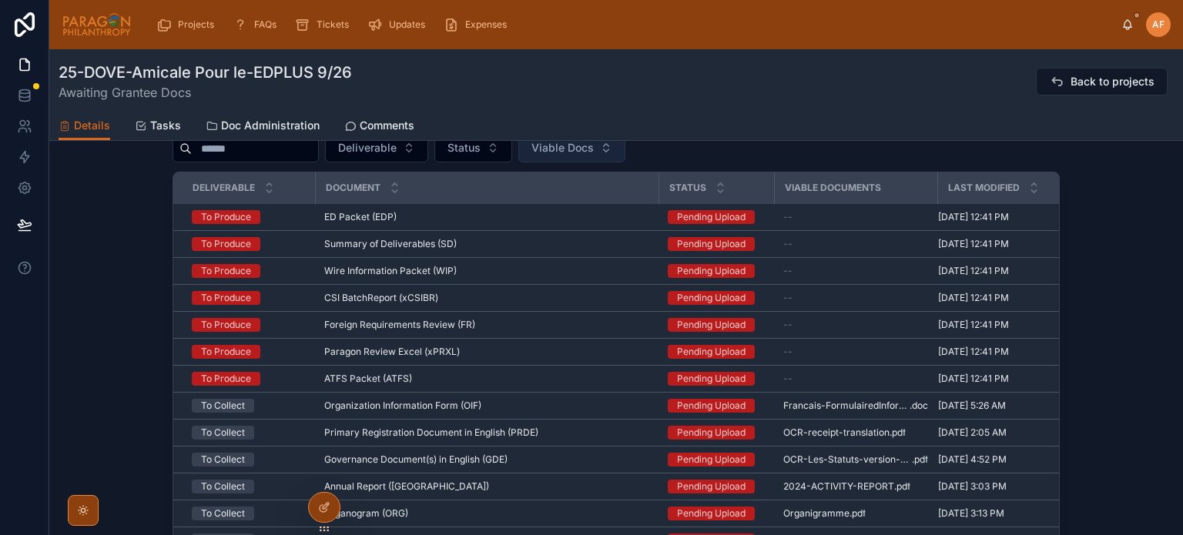
click at [625, 149] on button "Viable Docs" at bounding box center [571, 147] width 107 height 29
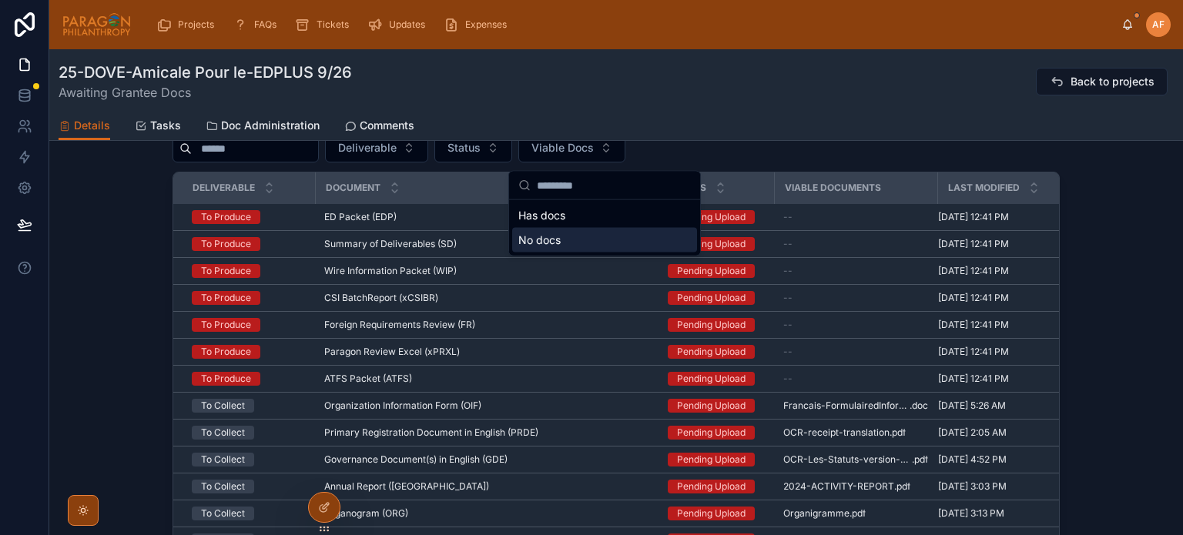
click at [545, 252] on div "Has docs No docs" at bounding box center [604, 227] width 191 height 55
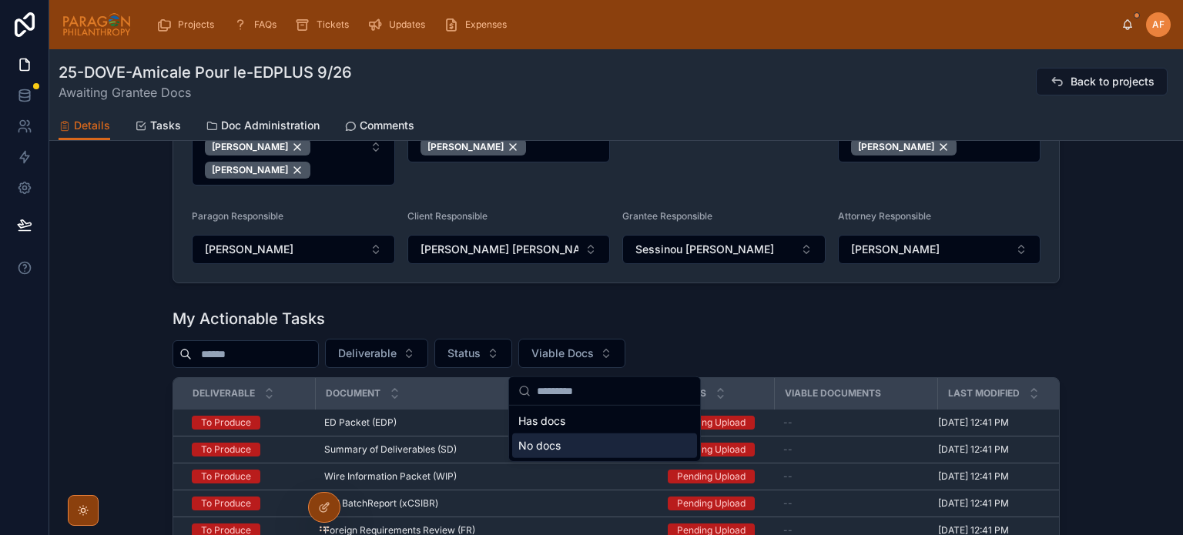
scroll to position [1030, 0]
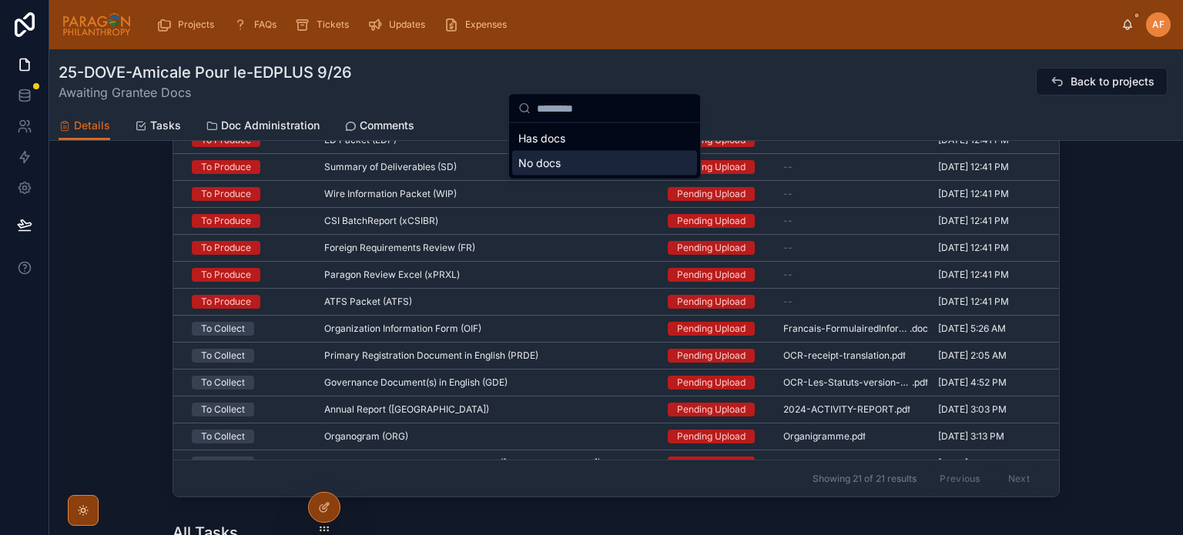
click at [1129, 250] on div "My Actionable Tasks Deliverable Status Viable Docs Deliverable Document Status …" at bounding box center [616, 261] width 1134 height 485
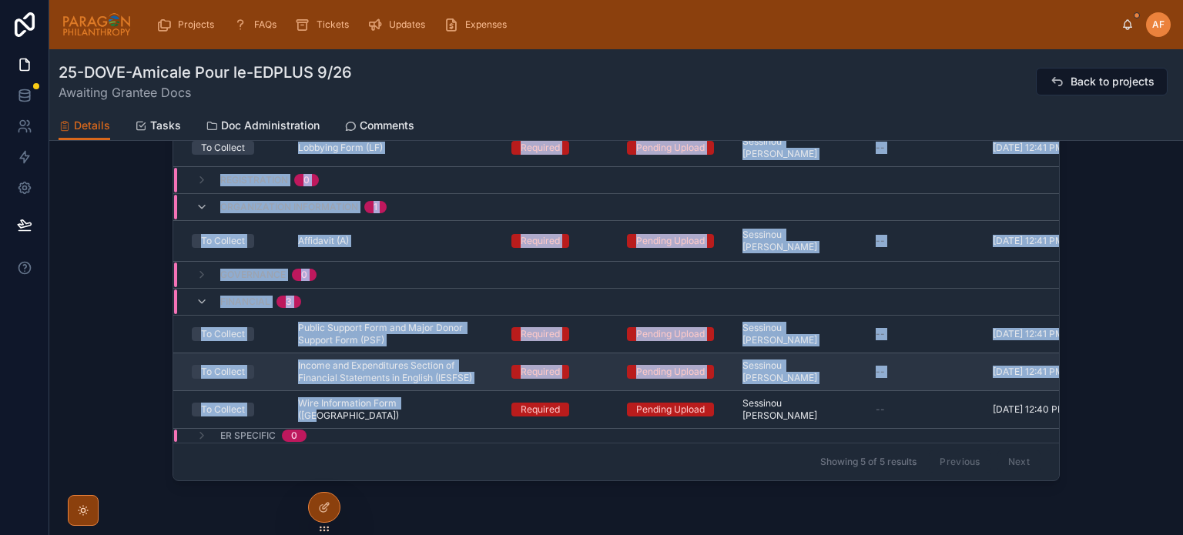
scroll to position [1569, 0]
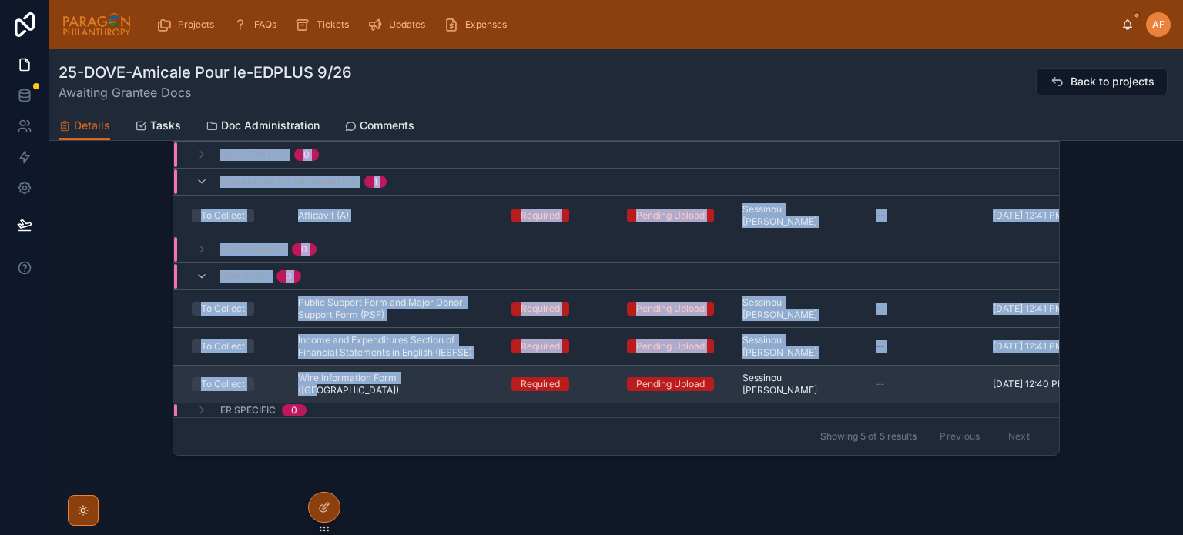
drag, startPoint x: 284, startPoint y: 273, endPoint x: 433, endPoint y: 387, distance: 187.8
click at [428, 389] on tbody "Attorney Documents 0 Paragon Internal Documents 0 Client Deliverables 0 Other D…" at bounding box center [752, 207] width 1159 height 422
copy tbody "Lobbying Form (LF) Lobbying Form (LF) Required Pending Upload Sessinou [PERSON_…"
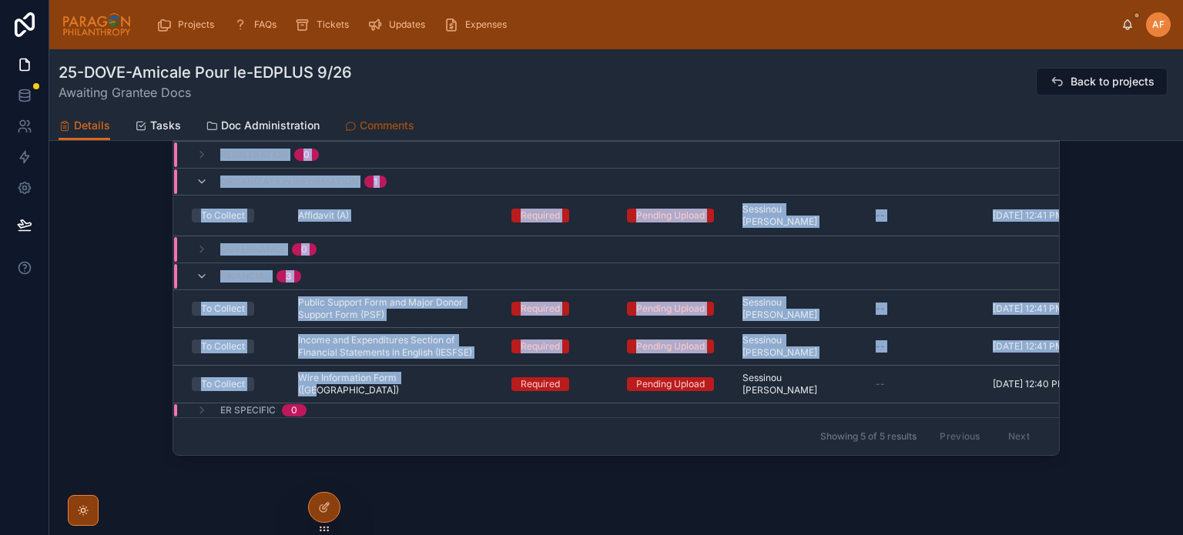
click at [391, 124] on span "Comments" at bounding box center [387, 125] width 55 height 15
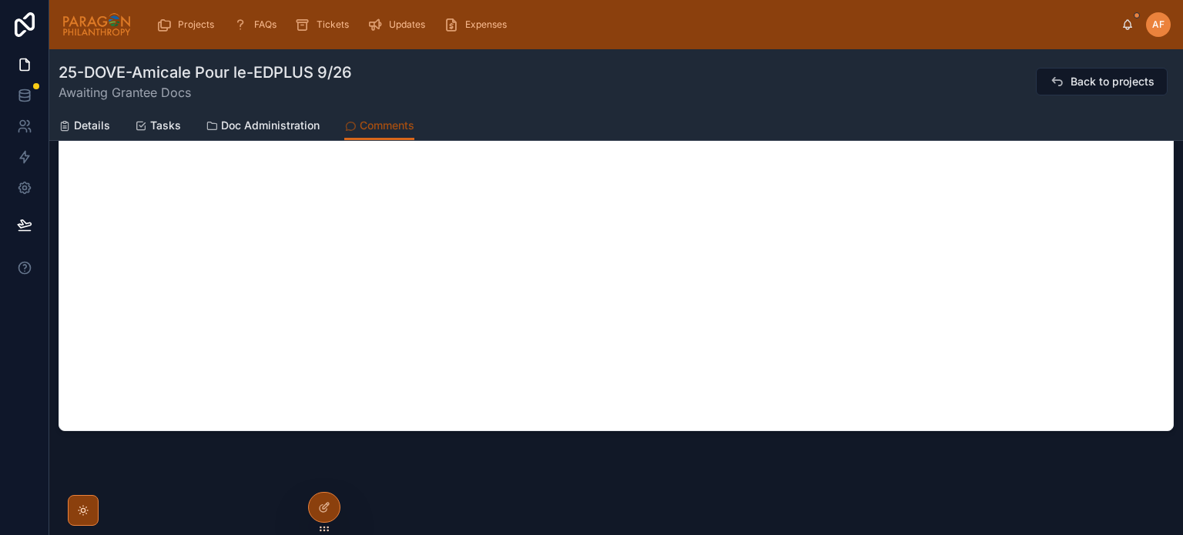
scroll to position [601, 0]
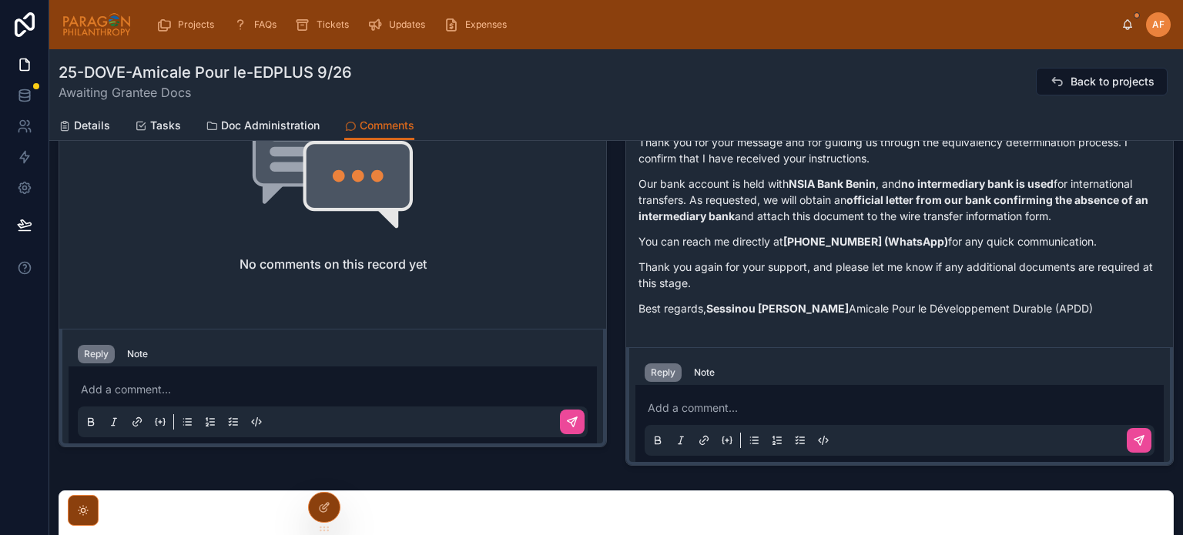
click at [700, 412] on p at bounding box center [903, 408] width 510 height 15
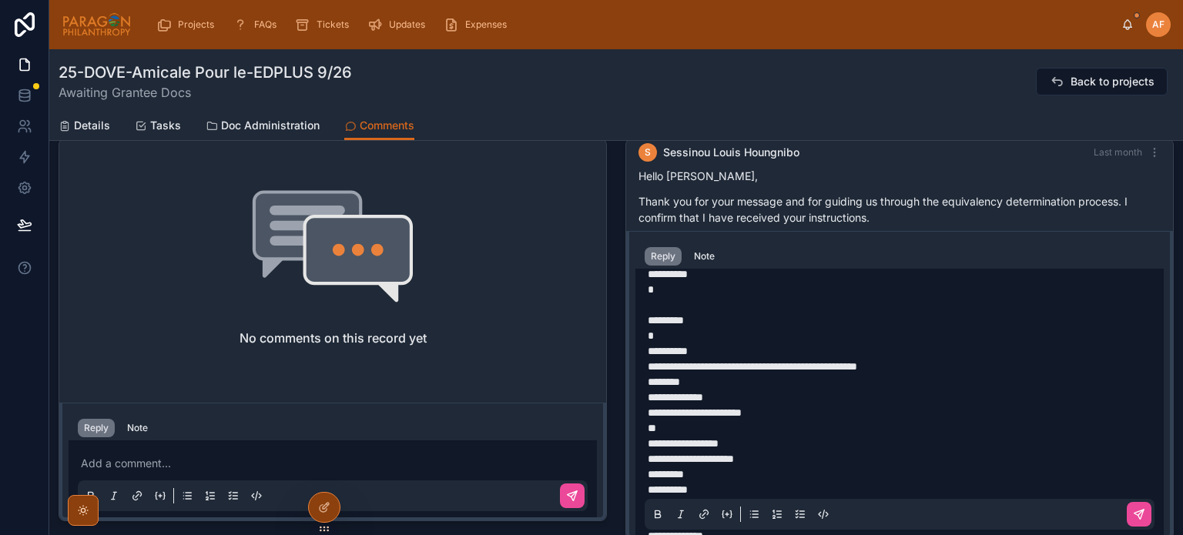
scroll to position [270, 0]
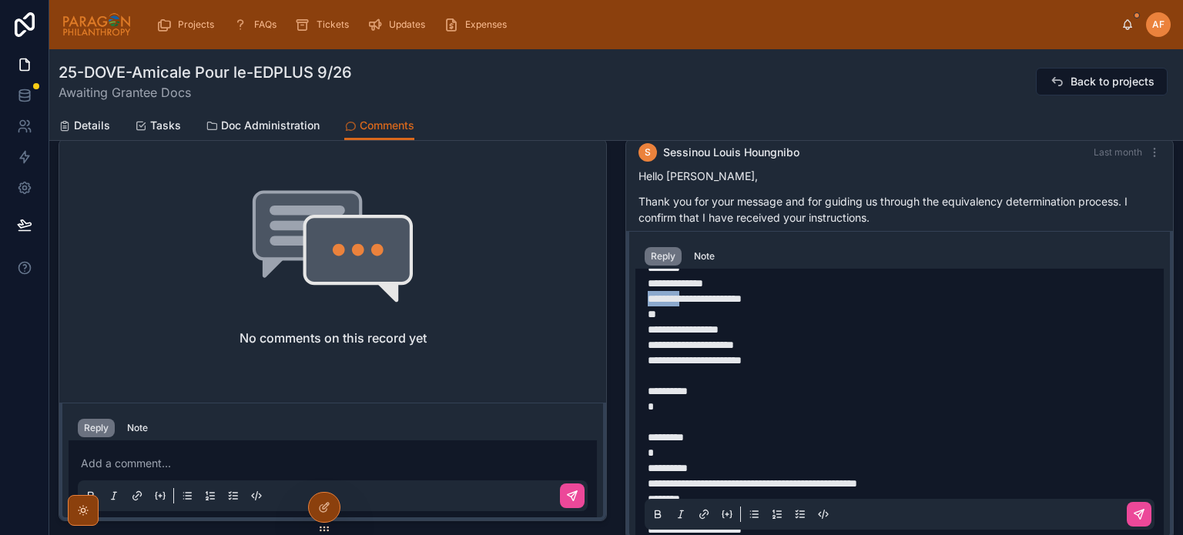
drag, startPoint x: 689, startPoint y: 296, endPoint x: 613, endPoint y: 297, distance: 75.5
click at [616, 297] on div "[PERSON_NAME] [PERSON_NAME] Last month Dear [PERSON_NAME], It is a pleasure to …" at bounding box center [899, 339] width 567 height 414
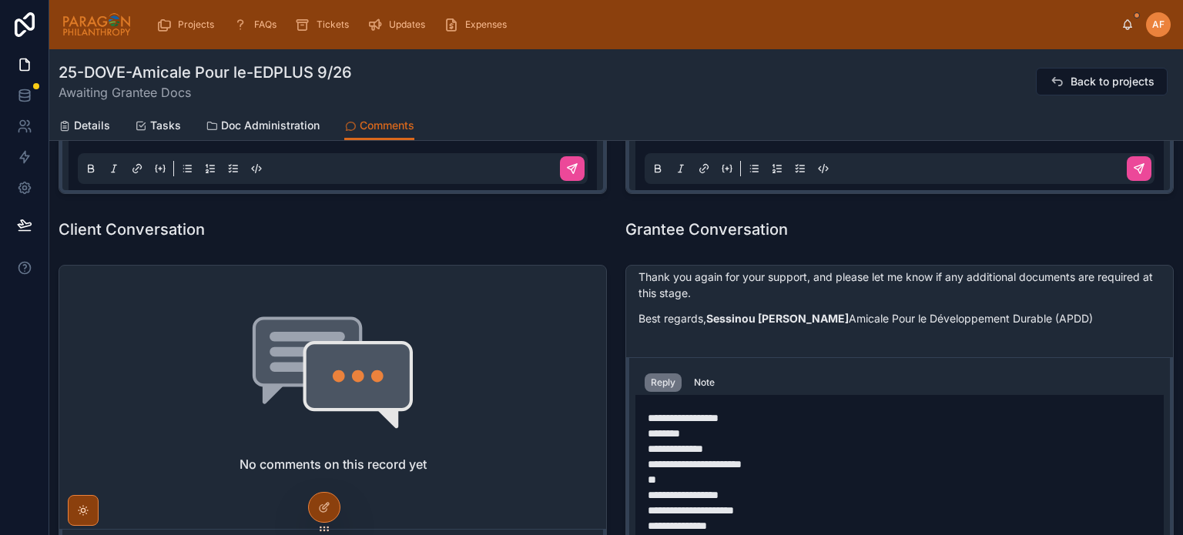
scroll to position [527, 0]
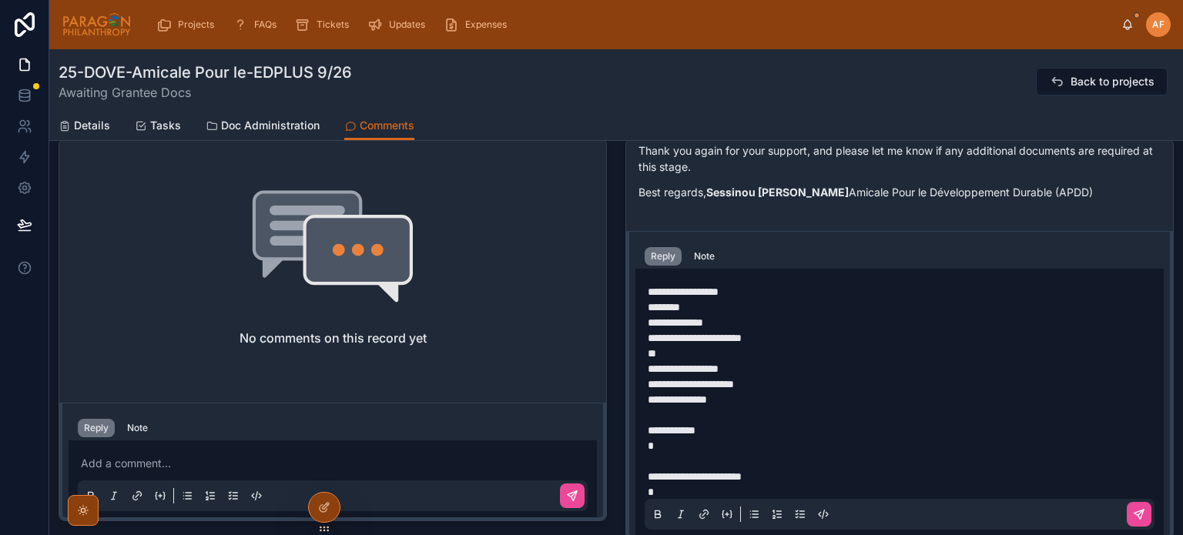
click at [648, 287] on span "**********" at bounding box center [683, 292] width 71 height 11
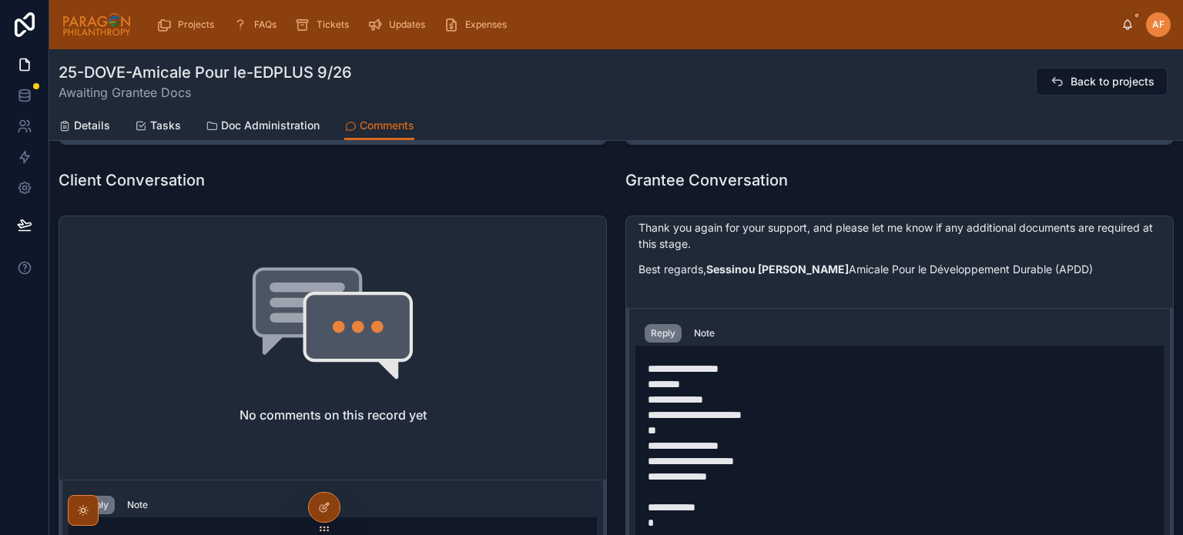
scroll to position [373, 0]
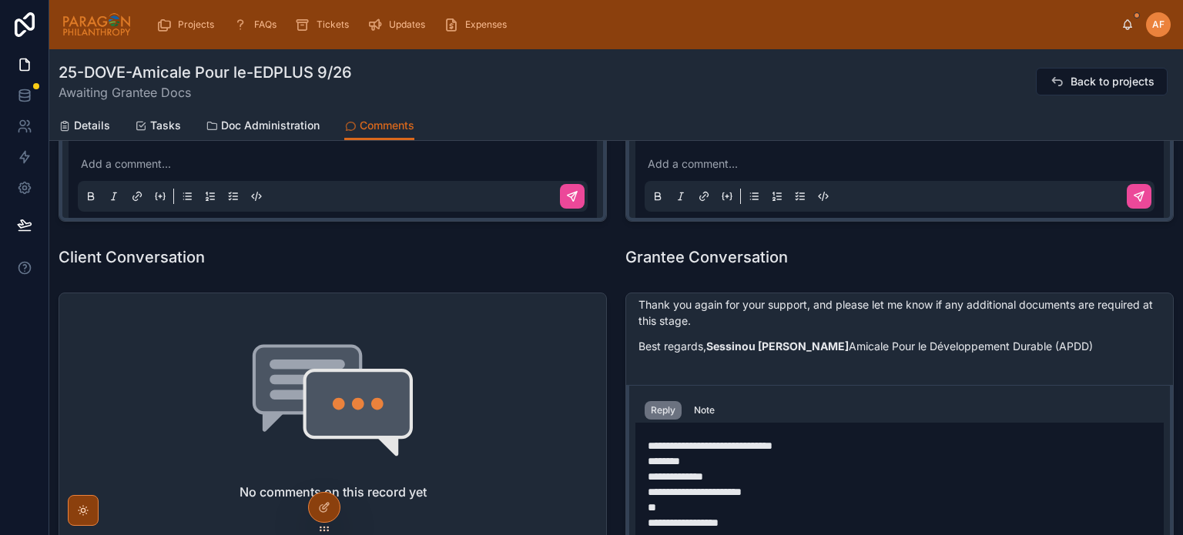
click at [723, 445] on span "**********" at bounding box center [710, 446] width 125 height 11
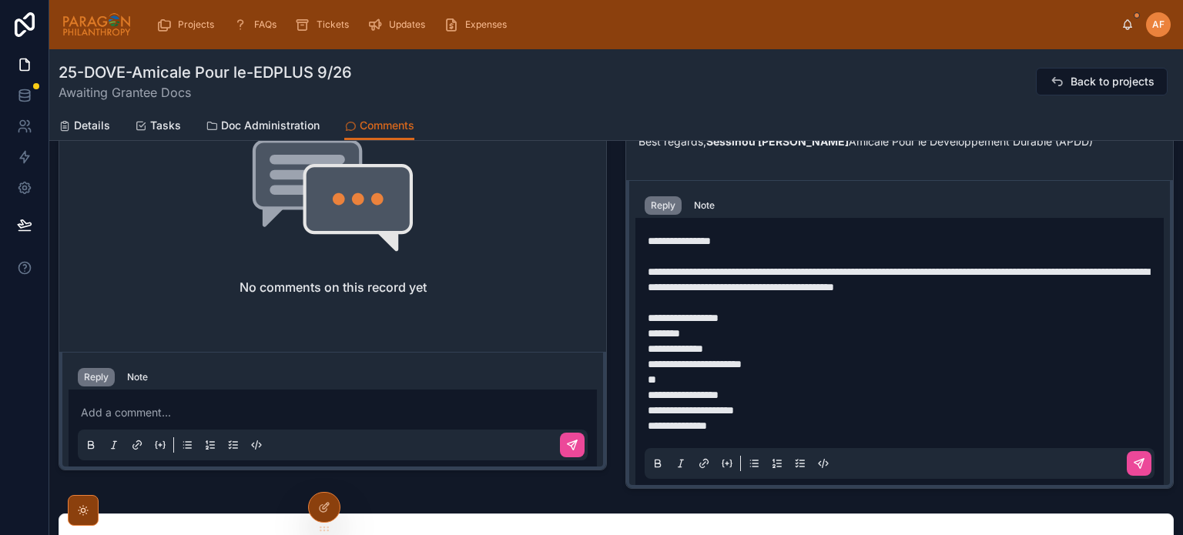
scroll to position [604, 0]
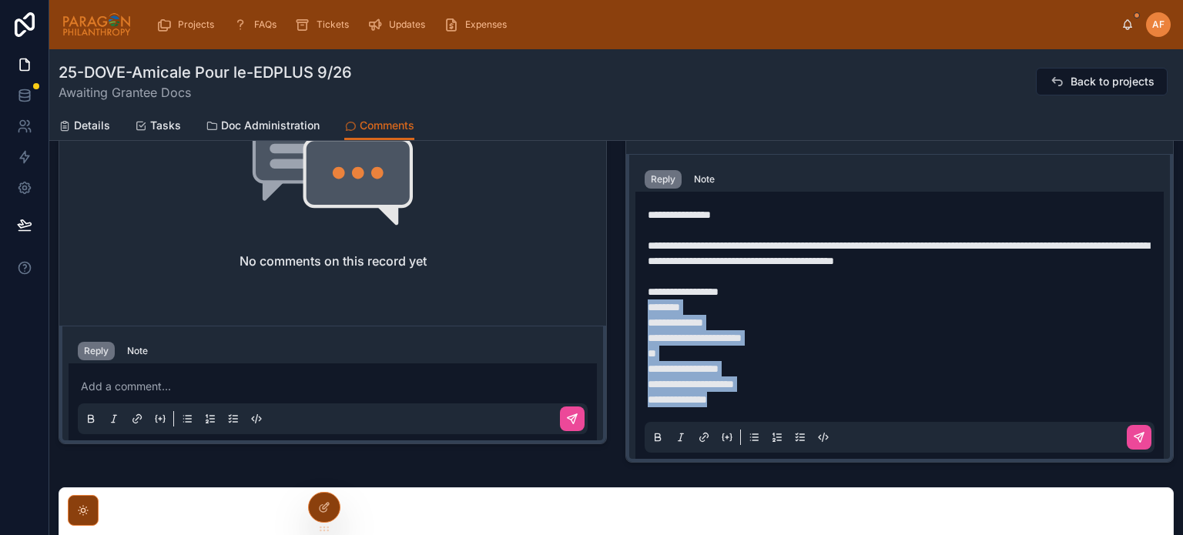
drag, startPoint x: 752, startPoint y: 397, endPoint x: 632, endPoint y: 307, distance: 149.1
click at [636, 307] on div "**********" at bounding box center [900, 326] width 528 height 268
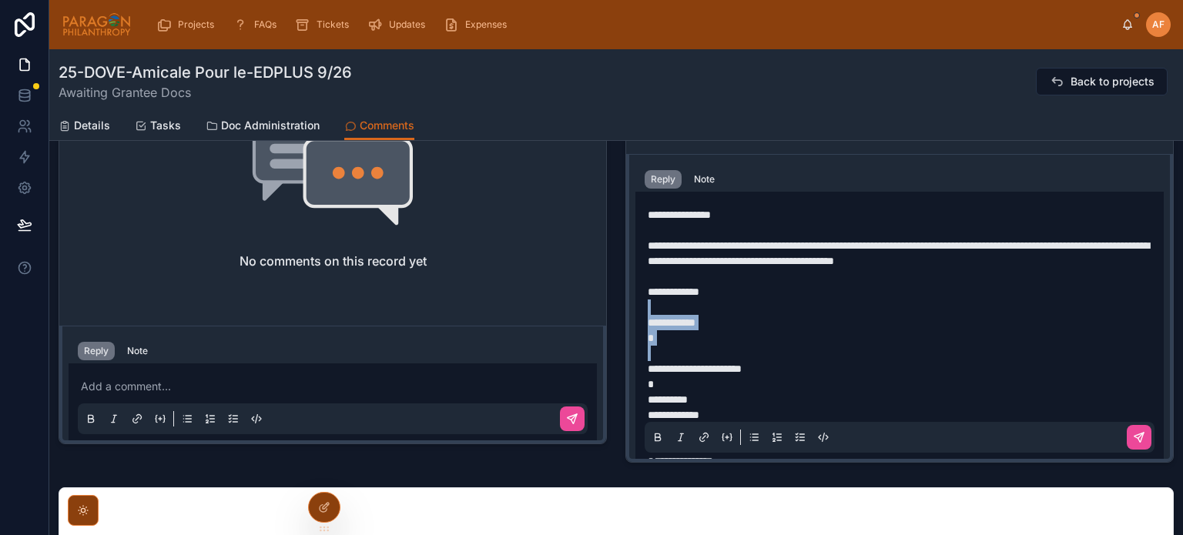
drag, startPoint x: 647, startPoint y: 368, endPoint x: 629, endPoint y: 307, distance: 63.6
click at [629, 307] on div "**********" at bounding box center [899, 308] width 547 height 309
click at [787, 297] on p "**********" at bounding box center [903, 291] width 510 height 15
click at [789, 309] on p "**********" at bounding box center [903, 307] width 510 height 15
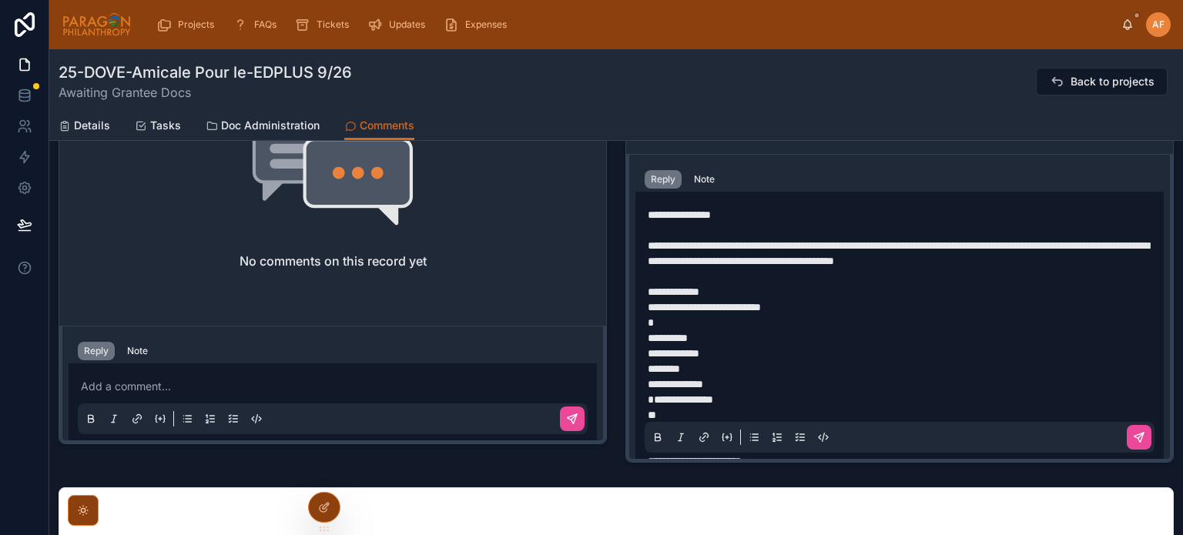
click at [723, 344] on p "**********" at bounding box center [903, 337] width 510 height 15
click at [730, 361] on p "********" at bounding box center [903, 368] width 510 height 15
click at [724, 350] on p "**********" at bounding box center [903, 353] width 510 height 15
drag, startPoint x: 644, startPoint y: 350, endPoint x: 642, endPoint y: 323, distance: 27.8
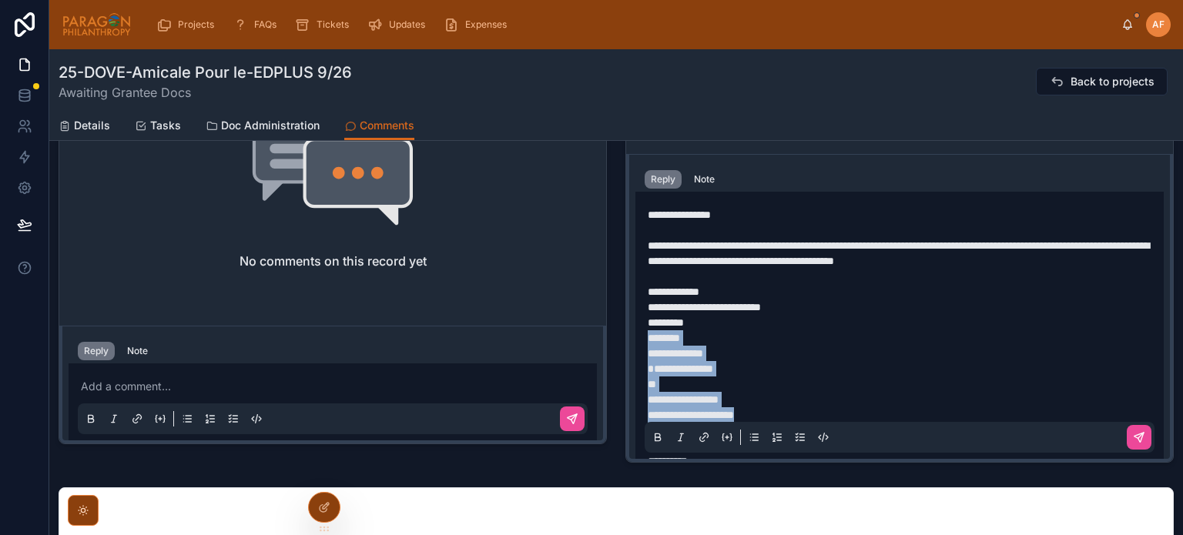
drag, startPoint x: 776, startPoint y: 412, endPoint x: 623, endPoint y: 338, distance: 170.2
click at [626, 338] on div "**********" at bounding box center [899, 308] width 547 height 309
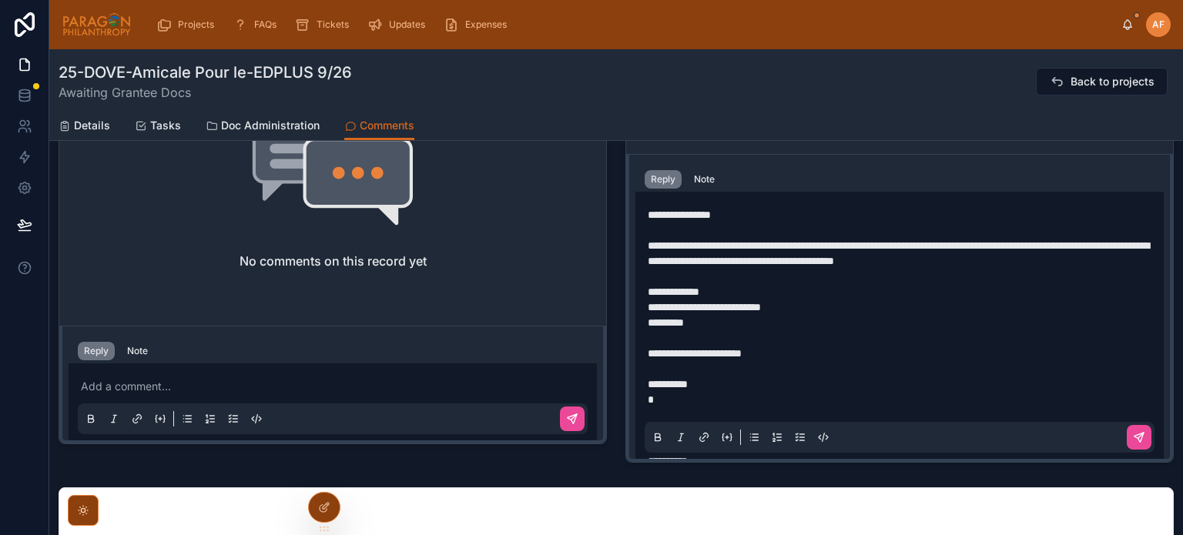
scroll to position [77, 0]
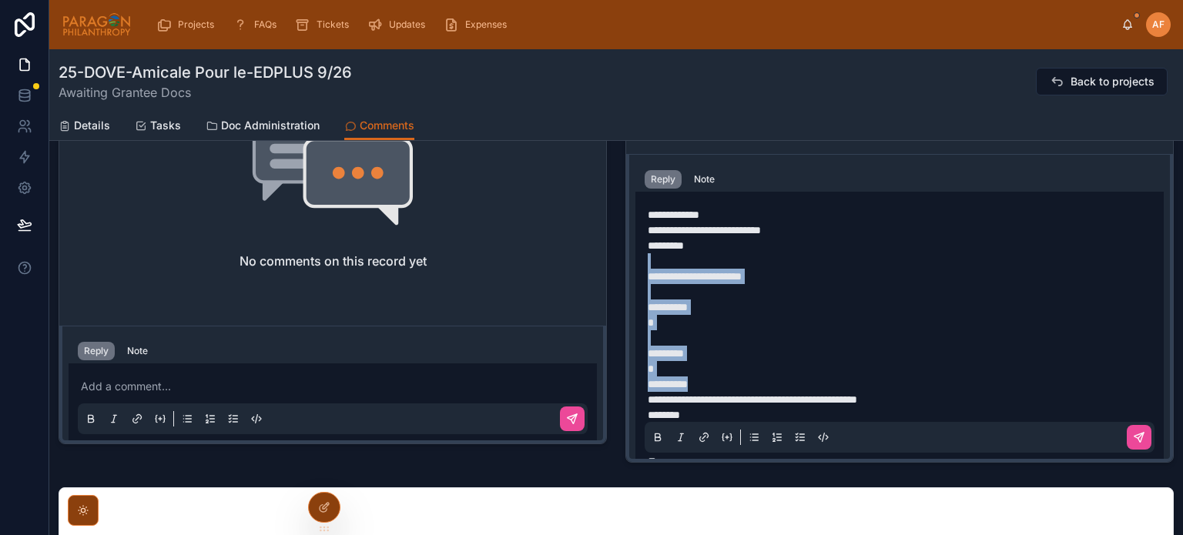
drag, startPoint x: 647, startPoint y: 397, endPoint x: 630, endPoint y: 260, distance: 138.2
click at [630, 260] on div "**********" at bounding box center [899, 308] width 547 height 309
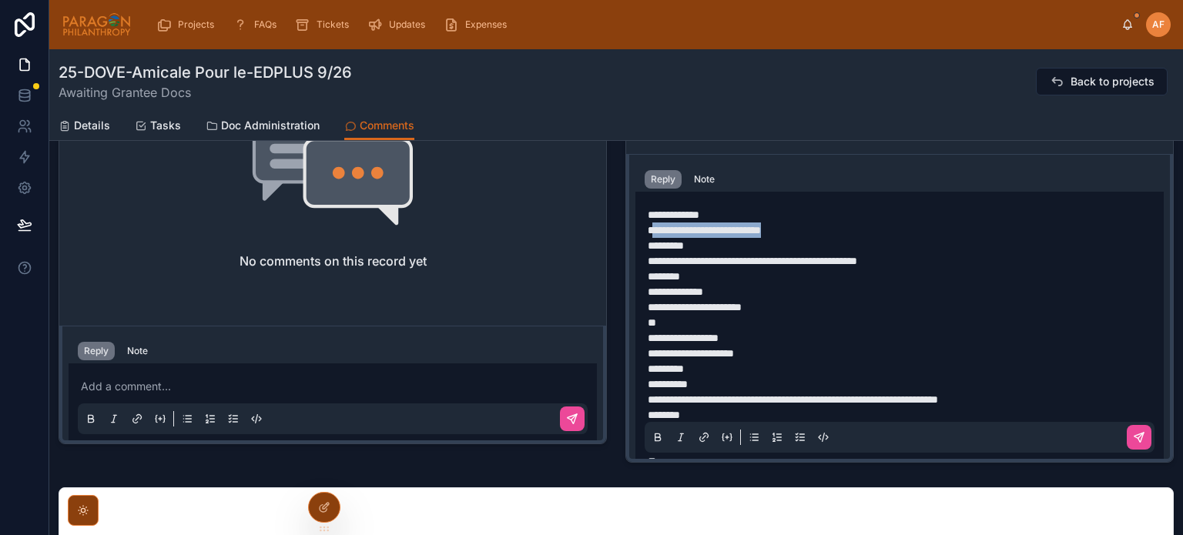
drag, startPoint x: 808, startPoint y: 223, endPoint x: 648, endPoint y: 231, distance: 160.4
click at [648, 231] on p "**********" at bounding box center [903, 230] width 510 height 15
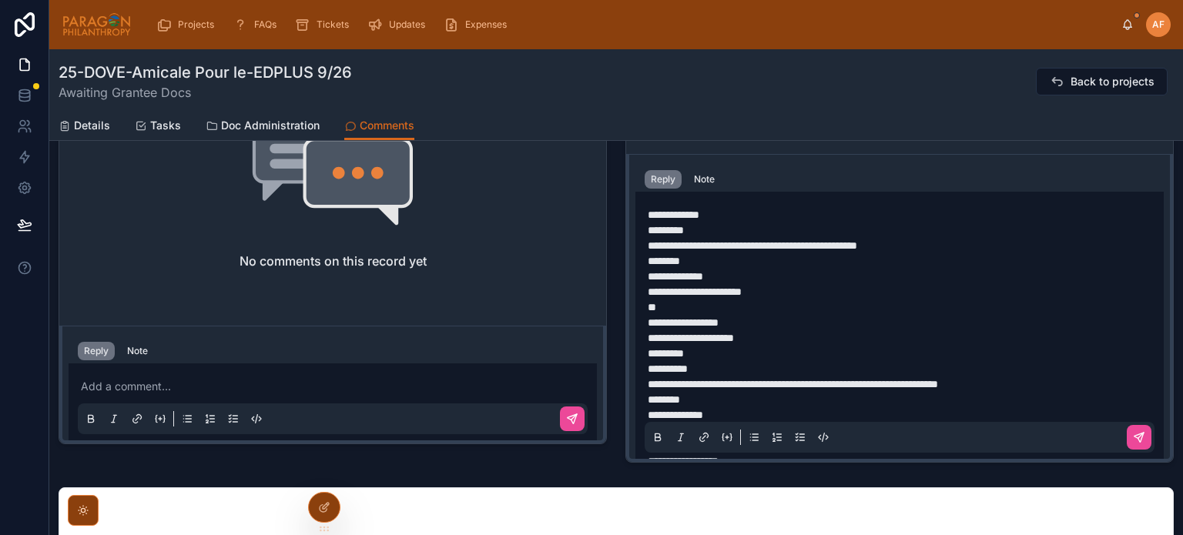
click at [950, 245] on p "**********" at bounding box center [903, 245] width 510 height 15
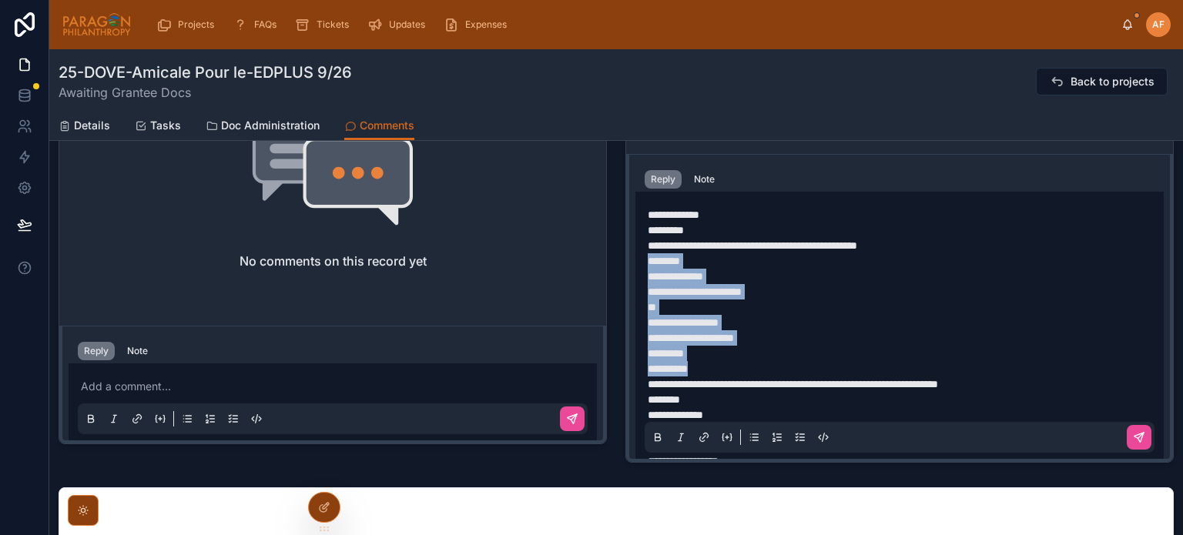
drag, startPoint x: 644, startPoint y: 384, endPoint x: 638, endPoint y: 253, distance: 130.3
click at [638, 253] on div "**********" at bounding box center [900, 326] width 528 height 268
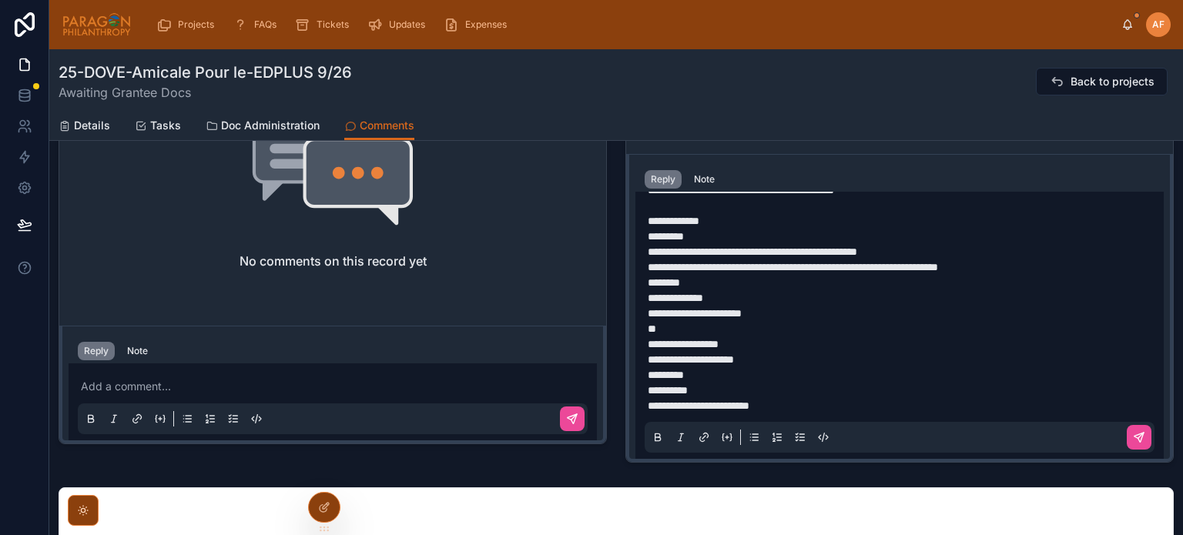
scroll to position [610, 0]
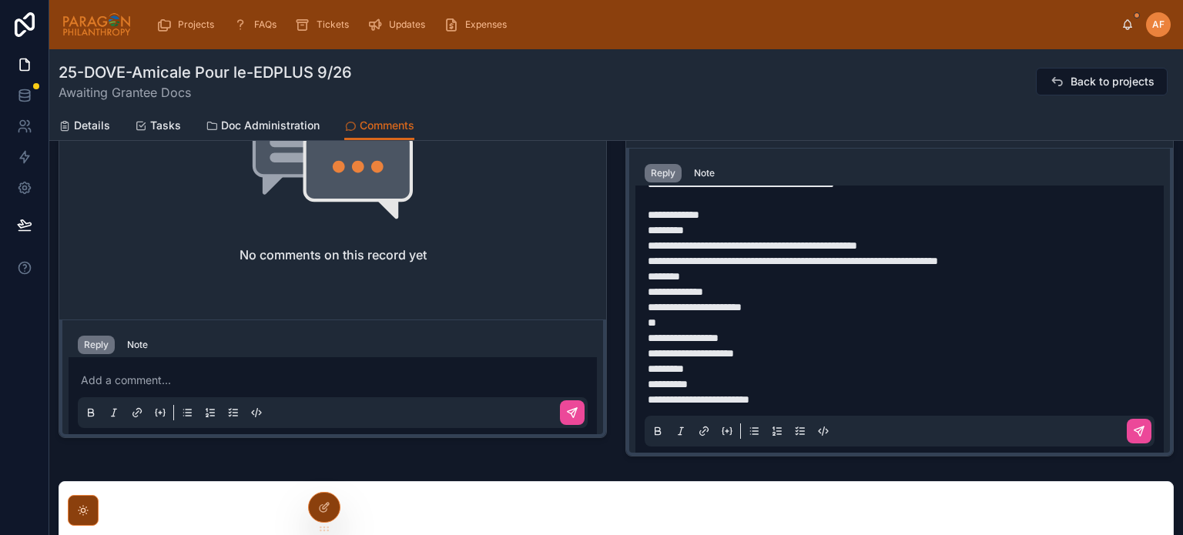
drag, startPoint x: 782, startPoint y: 396, endPoint x: 803, endPoint y: 400, distance: 21.9
click at [785, 396] on p "**********" at bounding box center [903, 399] width 510 height 15
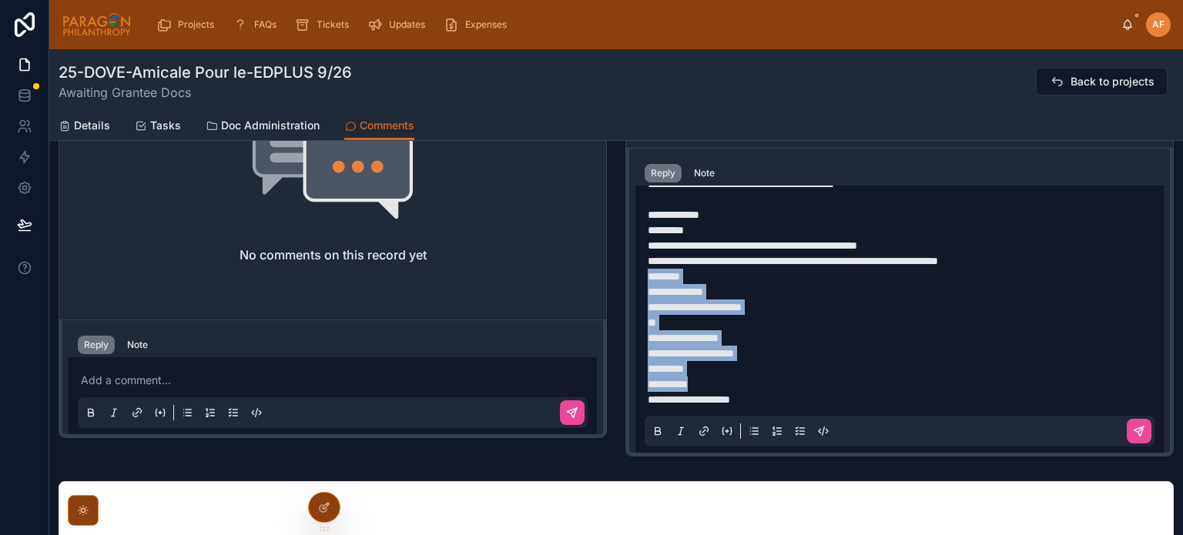
drag, startPoint x: 645, startPoint y: 398, endPoint x: 632, endPoint y: 277, distance: 121.6
click at [636, 277] on div "**********" at bounding box center [900, 320] width 528 height 268
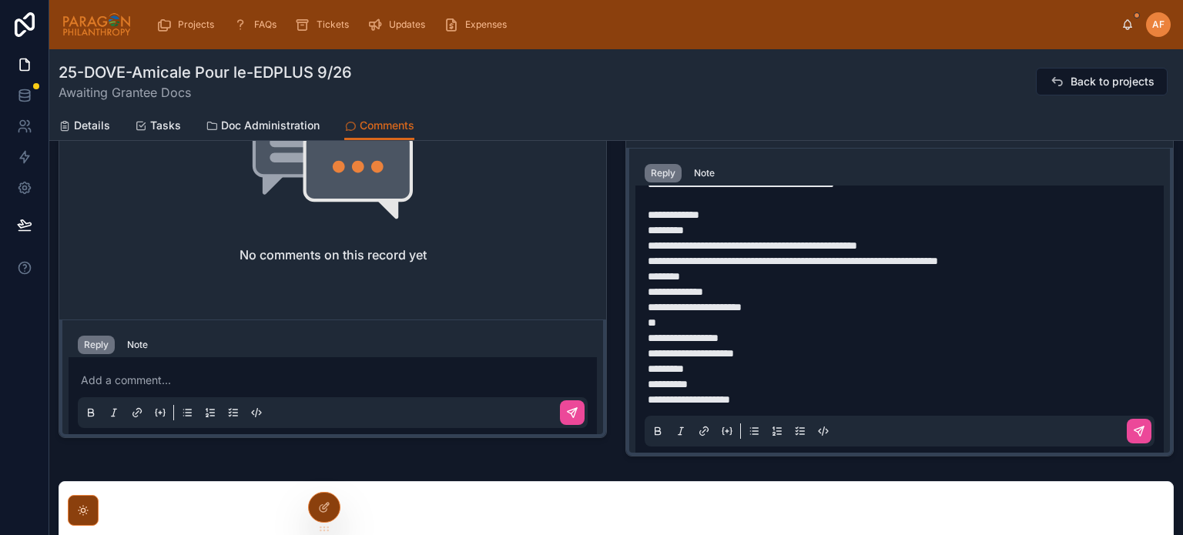
scroll to position [733, 0]
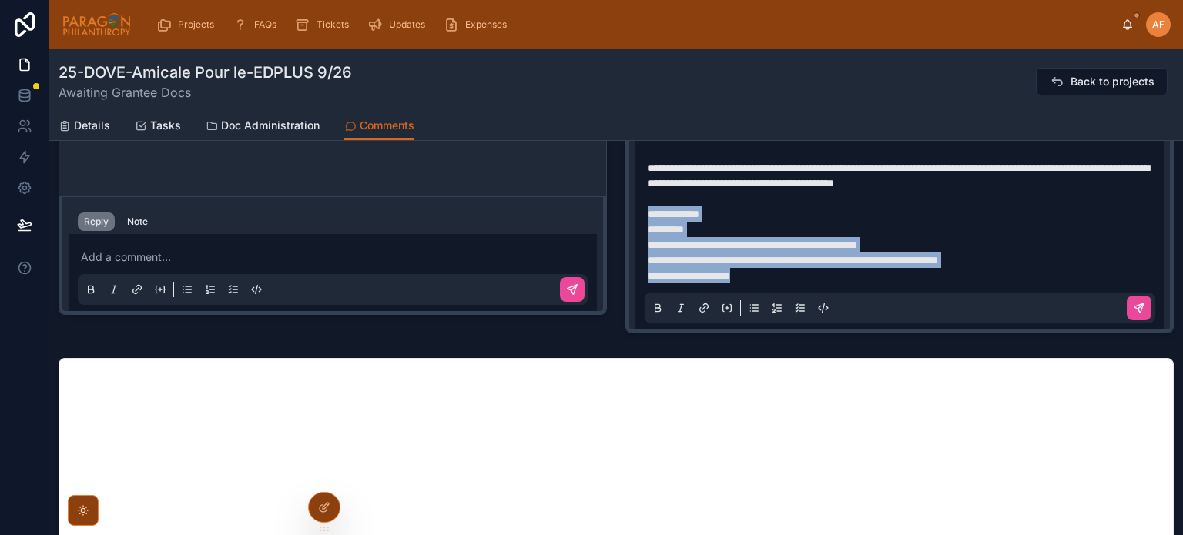
drag, startPoint x: 777, startPoint y: 277, endPoint x: 625, endPoint y: 206, distance: 168.2
click at [626, 206] on div "**********" at bounding box center [899, 204] width 547 height 257
click at [752, 308] on icon at bounding box center [754, 308] width 12 height 12
click at [773, 214] on li "**********" at bounding box center [910, 213] width 495 height 15
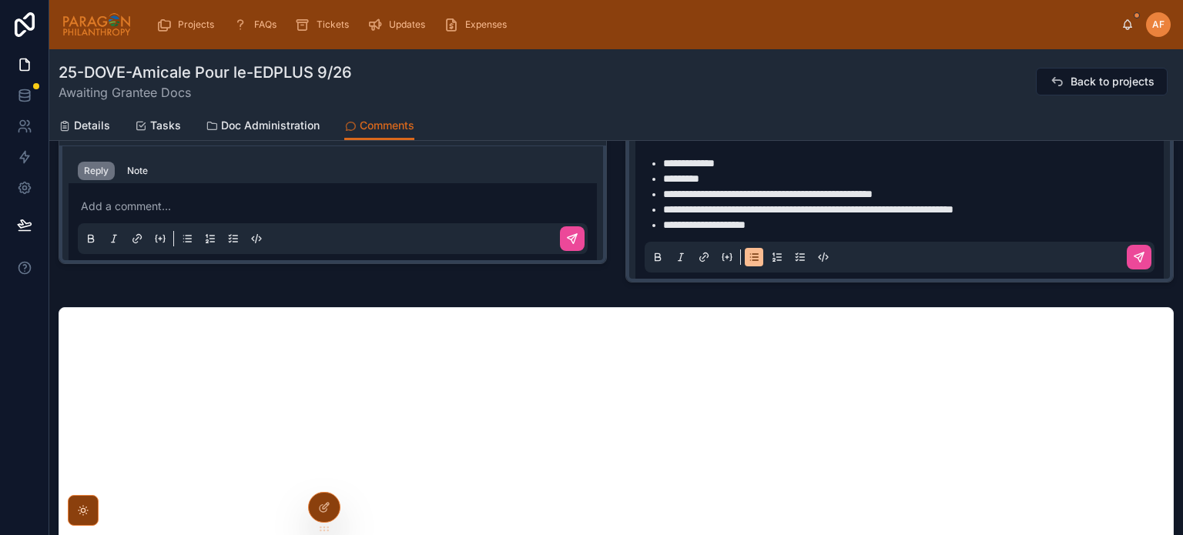
scroll to position [810, 0]
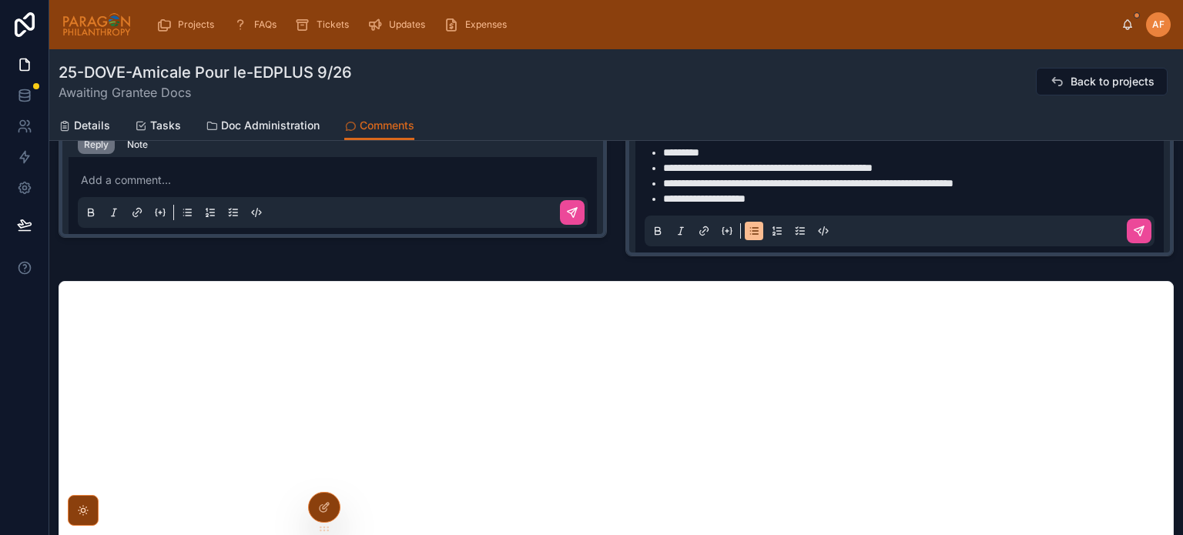
click at [818, 203] on li "**********" at bounding box center [910, 198] width 495 height 15
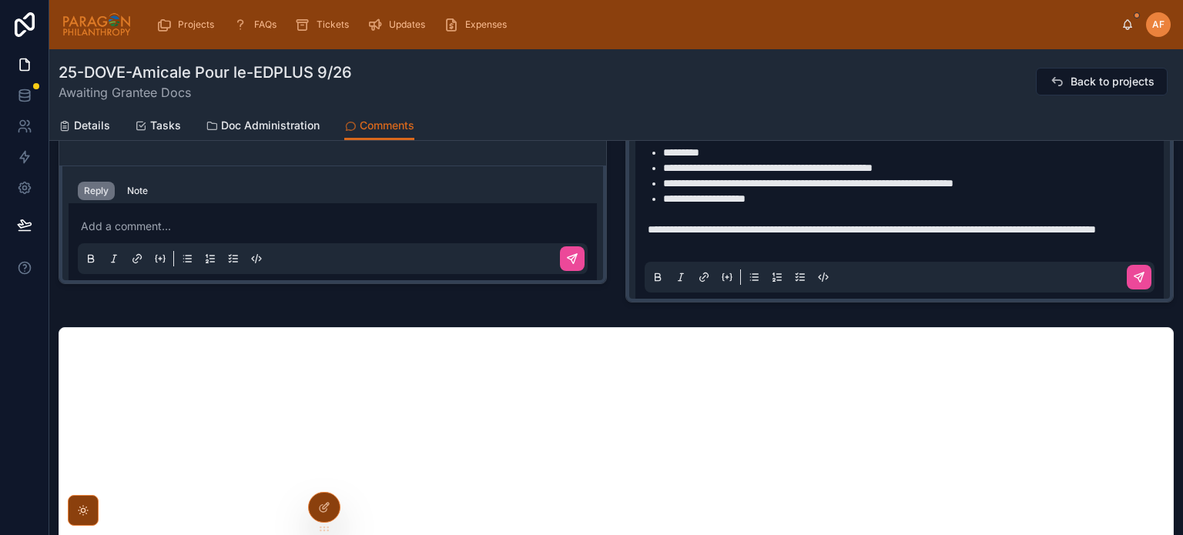
scroll to position [555, 0]
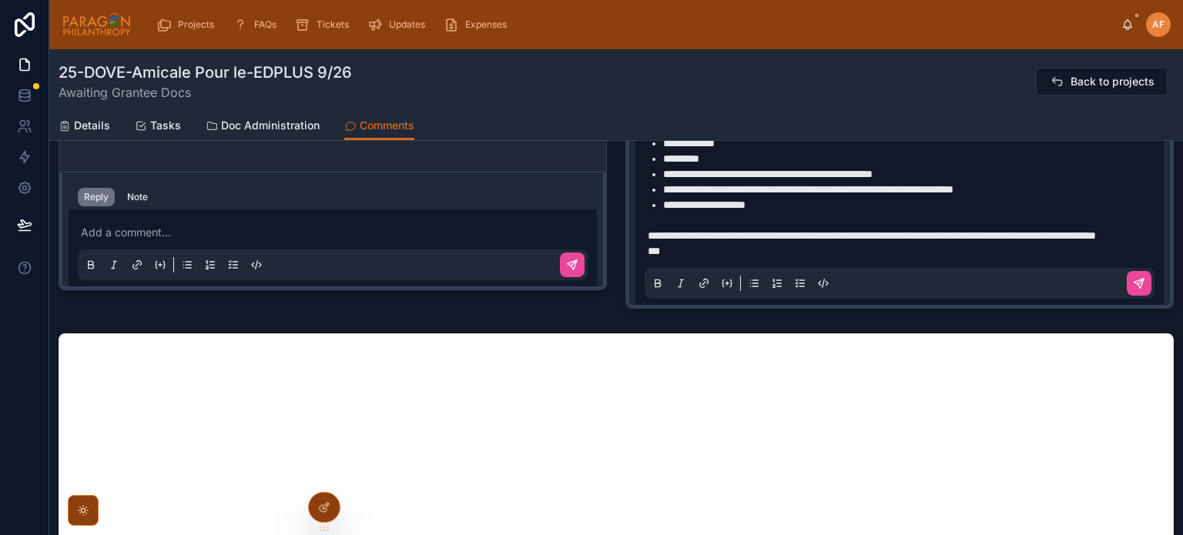
click at [702, 241] on span "**********" at bounding box center [872, 235] width 448 height 11
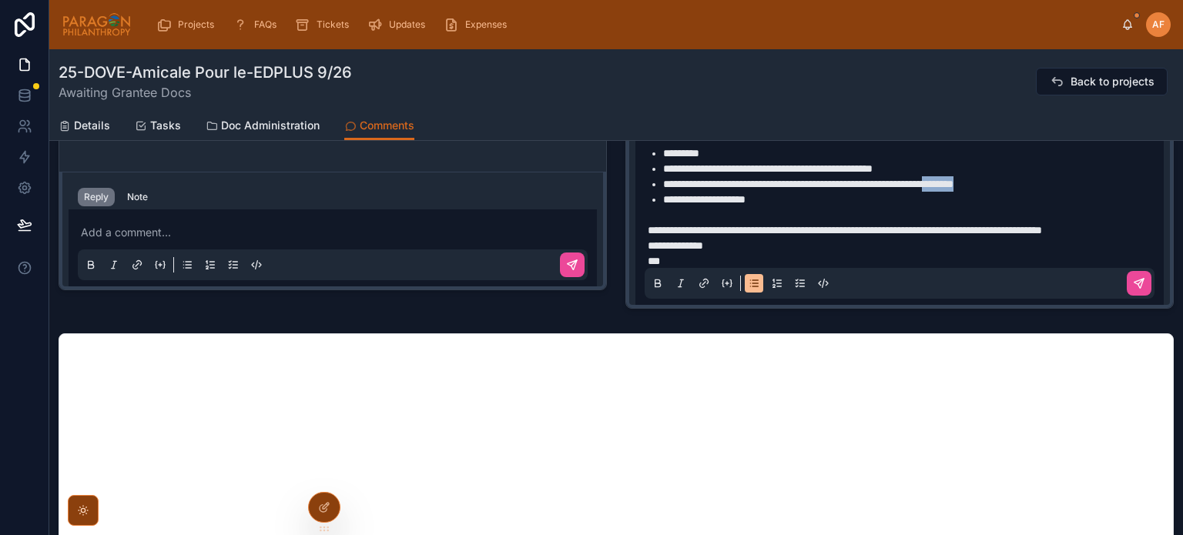
drag, startPoint x: 1051, startPoint y: 181, endPoint x: 1007, endPoint y: 186, distance: 44.1
click at [1007, 186] on li "**********" at bounding box center [910, 183] width 495 height 15
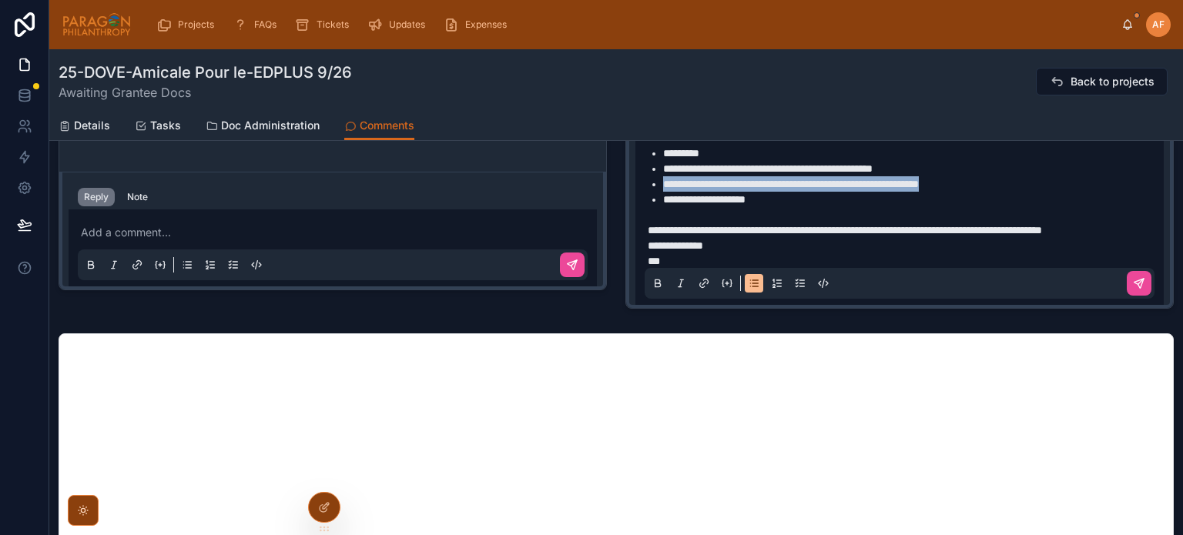
drag, startPoint x: 1007, startPoint y: 186, endPoint x: 632, endPoint y: 181, distance: 375.2
click at [636, 181] on div "**********" at bounding box center [900, 172] width 528 height 268
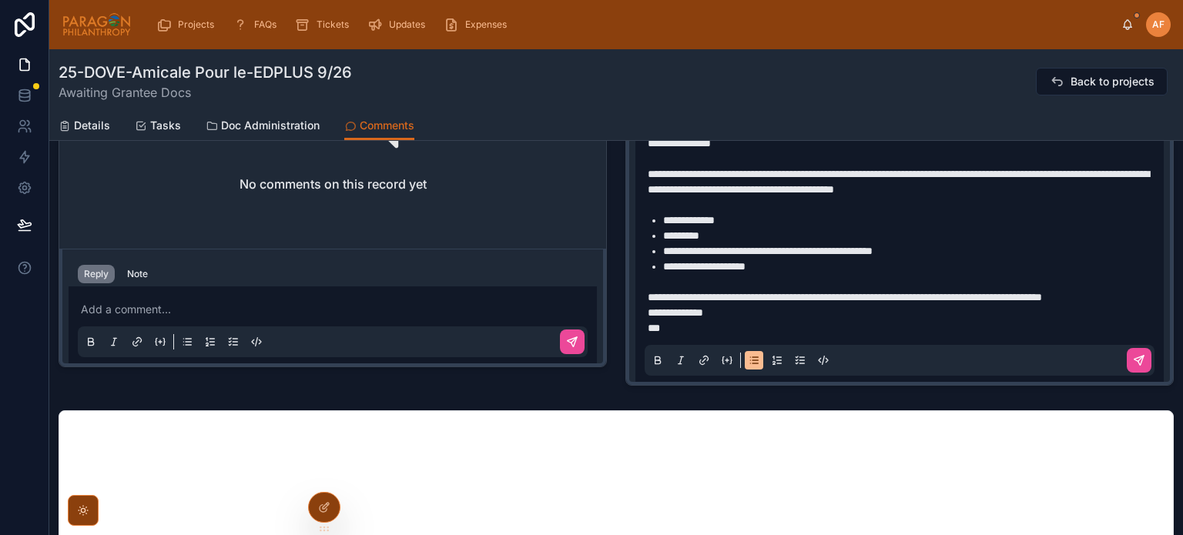
scroll to position [9, 0]
click at [718, 290] on p "**********" at bounding box center [903, 297] width 510 height 15
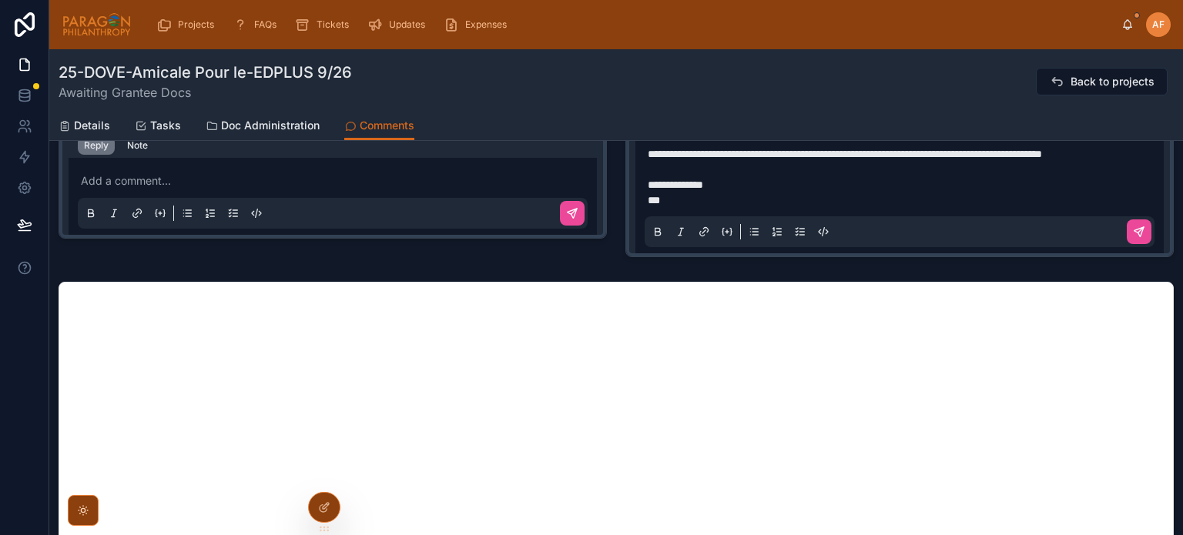
scroll to position [835, 0]
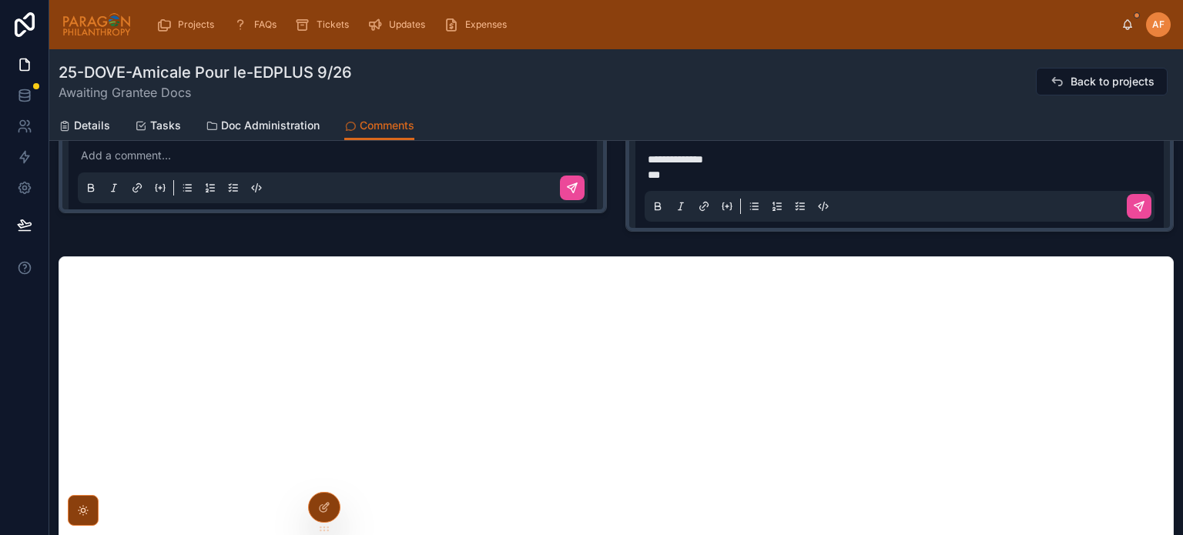
click at [1127, 190] on div "**********" at bounding box center [900, 90] width 510 height 265
click at [1127, 196] on button at bounding box center [1139, 206] width 25 height 25
